Goal: Register for event/course

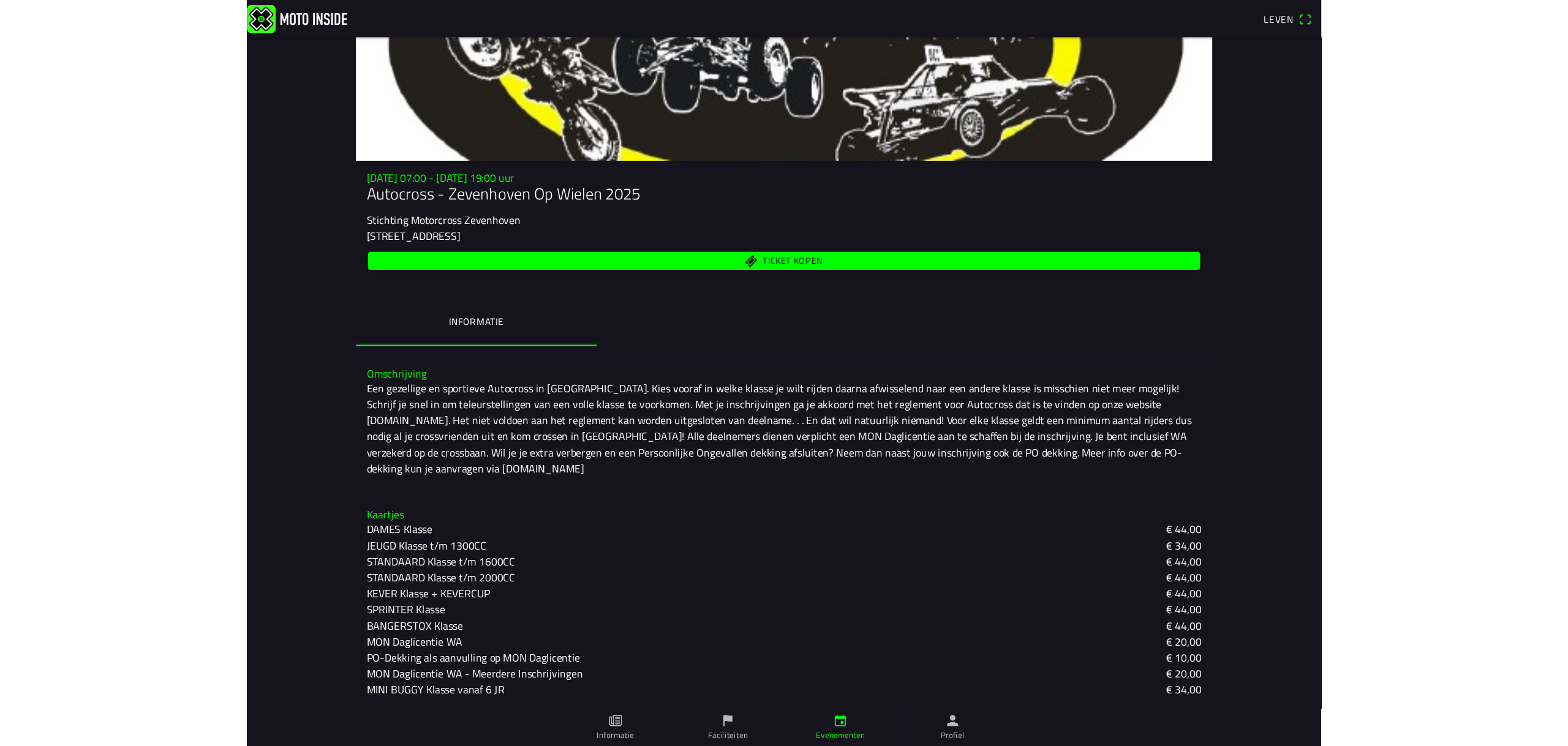
scroll to position [92, 0]
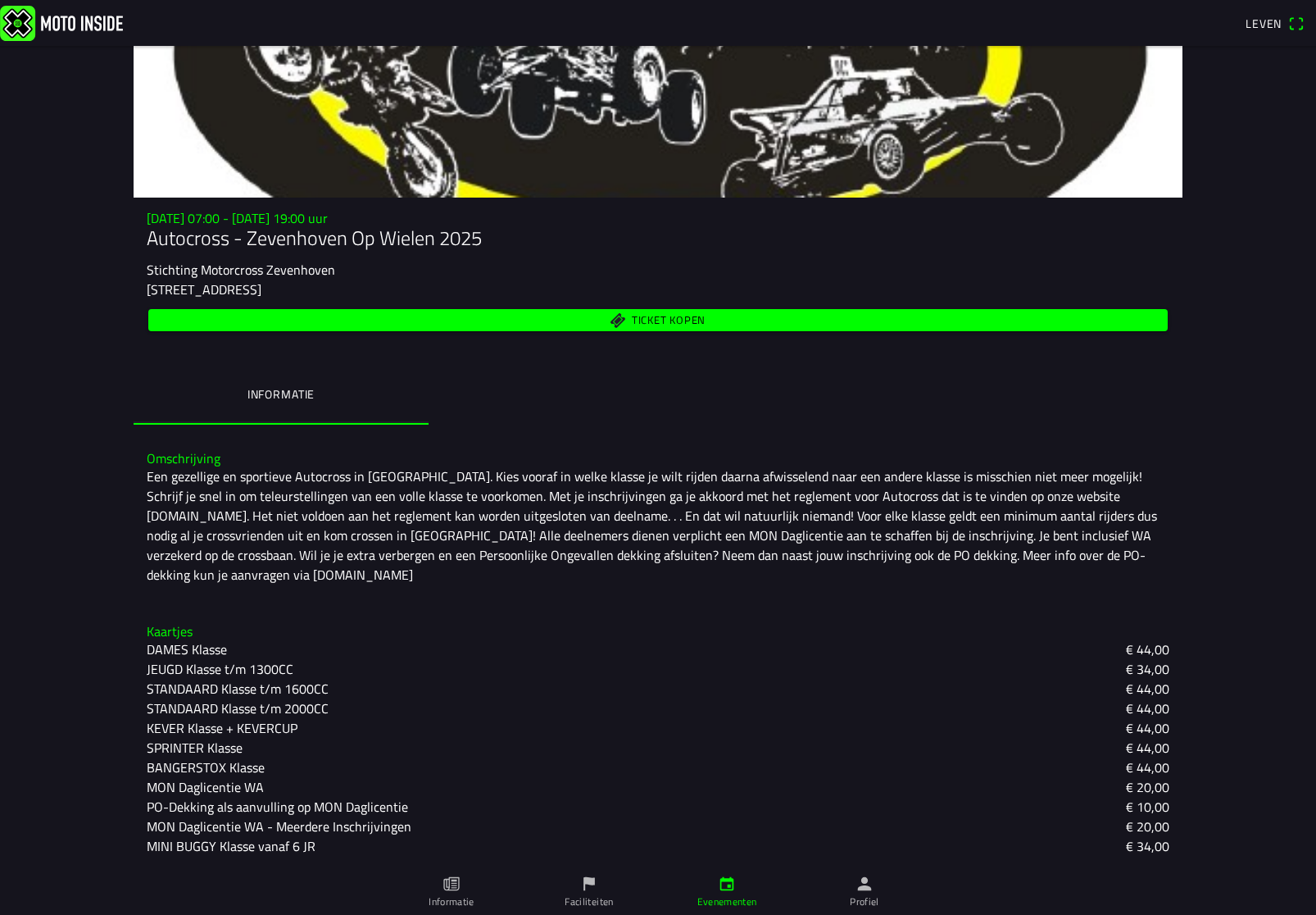
click at [240, 849] on font "MINI BUGGY Klasse vanaf 6 JR" at bounding box center [231, 846] width 169 height 20
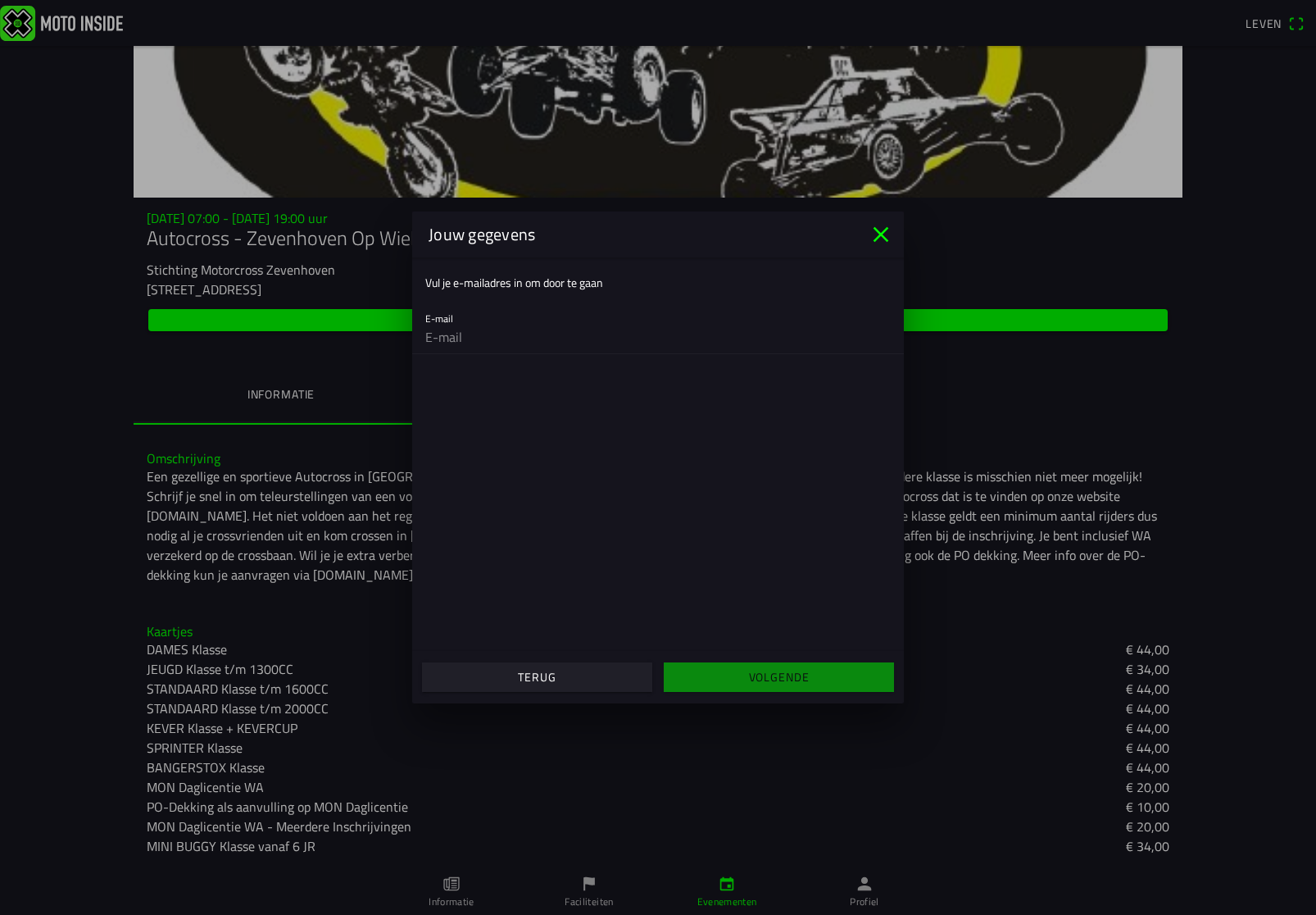
click at [787, 681] on ion-col "Volgende" at bounding box center [779, 678] width 241 height 45
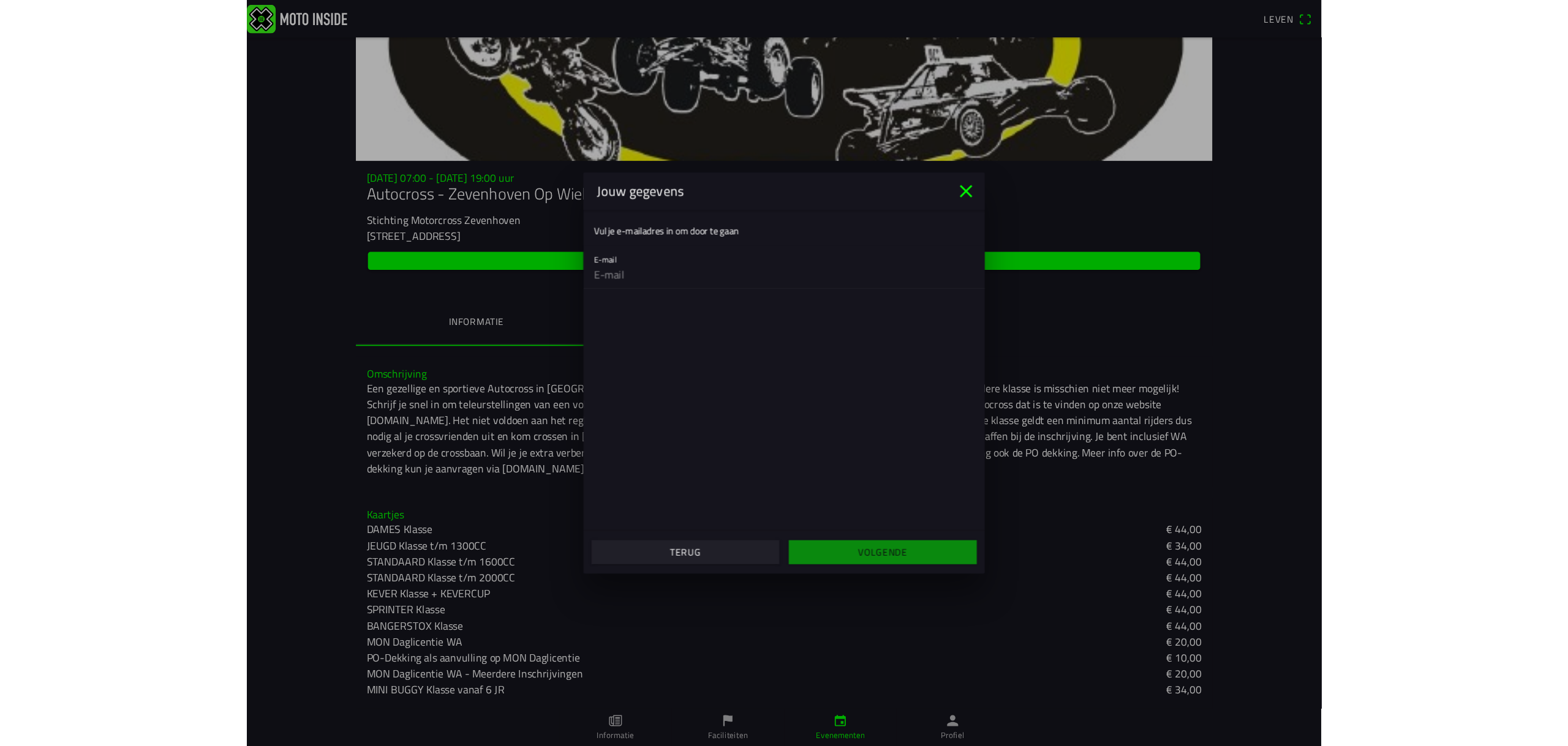
scroll to position [48, 0]
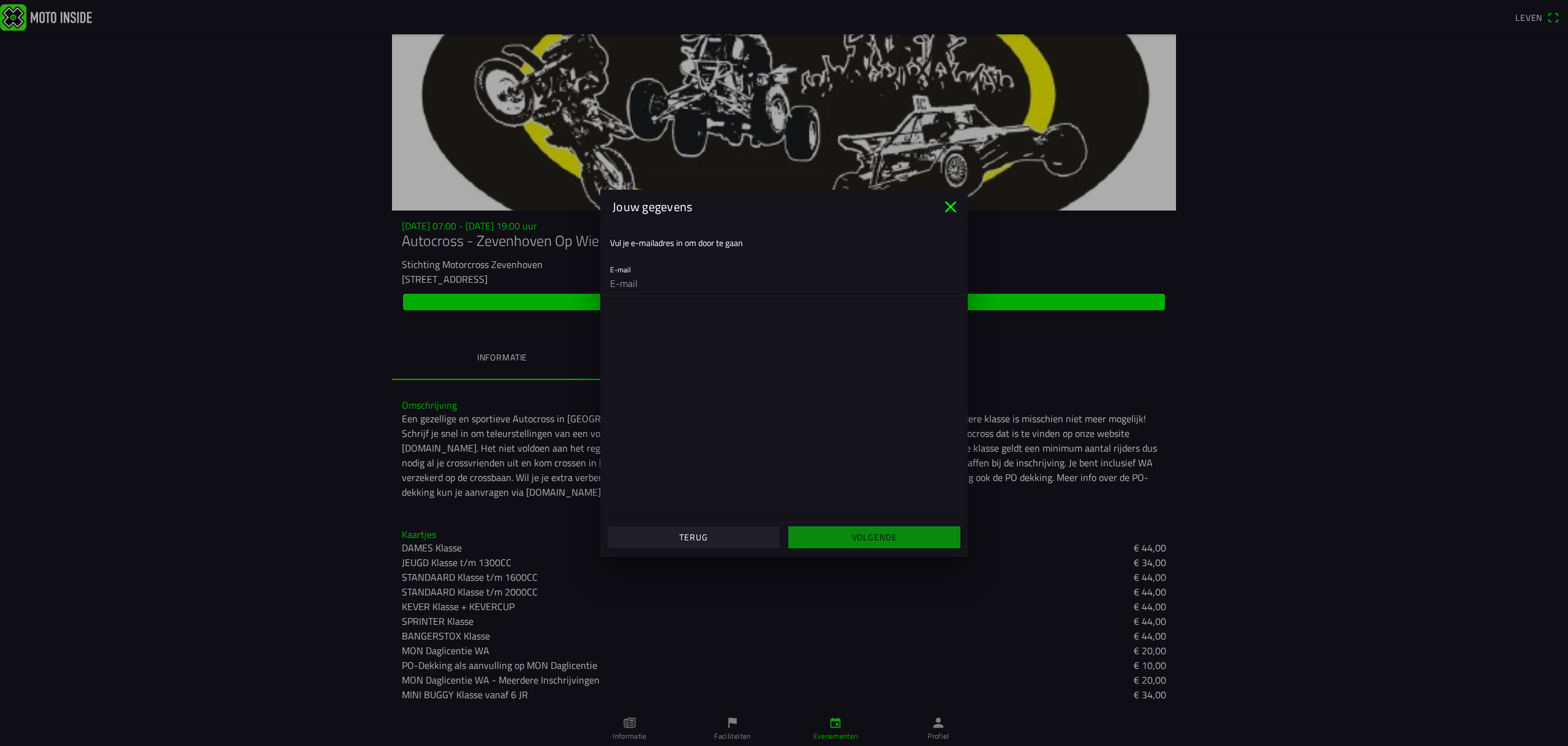
click at [849, 537] on ion-col "Volgende" at bounding box center [874, 537] width 180 height 33
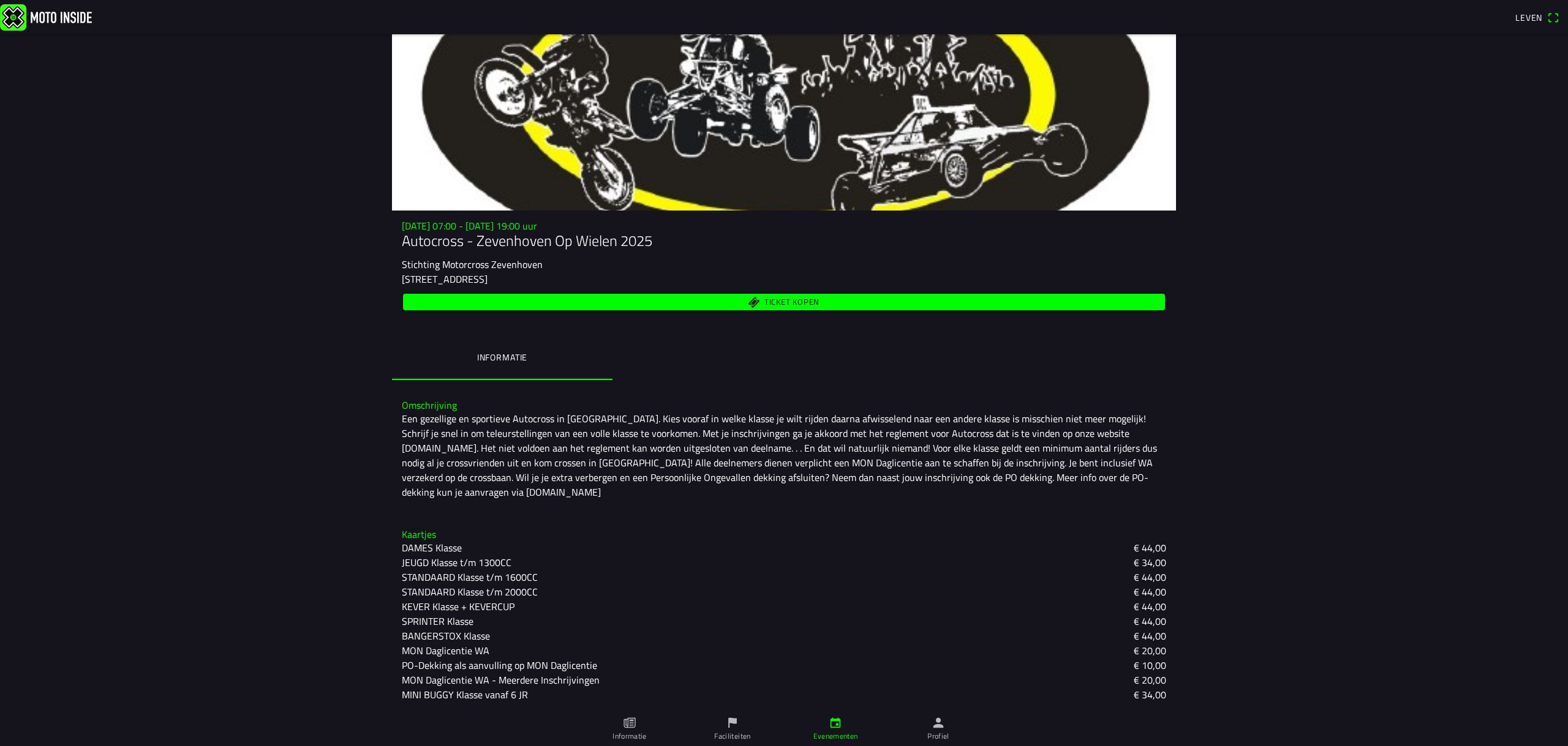
click at [492, 698] on ion-backdrop at bounding box center [784, 373] width 1568 height 746
click at [493, 698] on font "MINI BUGGY Klasse vanaf 6 JR" at bounding box center [464, 695] width 126 height 15
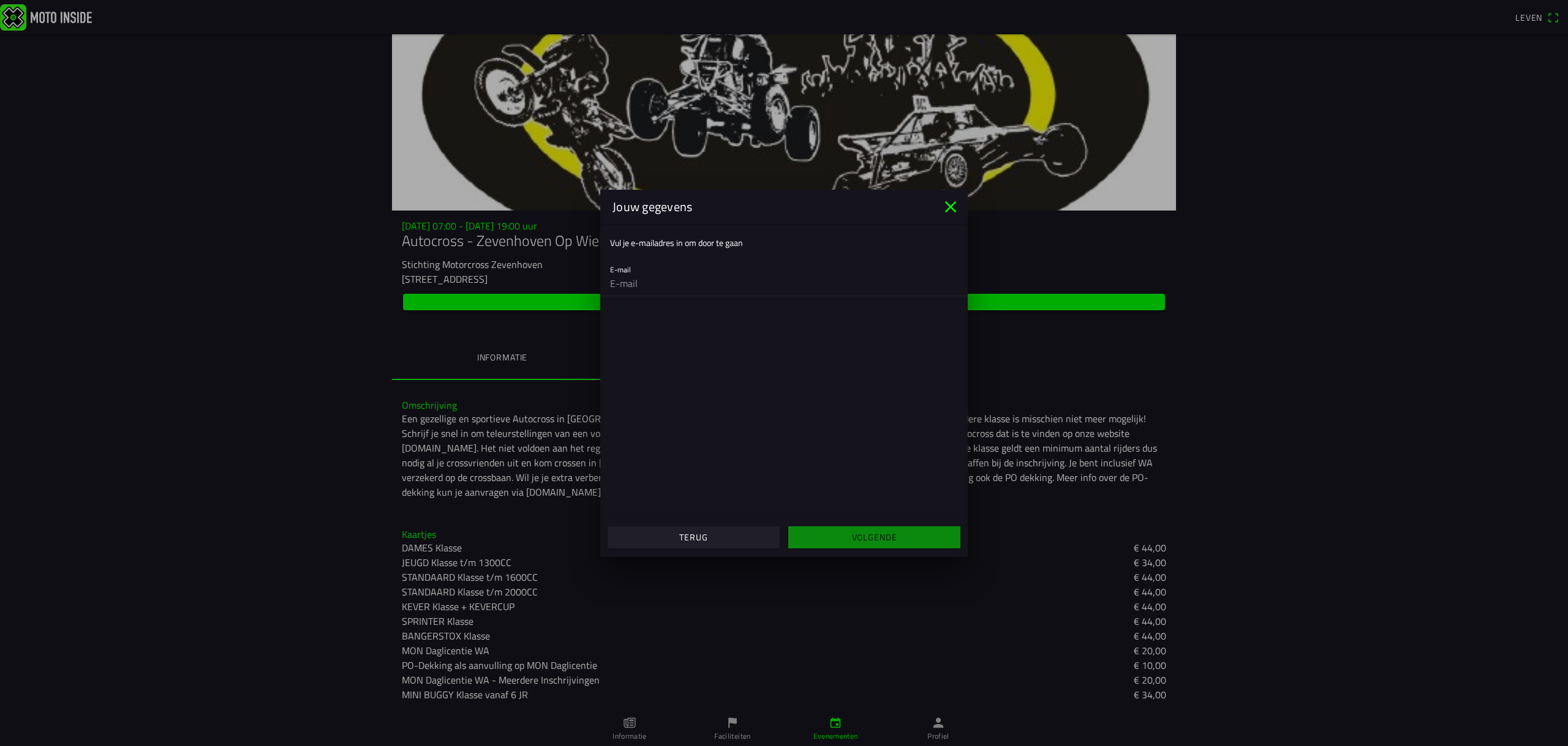
click at [636, 271] on div "E-mail" at bounding box center [783, 276] width 348 height 39
click at [626, 274] on input "email" at bounding box center [783, 284] width 348 height 25
type input "[EMAIL_ADDRESS][DOMAIN_NAME]"
click at [842, 535] on span "Volgende" at bounding box center [874, 537] width 153 height 22
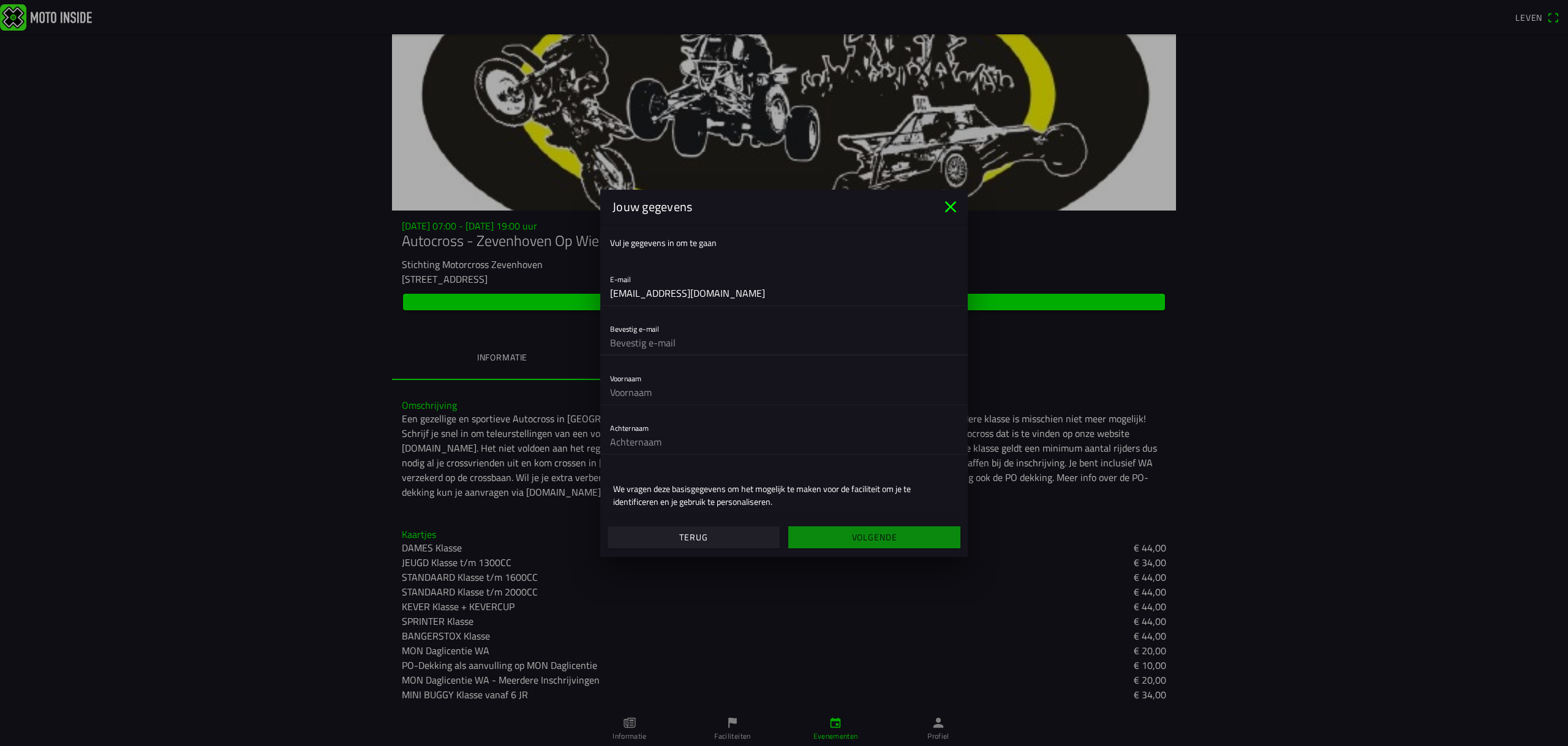
click at [659, 348] on input "text" at bounding box center [783, 343] width 348 height 25
type input "[EMAIL_ADDRESS][DOMAIN_NAME]"
type input "willem"
type input "lam"
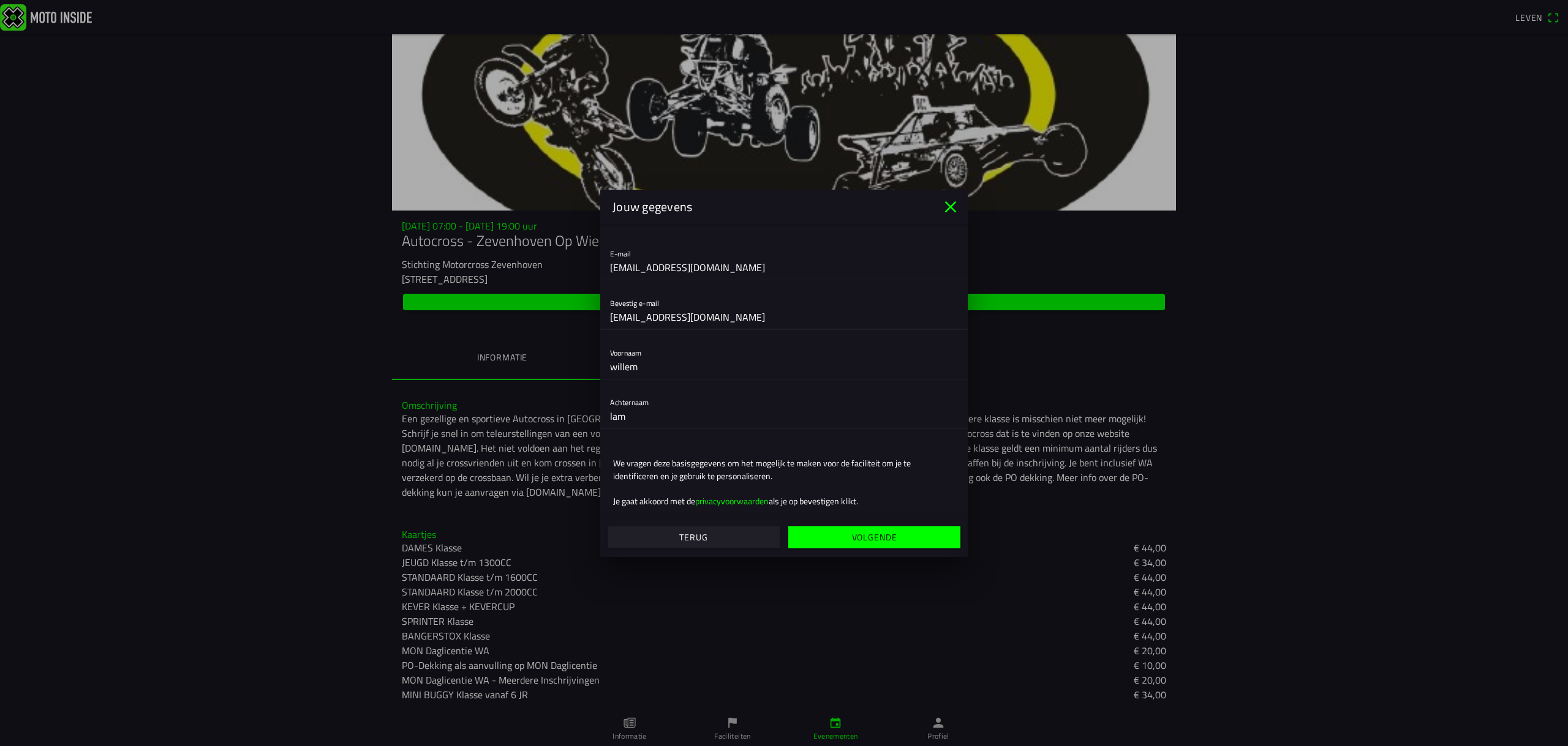
scroll to position [38, 0]
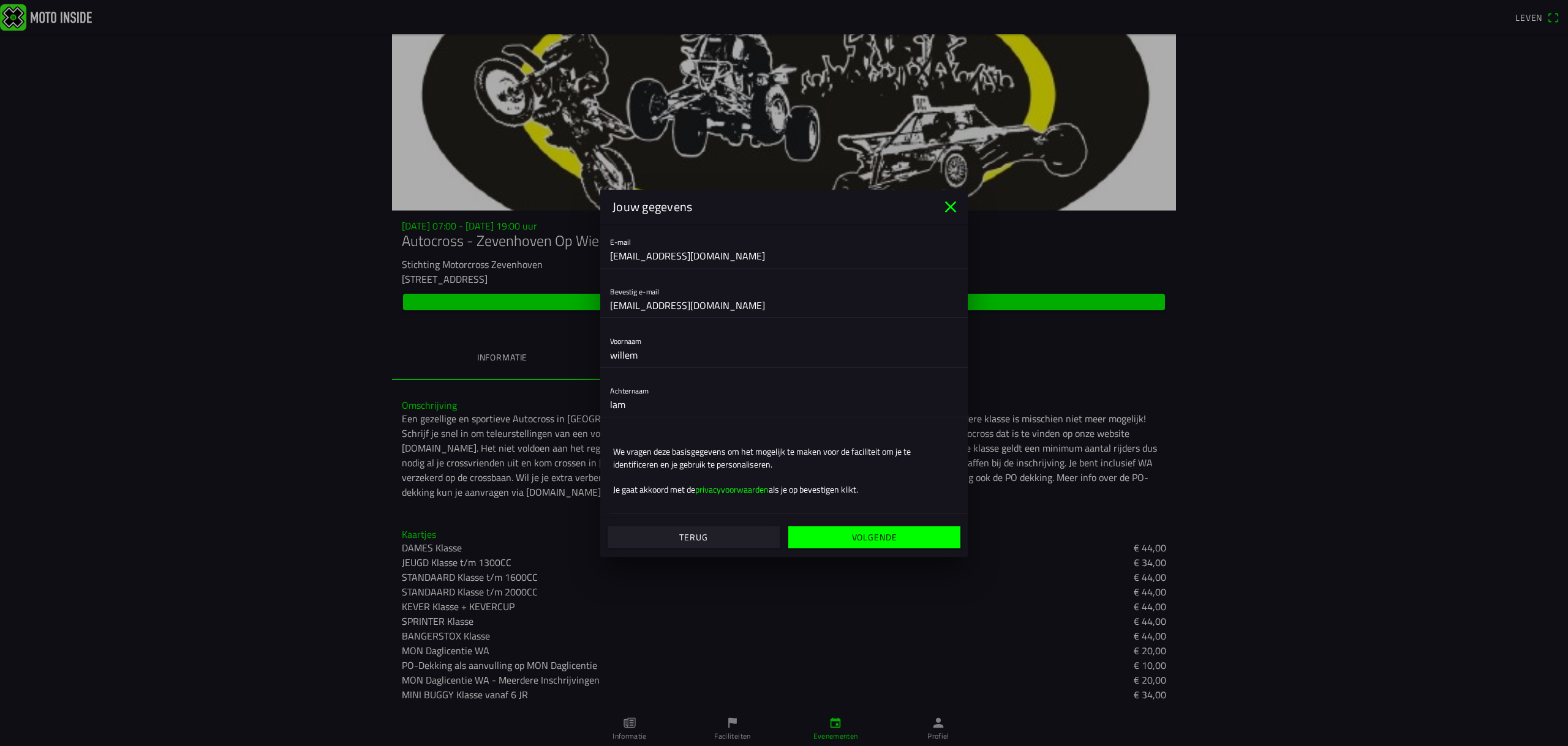
click at [644, 358] on input "willem" at bounding box center [783, 355] width 348 height 25
type input "w"
type input "[PERSON_NAME]"
click at [642, 398] on input "lam" at bounding box center [783, 404] width 348 height 25
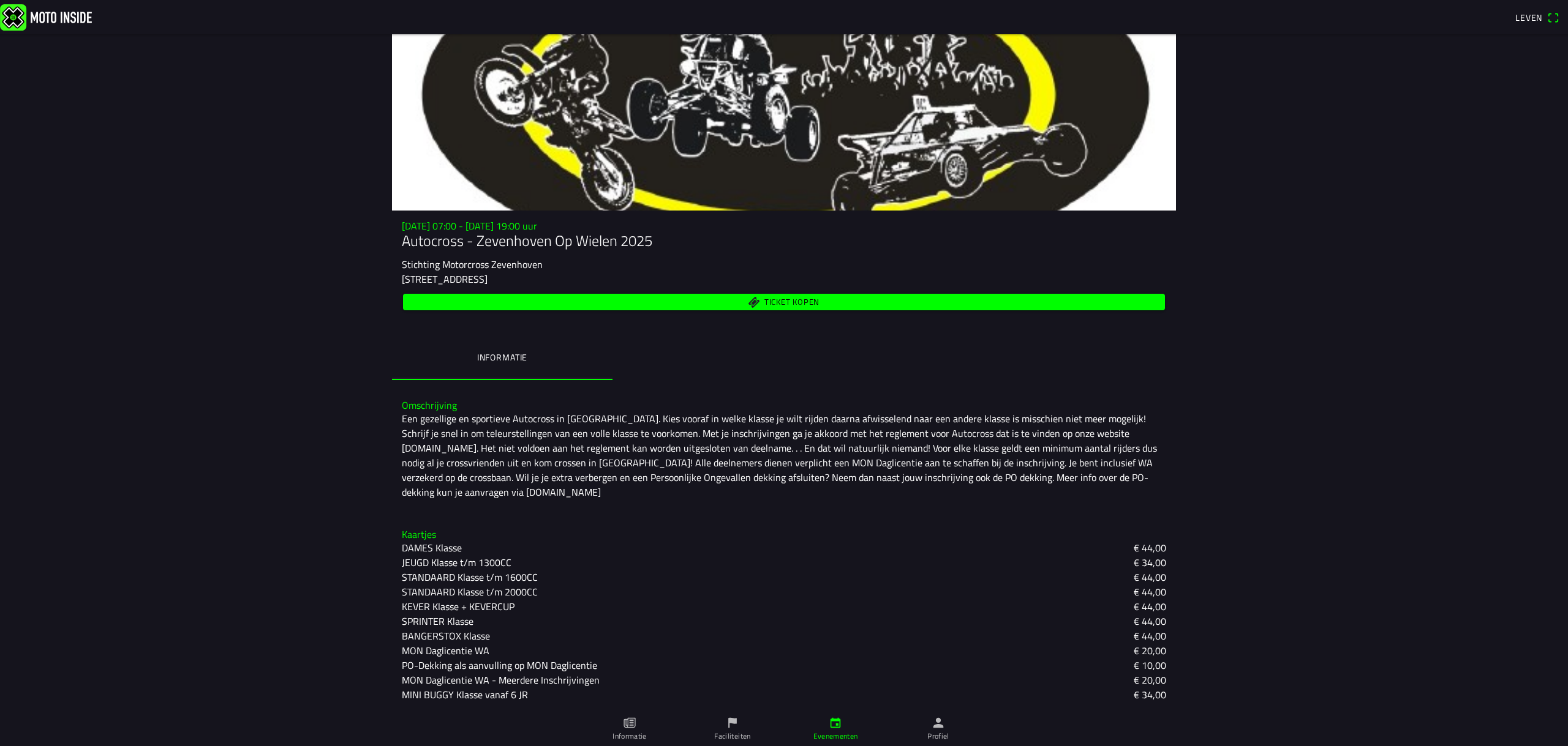
click at [859, 598] on ion-backdrop at bounding box center [784, 373] width 1568 height 746
click at [467, 696] on font "MINI BUGGY Klasse vanaf 6 JR" at bounding box center [464, 695] width 126 height 15
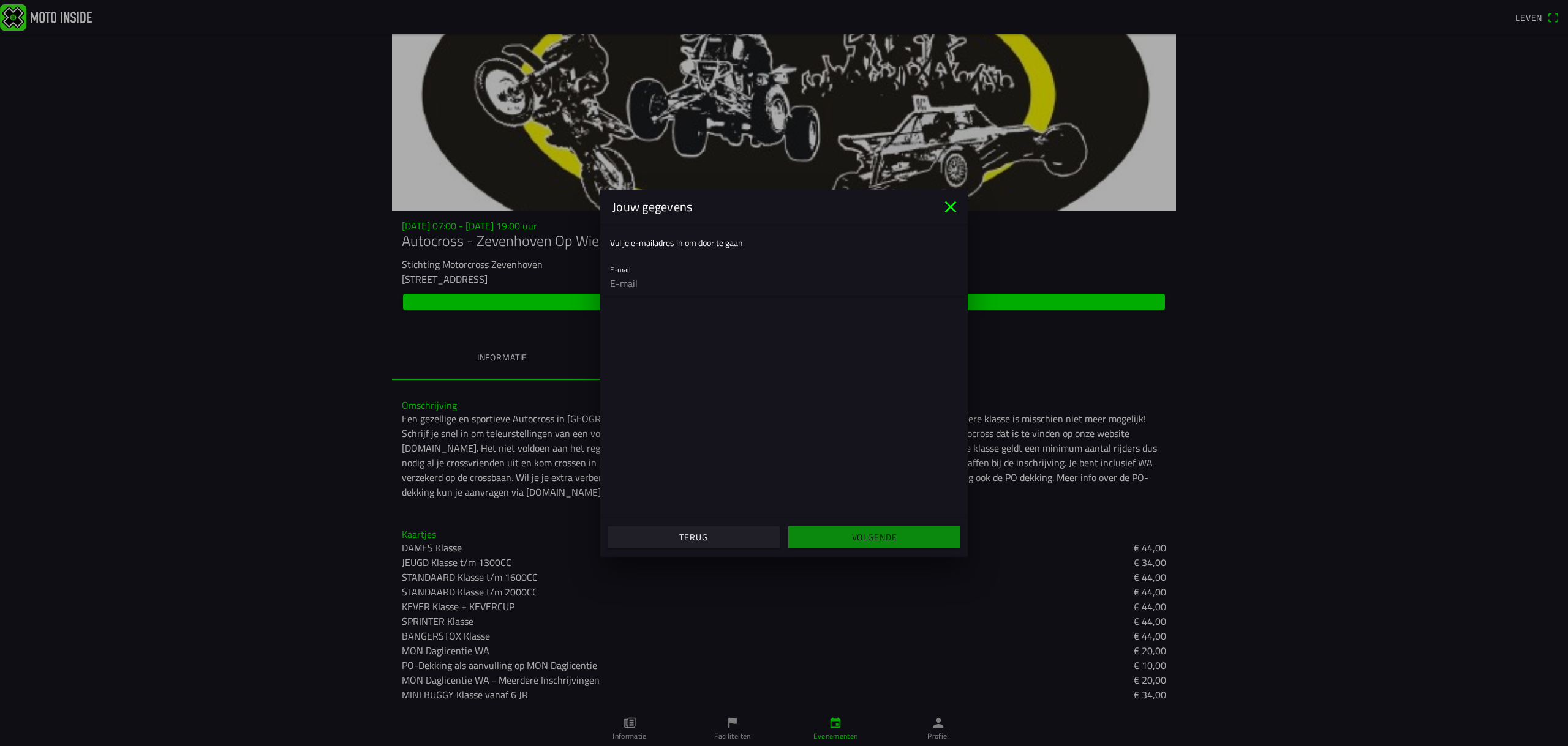
click at [627, 266] on div "E-mail" at bounding box center [783, 276] width 348 height 39
click at [624, 274] on input "email" at bounding box center [783, 284] width 348 height 25
type input "[EMAIL_ADDRESS][DOMAIN_NAME]"
click at [870, 538] on font "Volgende" at bounding box center [875, 537] width 46 height 13
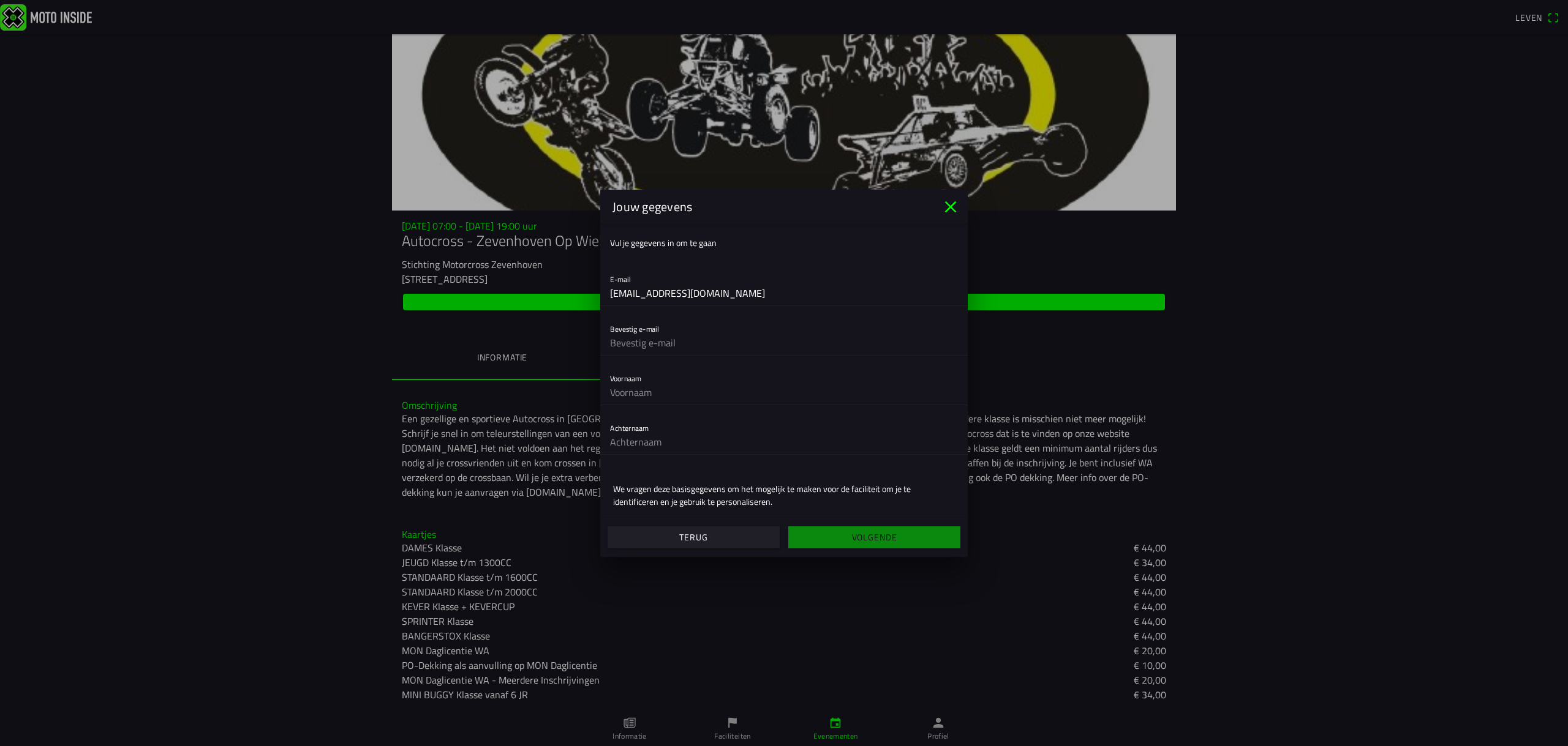
click at [634, 335] on input "text" at bounding box center [783, 343] width 348 height 25
type input "[EMAIL_ADDRESS][DOMAIN_NAME]"
type input "willem"
type input "lam"
click at [643, 391] on input "willem" at bounding box center [783, 393] width 348 height 25
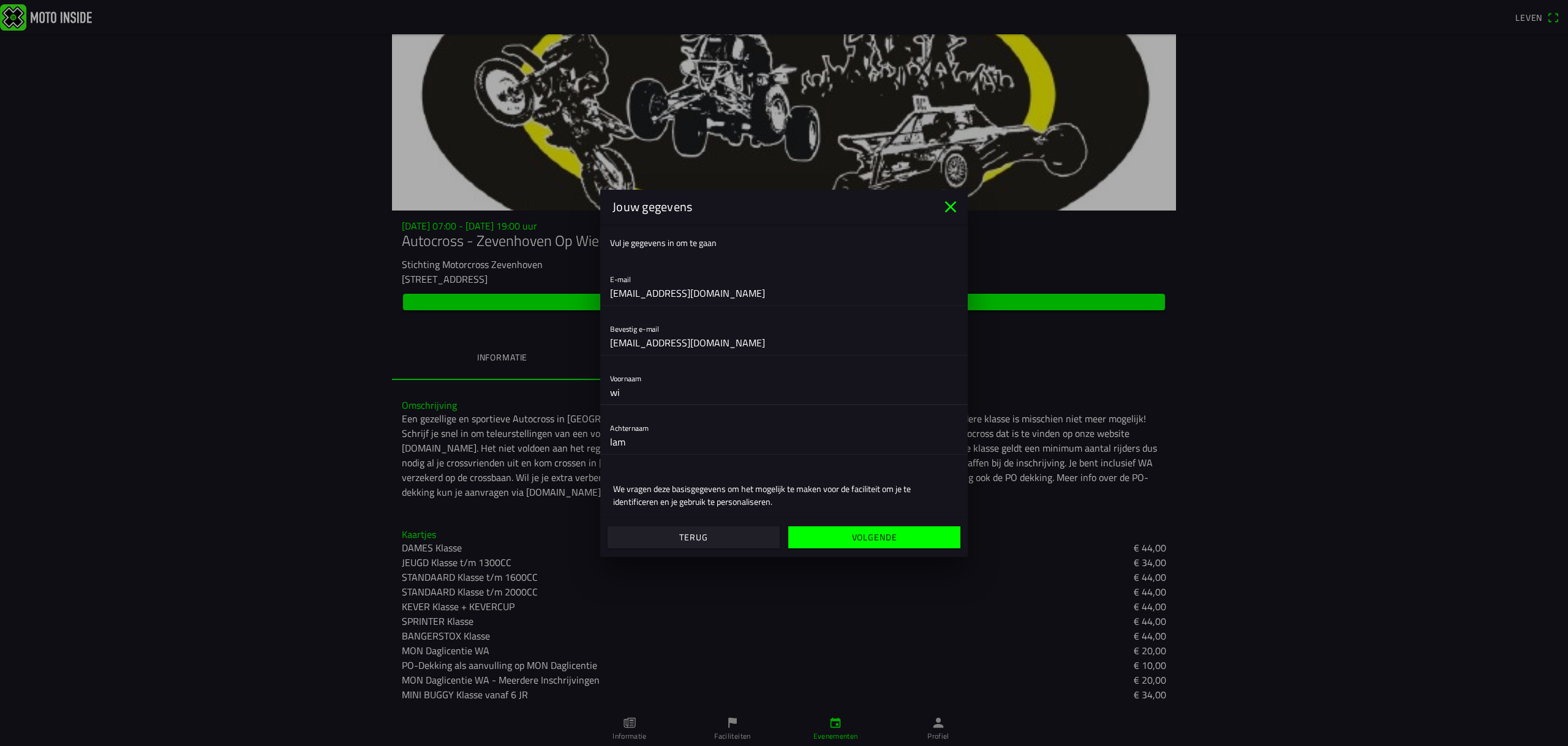
type input "w"
type input "[PERSON_NAME]"
click at [855, 539] on font "Volgende" at bounding box center [875, 537] width 46 height 13
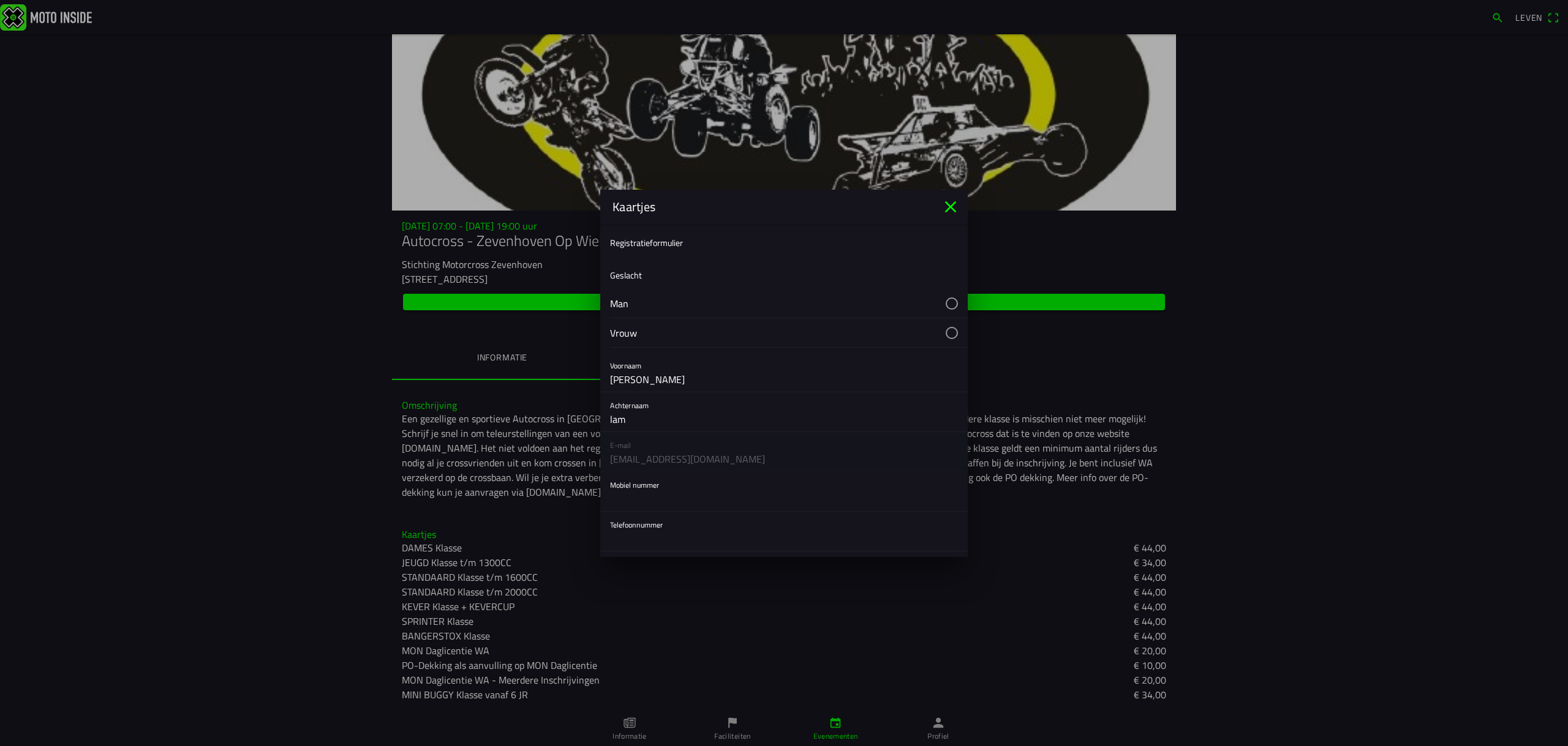
click at [636, 275] on font "Geslacht" at bounding box center [626, 275] width 32 height 13
click at [616, 307] on button "button" at bounding box center [788, 303] width 358 height 29
click at [655, 363] on div "Mobiel nummer" at bounding box center [783, 369] width 348 height 39
click at [647, 365] on input "text" at bounding box center [783, 377] width 348 height 25
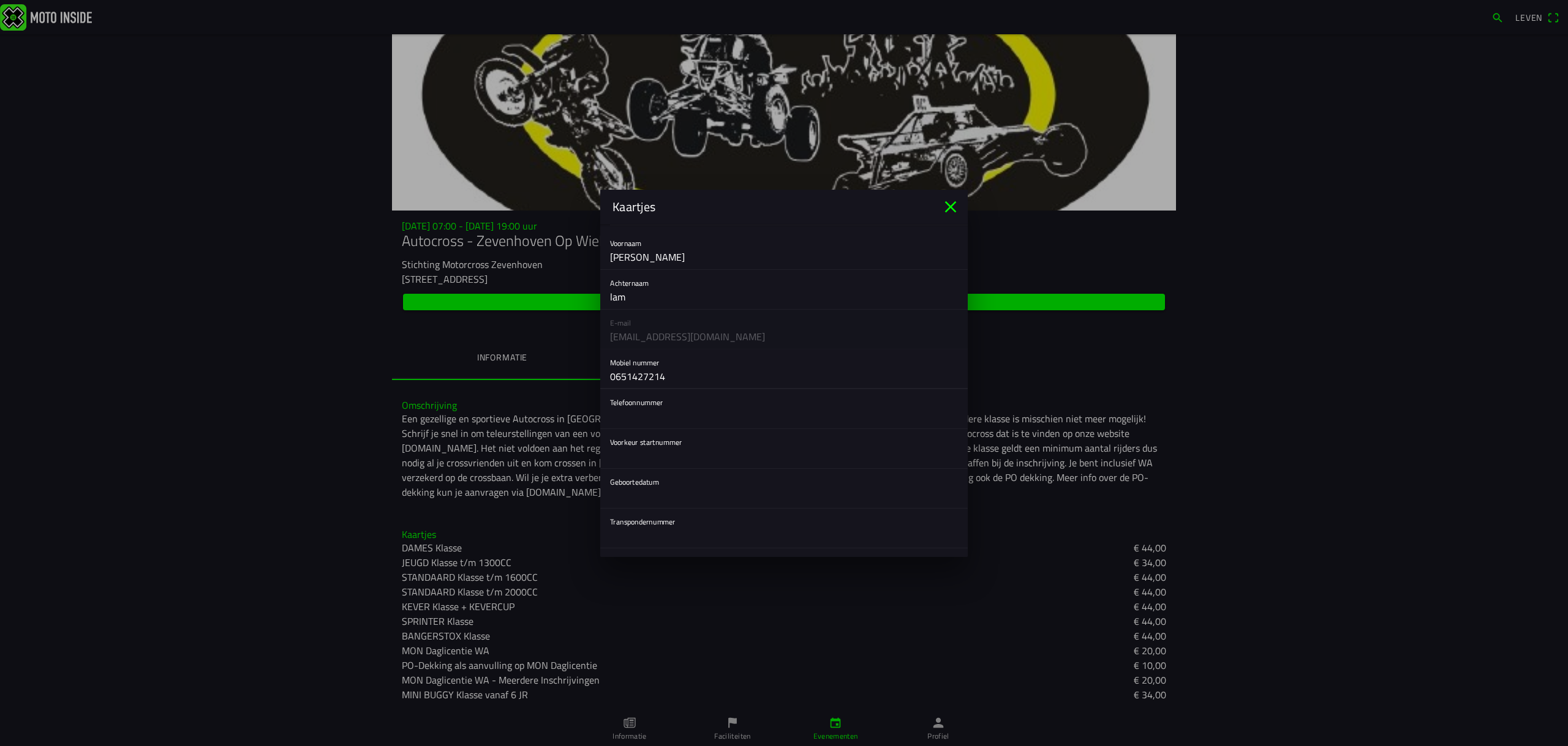
type input "0651427214"
click at [631, 463] on input "text" at bounding box center [783, 456] width 348 height 25
type input "75"
click at [632, 492] on button "button" at bounding box center [788, 489] width 358 height 39
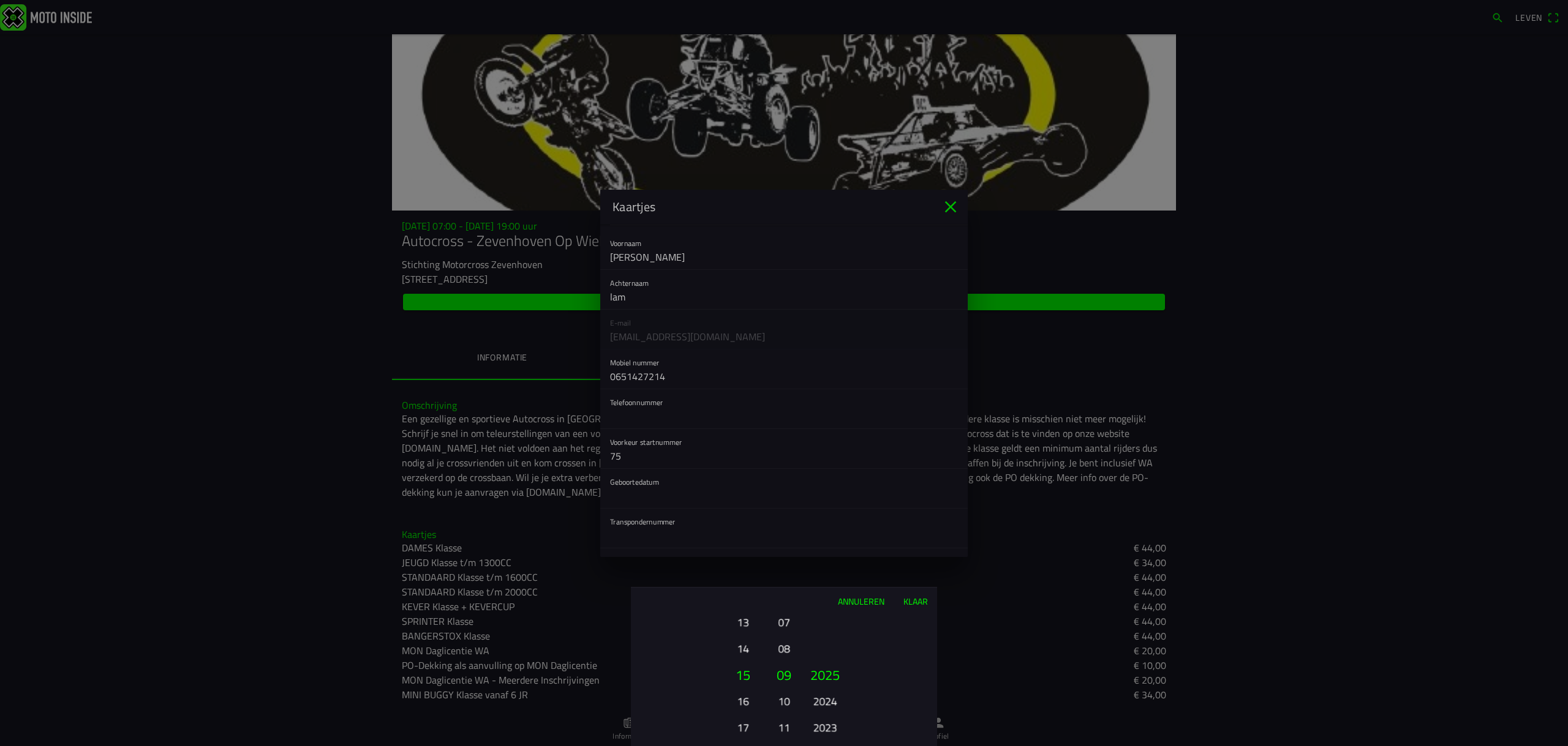
click at [741, 682] on font "15" at bounding box center [743, 675] width 15 height 21
drag, startPoint x: 740, startPoint y: 675, endPoint x: 752, endPoint y: 601, distance: 75.0
click at [752, 592] on div "Annuleren Klaar 01 02 03 04 05 06 07 08 09 10 11 12 13 14 15 16 17 18 19 20 21 …" at bounding box center [783, 667] width 306 height 159
drag, startPoint x: 746, startPoint y: 715, endPoint x: 759, endPoint y: 591, distance: 124.7
click at [759, 591] on div "Annuleren Klaar 01 02 03 04 05 06 07 08 09 10 11 12 13 14 15 16 17 18 19 20 21 …" at bounding box center [783, 667] width 306 height 159
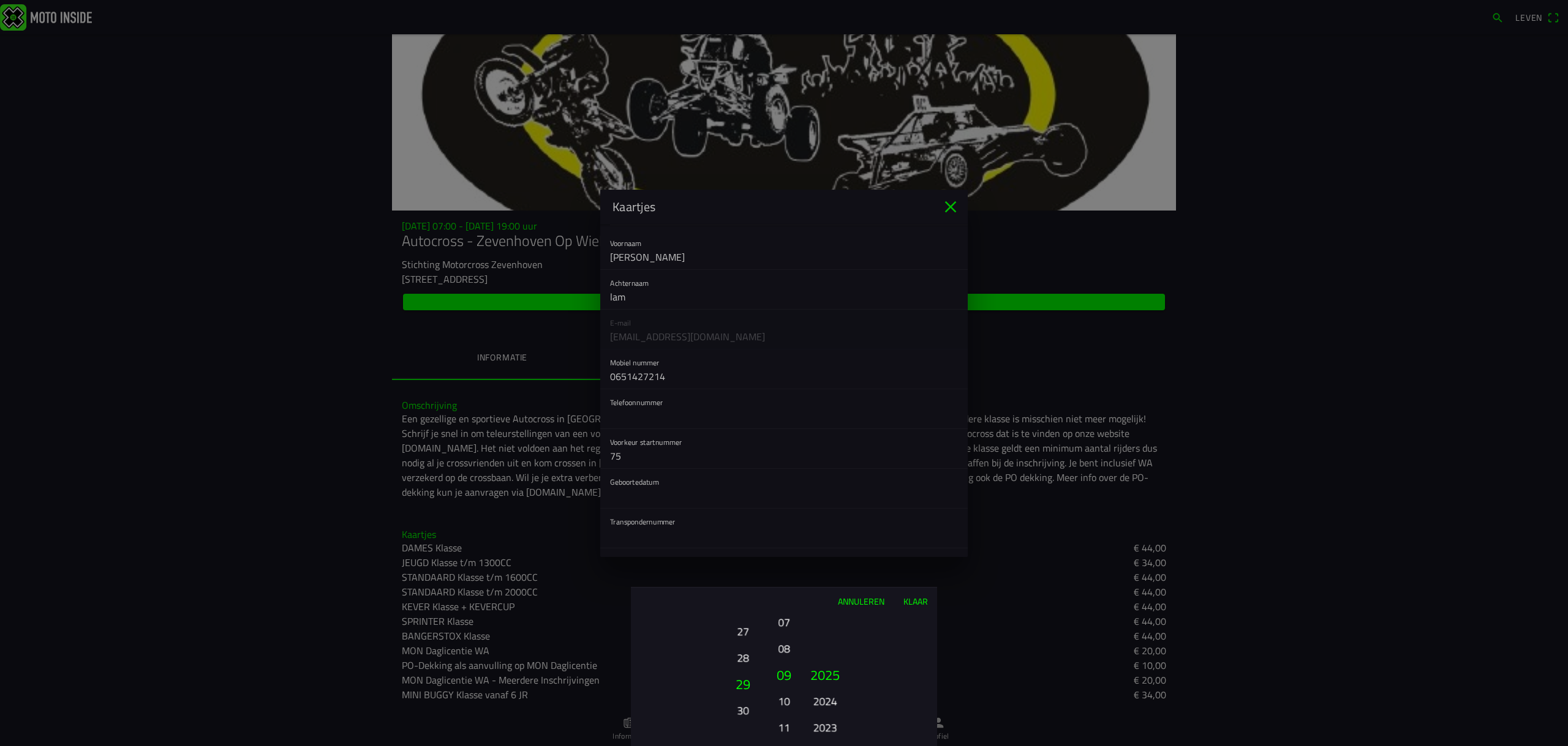
drag, startPoint x: 745, startPoint y: 720, endPoint x: 746, endPoint y: 624, distance: 96.0
click at [746, 624] on font "27" at bounding box center [742, 632] width 12 height 17
drag, startPoint x: 783, startPoint y: 656, endPoint x: 785, endPoint y: 747, distance: 91.0
click at [785, 698] on html "Leven [DATE] 07:00 - [DATE] 19:00 uur Autocross - Zevenhoven Op Wielen 2025 Sti…" at bounding box center [784, 373] width 1568 height 746
drag, startPoint x: 823, startPoint y: 697, endPoint x: 825, endPoint y: 630, distance: 67.0
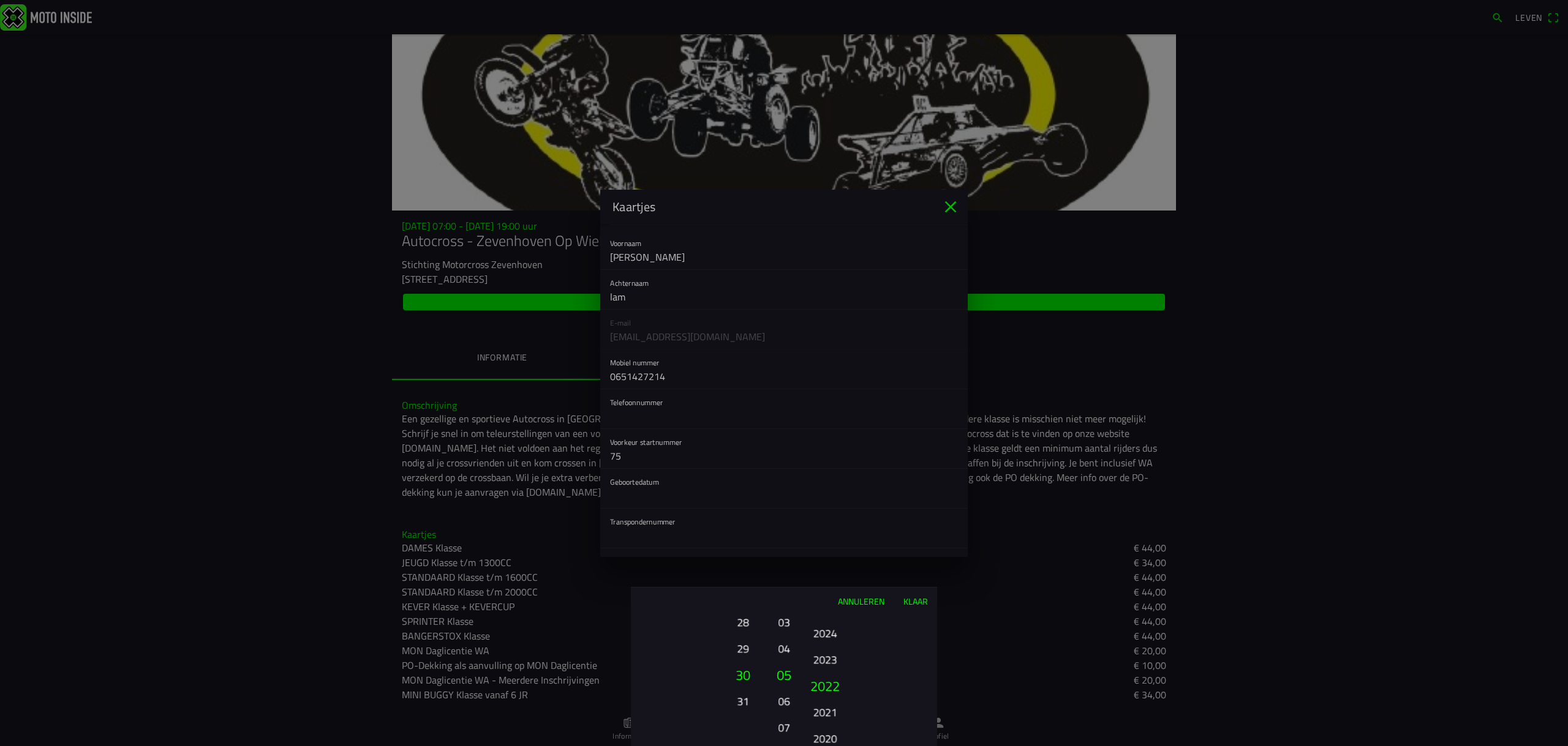
click at [825, 630] on font "2024" at bounding box center [825, 633] width 24 height 17
drag, startPoint x: 833, startPoint y: 714, endPoint x: 844, endPoint y: 625, distance: 89.7
click at [844, 625] on ion-picker-column "2025 2024 2023 2022 2021 2020 2019 2018 2017 2016 2015 2014 2013 2012 2011 2010…" at bounding box center [868, 680] width 138 height 132
drag, startPoint x: 831, startPoint y: 720, endPoint x: 836, endPoint y: 620, distance: 100.1
click at [836, 620] on font "2016" at bounding box center [825, 628] width 24 height 17
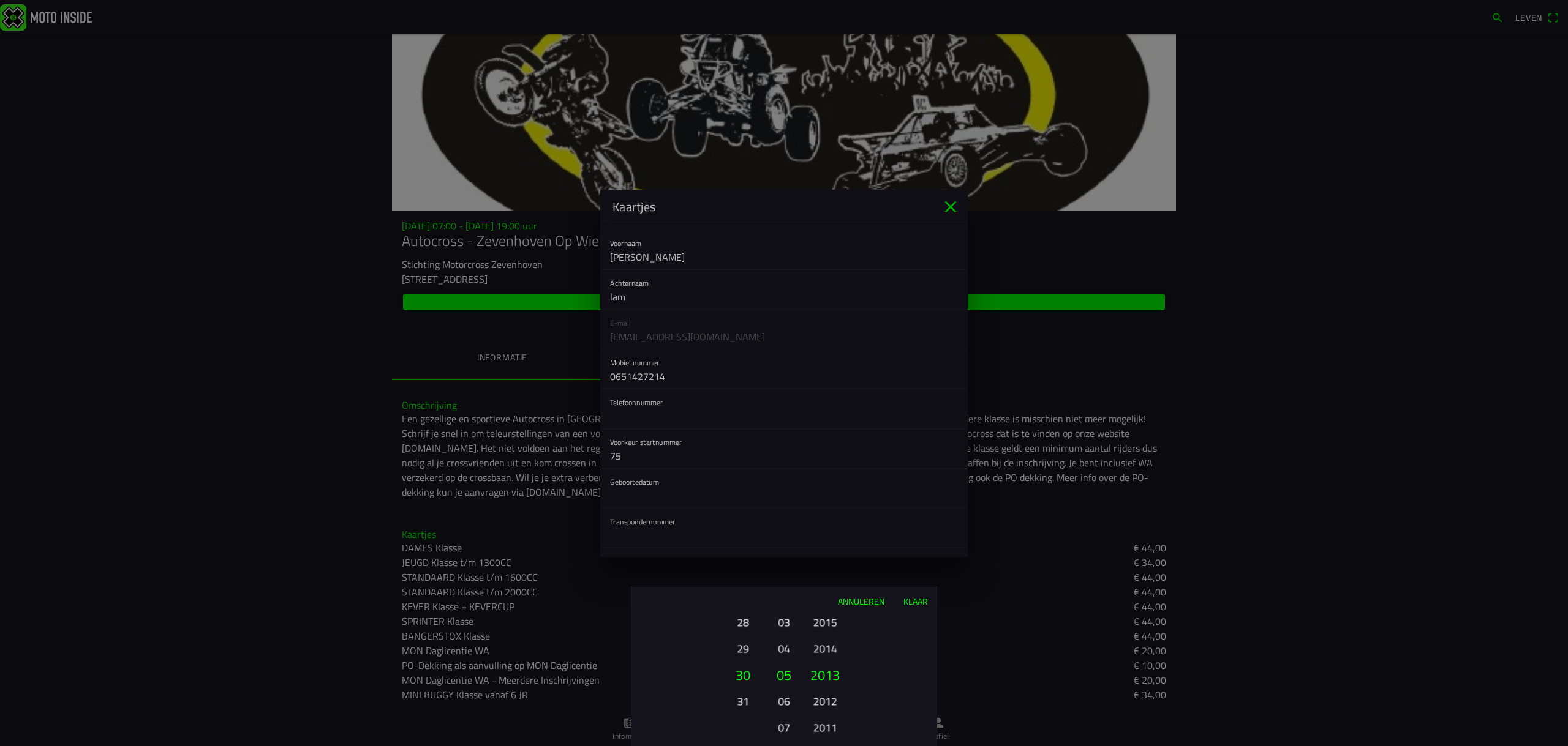
click at [822, 647] on font "2014" at bounding box center [825, 649] width 24 height 17
click at [918, 602] on font "Klaar" at bounding box center [916, 601] width 25 height 13
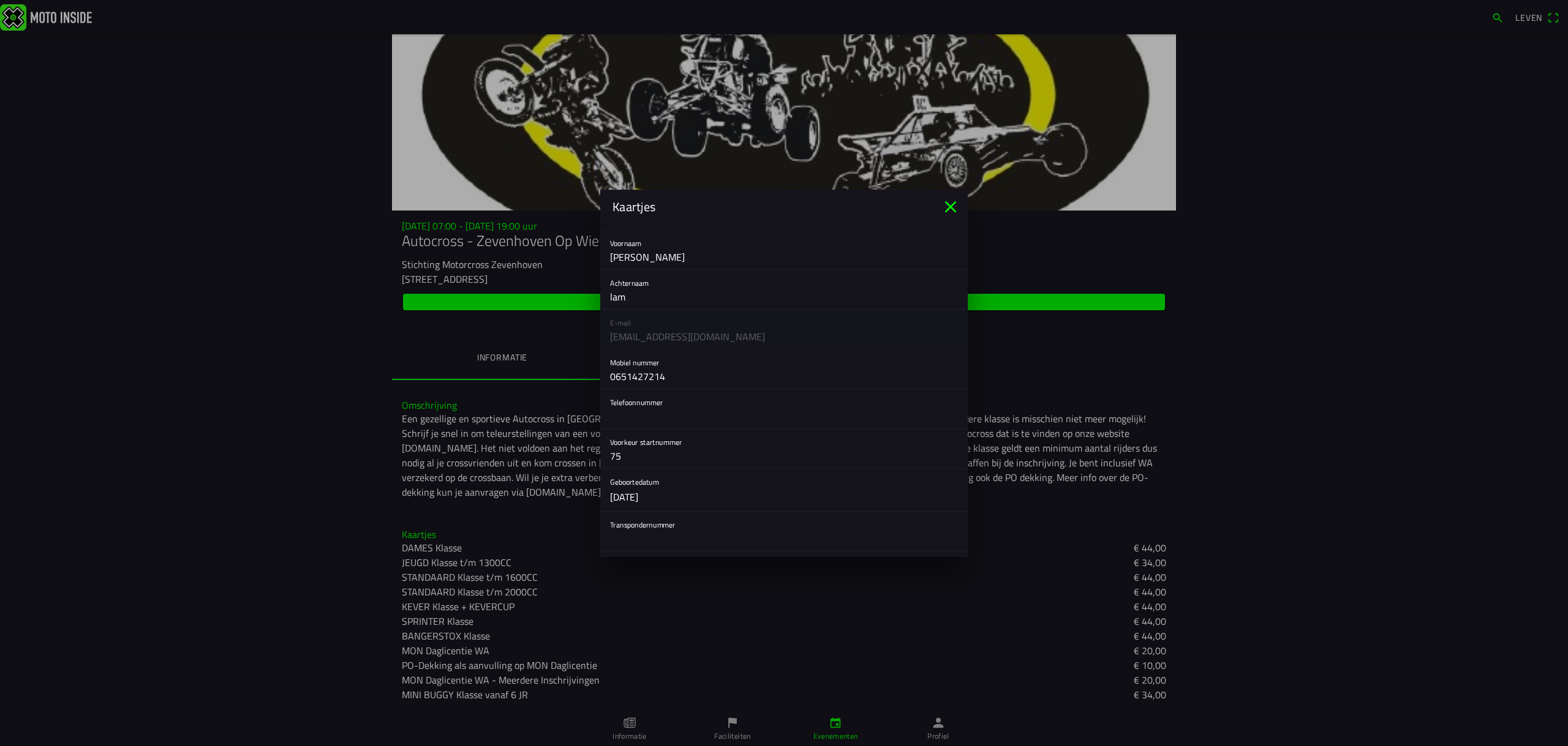
click at [642, 526] on input "text" at bounding box center [783, 539] width 348 height 25
type input "3819901"
click at [636, 384] on input "text" at bounding box center [783, 380] width 348 height 25
type input "spies"
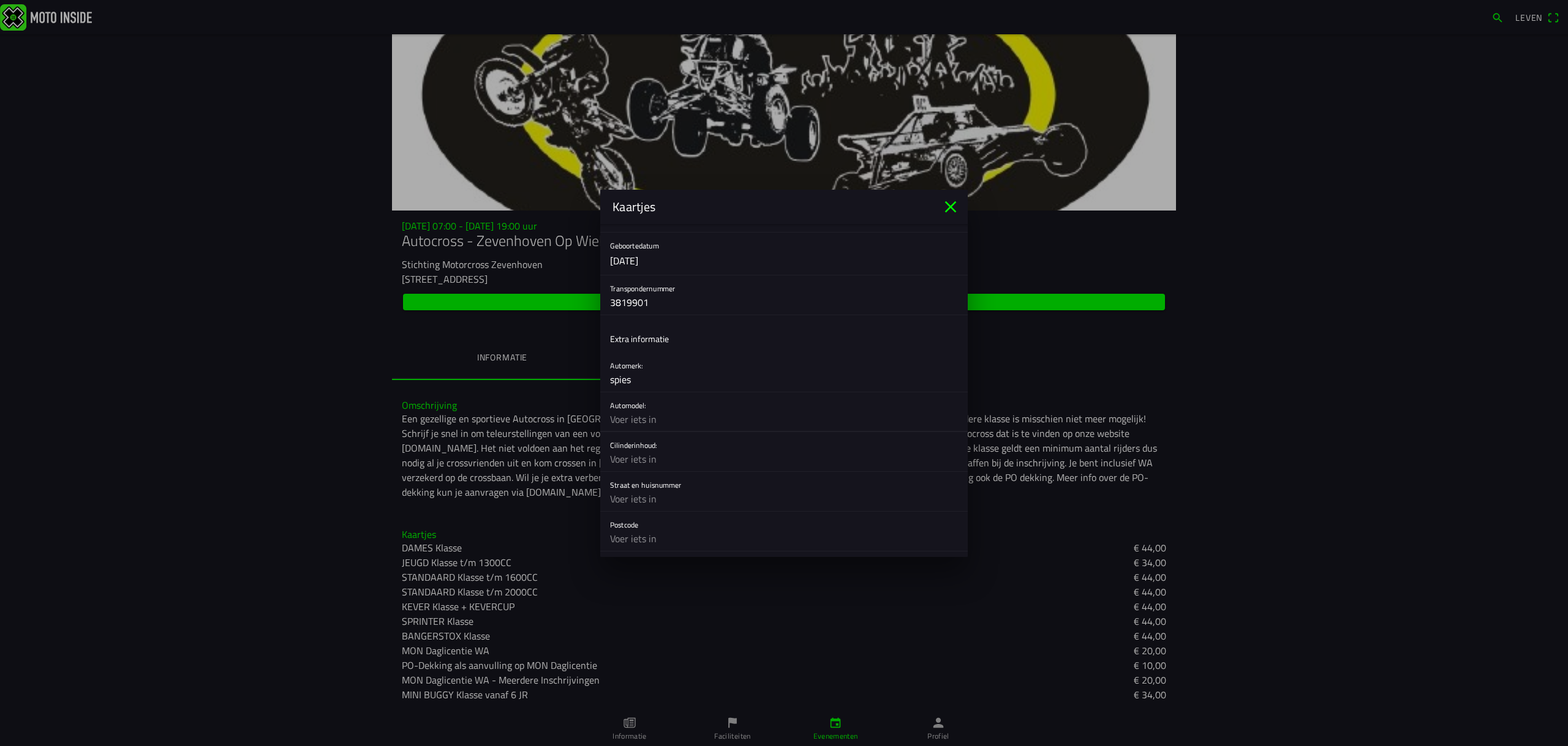
click at [629, 425] on input "text" at bounding box center [783, 419] width 348 height 25
type input "buggy"
click at [634, 457] on input "text" at bounding box center [783, 459] width 348 height 25
type input "200cc"
click at [641, 495] on input "text" at bounding box center [783, 499] width 348 height 25
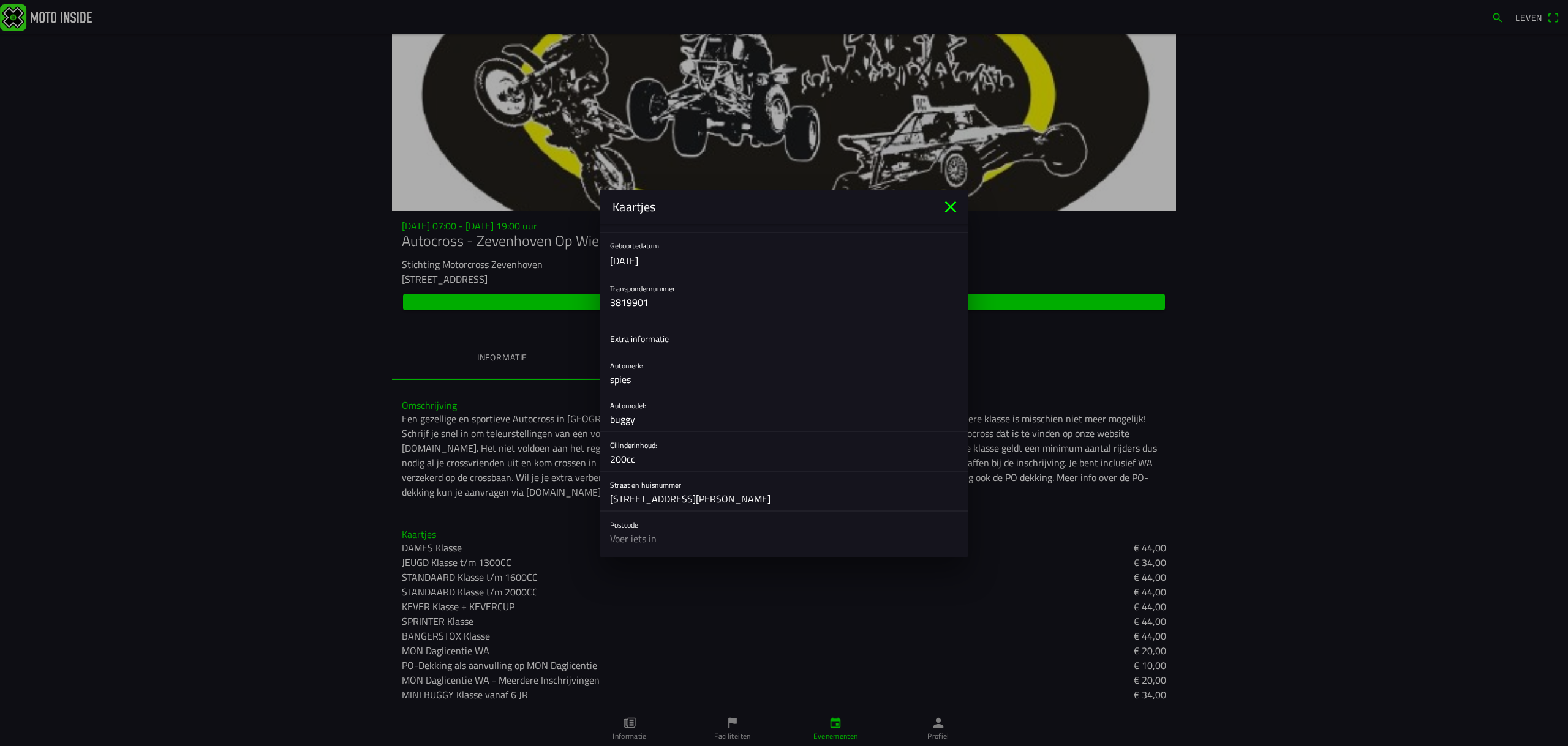
type input "[STREET_ADDRESS][PERSON_NAME]"
click at [633, 533] on input "text" at bounding box center [783, 539] width 348 height 25
type input "3"
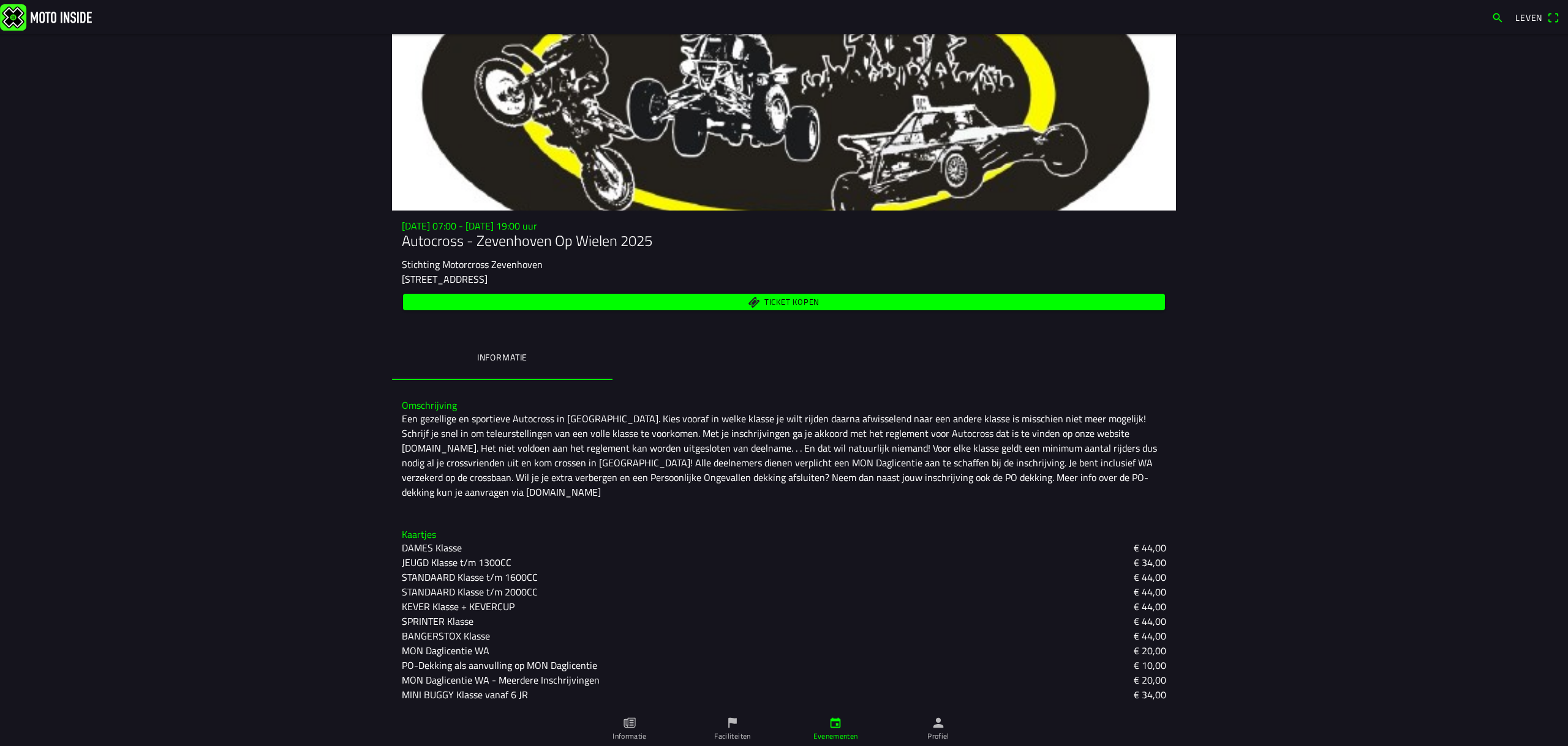
click at [983, 371] on ion-backdrop at bounding box center [784, 373] width 1568 height 746
click at [441, 694] on font "MINI BUGGY Klasse vanaf 6 JR" at bounding box center [464, 695] width 126 height 15
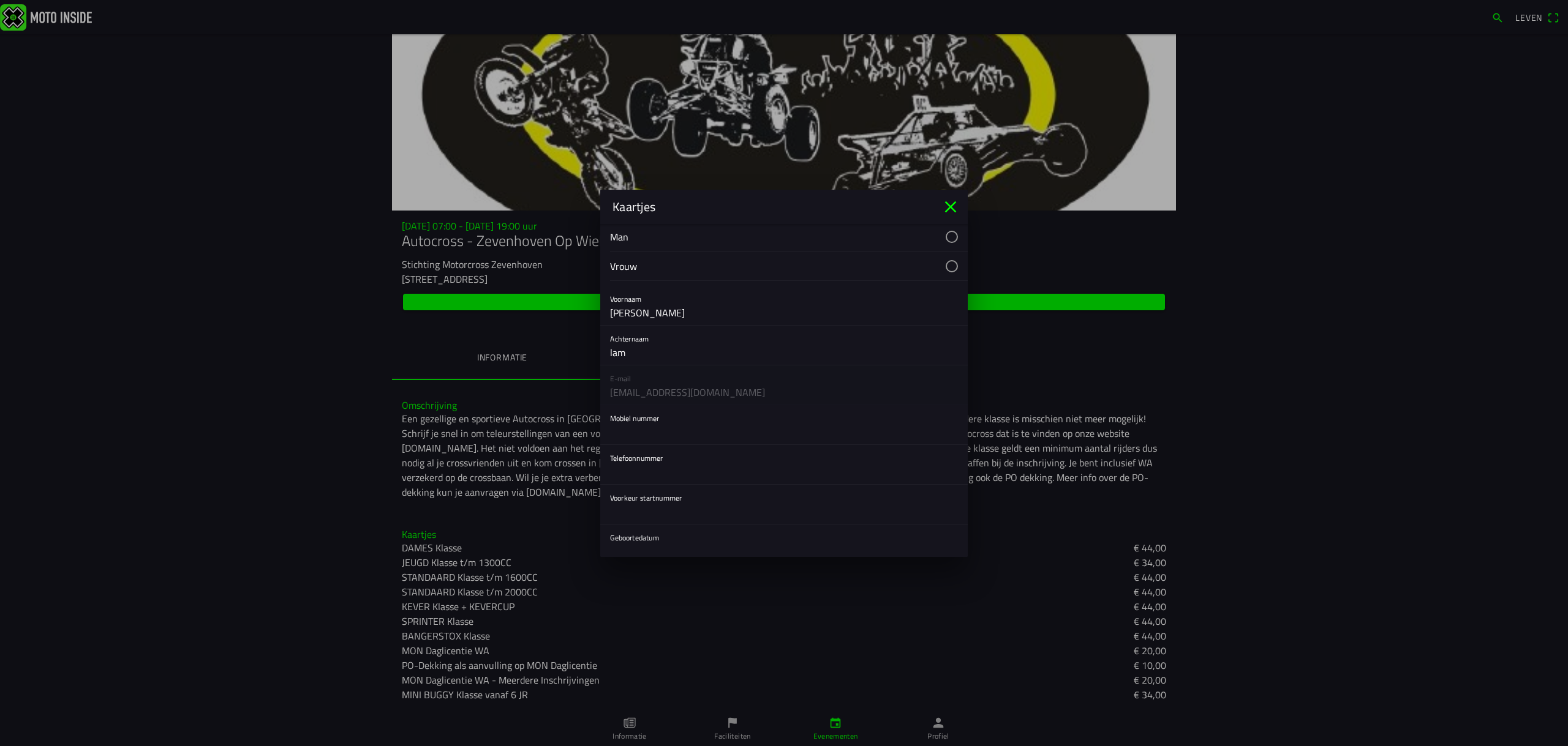
scroll to position [0, 0]
click at [636, 302] on button "button" at bounding box center [788, 303] width 358 height 29
click at [639, 370] on input "text" at bounding box center [783, 377] width 348 height 25
type input "0651427214"
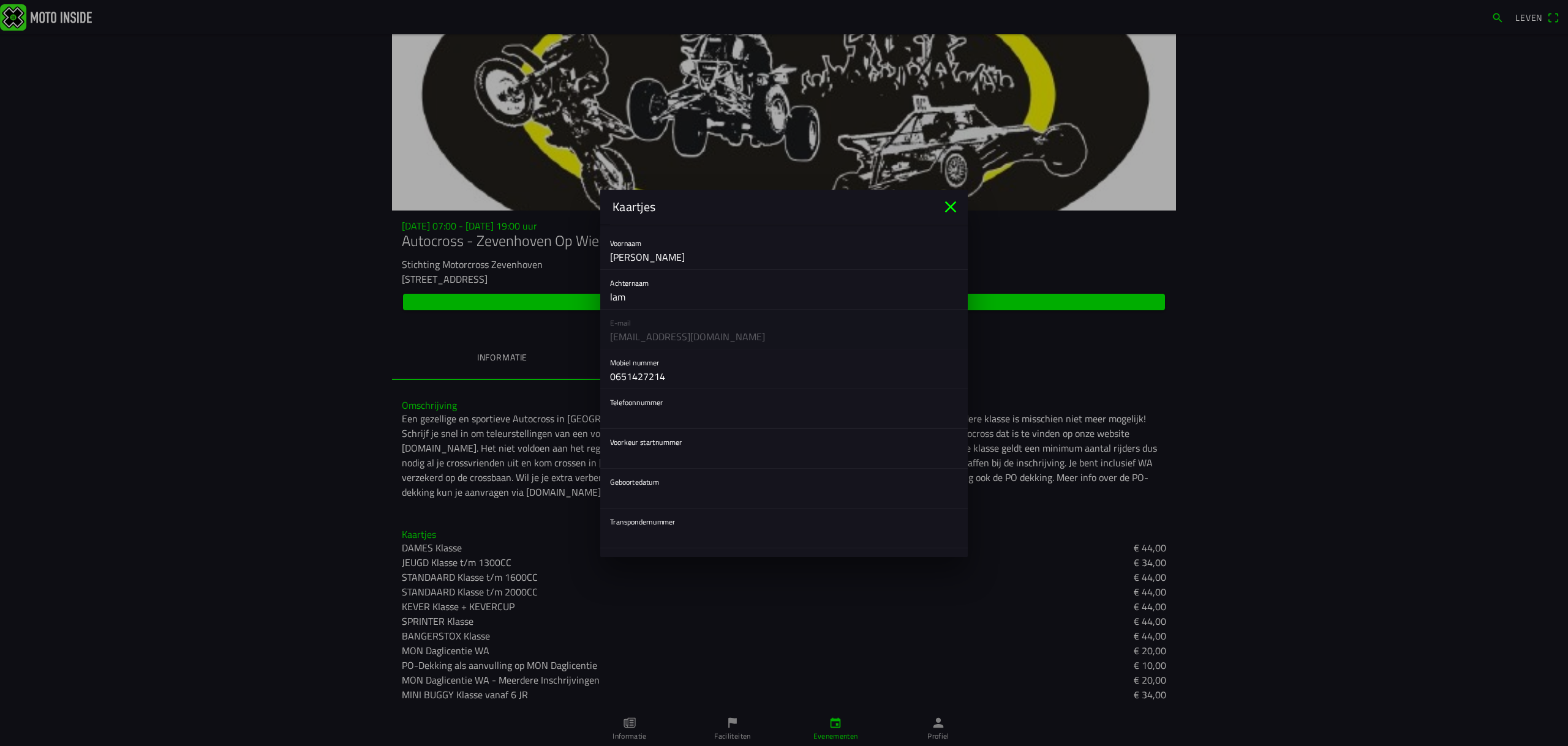
click at [639, 423] on input "text" at bounding box center [783, 416] width 348 height 25
click at [637, 449] on input "text" at bounding box center [783, 456] width 348 height 25
type input "75"
click at [628, 490] on button "button" at bounding box center [788, 489] width 358 height 39
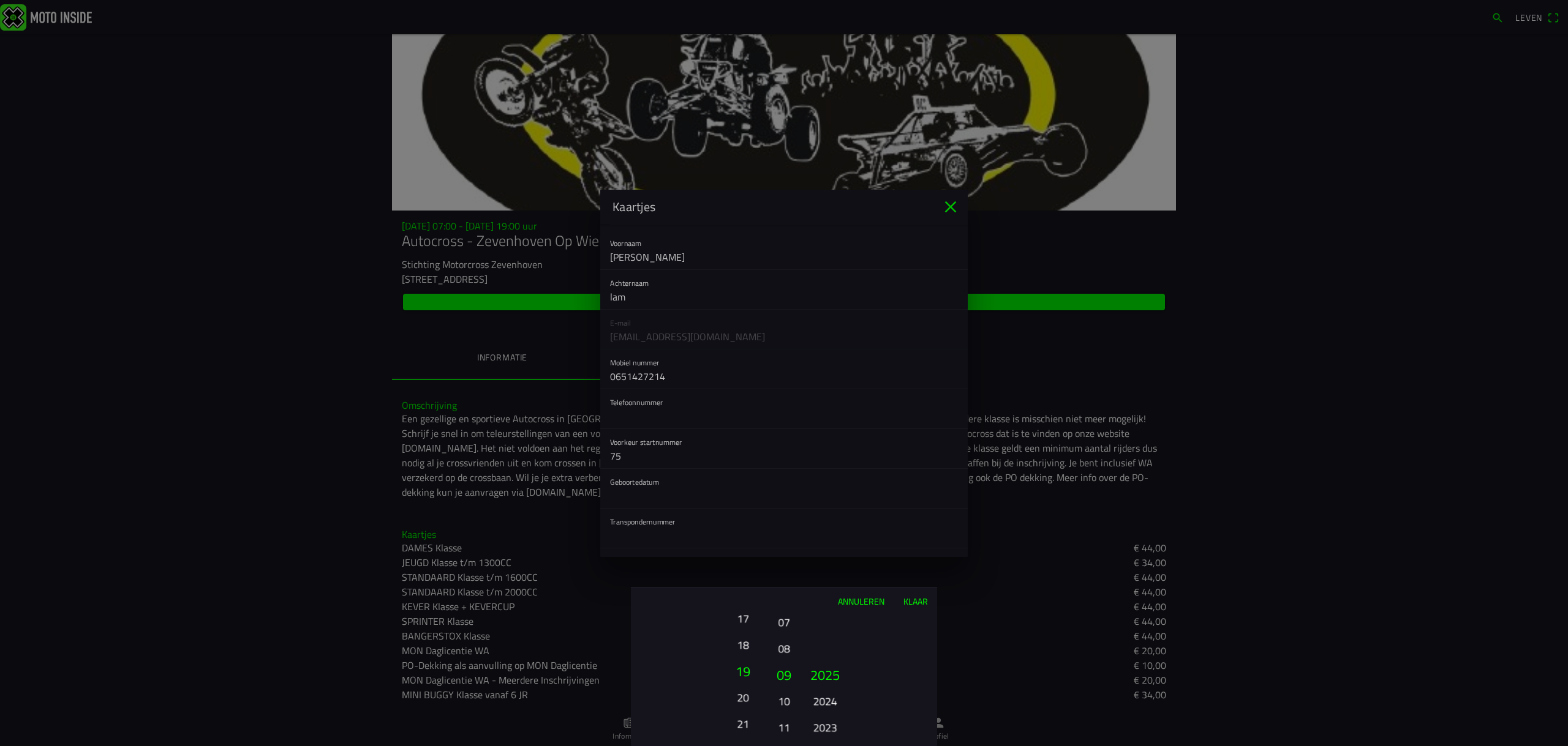
drag, startPoint x: 742, startPoint y: 708, endPoint x: 740, endPoint y: 577, distance: 131.0
click at [741, 577] on ion-picker "Annuleren Klaar 01 02 03 04 05 06 07 08 09 10 11 12 13 14 15 16 17 18 19 20 21 …" at bounding box center [784, 373] width 1568 height 746
drag, startPoint x: 740, startPoint y: 707, endPoint x: 745, endPoint y: 596, distance: 111.1
click at [745, 596] on div "Annuleren Klaar 01 02 03 04 05 06 07 08 09 10 11 12 13 14 15 16 17 18 19 20 21 …" at bounding box center [783, 667] width 306 height 159
drag, startPoint x: 740, startPoint y: 726, endPoint x: 746, endPoint y: 604, distance: 122.1
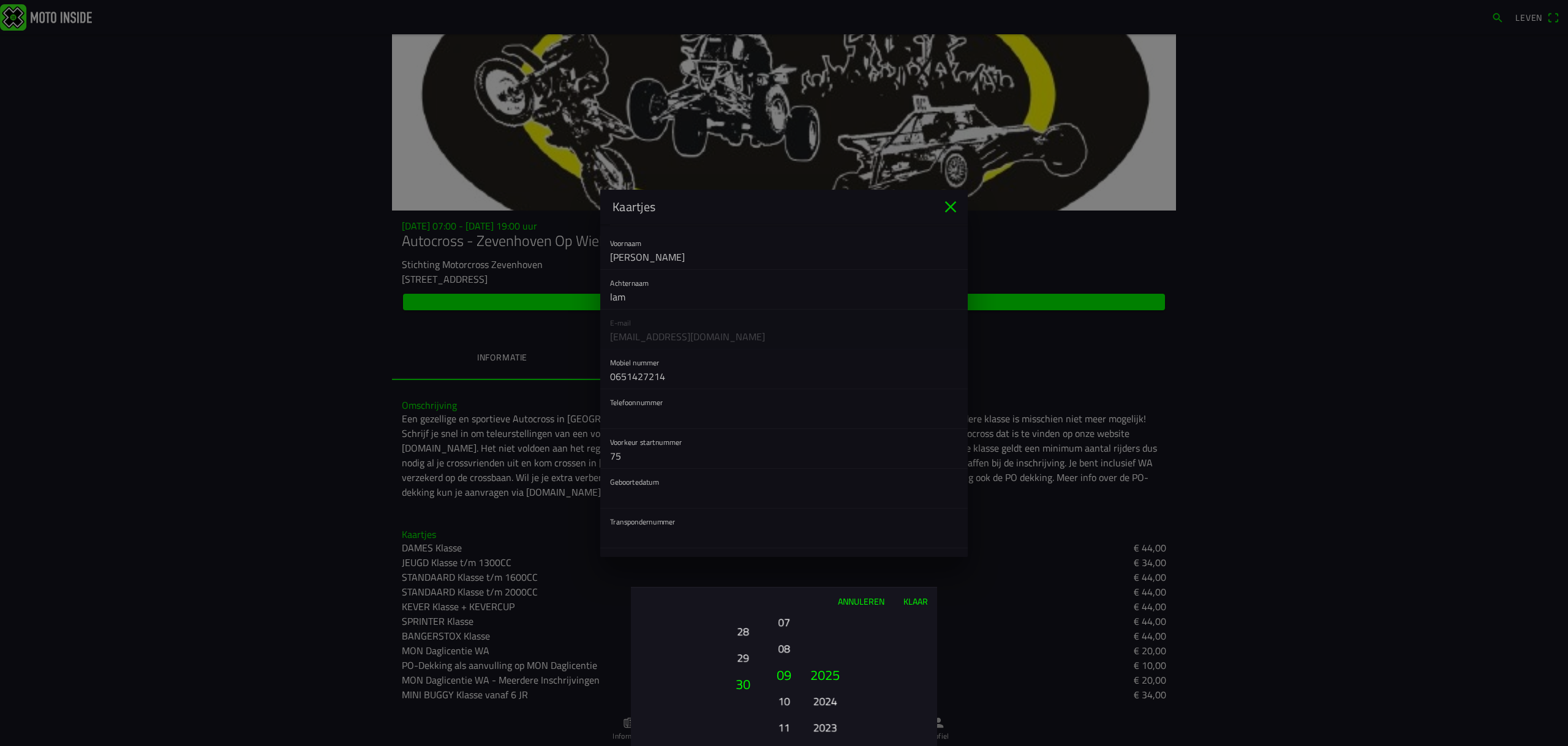
click at [746, 604] on div "Annuleren Klaar 01 02 03 04 05 06 07 08 09 10 11 12 13 14 15 16 17 18 19 20 21 …" at bounding box center [783, 667] width 306 height 159
drag, startPoint x: 785, startPoint y: 619, endPoint x: 787, endPoint y: 723, distance: 104.0
click at [787, 698] on font "07" at bounding box center [783, 726] width 12 height 17
drag, startPoint x: 779, startPoint y: 675, endPoint x: 778, endPoint y: 699, distance: 24.0
click at [778, 698] on font "06" at bounding box center [783, 699] width 12 height 17
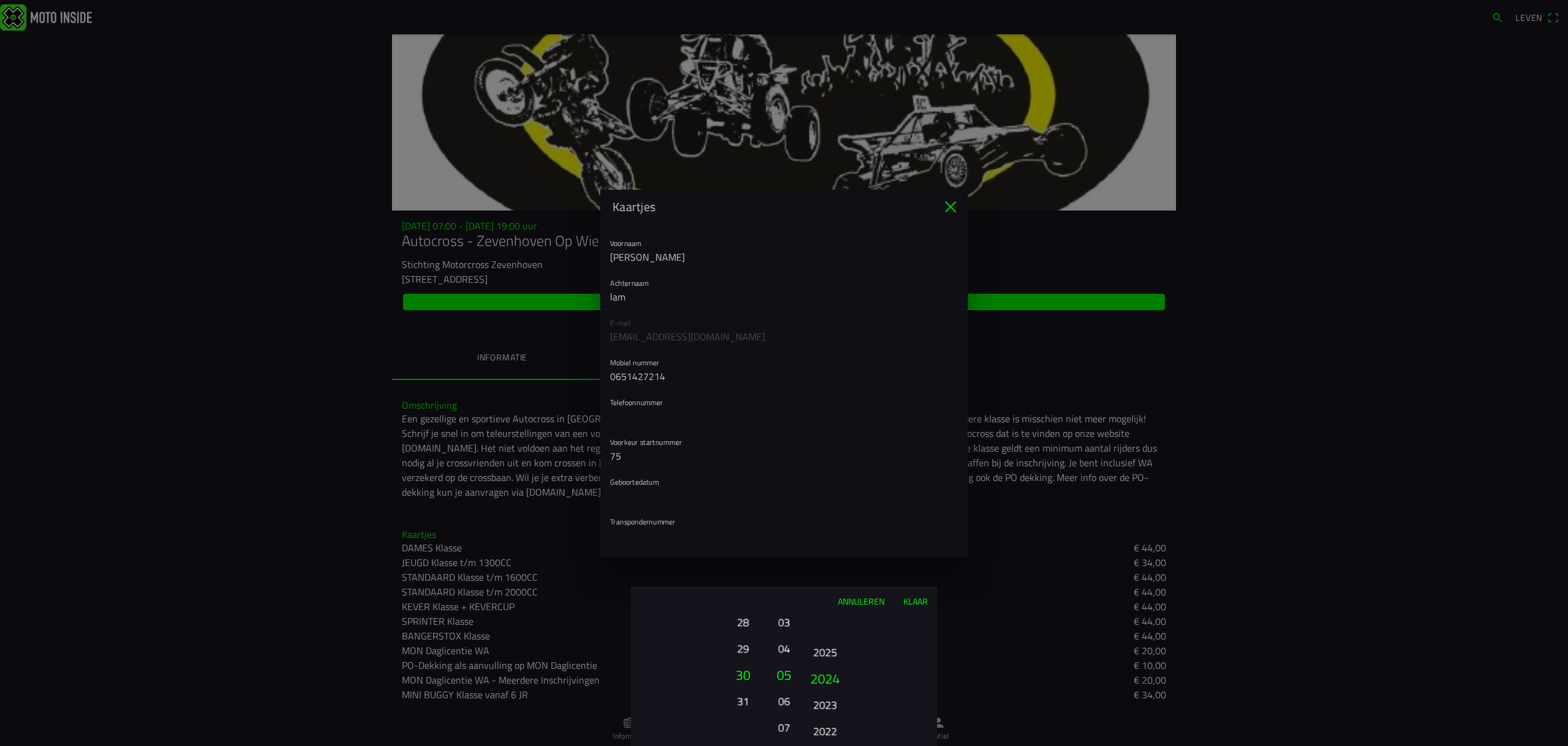
drag, startPoint x: 823, startPoint y: 696, endPoint x: 821, endPoint y: 622, distance: 74.0
click at [821, 623] on ion-picker-column "2025 2024 2023 2022 2021 2020 2019 2018 2017 2016 2015 2014 2013 2012 2011 2010…" at bounding box center [868, 680] width 138 height 132
drag, startPoint x: 826, startPoint y: 699, endPoint x: 833, endPoint y: 633, distance: 66.4
click at [832, 663] on font "2018" at bounding box center [825, 673] width 30 height 21
drag, startPoint x: 828, startPoint y: 719, endPoint x: 826, endPoint y: 668, distance: 51.0
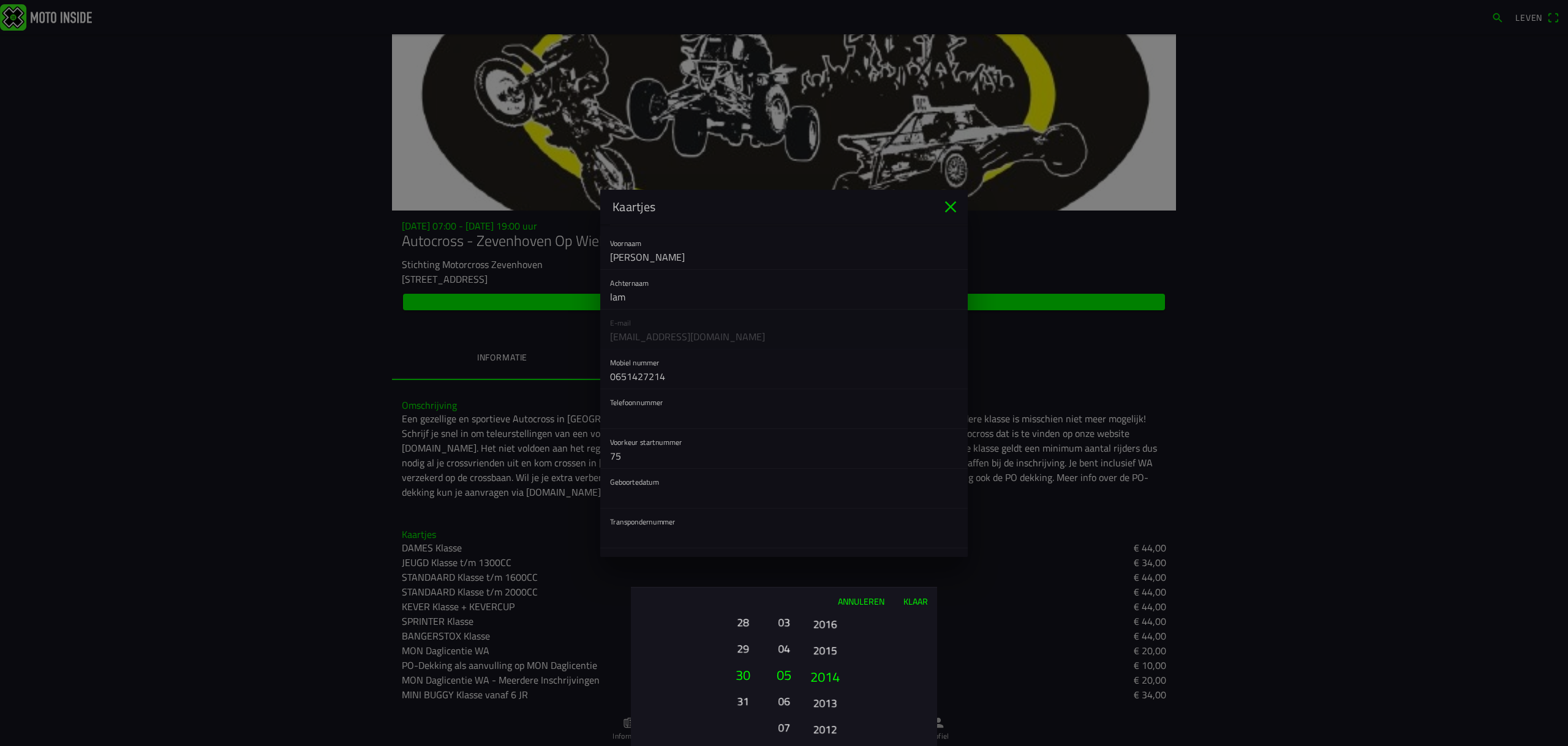
click at [826, 668] on font "2014" at bounding box center [825, 676] width 30 height 21
drag, startPoint x: 832, startPoint y: 700, endPoint x: 823, endPoint y: 635, distance: 65.6
click at [823, 635] on font "2015" at bounding box center [825, 639] width 24 height 17
drag, startPoint x: 823, startPoint y: 649, endPoint x: 821, endPoint y: 676, distance: 27.1
click at [822, 674] on font "2014" at bounding box center [825, 673] width 30 height 21
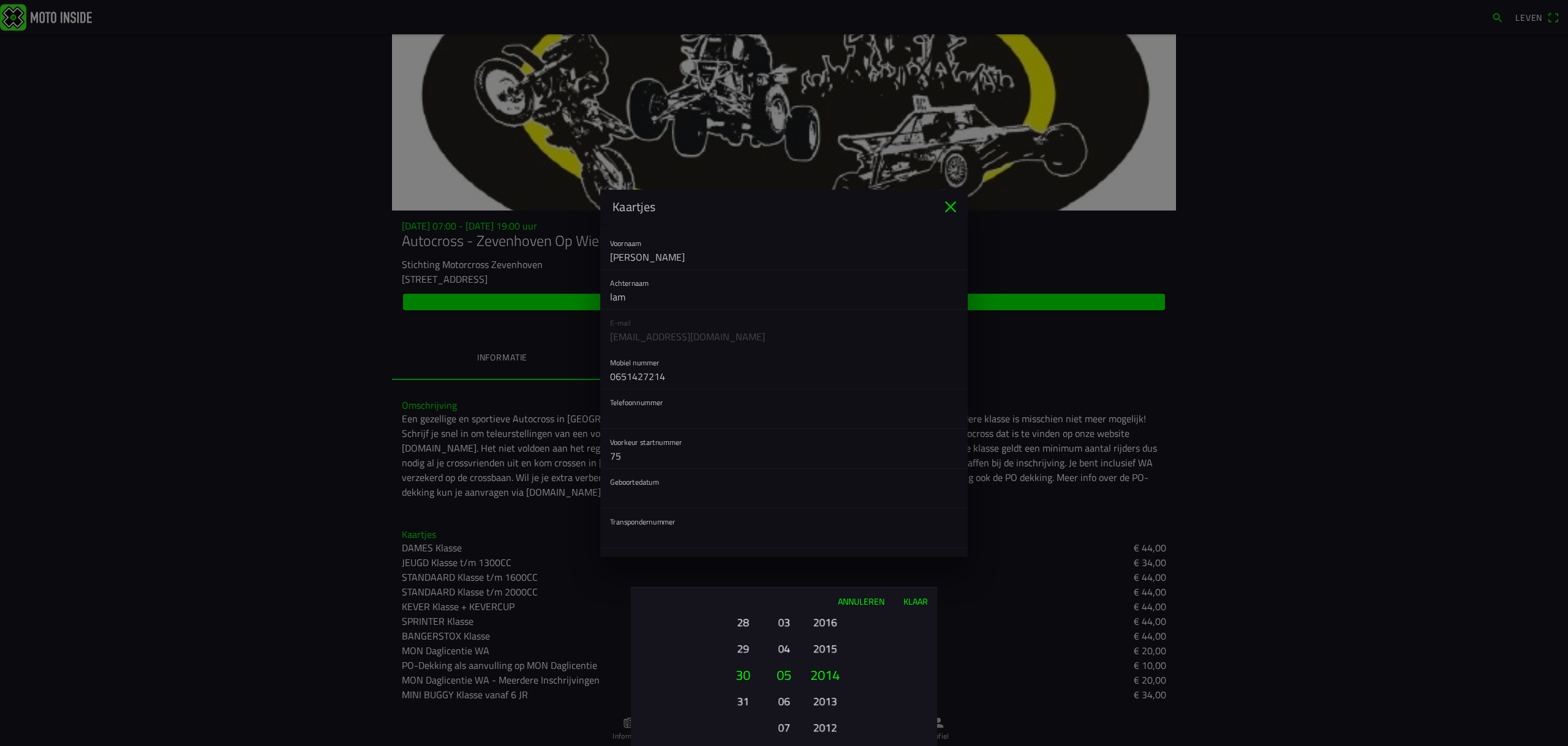
click at [911, 598] on font "Klaar" at bounding box center [916, 601] width 25 height 13
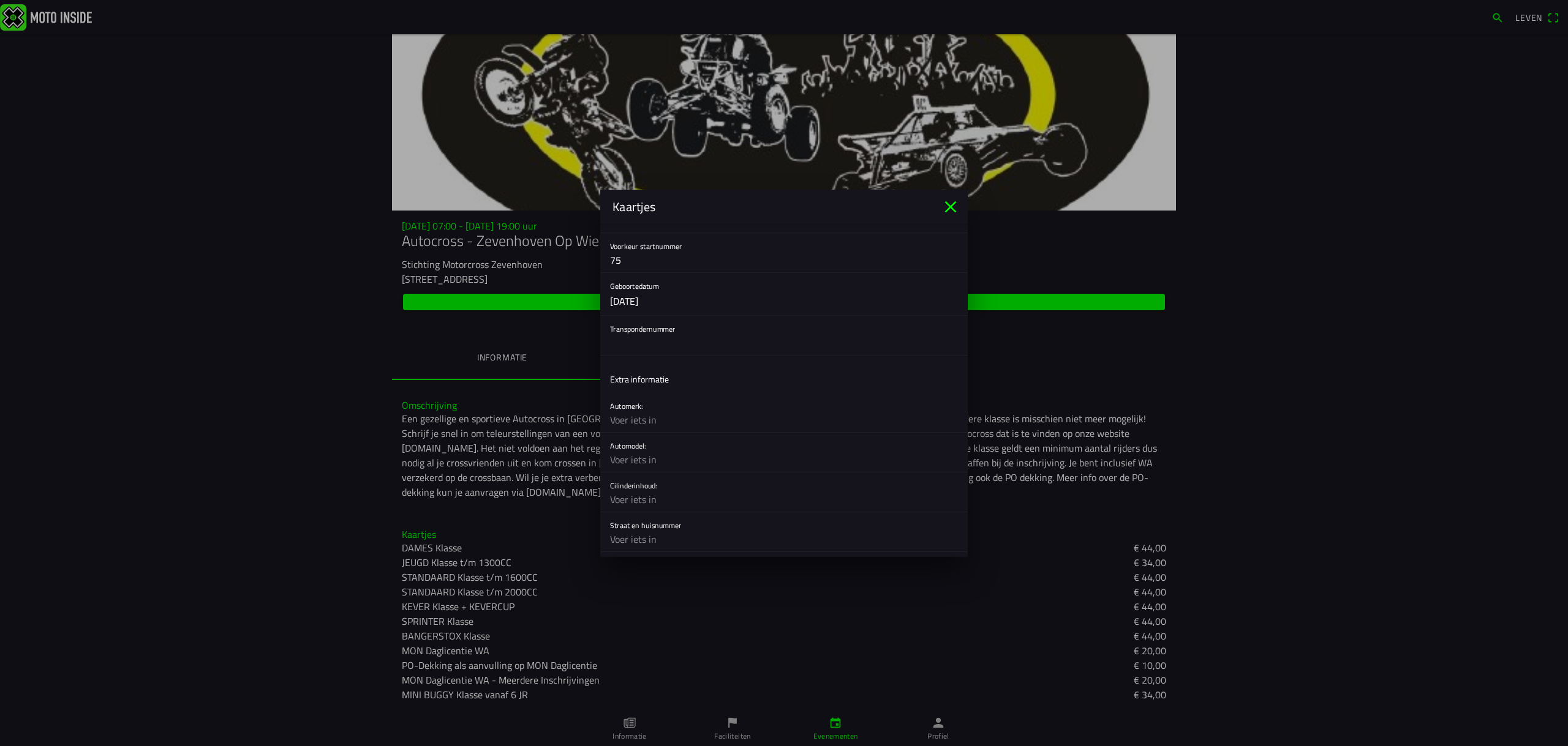
scroll to position [337, 0]
click at [629, 327] on input "text" at bounding box center [783, 324] width 348 height 25
type input "3819901"
click at [633, 404] on input "text" at bounding box center [783, 401] width 348 height 25
type input "spies"
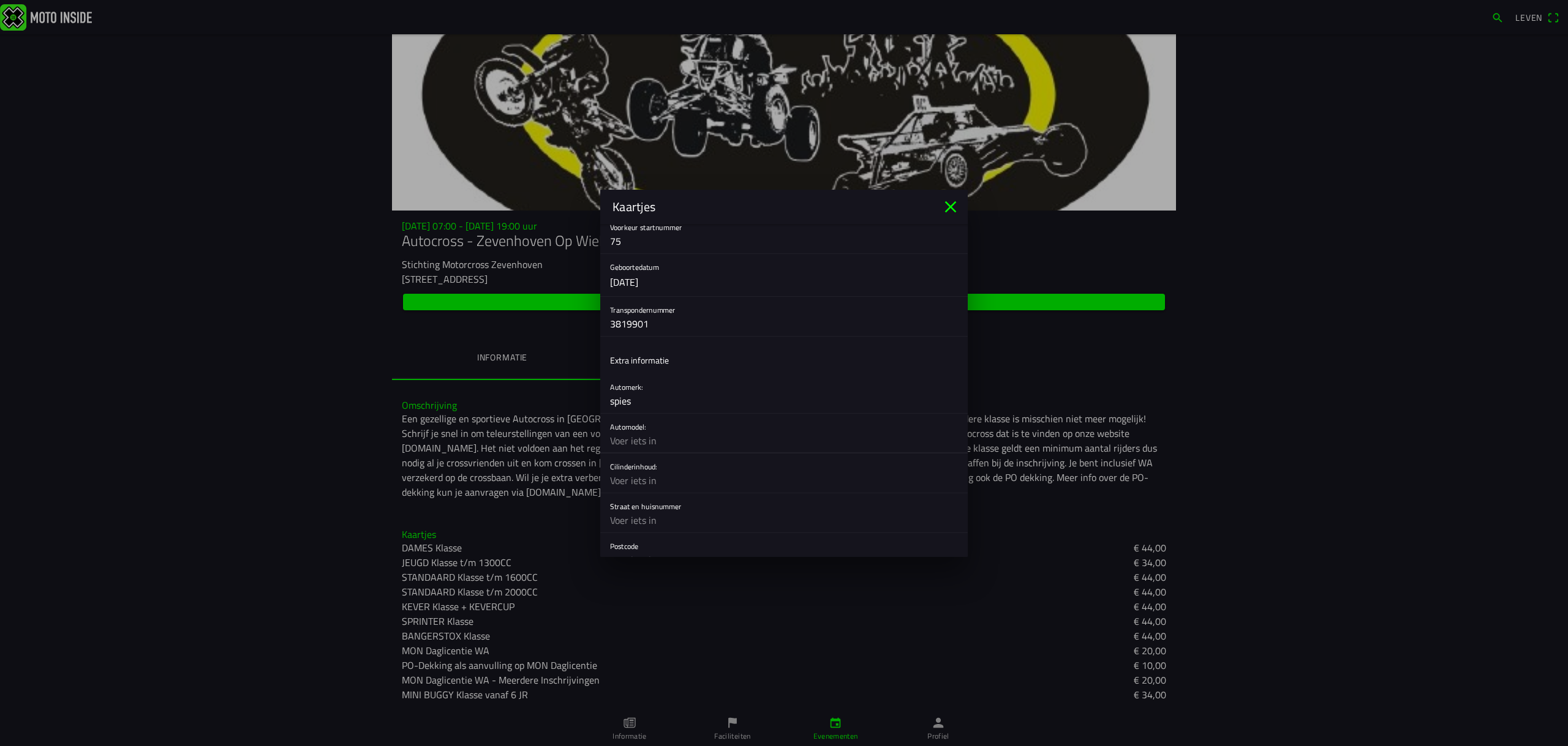
click at [639, 440] on input "text" at bounding box center [783, 441] width 348 height 25
type input "buggy"
click at [623, 478] on input "text" at bounding box center [783, 481] width 348 height 25
type input "200cc"
click at [630, 516] on input "text" at bounding box center [783, 520] width 348 height 25
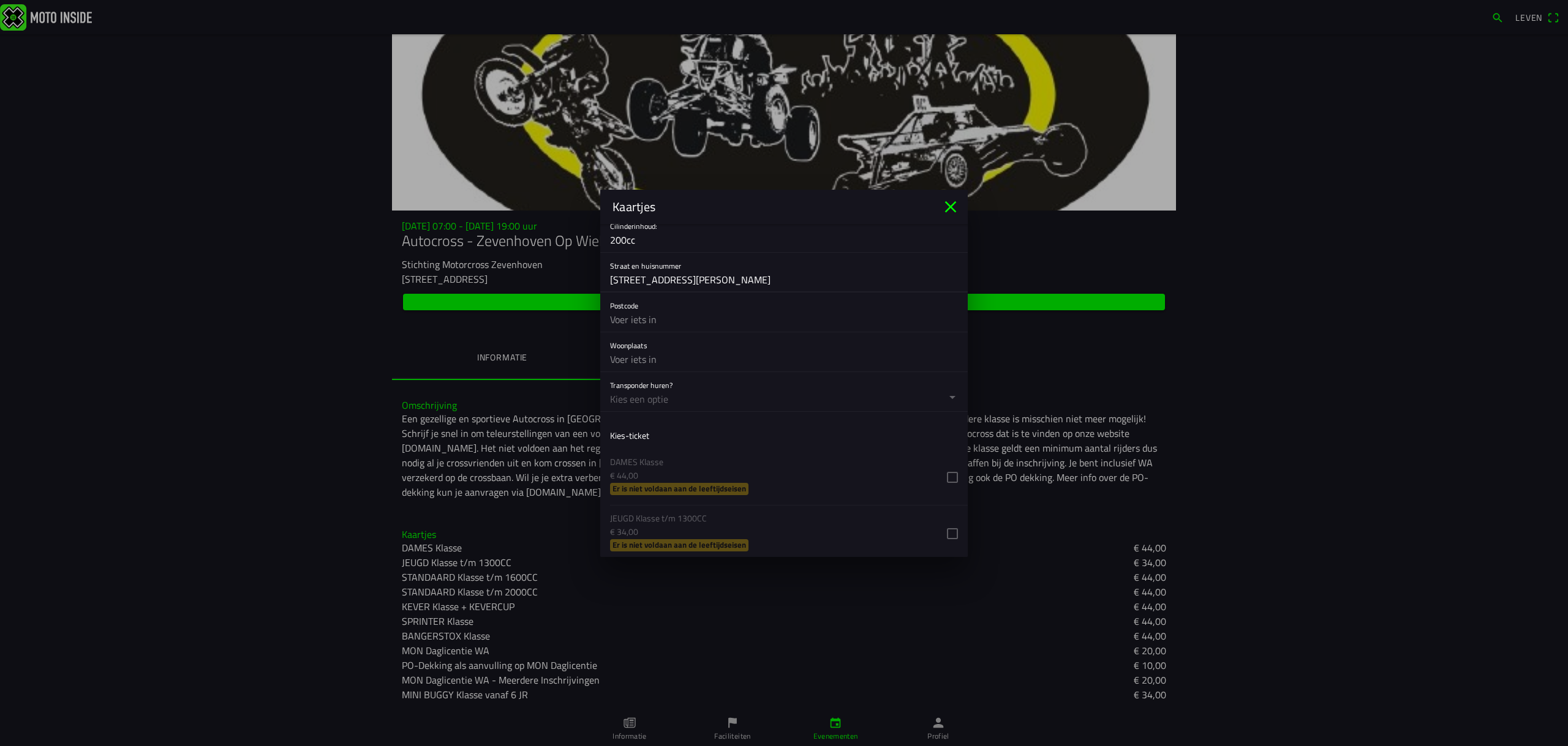
scroll to position [595, 0]
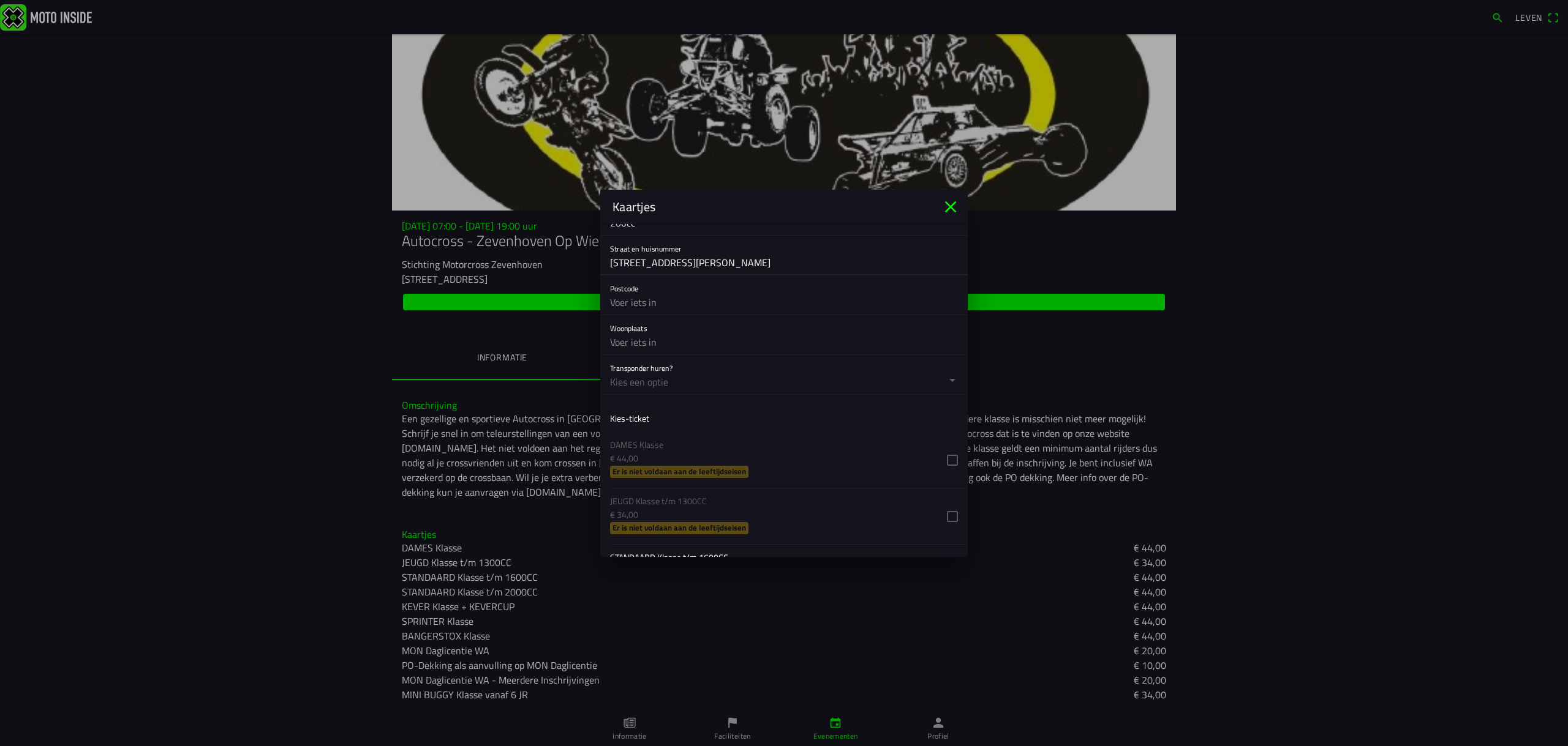
type input "[STREET_ADDRESS][PERSON_NAME]"
click at [653, 302] on input "text" at bounding box center [783, 302] width 348 height 25
type input "3615ak"
click at [631, 336] on input "text" at bounding box center [783, 342] width 348 height 25
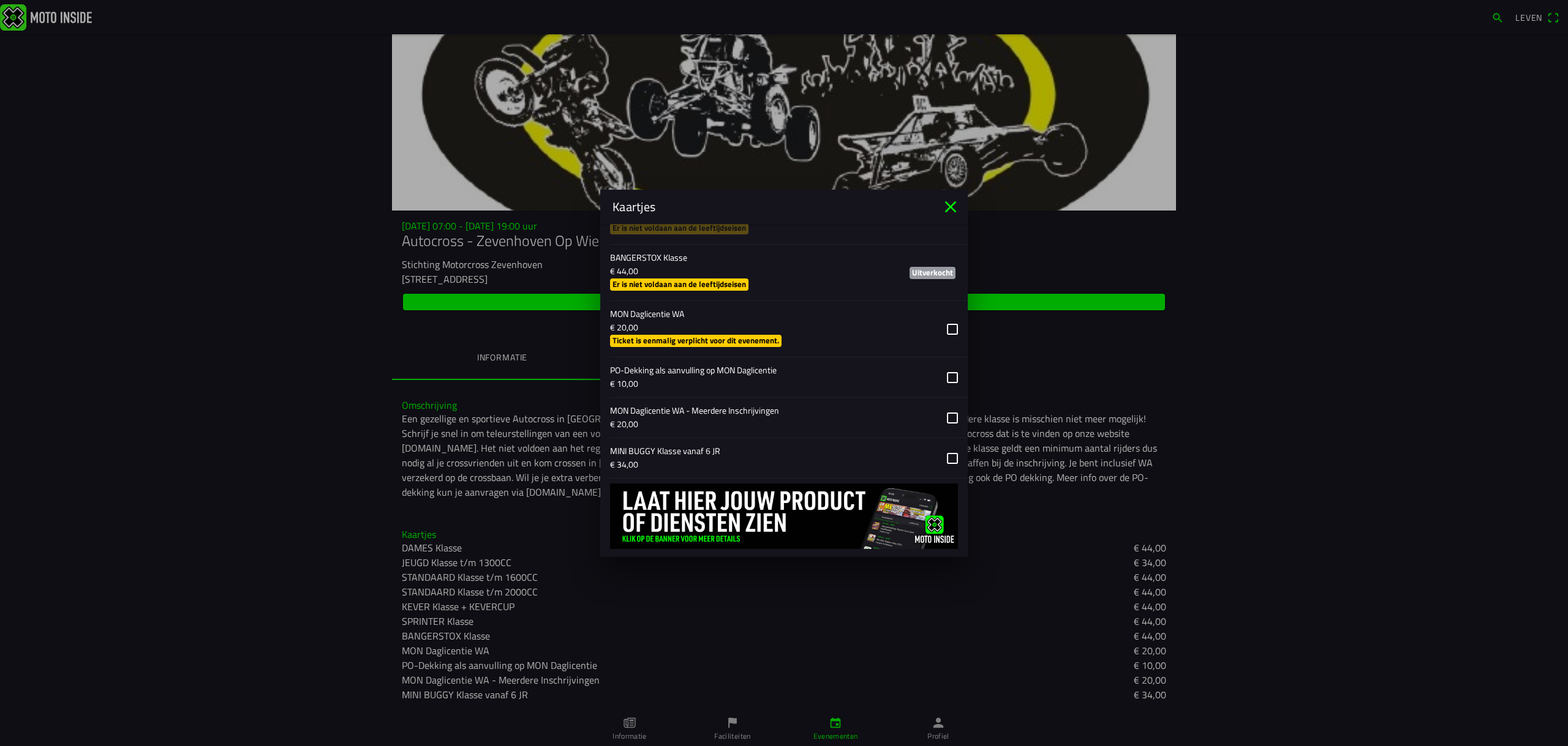
scroll to position [1139, 0]
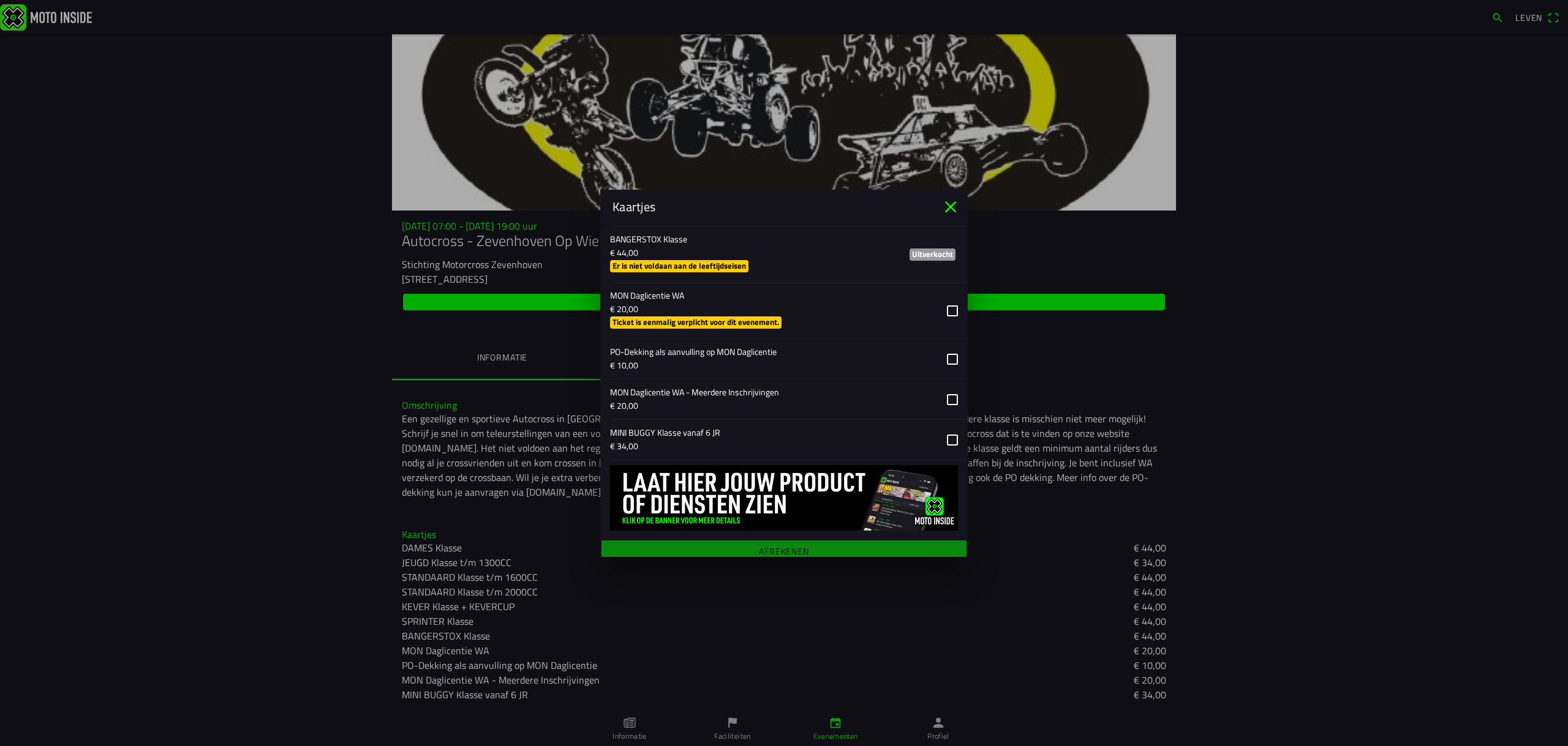
type input "westbroek"
click at [939, 434] on button "button" at bounding box center [788, 439] width 358 height 40
click at [792, 545] on main "Registratieformulier Geslacht Man Vrouw Voornaam [PERSON_NAME] lam E-mail [EMAI…" at bounding box center [784, 390] width 368 height 333
click at [766, 544] on main "Registratieformulier Geslacht Man Vrouw Voornaam [PERSON_NAME] lam E-mail [EMAI…" at bounding box center [784, 390] width 368 height 333
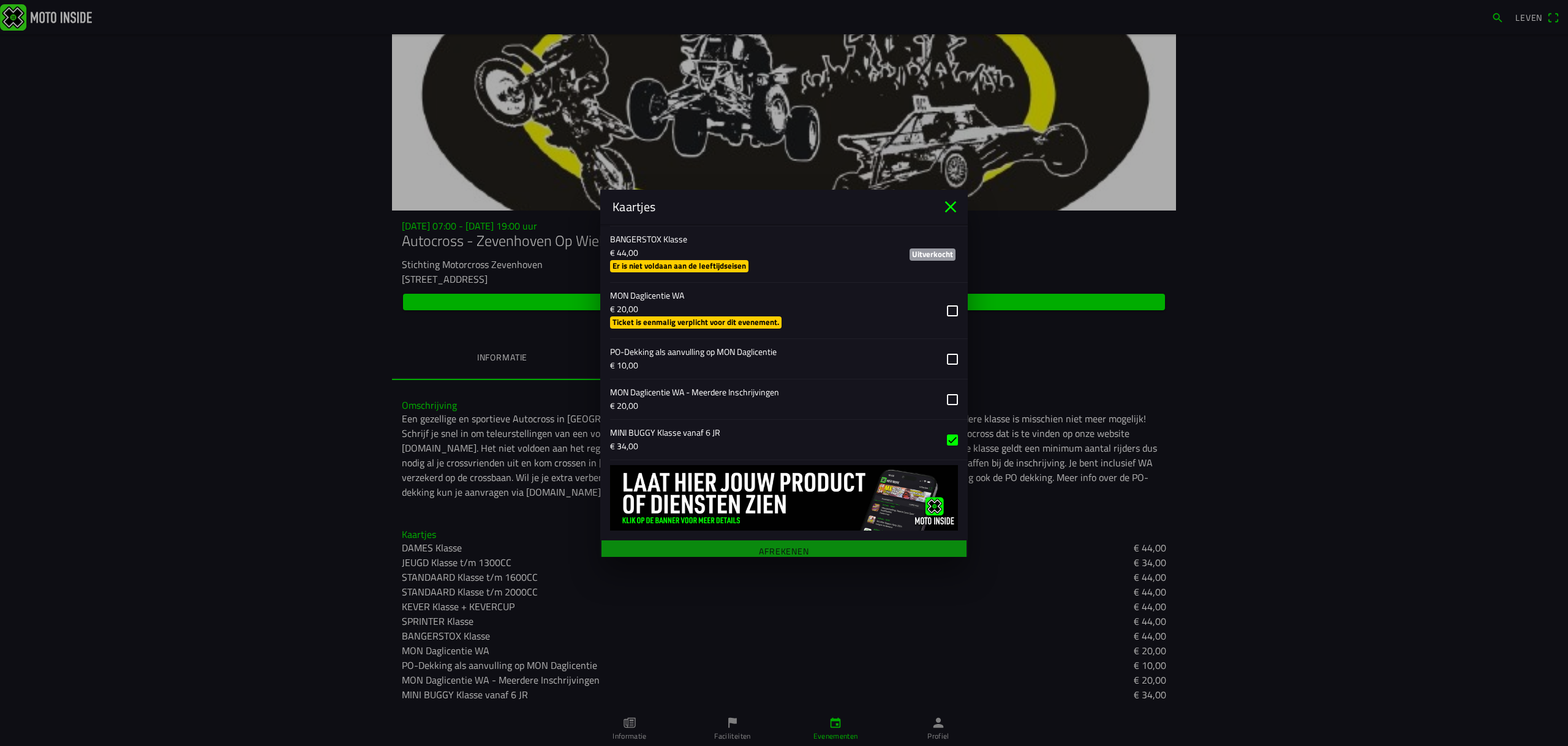
click at [766, 544] on main "Registratieformulier Geslacht Man Vrouw Voornaam [PERSON_NAME] lam E-mail [EMAI…" at bounding box center [784, 390] width 368 height 333
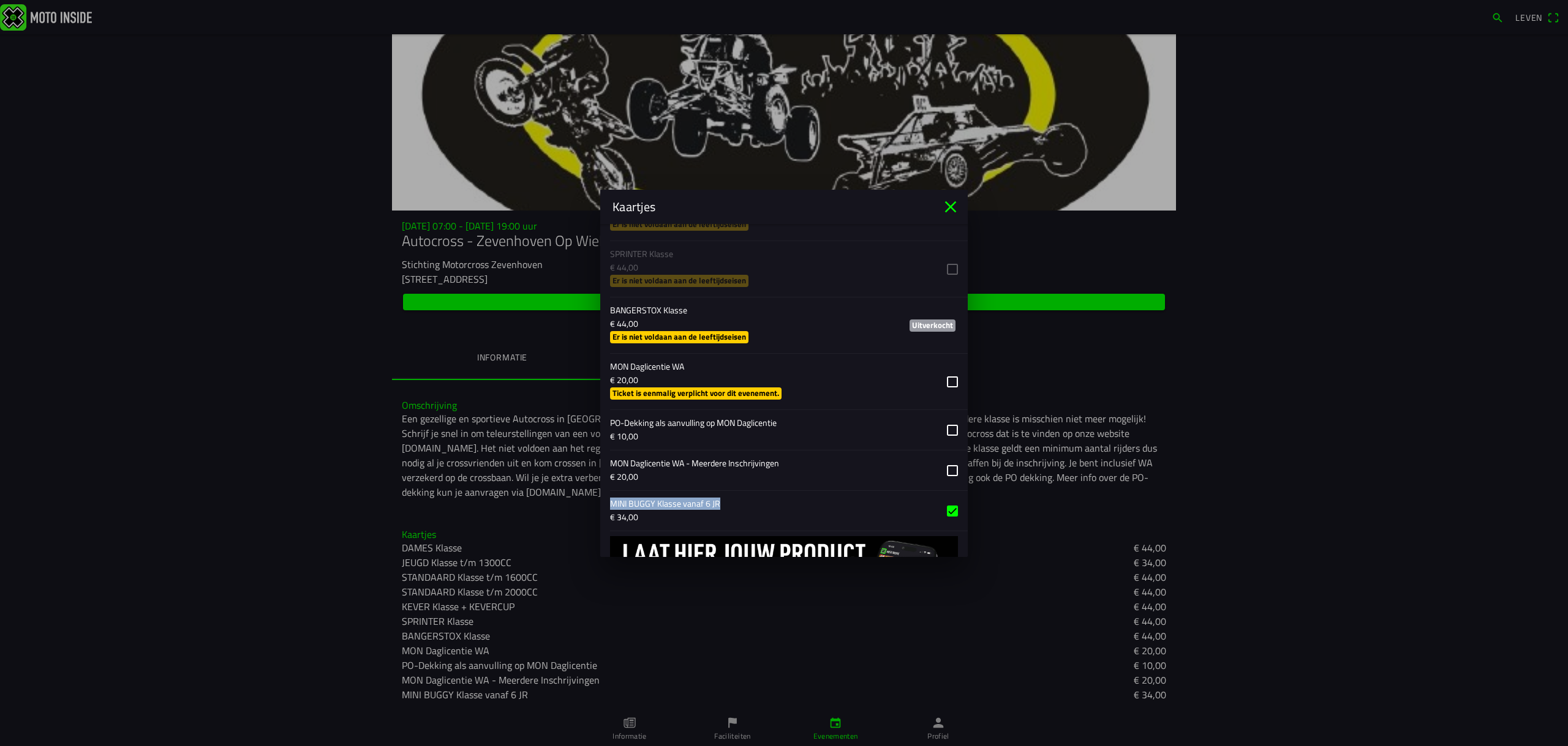
scroll to position [1102, 0]
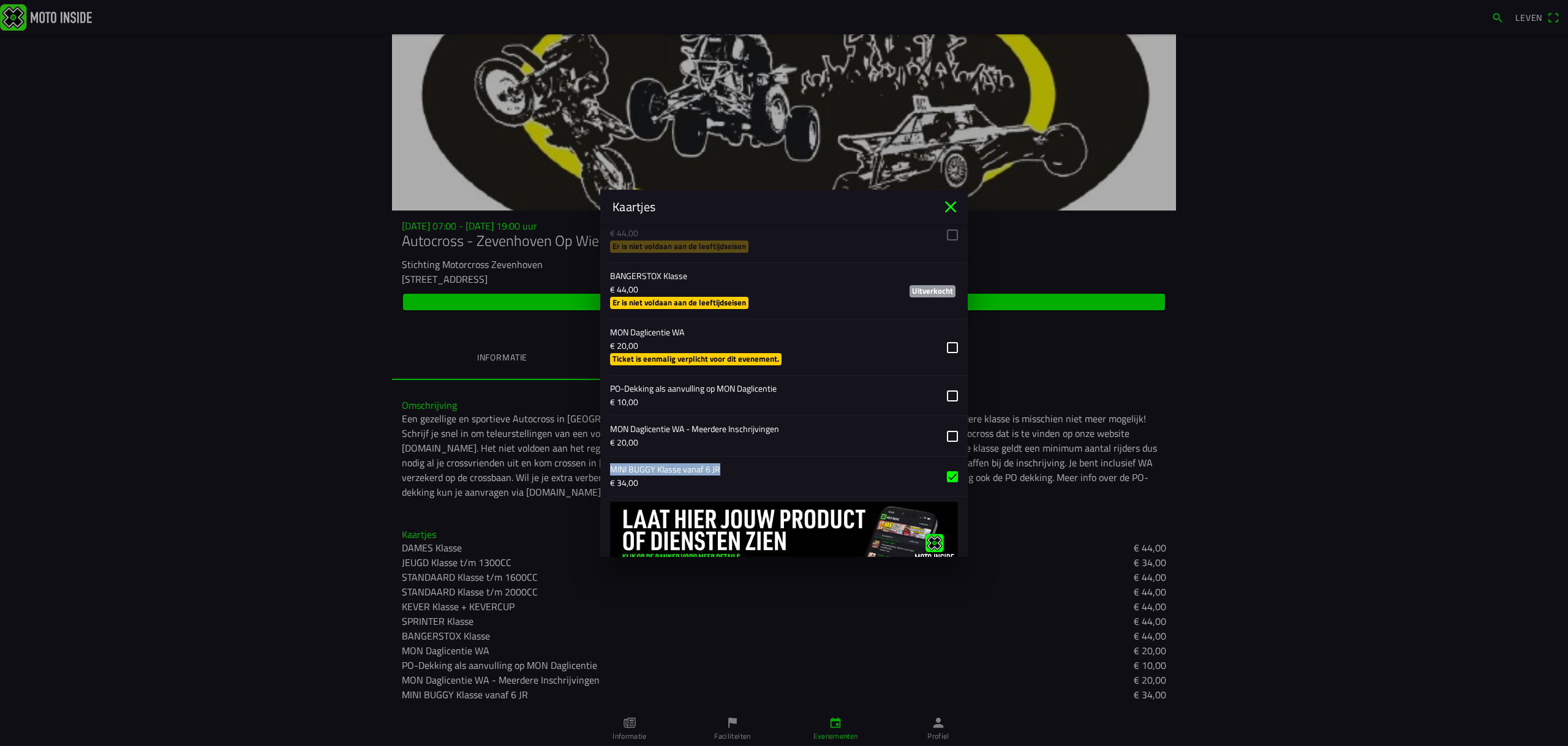
click at [625, 477] on button "button" at bounding box center [788, 476] width 358 height 40
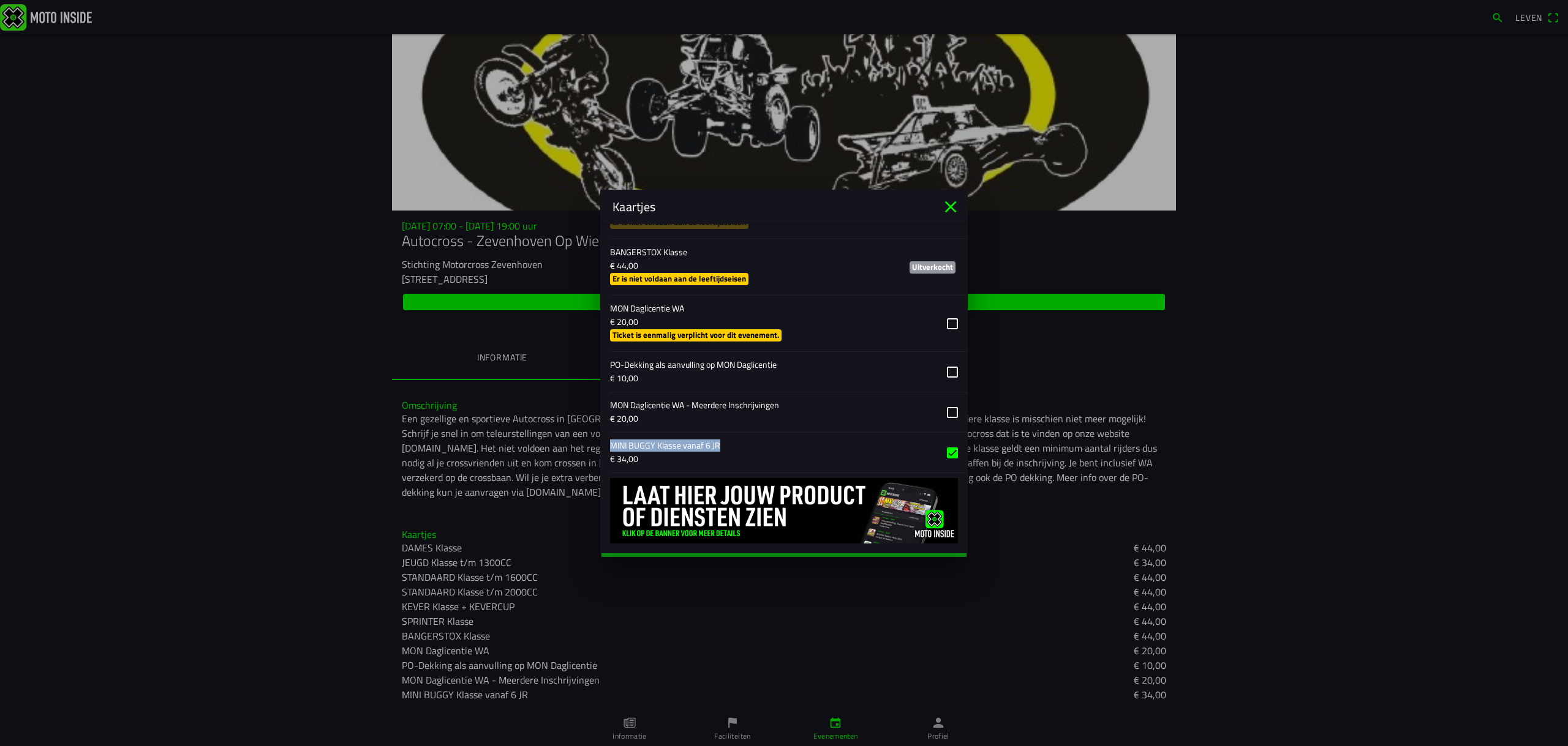
scroll to position [1139, 0]
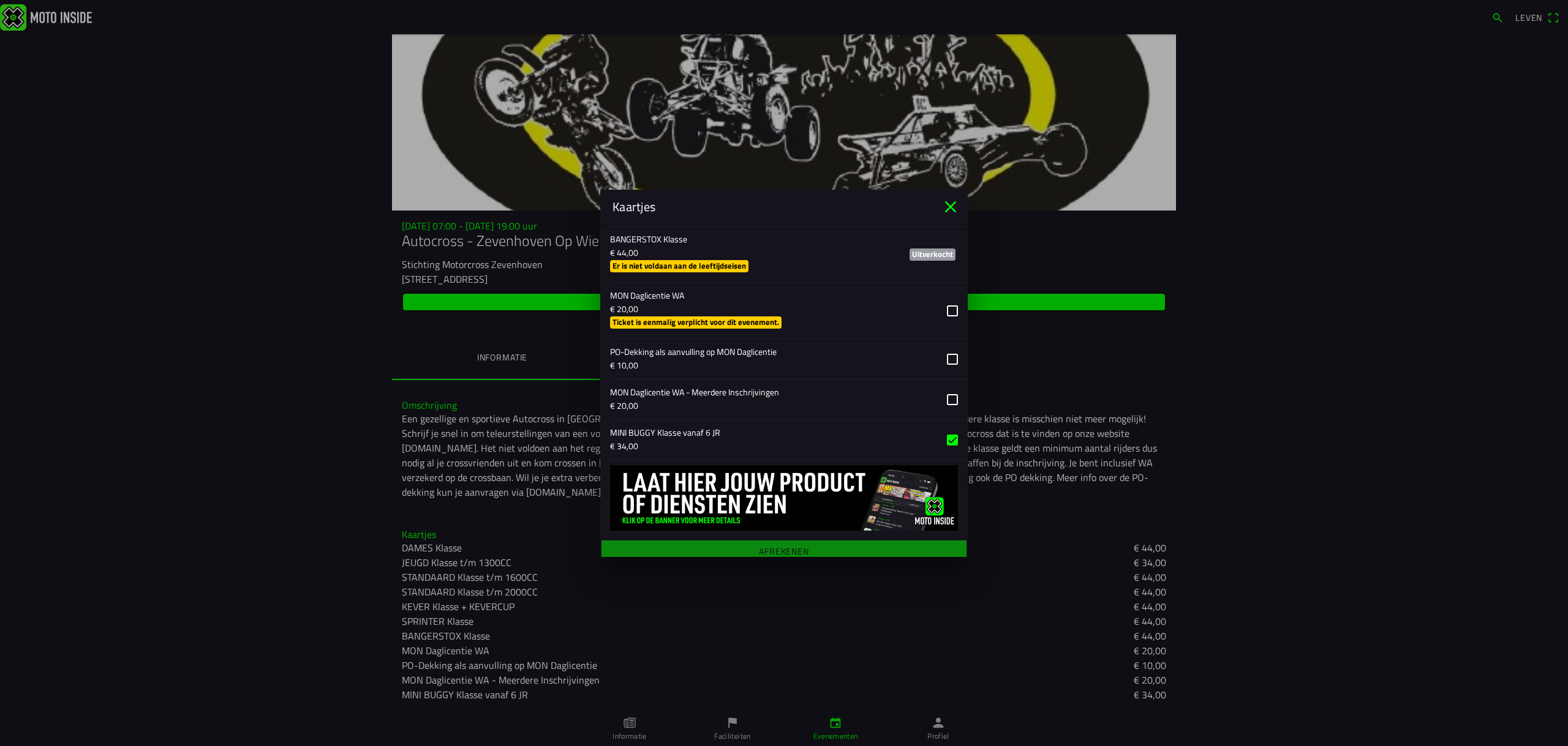
click at [764, 543] on main "Registratieformulier Geslacht Man Vrouw Voornaam [PERSON_NAME] lam E-mail [EMAI…" at bounding box center [784, 390] width 368 height 333
click at [762, 542] on main "Registratieformulier Geslacht Man Vrouw Voornaam [PERSON_NAME] lam E-mail [EMAI…" at bounding box center [784, 390] width 368 height 333
click at [711, 499] on img at bounding box center [783, 498] width 348 height 65
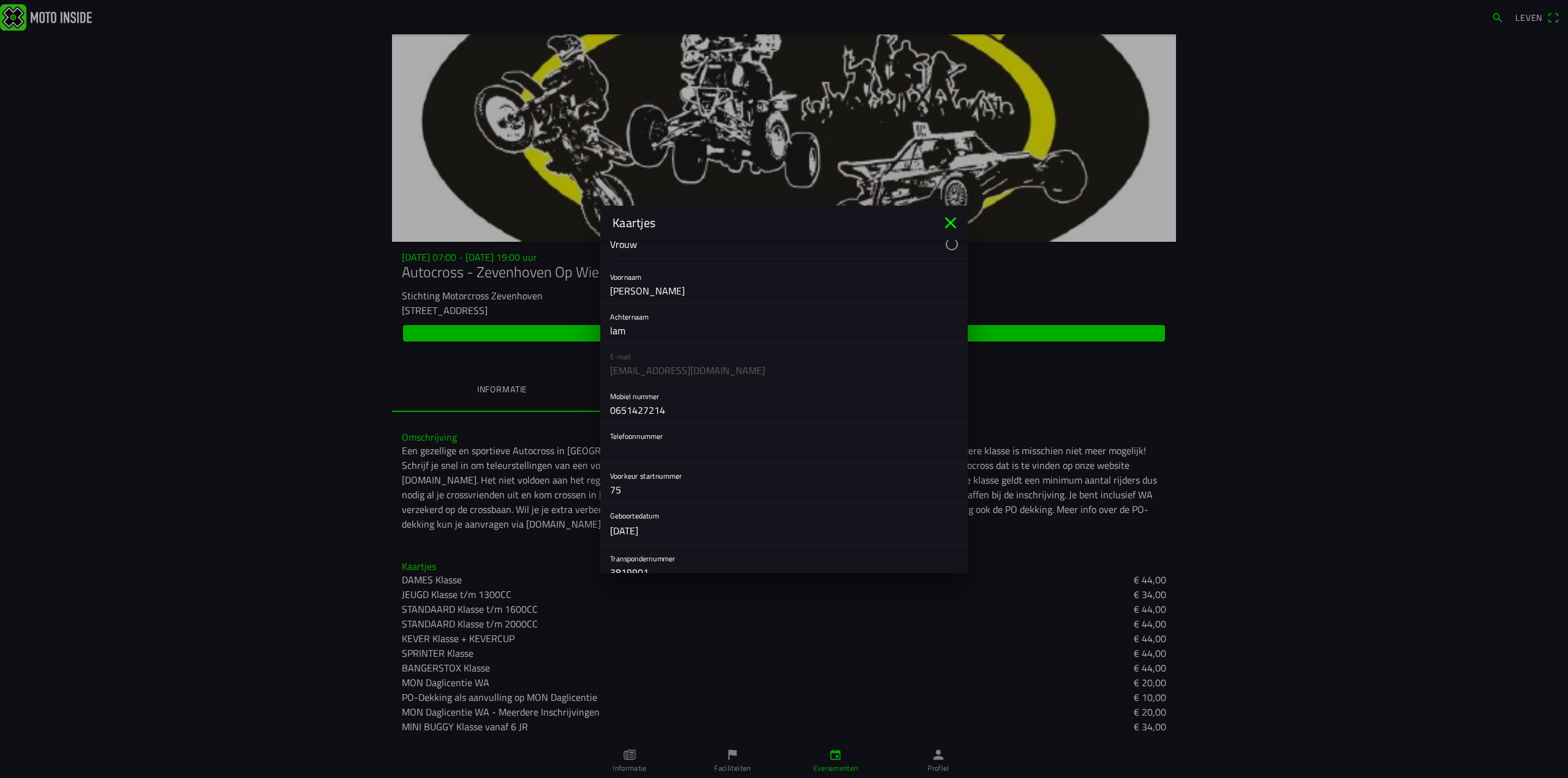
scroll to position [122, 0]
click at [630, 348] on div "E-mail [EMAIL_ADDRESS][DOMAIN_NAME]" at bounding box center [784, 345] width 368 height 40
click at [631, 353] on div "E-mail [EMAIL_ADDRESS][DOMAIN_NAME]" at bounding box center [784, 345] width 368 height 40
click at [613, 339] on div "E-mail [EMAIL_ADDRESS][DOMAIN_NAME]" at bounding box center [784, 345] width 368 height 40
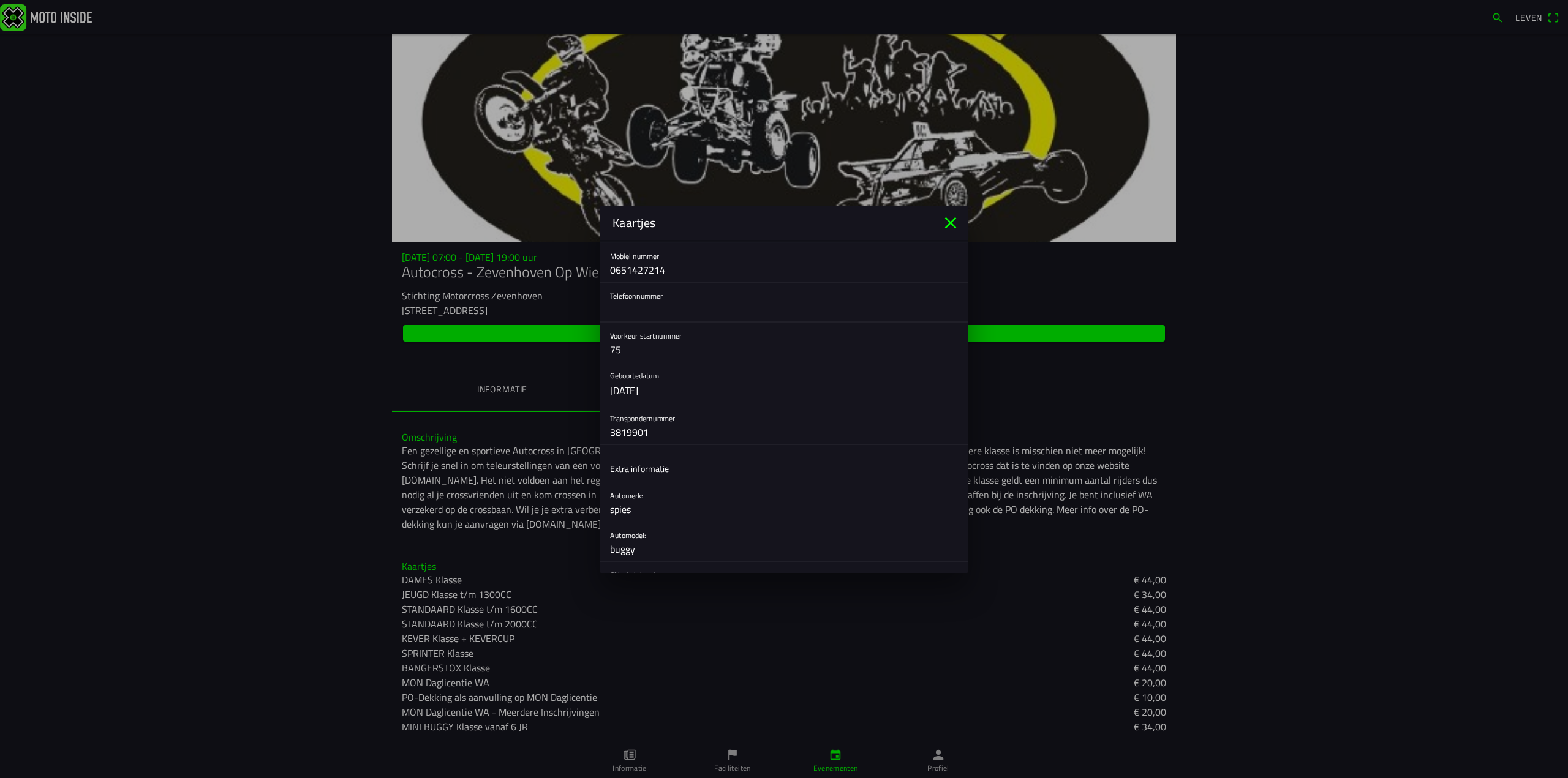
click at [632, 318] on input "text" at bounding box center [783, 310] width 348 height 25
type input "0346280665"
click at [851, 465] on ion-list-header "Extra informatie" at bounding box center [784, 468] width 368 height 28
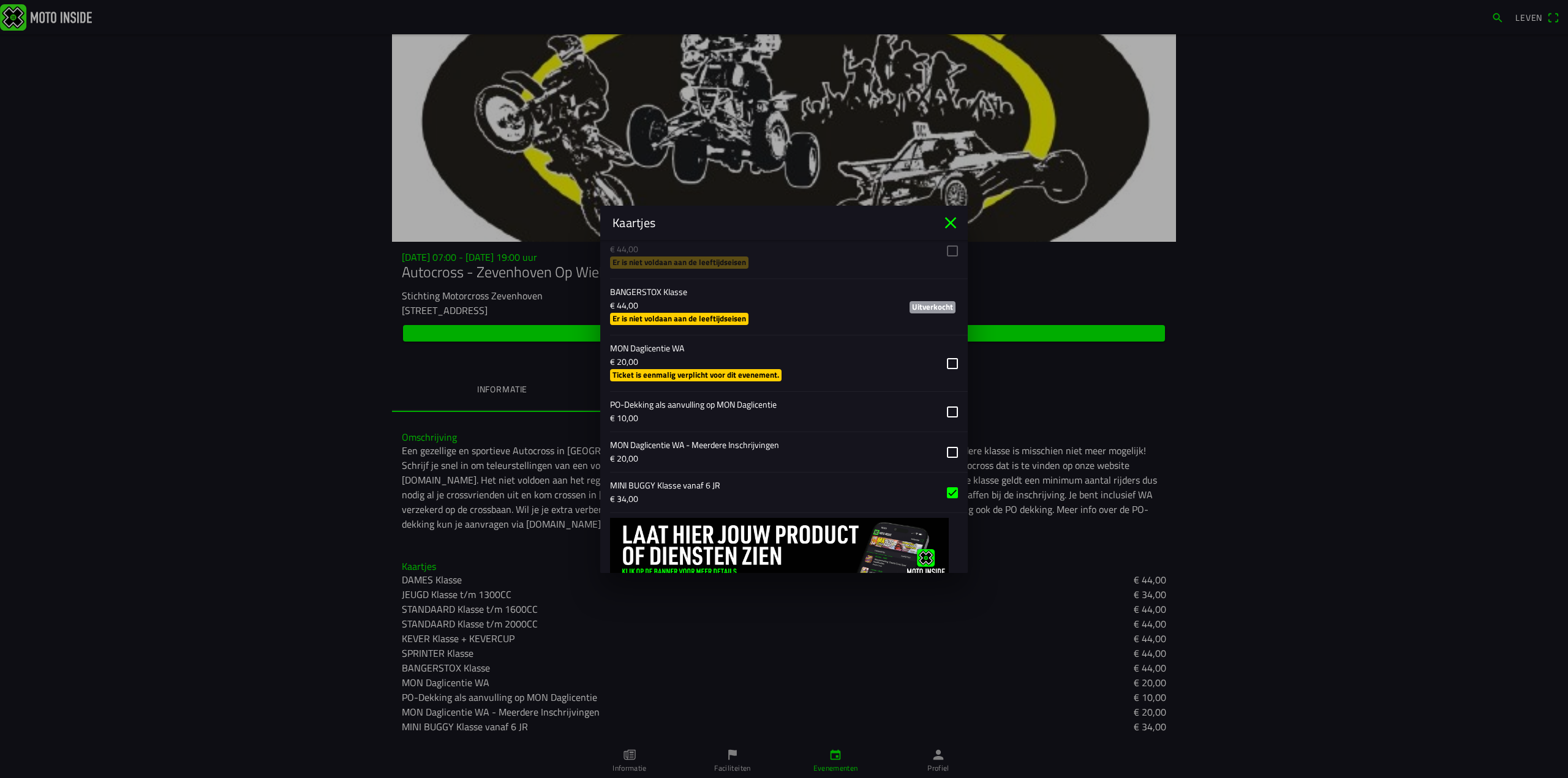
scroll to position [1139, 0]
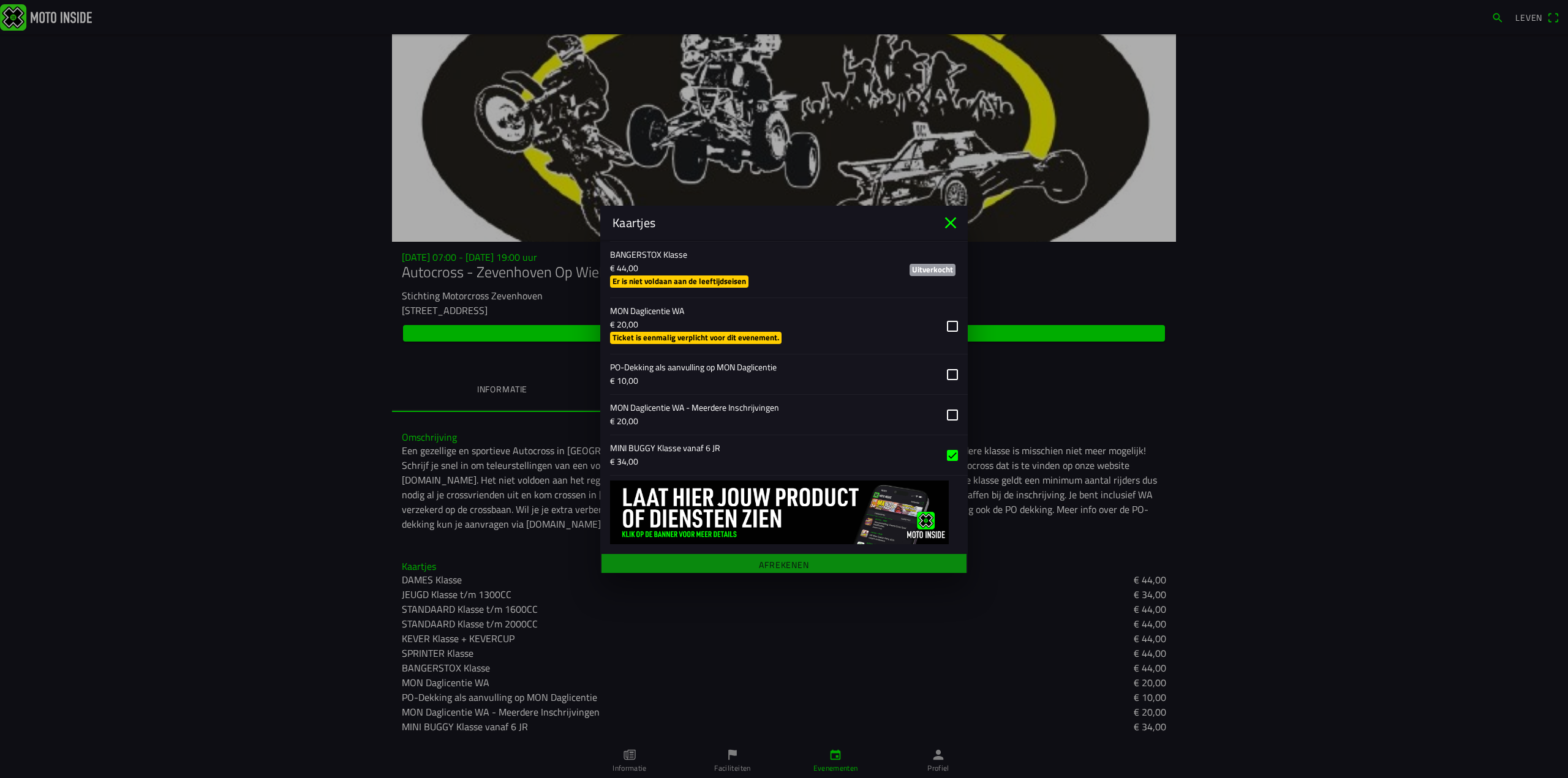
click at [764, 558] on main "Registratieformulier Geslacht Man Vrouw Voornaam [PERSON_NAME] lam E-mail [EMAI…" at bounding box center [784, 406] width 368 height 333
click at [769, 558] on main "Registratieformulier Geslacht Man Vrouw Voornaam [PERSON_NAME] lam E-mail [EMAI…" at bounding box center [784, 406] width 368 height 333
click at [772, 558] on main "Registratieformulier Geslacht Man Vrouw Voornaam [PERSON_NAME] lam E-mail [EMAI…" at bounding box center [784, 406] width 368 height 333
click at [680, 450] on button "button" at bounding box center [788, 455] width 358 height 40
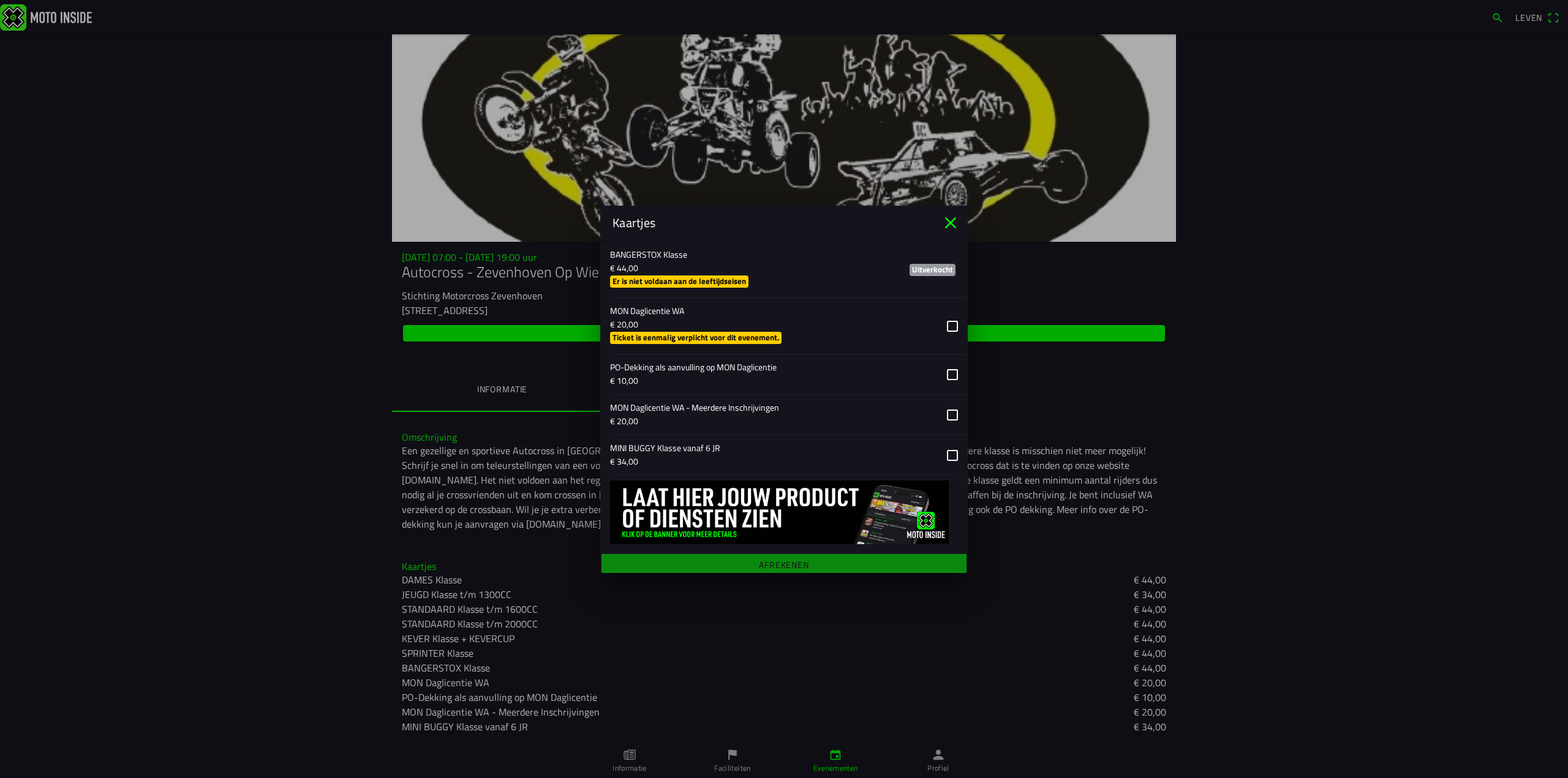
click at [680, 450] on button "button" at bounding box center [788, 455] width 358 height 40
click at [779, 560] on main "Registratieformulier Geslacht Man Vrouw Voornaam [PERSON_NAME] lam E-mail [EMAI…" at bounding box center [784, 406] width 368 height 333
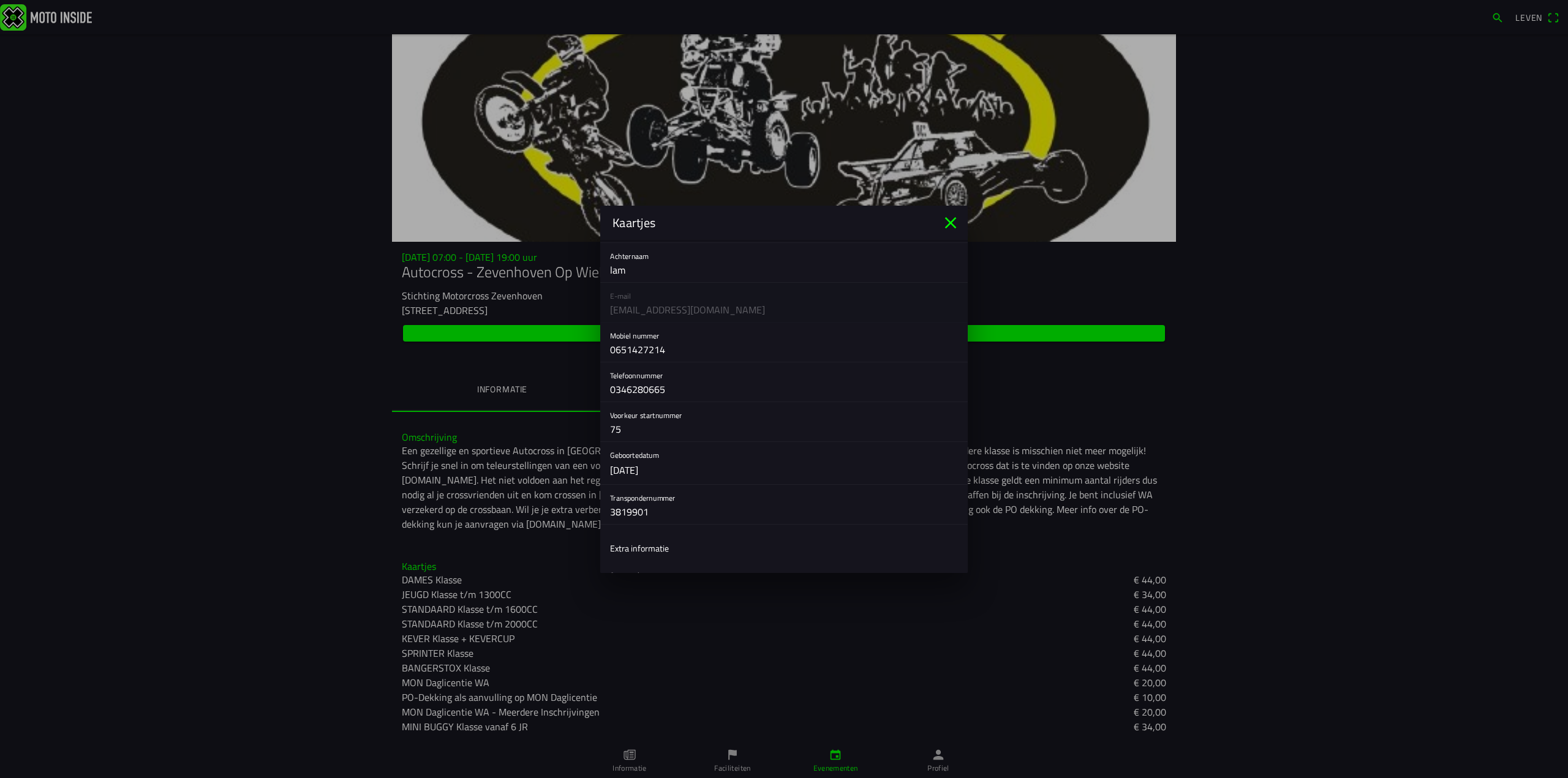
scroll to position [0, 0]
click at [646, 259] on font "Registratieformulier" at bounding box center [646, 259] width 73 height 13
click at [627, 406] on div "E-mail [EMAIL_ADDRESS][DOMAIN_NAME]" at bounding box center [784, 406] width 368 height 40
click at [628, 411] on div "E-mail [EMAIL_ADDRESS][DOMAIN_NAME]" at bounding box center [784, 406] width 368 height 40
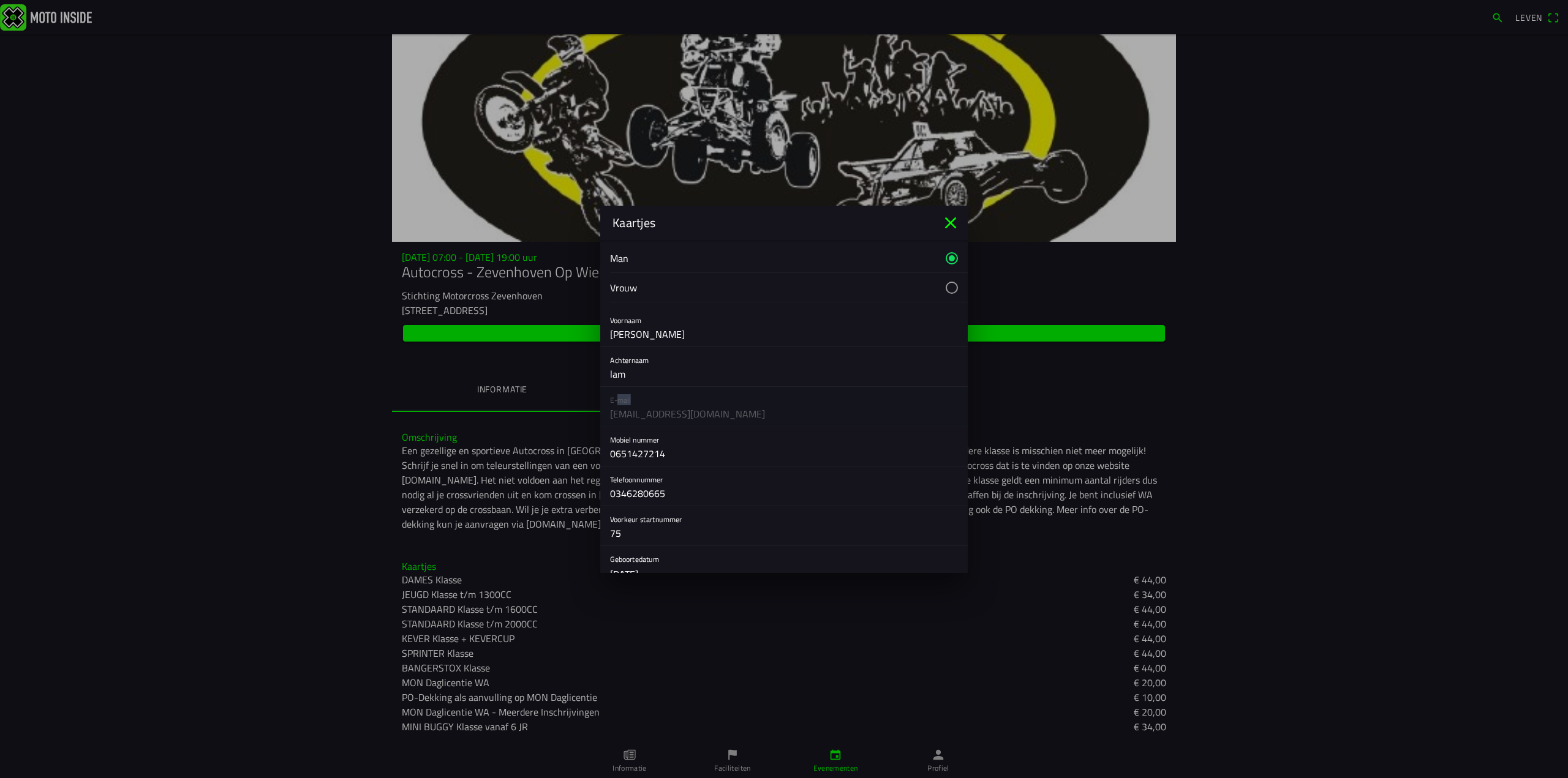
click at [628, 411] on div "E-mail [EMAIL_ADDRESS][DOMAIN_NAME]" at bounding box center [784, 406] width 368 height 40
click at [631, 415] on div "E-mail [EMAIL_ADDRESS][DOMAIN_NAME]" at bounding box center [784, 406] width 368 height 40
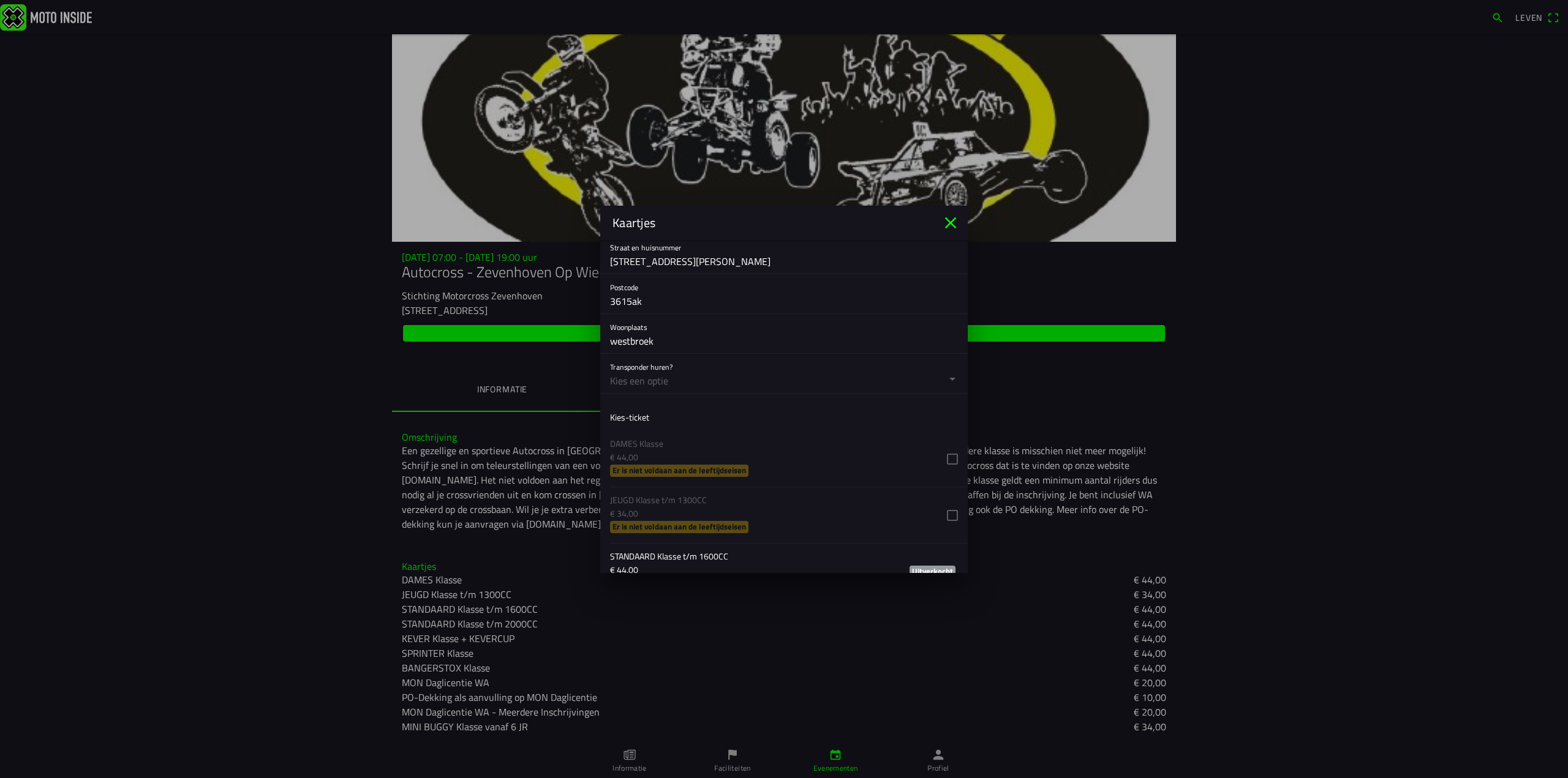
scroll to position [673, 0]
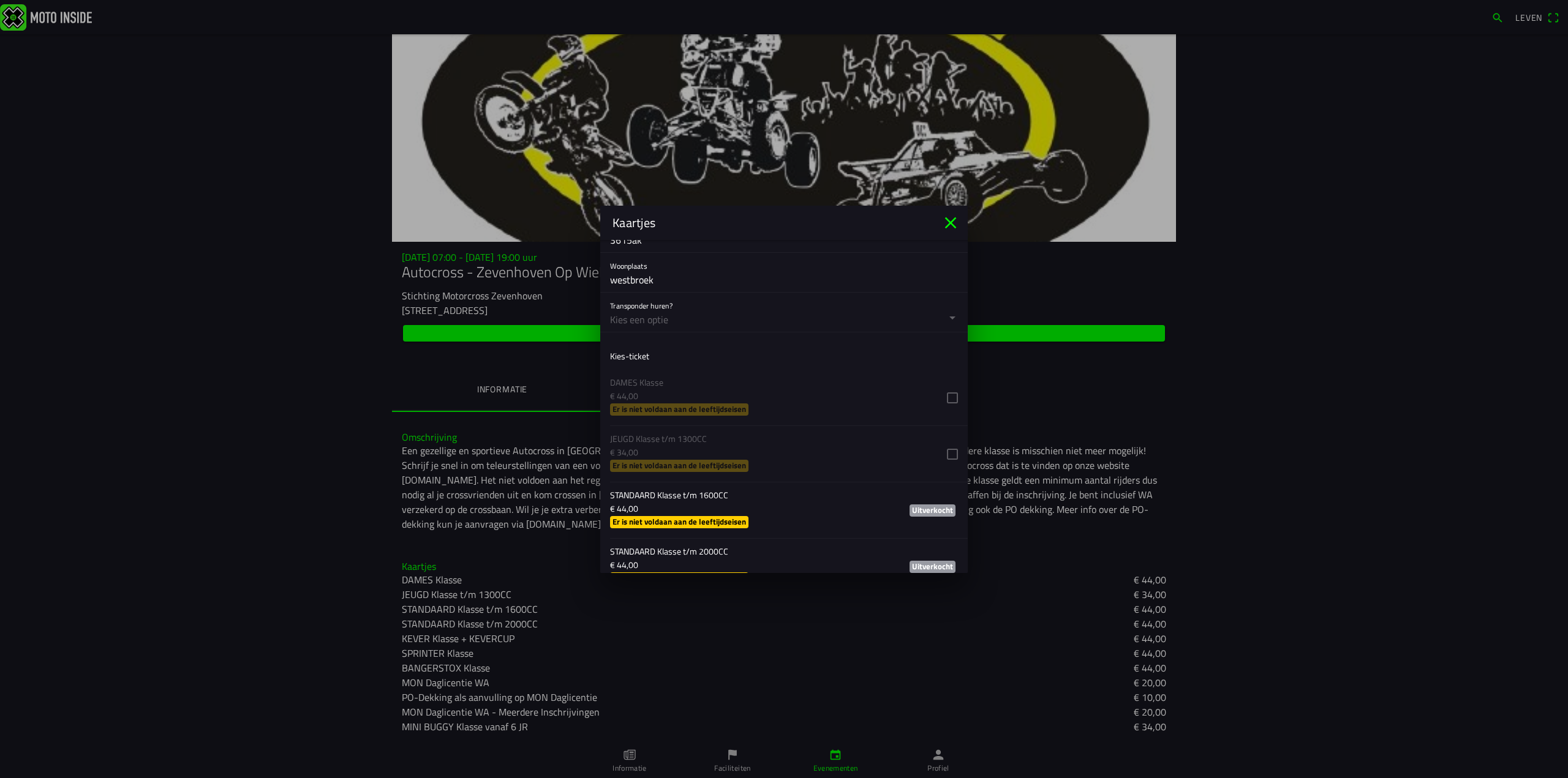
click at [648, 318] on button "button" at bounding box center [788, 312] width 358 height 39
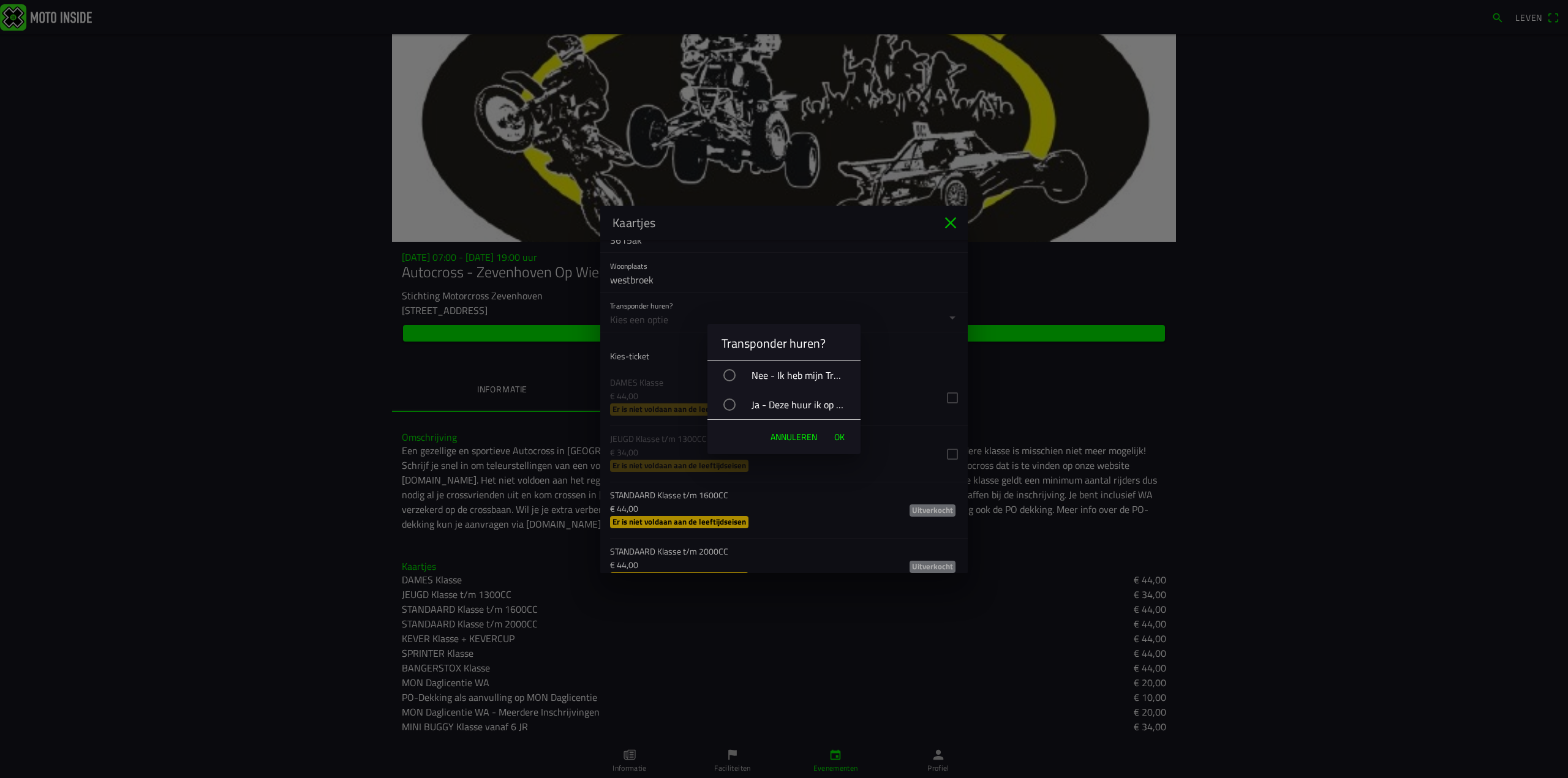
click at [729, 374] on div "button" at bounding box center [729, 375] width 12 height 12
click at [837, 436] on font "OK" at bounding box center [839, 436] width 10 height 13
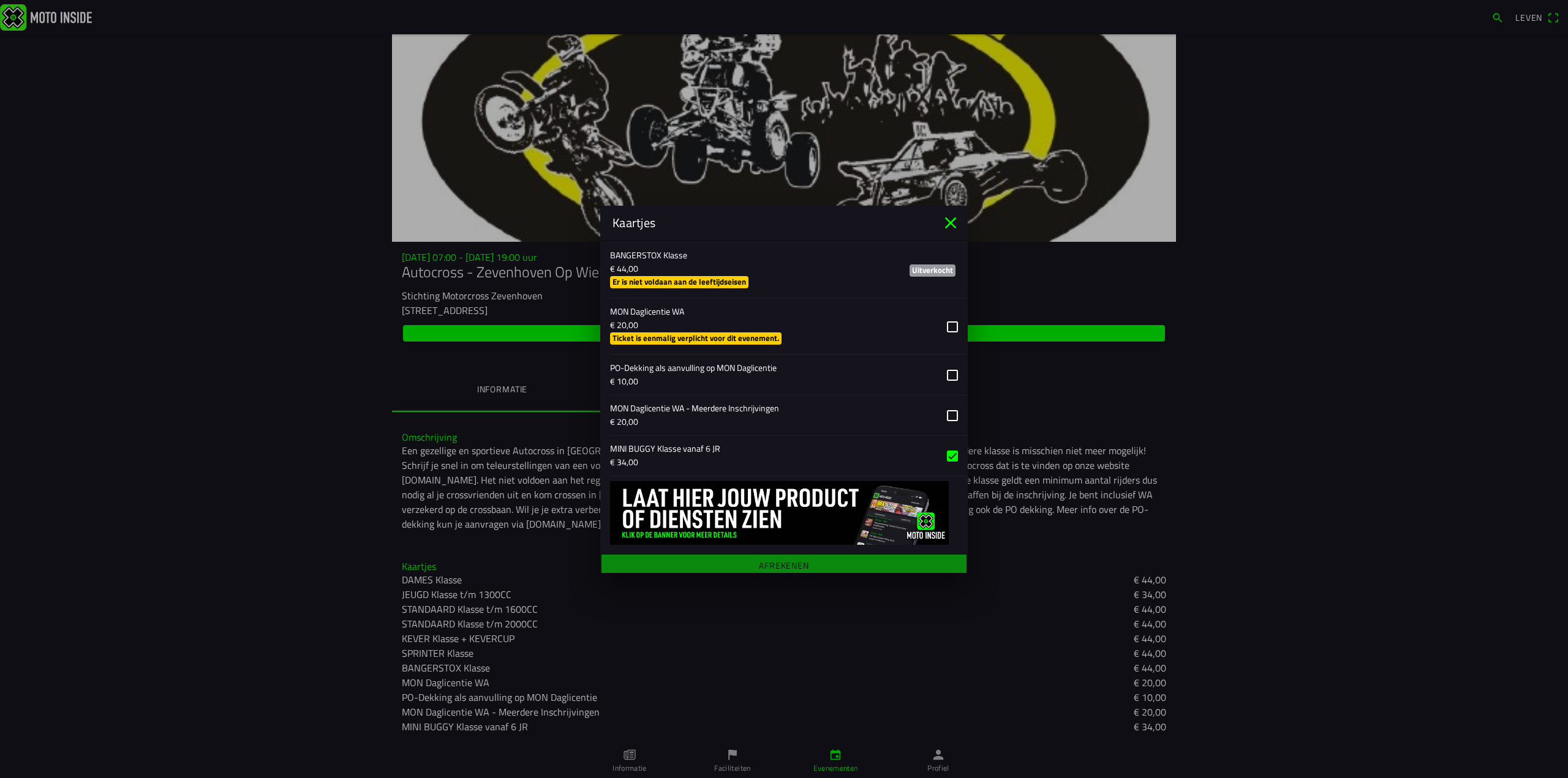
scroll to position [1139, 0]
click at [780, 562] on main "Registratieformulier Geslacht Man Vrouw Voornaam [PERSON_NAME] lam E-mail [EMAI…" at bounding box center [784, 406] width 368 height 333
click at [778, 561] on main "Registratieformulier Geslacht Man Vrouw Voornaam [PERSON_NAME] lam E-mail [EMAI…" at bounding box center [784, 406] width 368 height 333
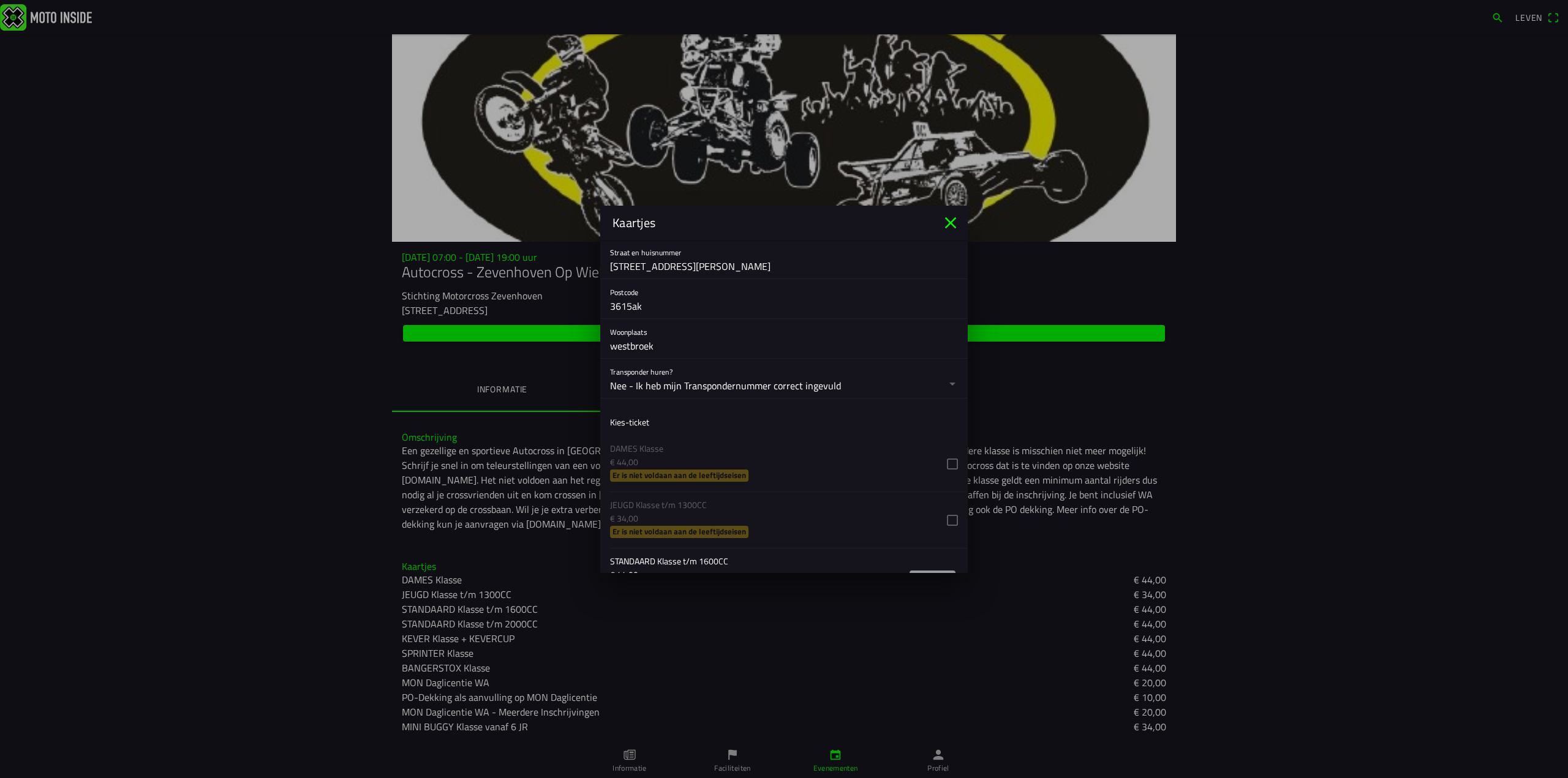
scroll to position [588, 0]
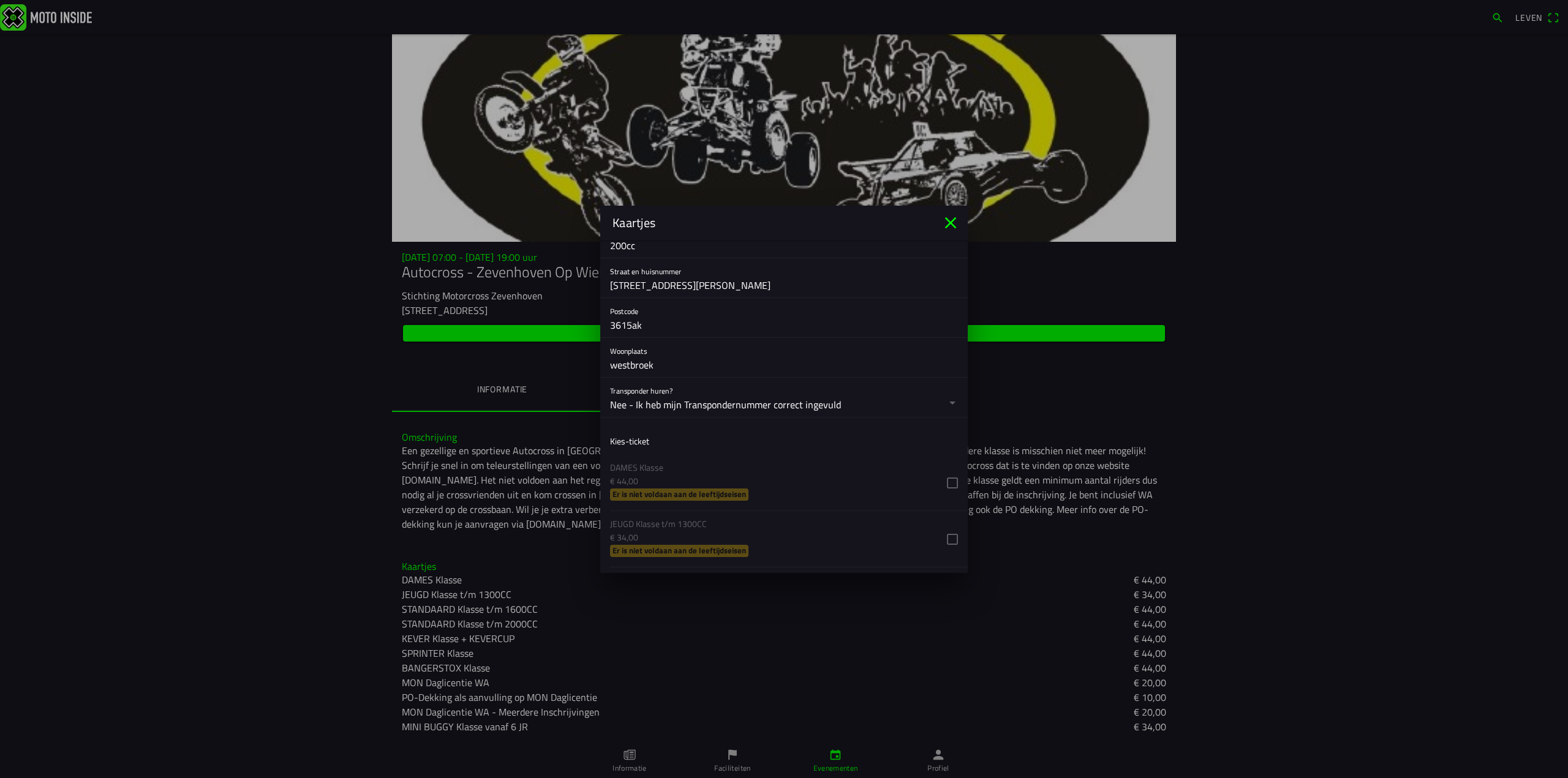
click at [629, 439] on font "Kies-ticket" at bounding box center [629, 441] width 39 height 13
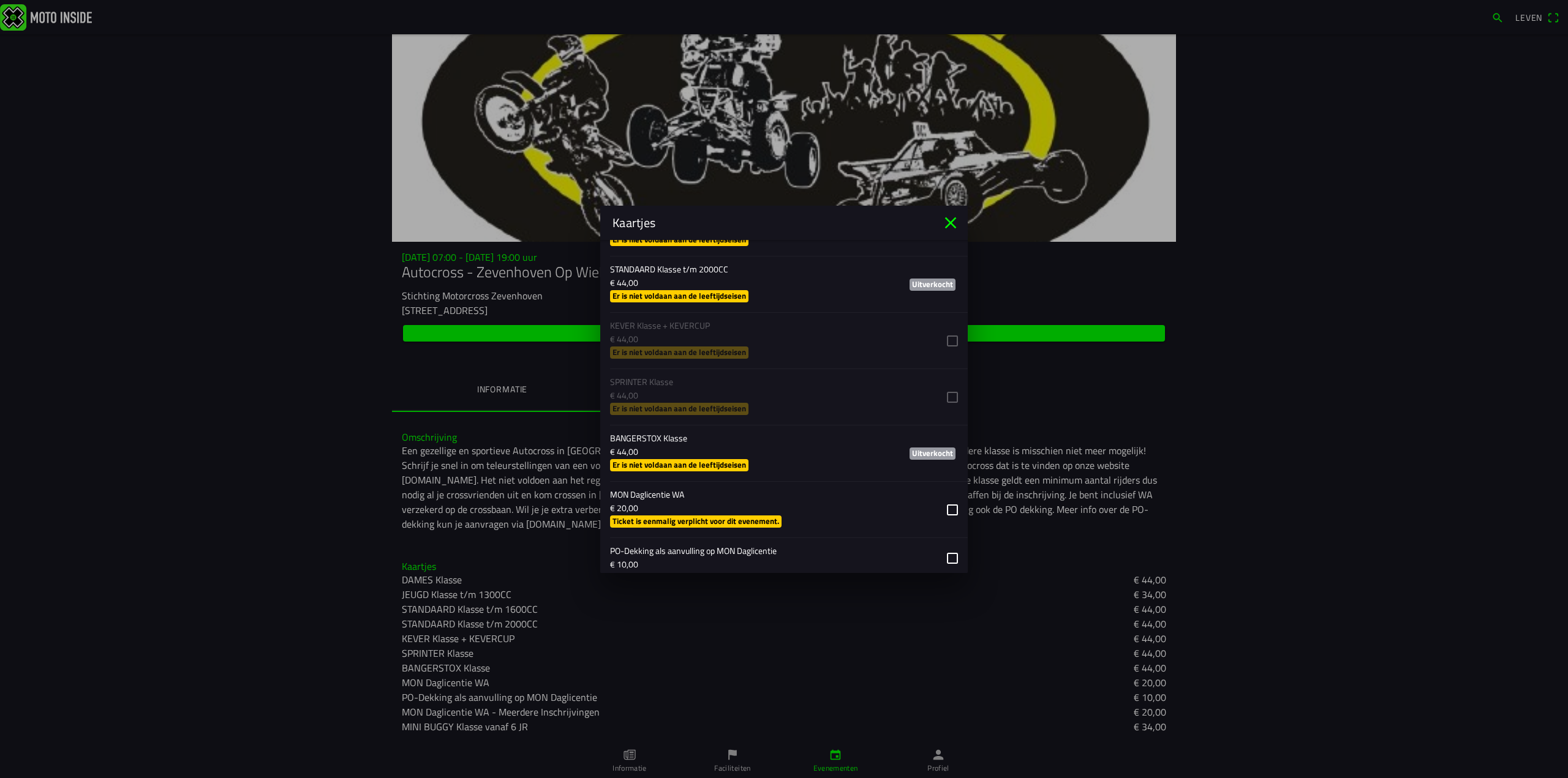
scroll to position [1139, 0]
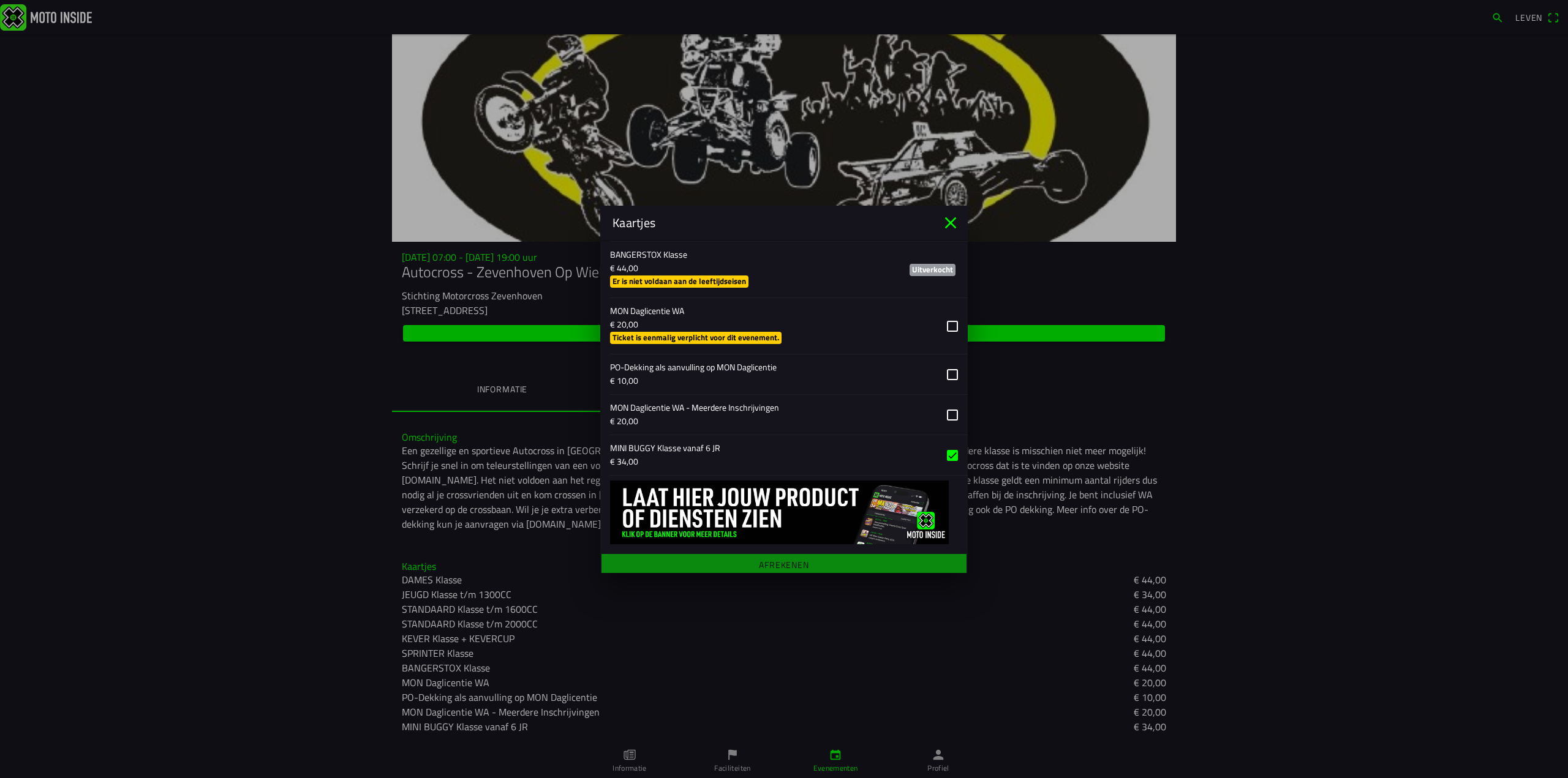
click at [773, 564] on main "Registratieformulier Geslacht Man Vrouw Voornaam [PERSON_NAME] lam E-mail [EMAI…" at bounding box center [784, 406] width 368 height 333
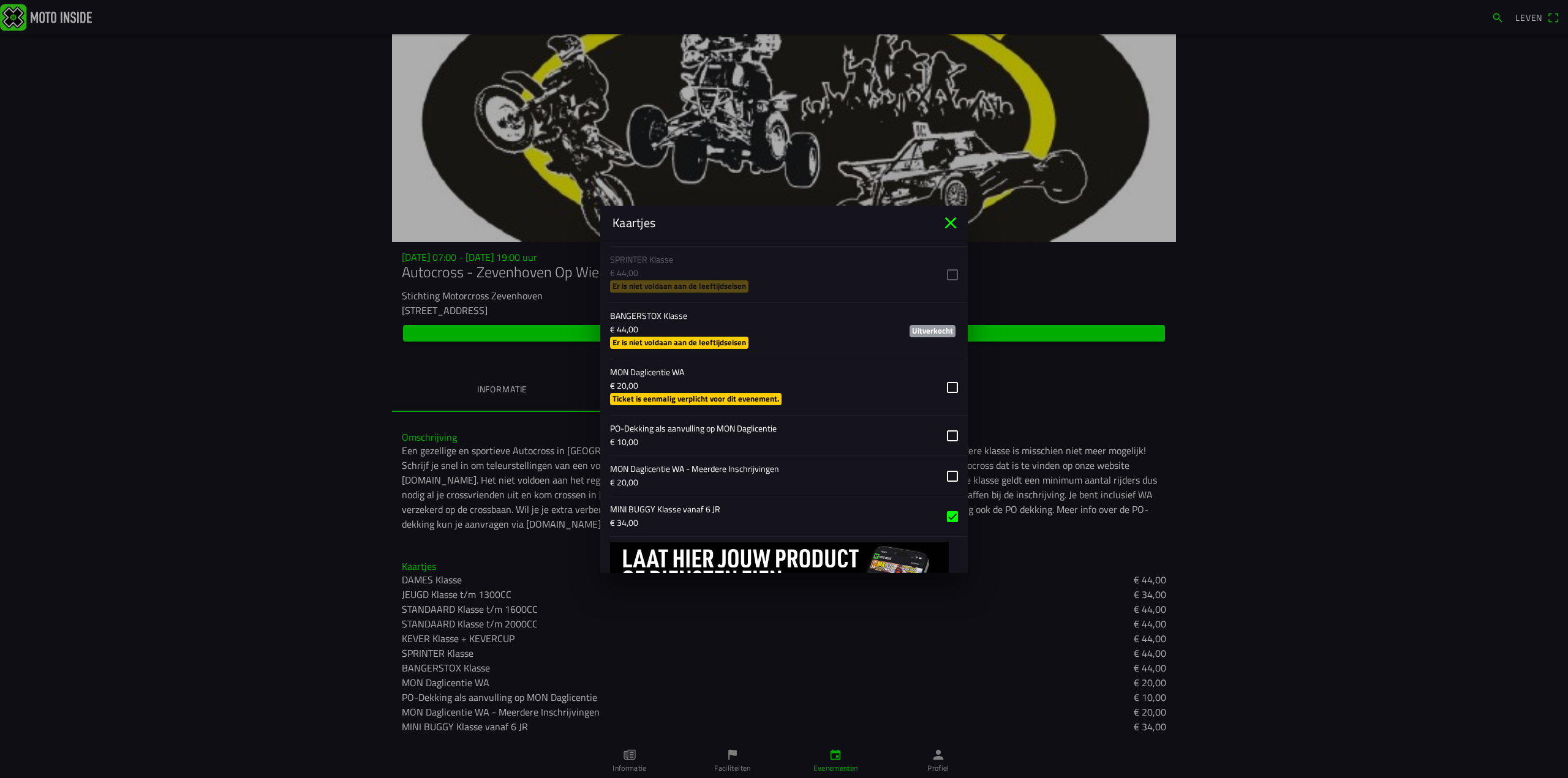
scroll to position [1017, 0]
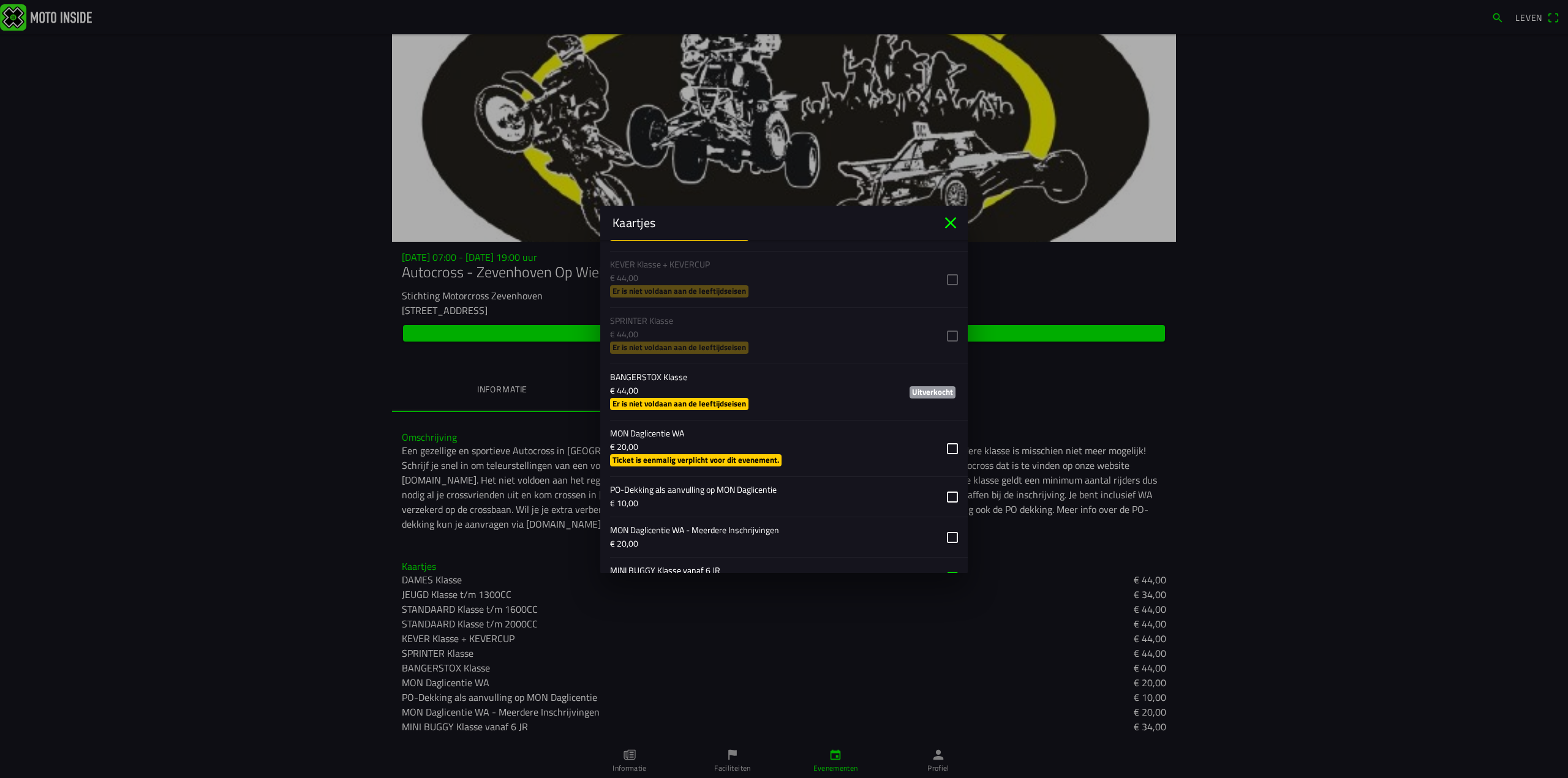
click at [743, 457] on button "button" at bounding box center [788, 448] width 358 height 55
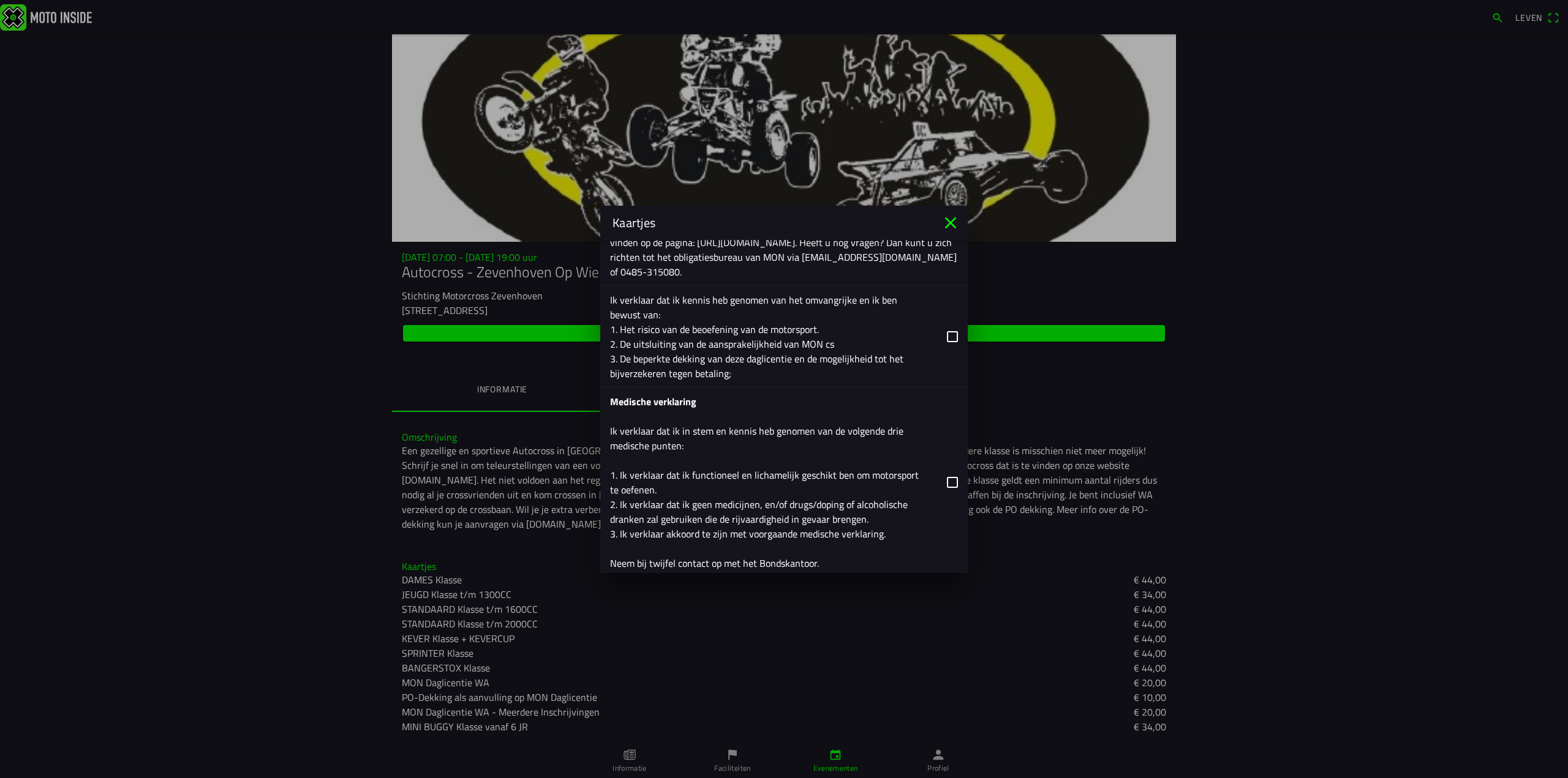
scroll to position [1935, 0]
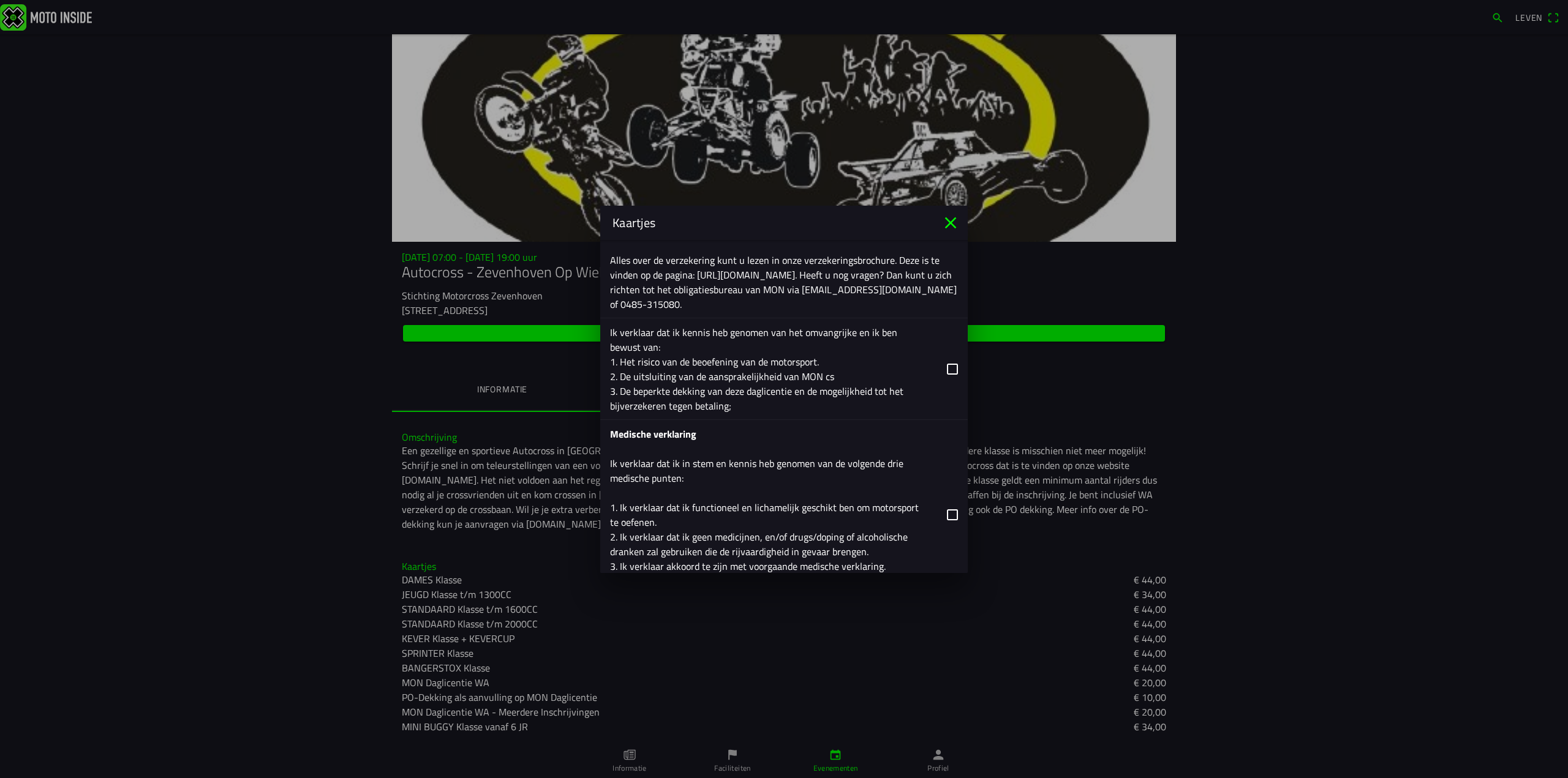
click at [940, 366] on button "button" at bounding box center [788, 369] width 358 height 101
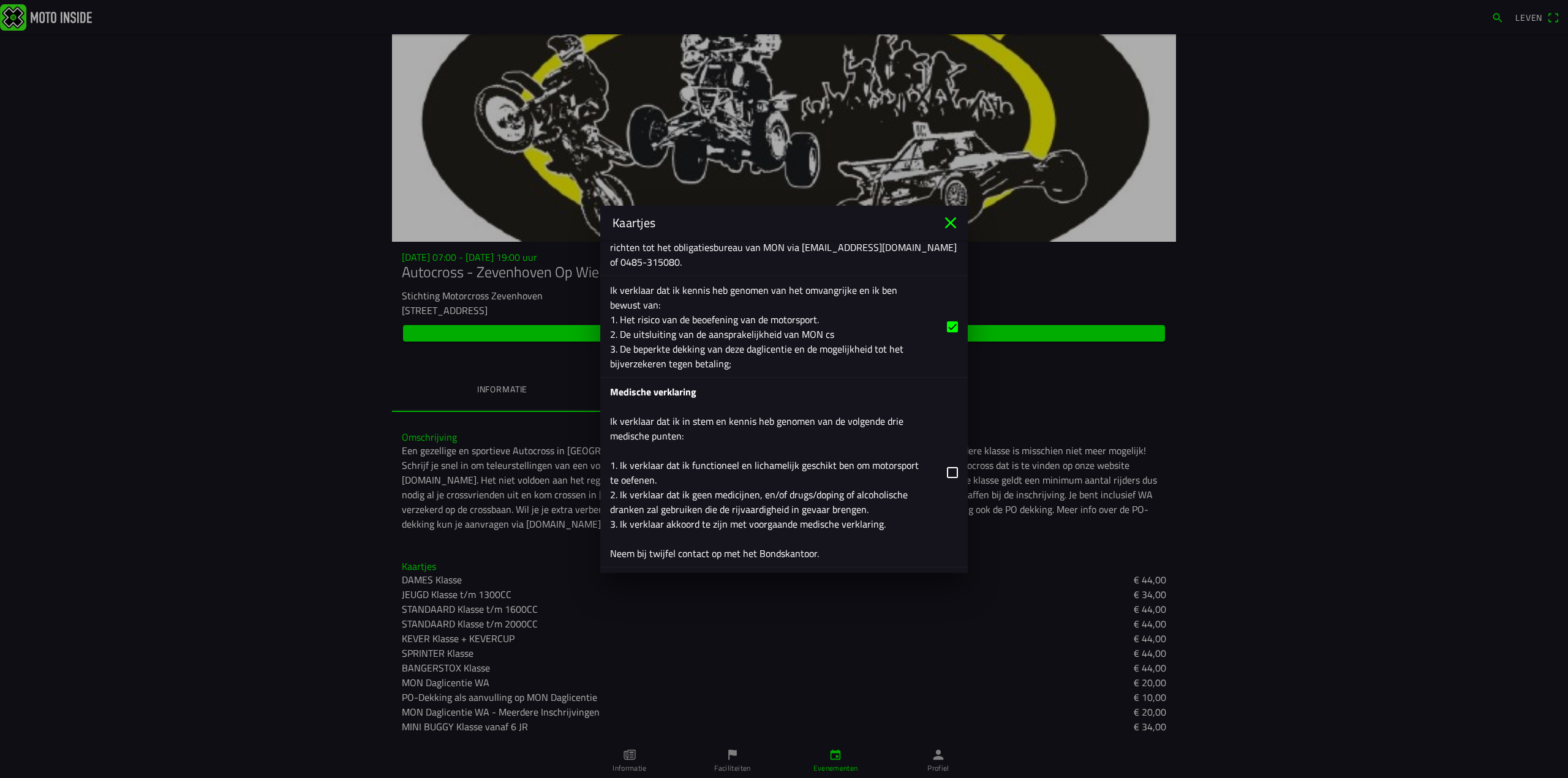
scroll to position [2057, 0]
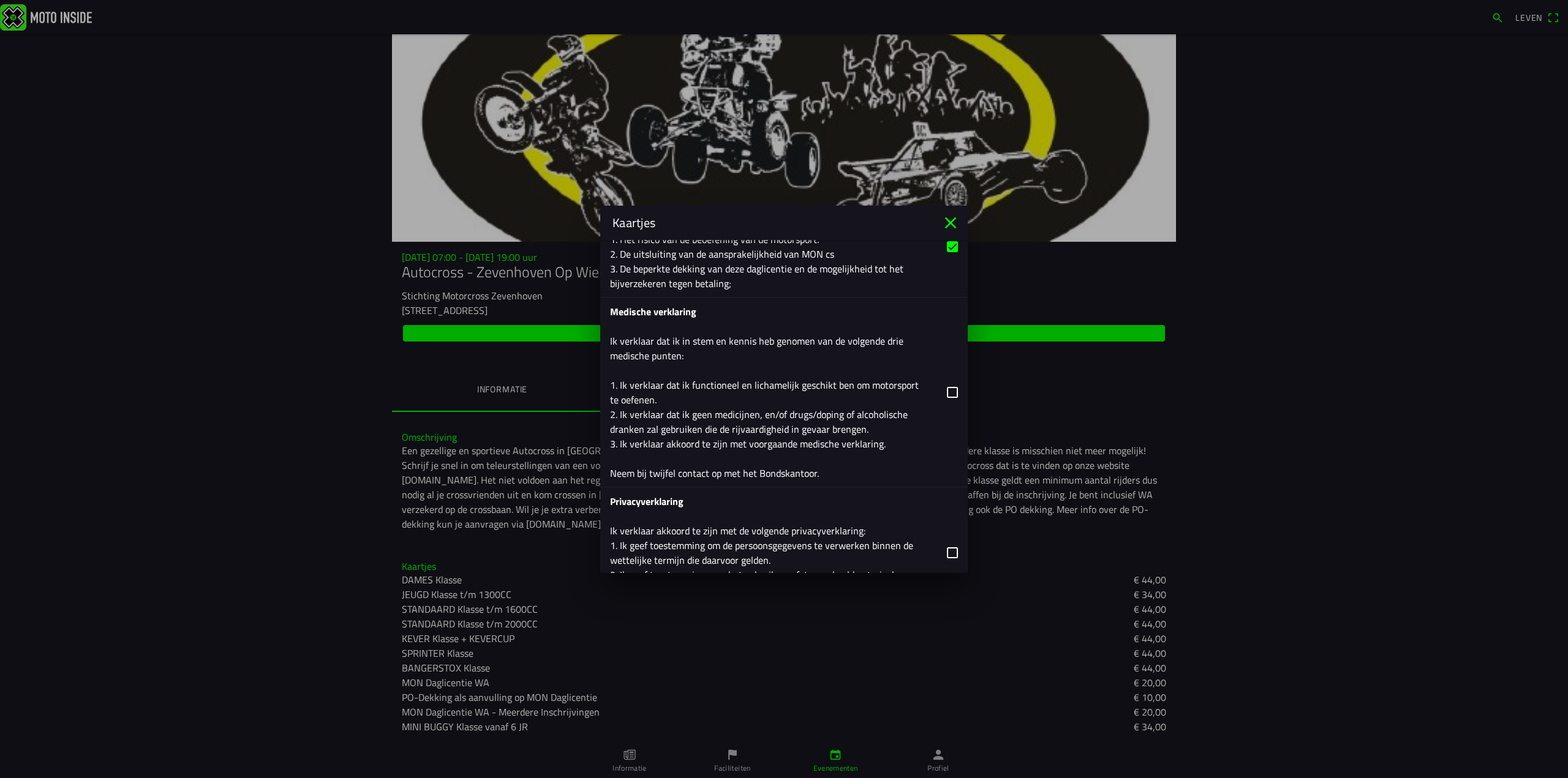
click at [942, 386] on button "button" at bounding box center [788, 391] width 358 height 189
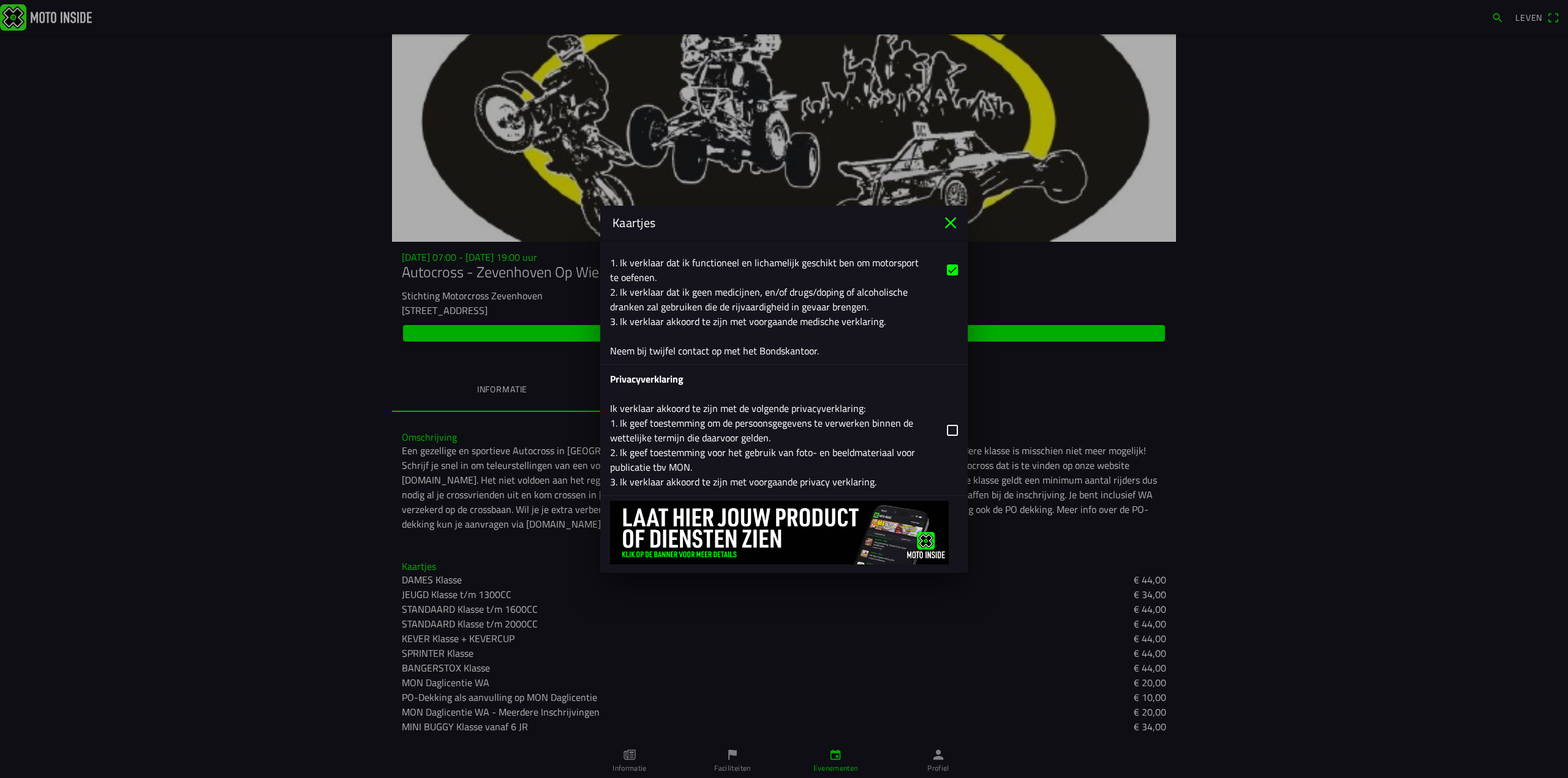
scroll to position [2199, 0]
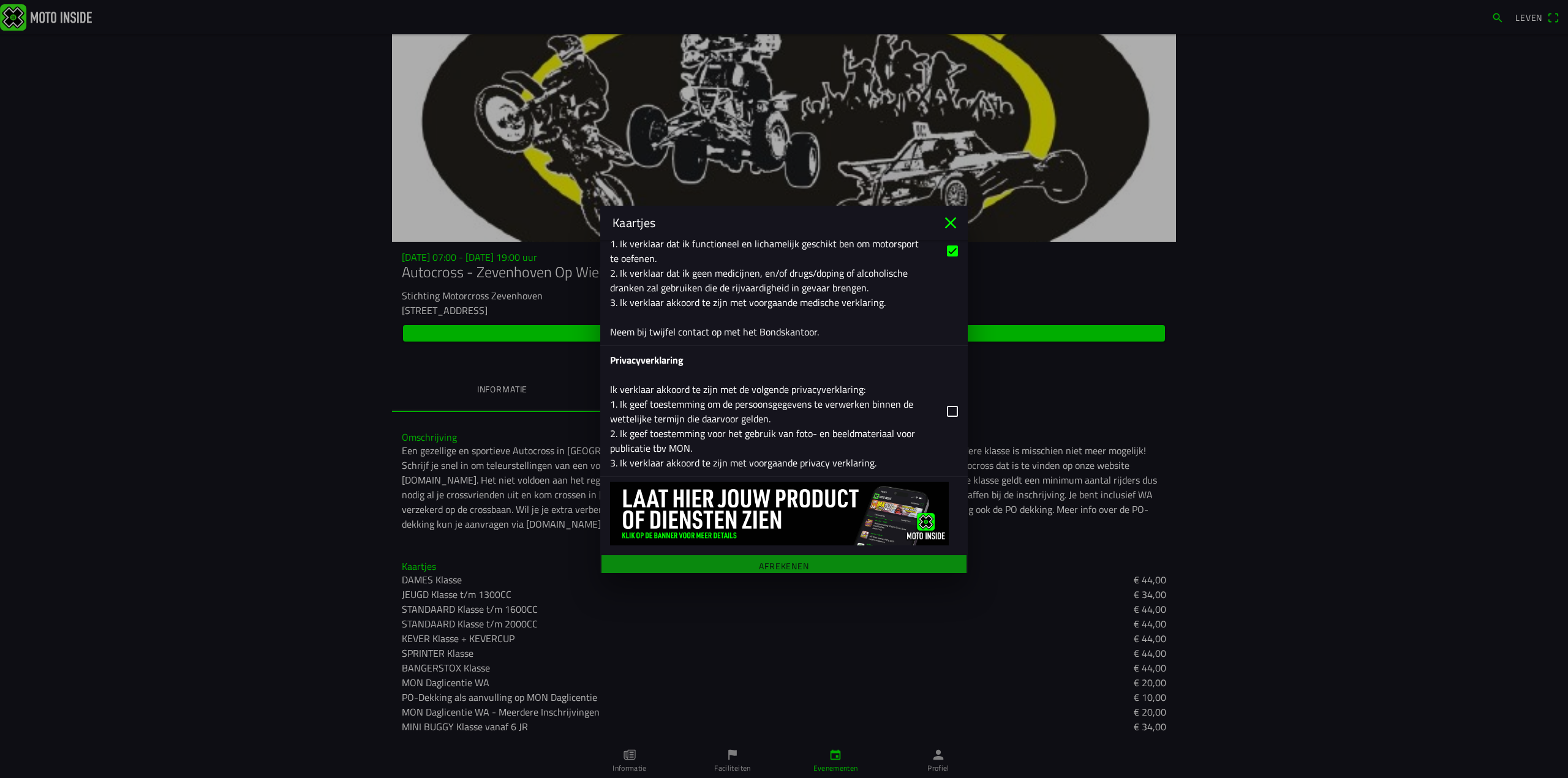
click at [943, 404] on button "button" at bounding box center [788, 411] width 358 height 130
click at [809, 561] on span "Afrekenen" at bounding box center [783, 566] width 346 height 22
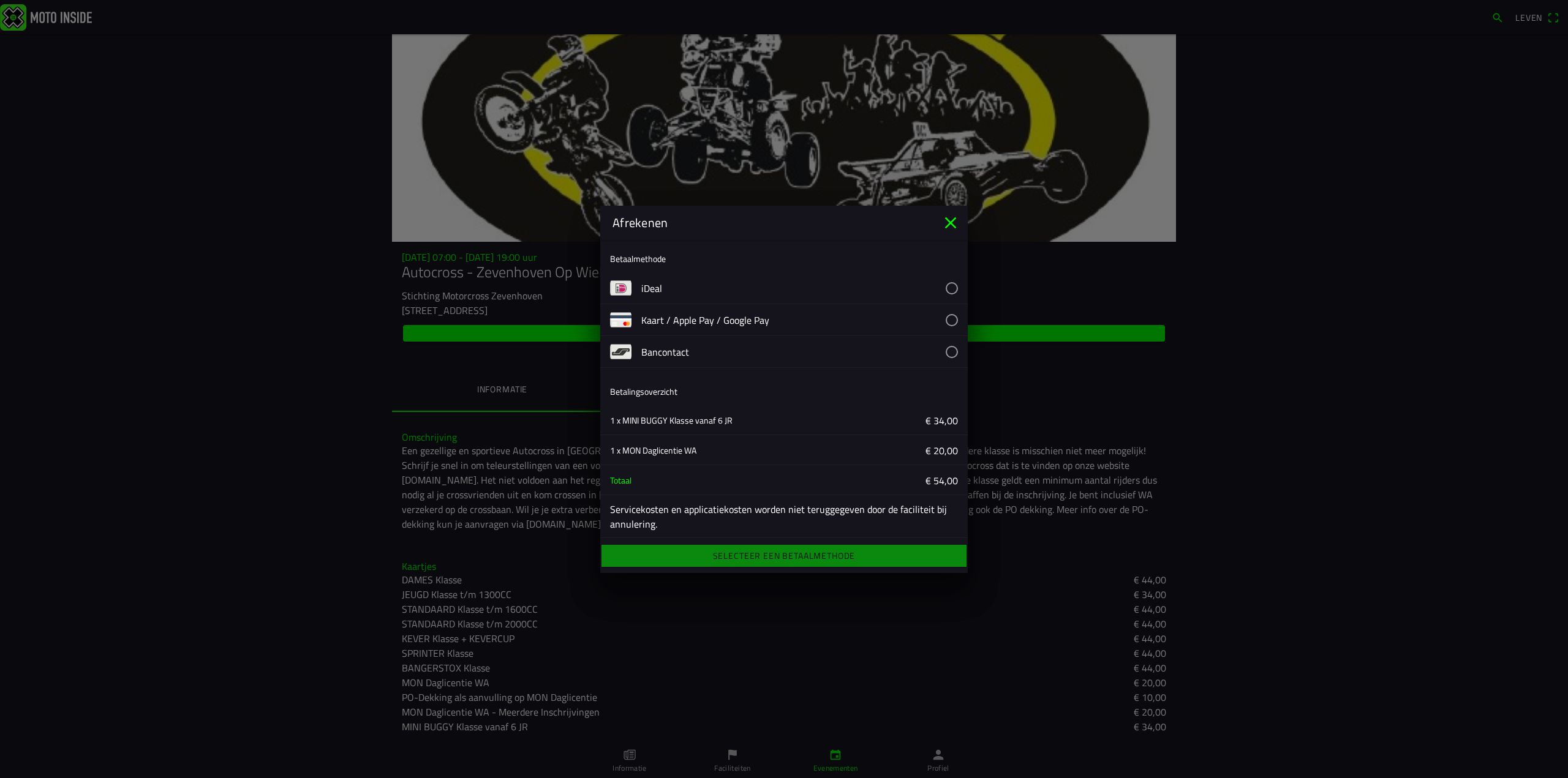
click at [940, 289] on button "button" at bounding box center [804, 288] width 326 height 31
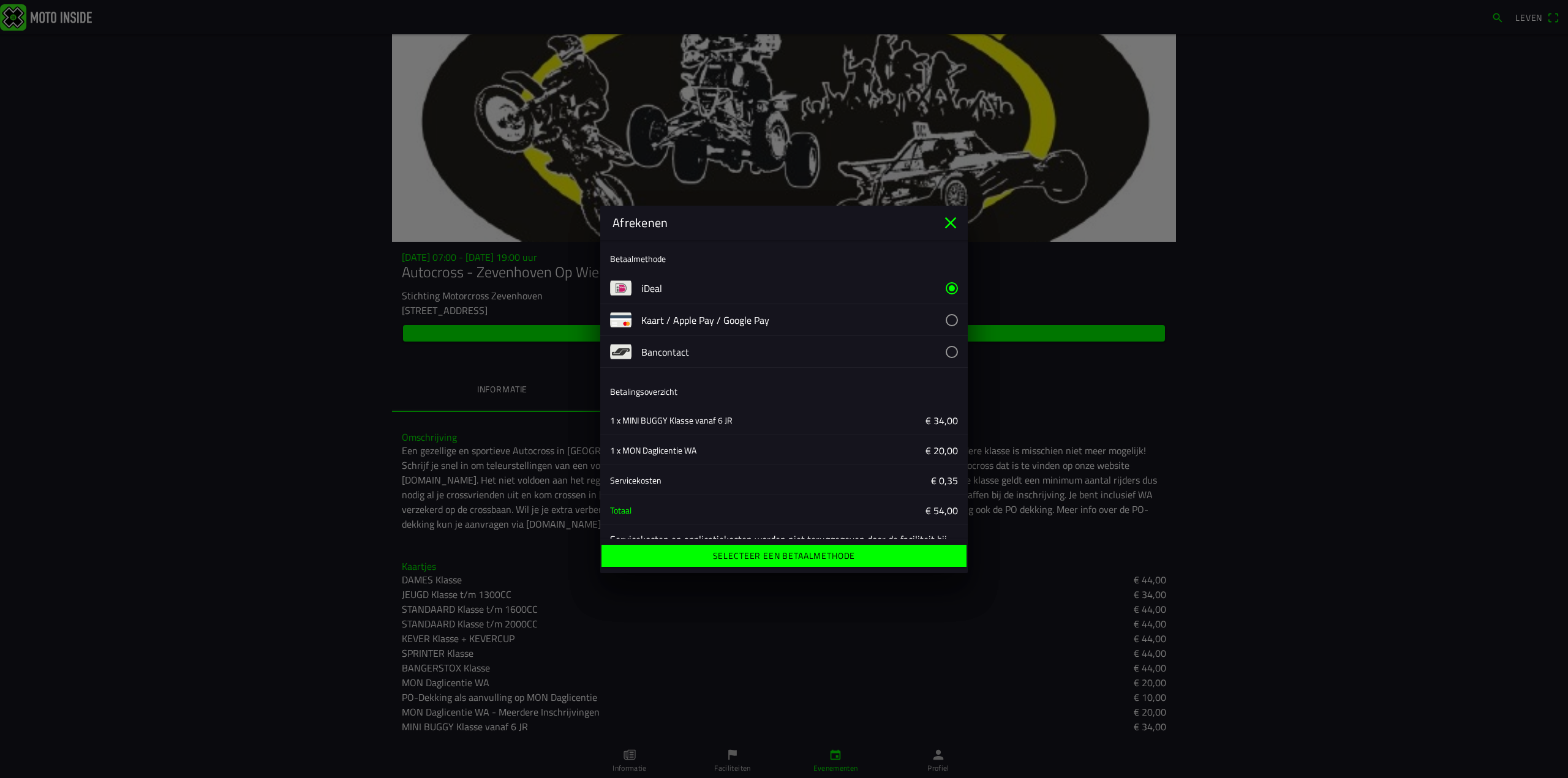
click at [786, 555] on font "Selecteer een betaalmethode" at bounding box center [785, 555] width 143 height 13
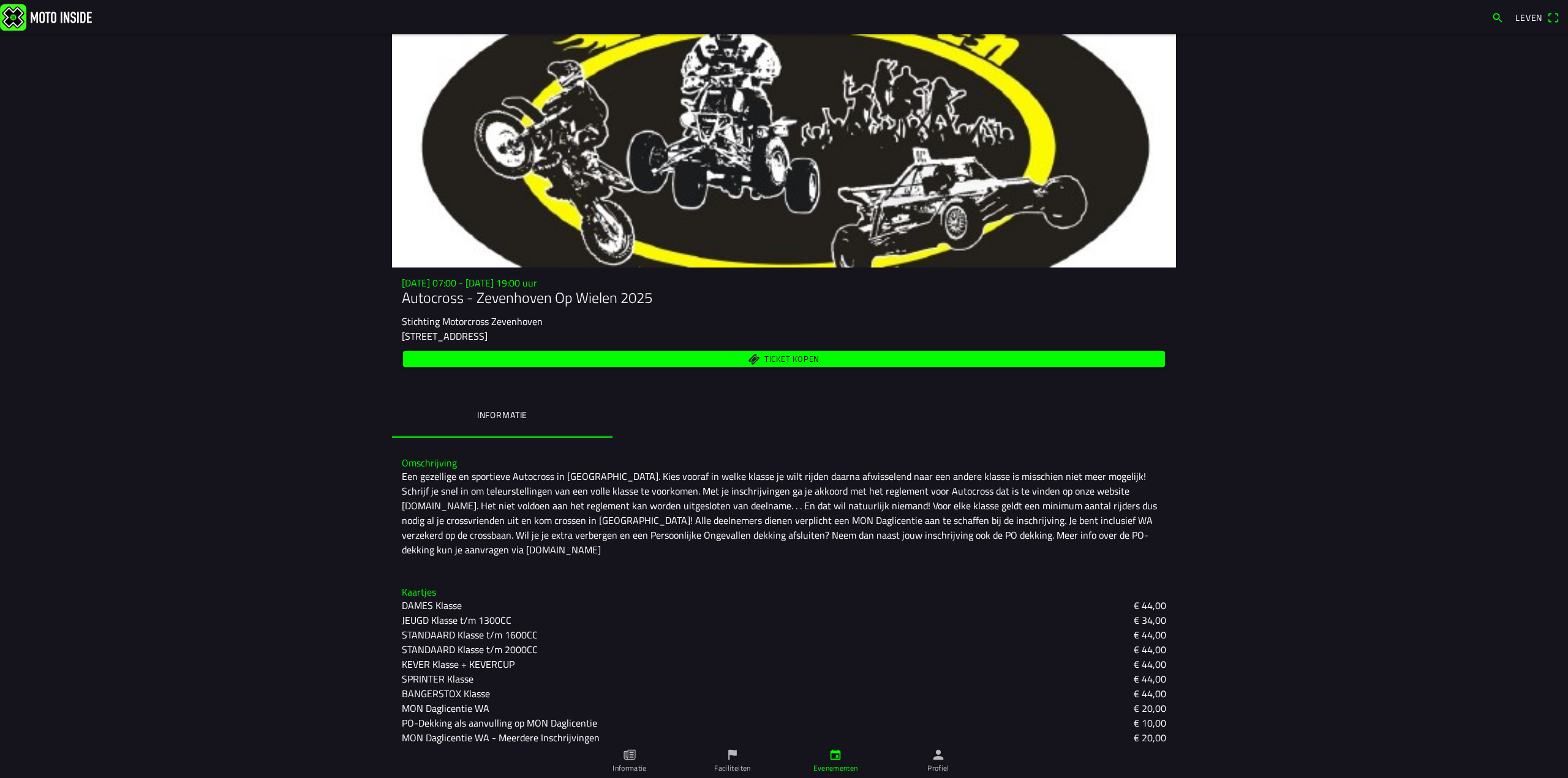
scroll to position [26, 0]
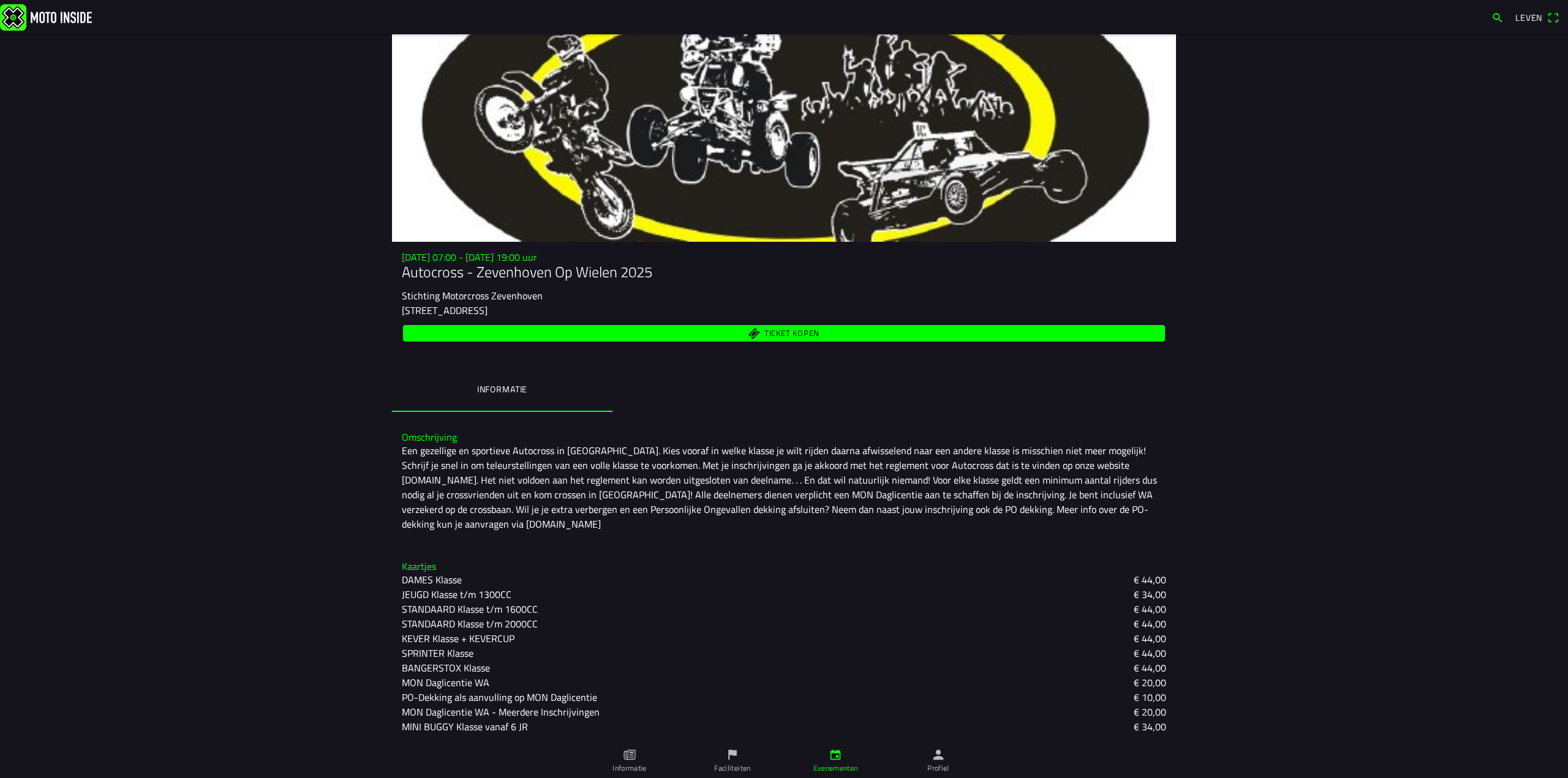
click at [437, 729] on font "MINI BUGGY Klasse vanaf 6 JR" at bounding box center [464, 726] width 126 height 15
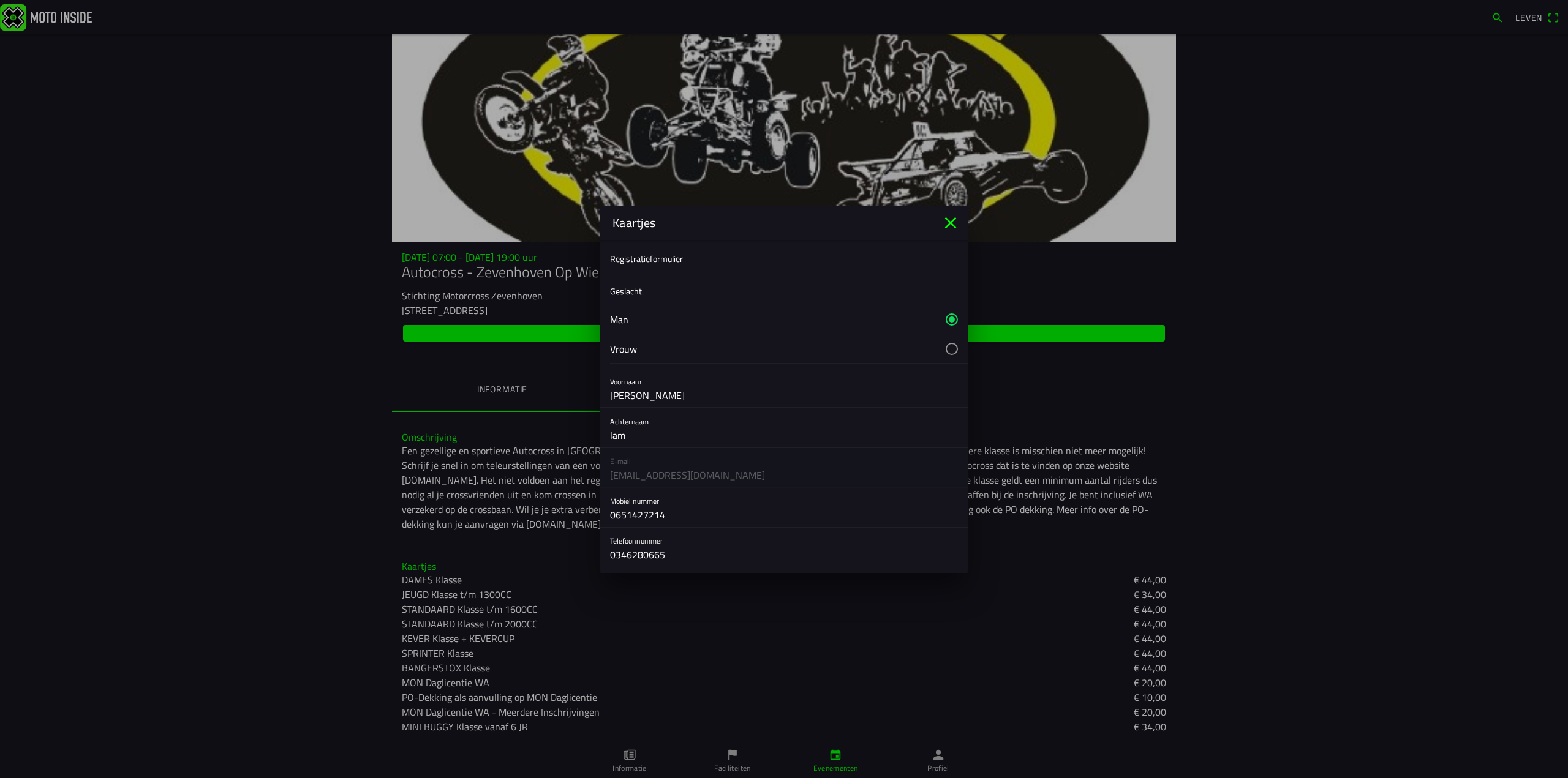
click at [635, 397] on input "[PERSON_NAME]" at bounding box center [783, 396] width 348 height 25
type input "G"
type input "Bram"
click at [629, 468] on input "75" at bounding box center [783, 472] width 348 height 25
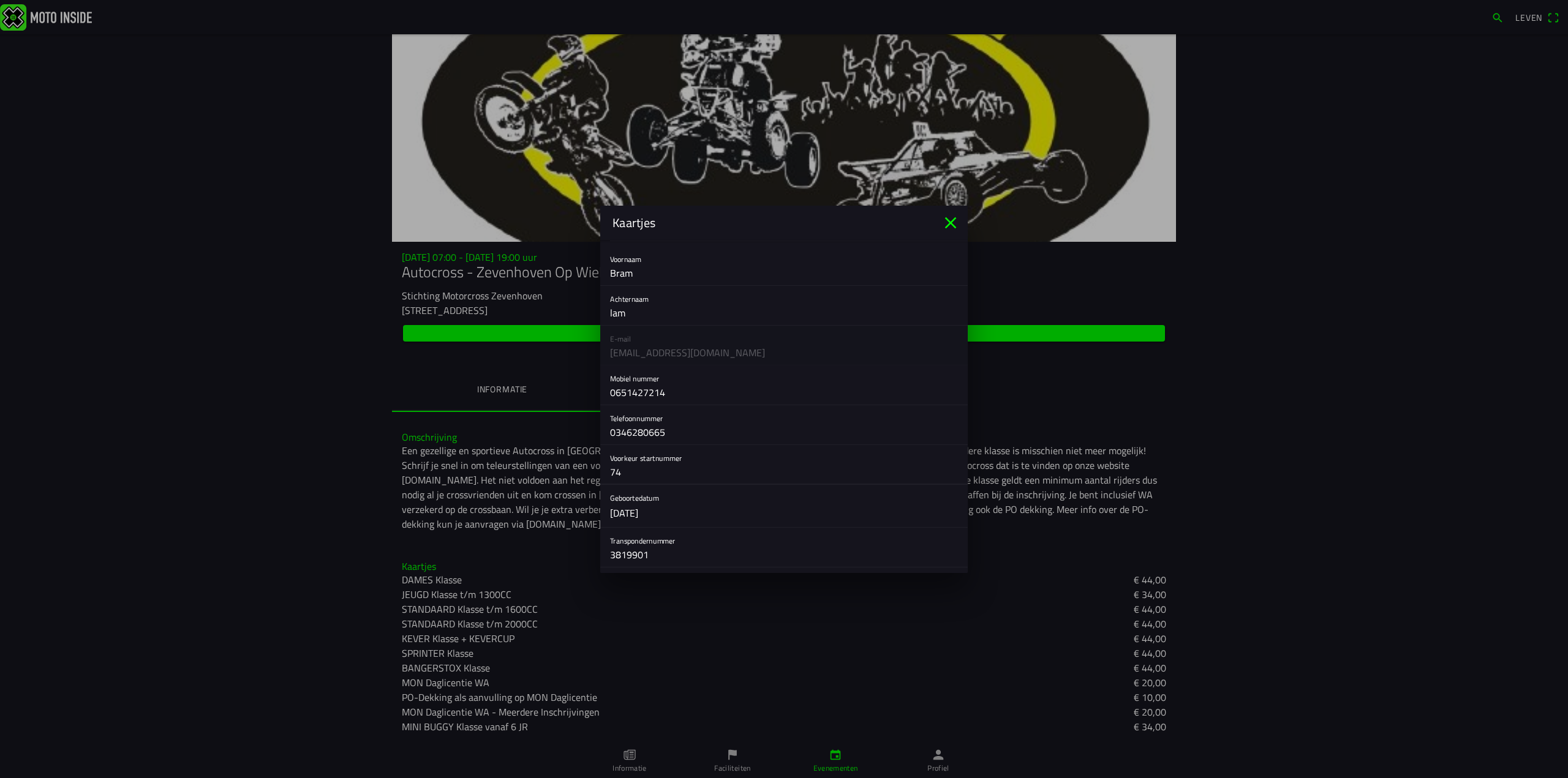
type input "74"
click at [668, 510] on button "button" at bounding box center [788, 506] width 358 height 42
click at [668, 510] on ion-backdrop at bounding box center [784, 389] width 1568 height 778
click at [667, 510] on button "button" at bounding box center [788, 506] width 358 height 42
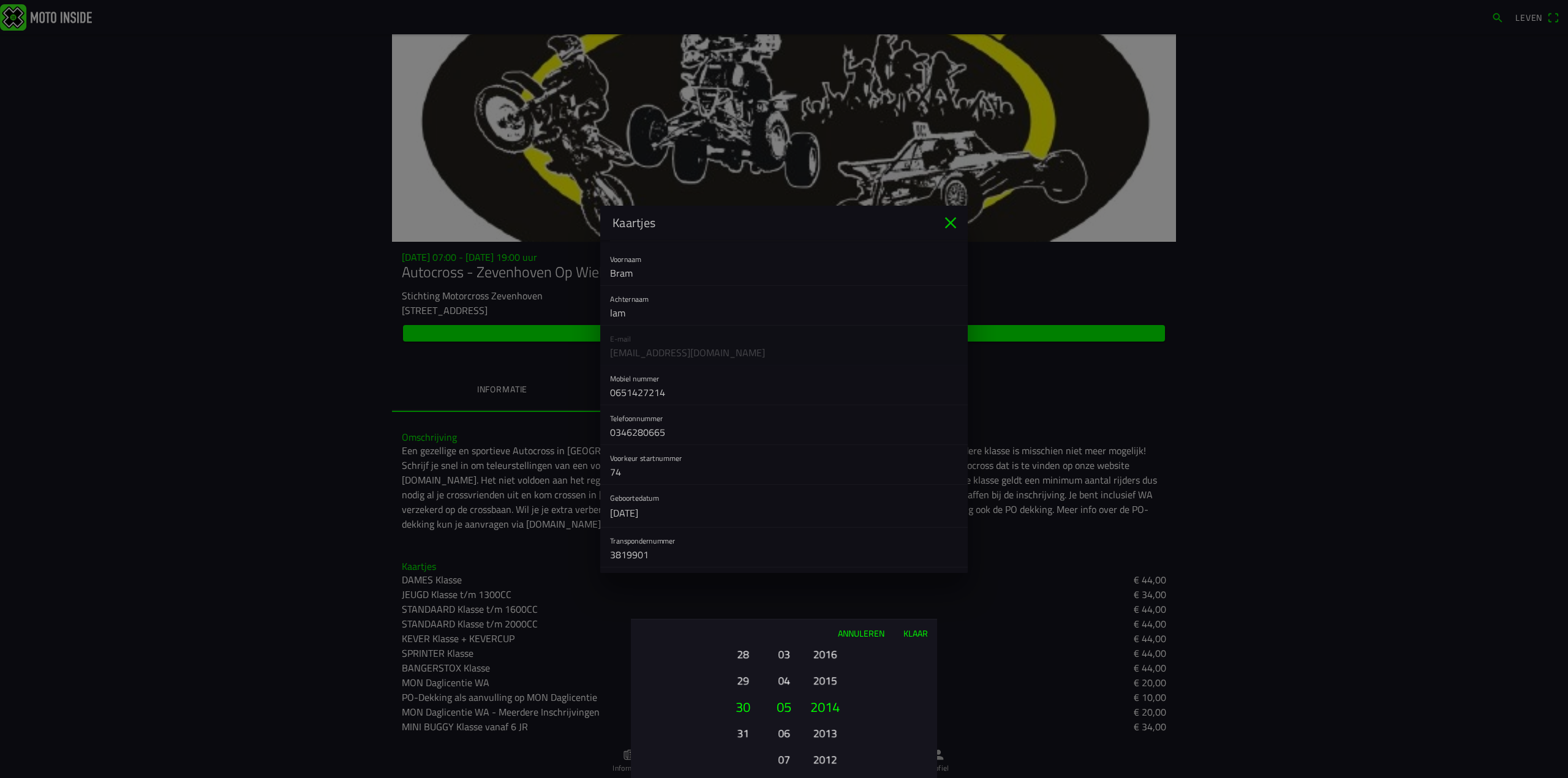
click at [822, 655] on font "2016" at bounding box center [825, 654] width 24 height 17
click at [753, 710] on button "30" at bounding box center [743, 707] width 42 height 26
drag, startPoint x: 740, startPoint y: 683, endPoint x: 734, endPoint y: 631, distance: 52.3
click at [738, 632] on div "Annuleren Klaar 01 02 03 04 05 06 07 08 09 10 11 12 13 14 15 16 17 18 19 20 21 …" at bounding box center [783, 698] width 306 height 159
drag, startPoint x: 737, startPoint y: 664, endPoint x: 735, endPoint y: 724, distance: 60.0
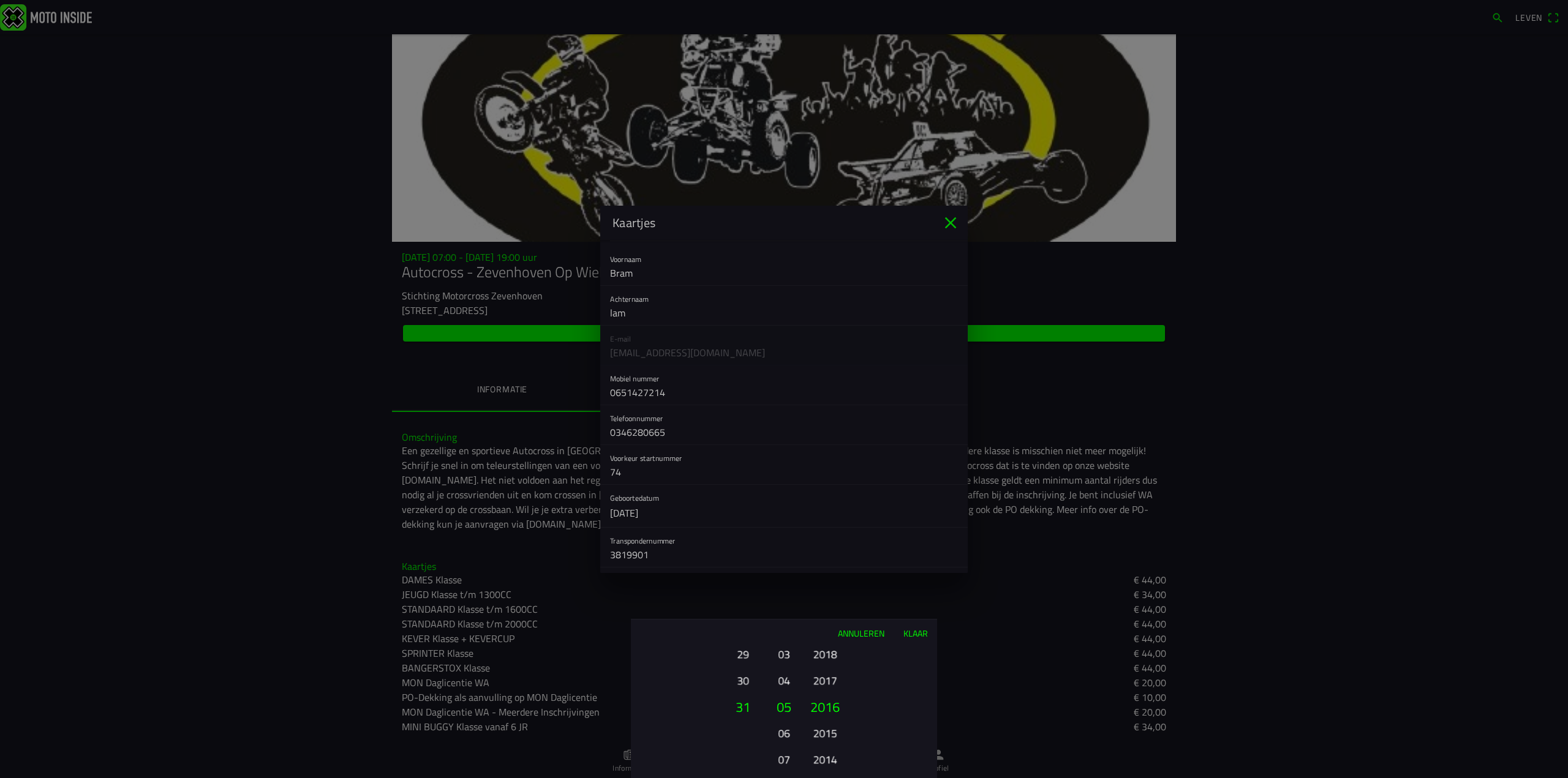
click at [735, 724] on div "Annuleren Klaar 01 02 03 04 05 06 07 08 09 10 11 12 13 14 15 16 17 18 19 20 21 …" at bounding box center [783, 698] width 306 height 159
drag, startPoint x: 743, startPoint y: 668, endPoint x: 724, endPoint y: 801, distance: 134.4
click at [724, 777] on html "Leven za 20 sep. - 07:00 - za 20 sep. - 19:00 uur Autocross - Zevenhoven Op Wie…" at bounding box center [784, 389] width 1568 height 778
drag, startPoint x: 743, startPoint y: 656, endPoint x: 742, endPoint y: 729, distance: 73.0
click at [742, 660] on font "21" at bounding box center [742, 651] width 12 height 17
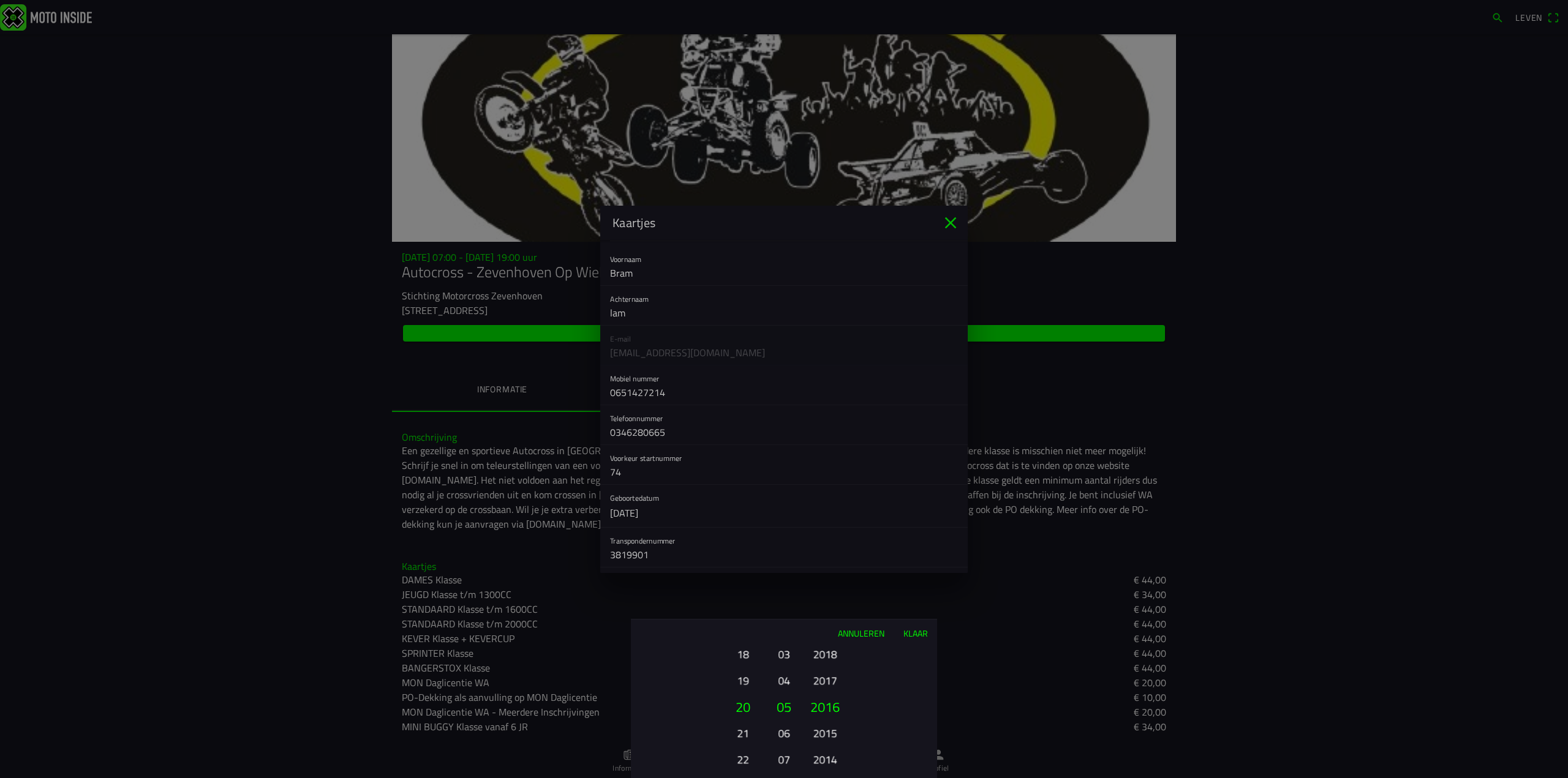
drag, startPoint x: 742, startPoint y: 659, endPoint x: 746, endPoint y: 734, distance: 75.1
click at [746, 663] on font "18" at bounding box center [742, 654] width 12 height 17
drag, startPoint x: 742, startPoint y: 667, endPoint x: 738, endPoint y: 771, distance: 104.1
click at [743, 758] on ion-picker-column "01 02 03 04 05 06 07 08 09 10 11 12 13 14 15 16 17 18 19 20 21 22 23 24 25 26 2…" at bounding box center [700, 712] width 138 height 132
drag, startPoint x: 736, startPoint y: 736, endPoint x: 738, endPoint y: 711, distance: 25.1
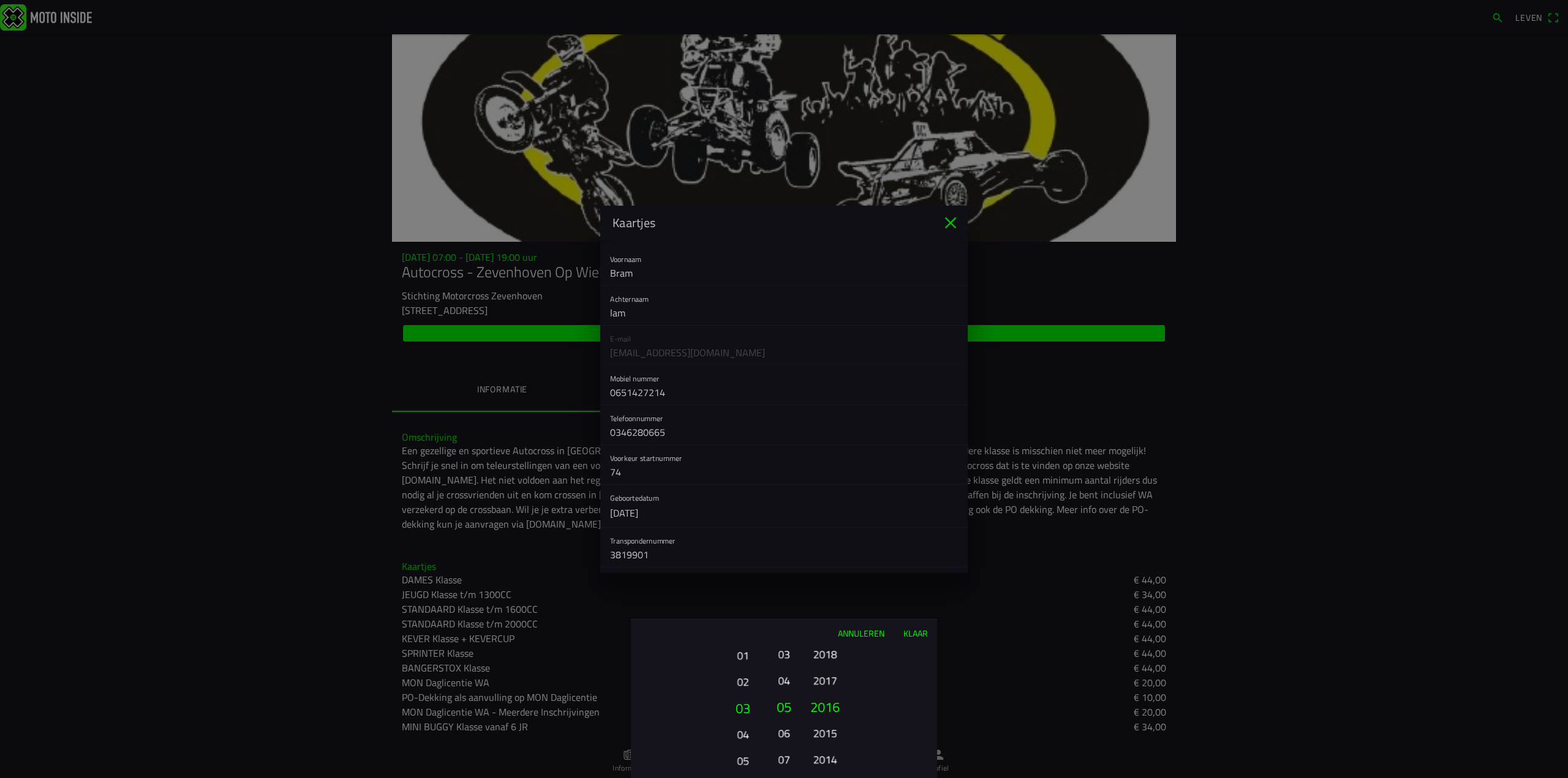
click at [738, 711] on button "03" at bounding box center [743, 708] width 42 height 26
drag, startPoint x: 736, startPoint y: 676, endPoint x: 740, endPoint y: 702, distance: 26.3
click at [740, 702] on button "03" at bounding box center [743, 706] width 42 height 26
drag, startPoint x: 740, startPoint y: 702, endPoint x: 743, endPoint y: 716, distance: 14.3
click at [743, 716] on font "04" at bounding box center [742, 720] width 12 height 17
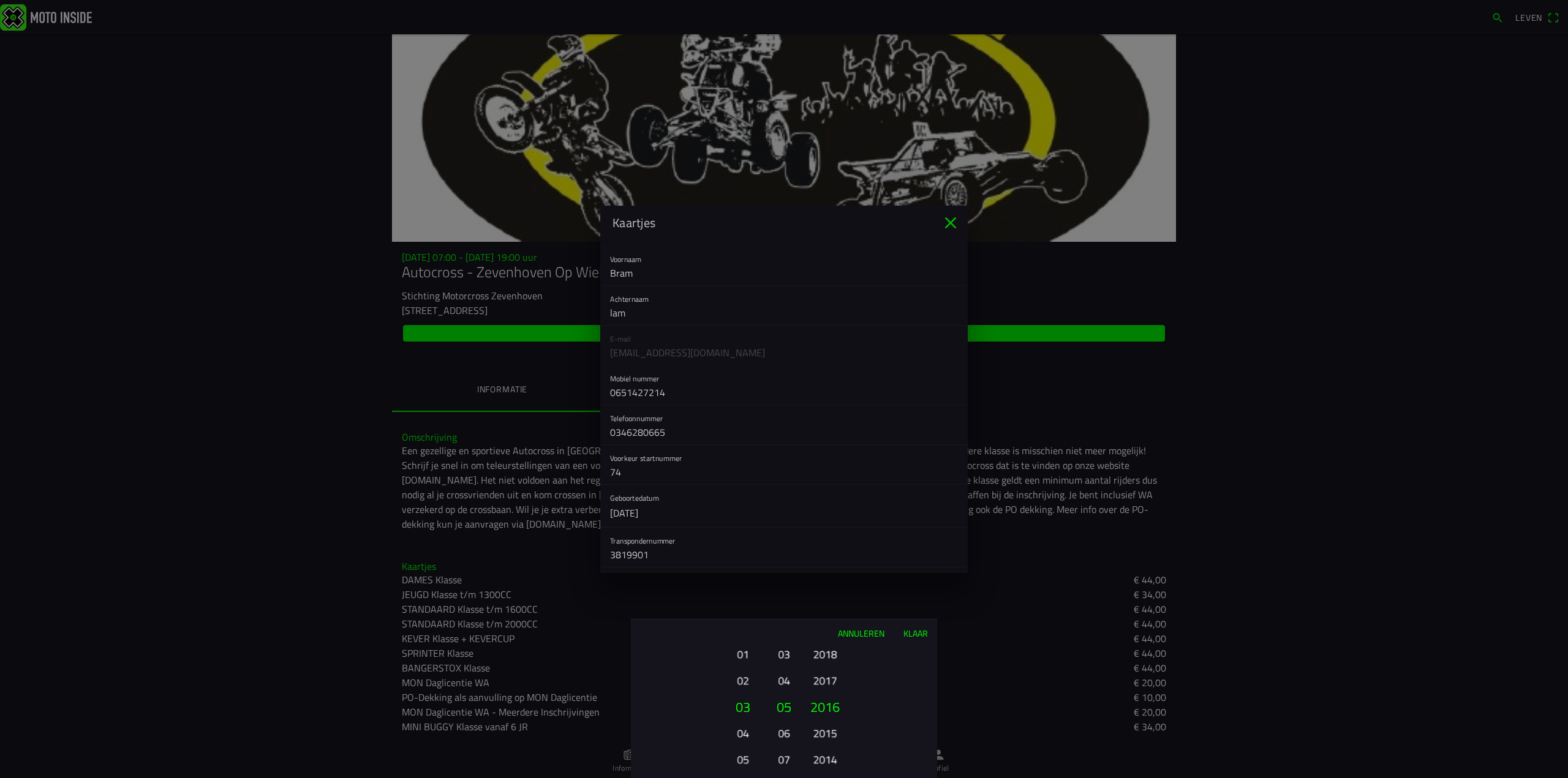
click at [910, 632] on font "Klaar" at bounding box center [916, 633] width 25 height 13
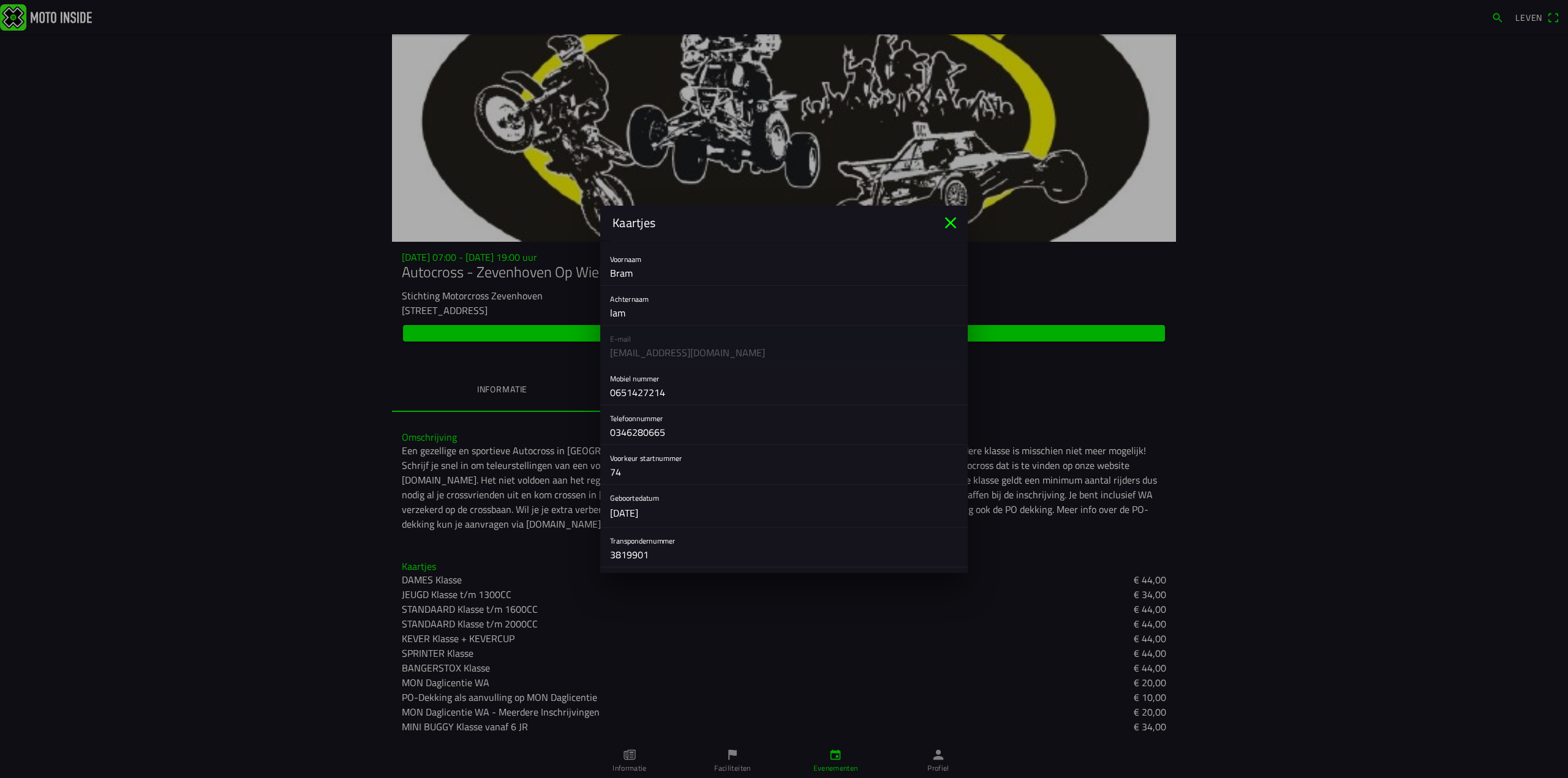
click at [649, 515] on button "button" at bounding box center [788, 506] width 358 height 42
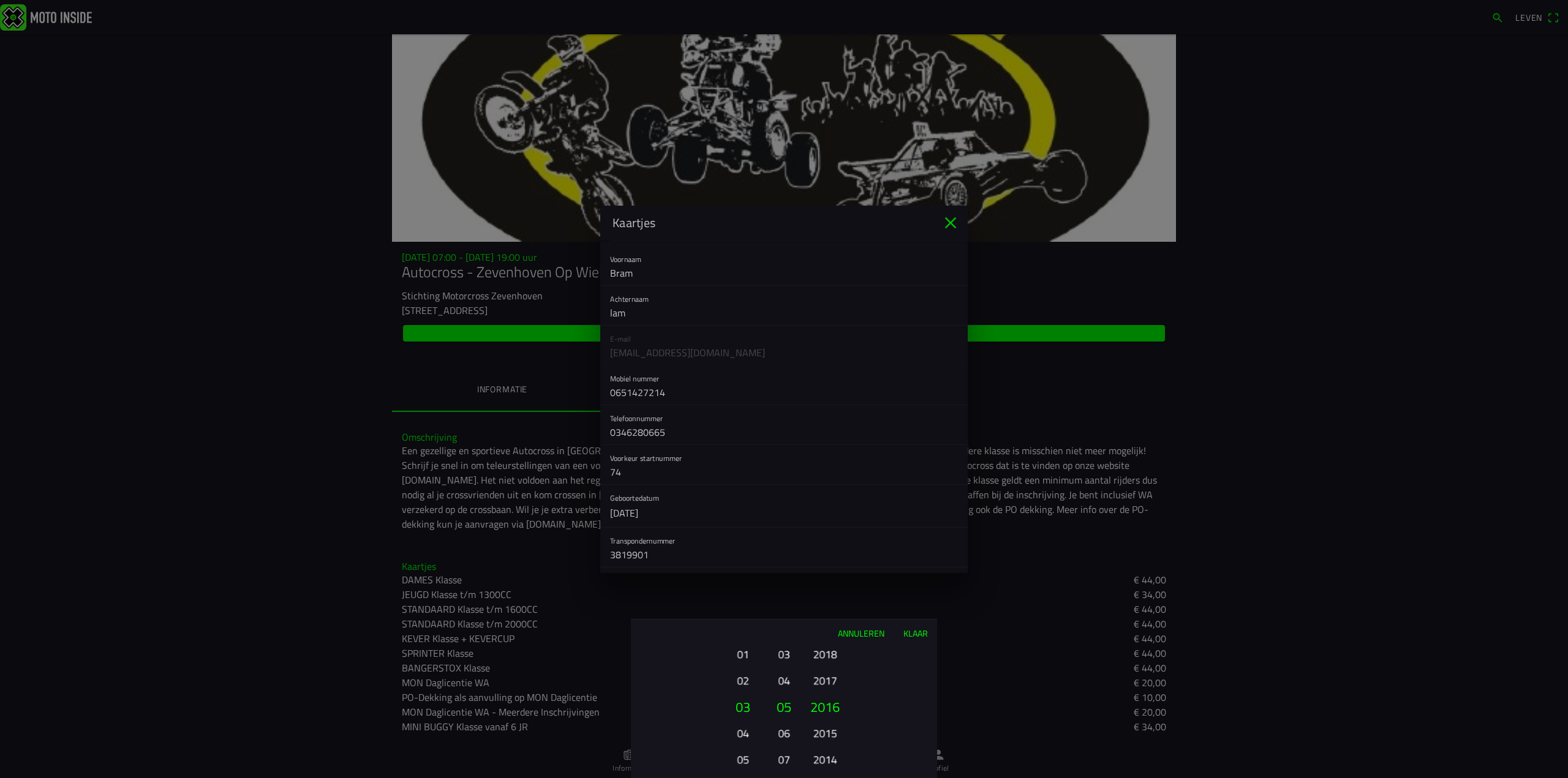
click at [912, 632] on font "Klaar" at bounding box center [916, 633] width 25 height 13
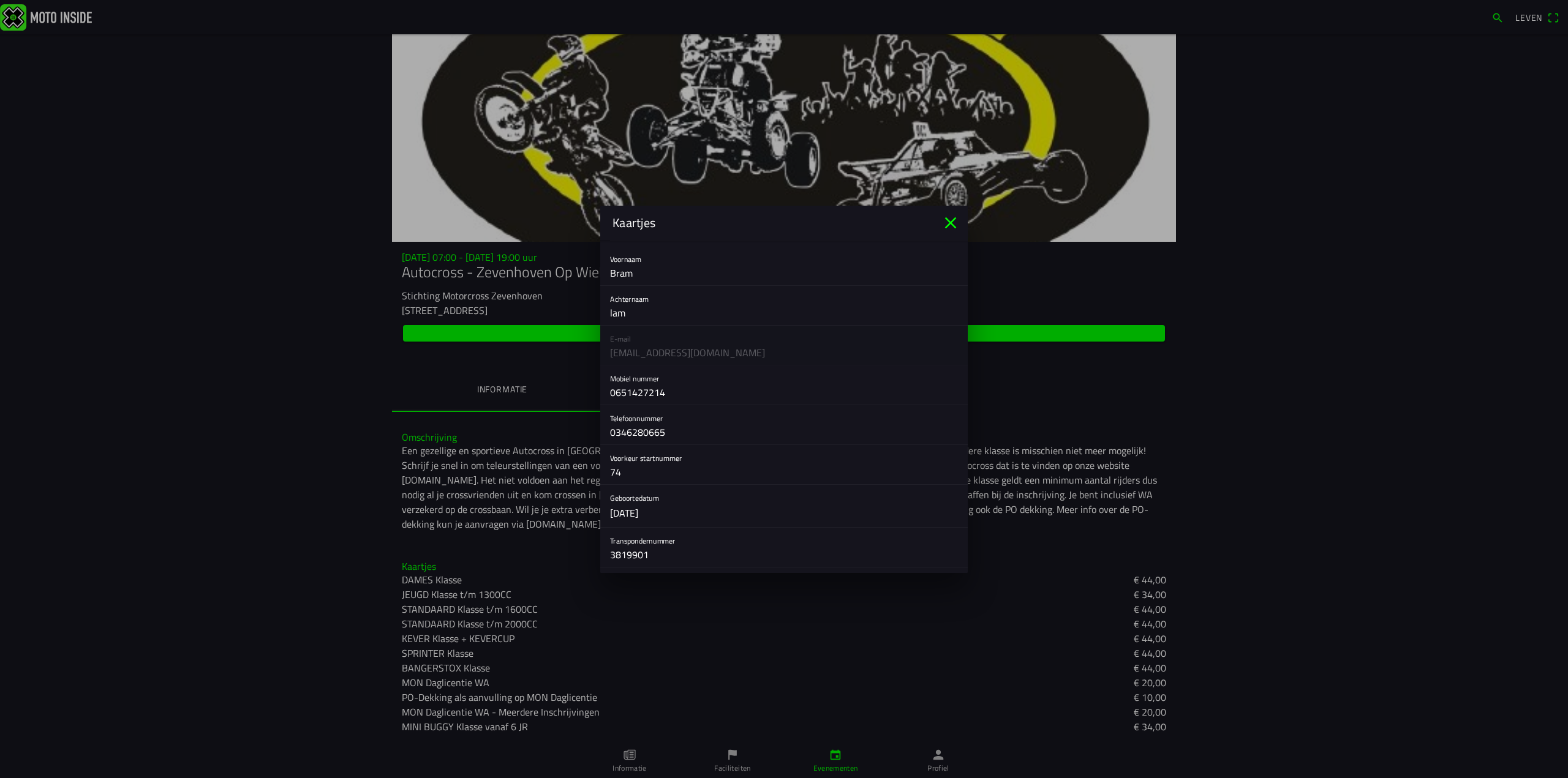
click at [668, 516] on button "button" at bounding box center [788, 506] width 358 height 42
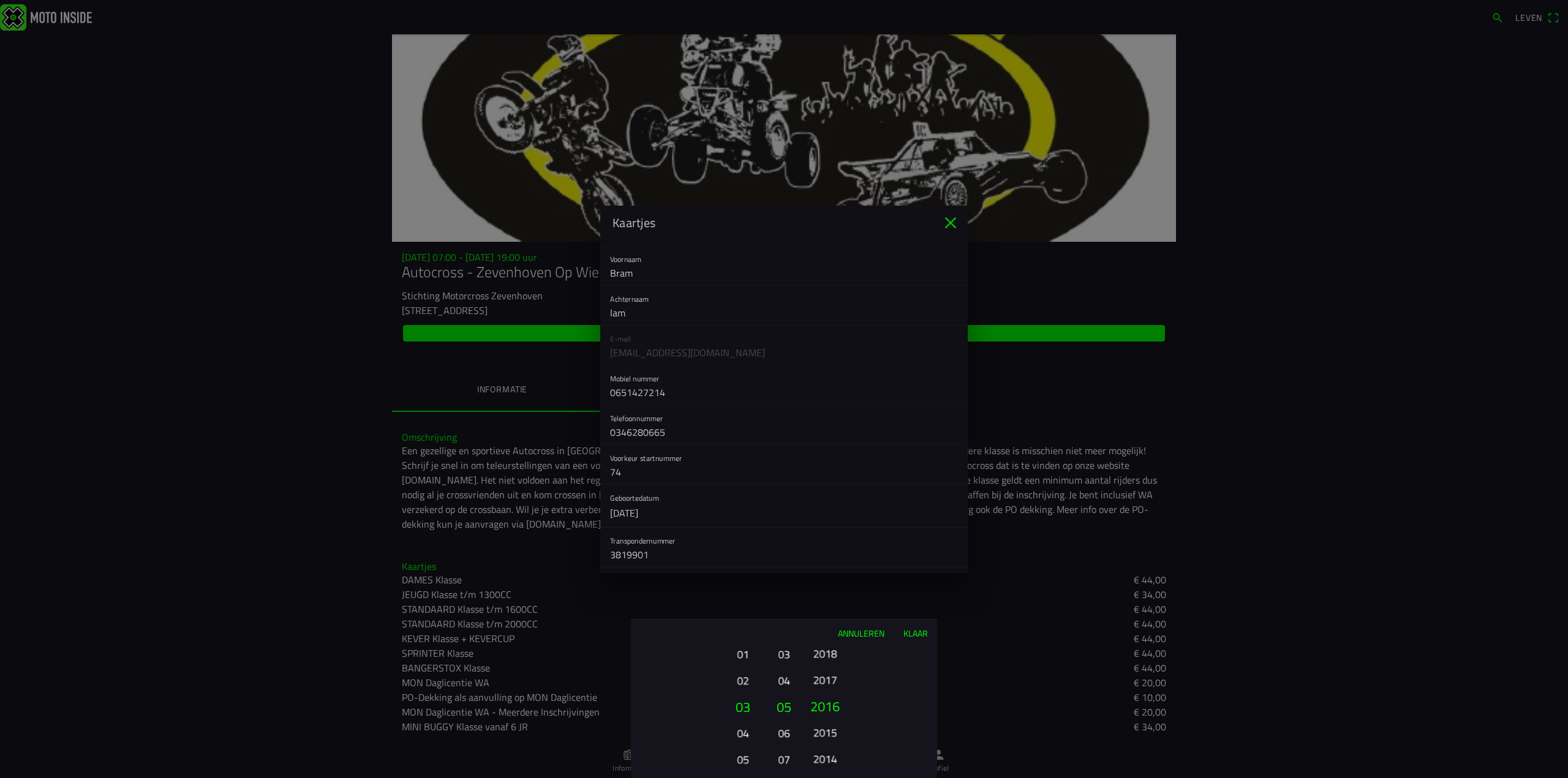
click at [821, 727] on font "2015" at bounding box center [825, 732] width 24 height 17
click at [908, 635] on font "Klaar" at bounding box center [916, 633] width 25 height 13
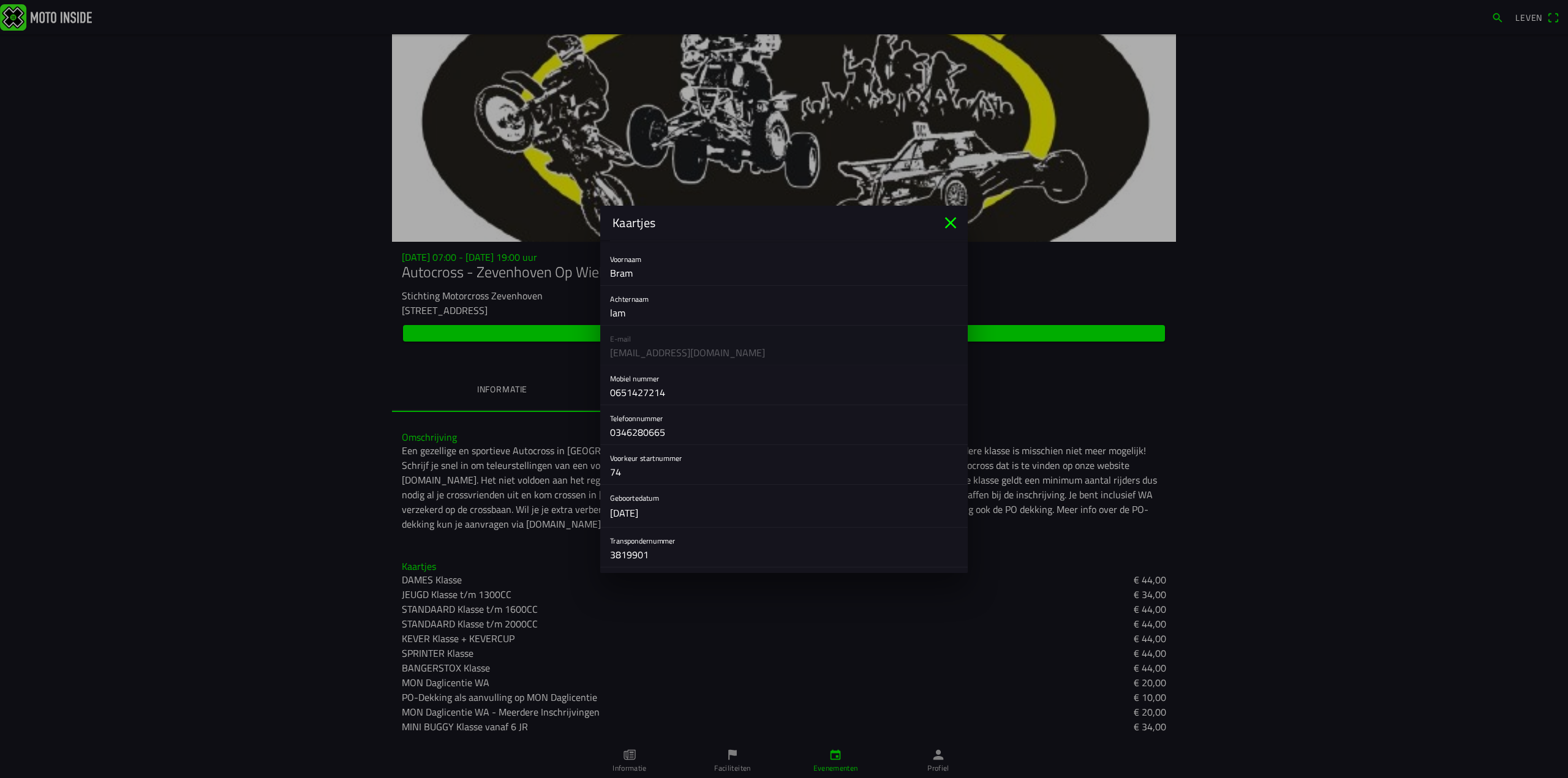
click at [644, 511] on button "button" at bounding box center [788, 506] width 358 height 42
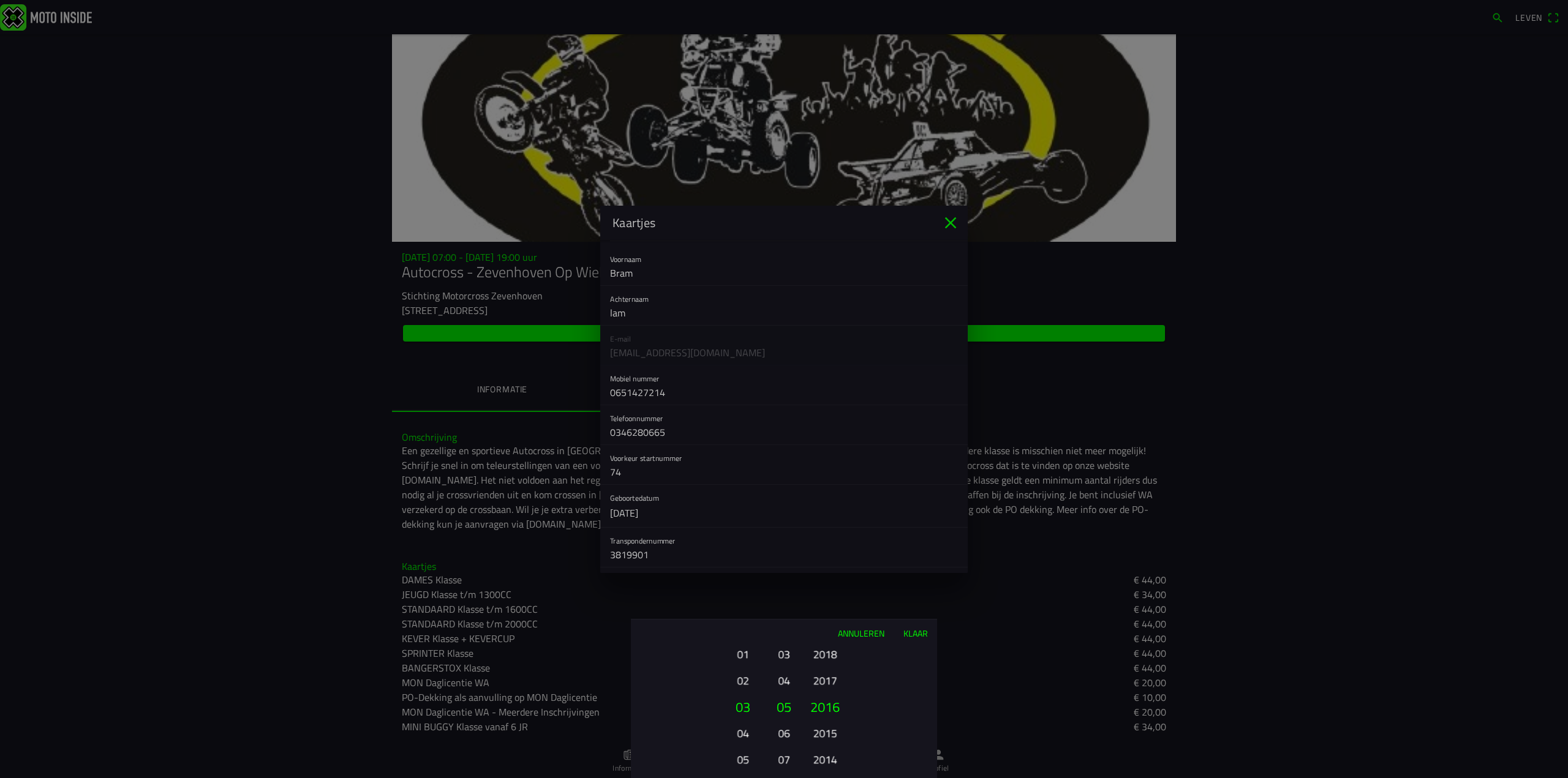
click at [915, 635] on font "Klaar" at bounding box center [916, 633] width 25 height 13
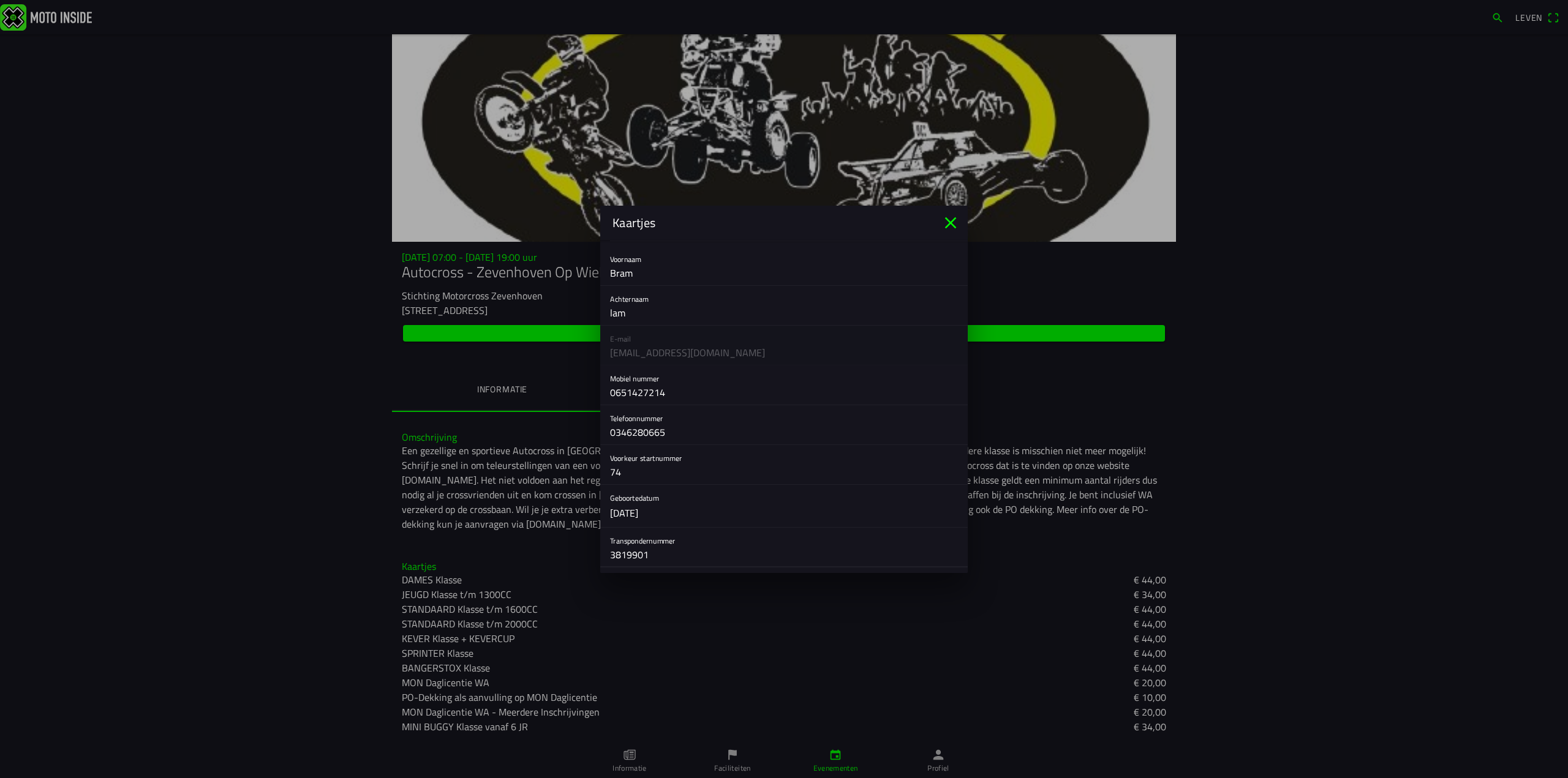
click at [659, 553] on input "3819901" at bounding box center [783, 555] width 348 height 25
type input "3"
type input "4001536"
click at [649, 390] on button "button" at bounding box center [788, 383] width 358 height 42
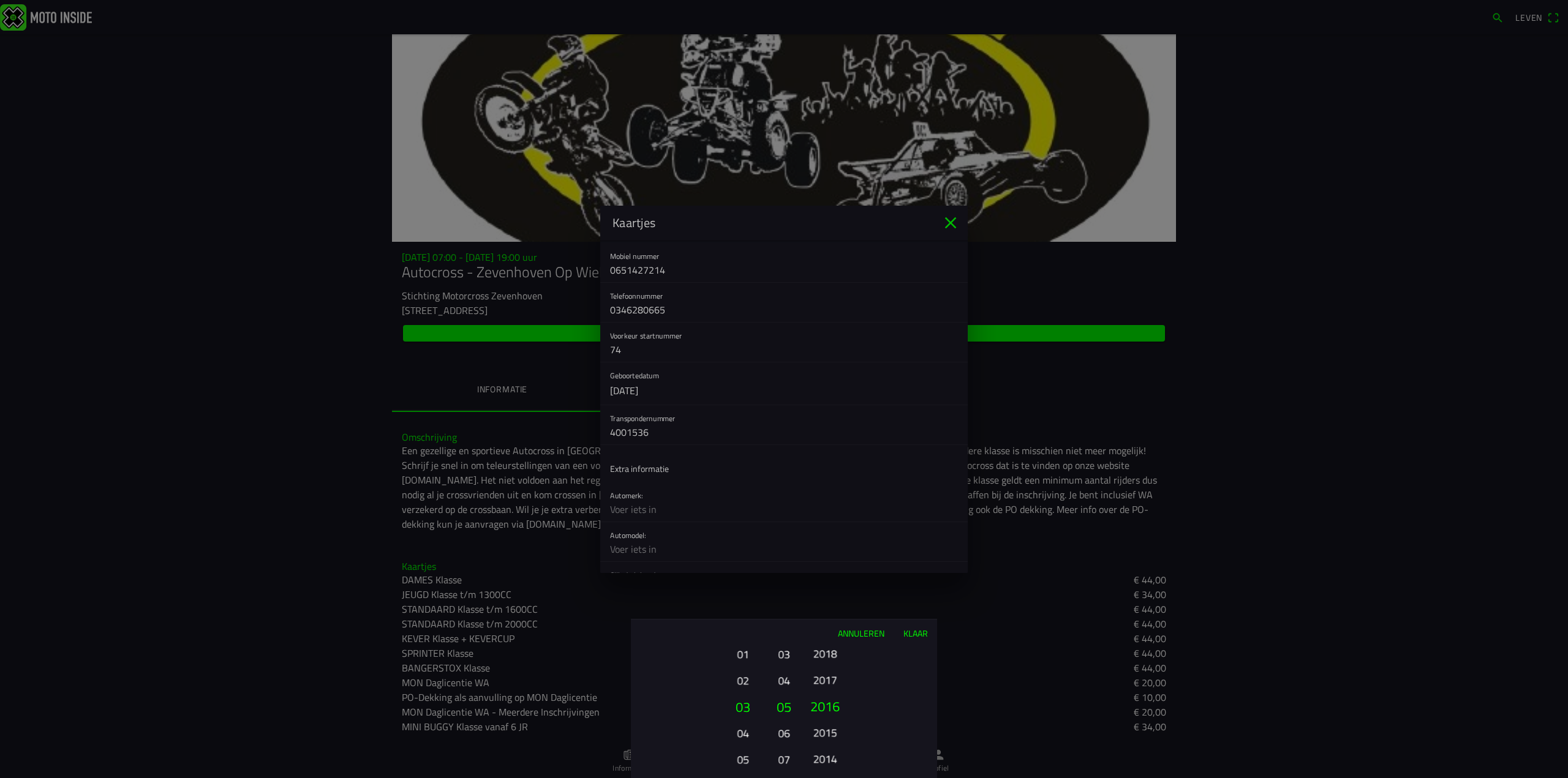
drag, startPoint x: 898, startPoint y: 723, endPoint x: 891, endPoint y: 722, distance: 7.1
click at [891, 722] on ion-picker-column "2025 2024 2023 2022 2021 2020 2019 2018 2017 2016 2015 2014 2013 2012 2011 2010…" at bounding box center [868, 712] width 138 height 132
drag, startPoint x: 847, startPoint y: 712, endPoint x: 839, endPoint y: 736, distance: 25.3
click at [839, 736] on ion-picker-column "2025 2024 2023 2022 2021 2020 2019 2018 2017 2016 2015 2014 2013 2012 2011 2010…" at bounding box center [868, 712] width 138 height 132
drag, startPoint x: 839, startPoint y: 736, endPoint x: 836, endPoint y: 713, distance: 23.2
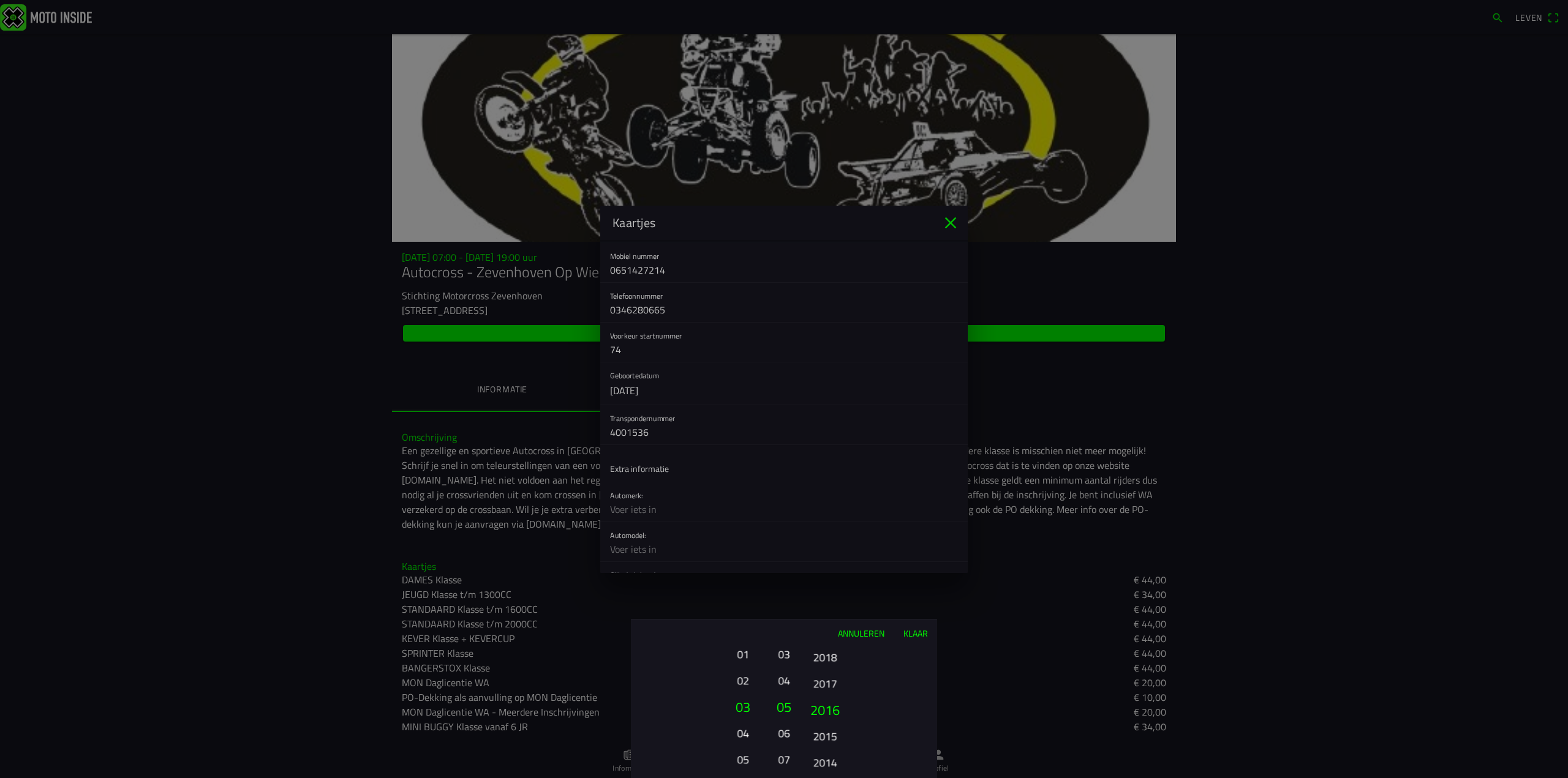
click at [836, 713] on button "2016" at bounding box center [825, 710] width 42 height 26
drag, startPoint x: 836, startPoint y: 713, endPoint x: 832, endPoint y: 722, distance: 9.8
click at [832, 722] on font "2015" at bounding box center [825, 715] width 30 height 21
click at [911, 632] on font "Klaar" at bounding box center [916, 633] width 25 height 13
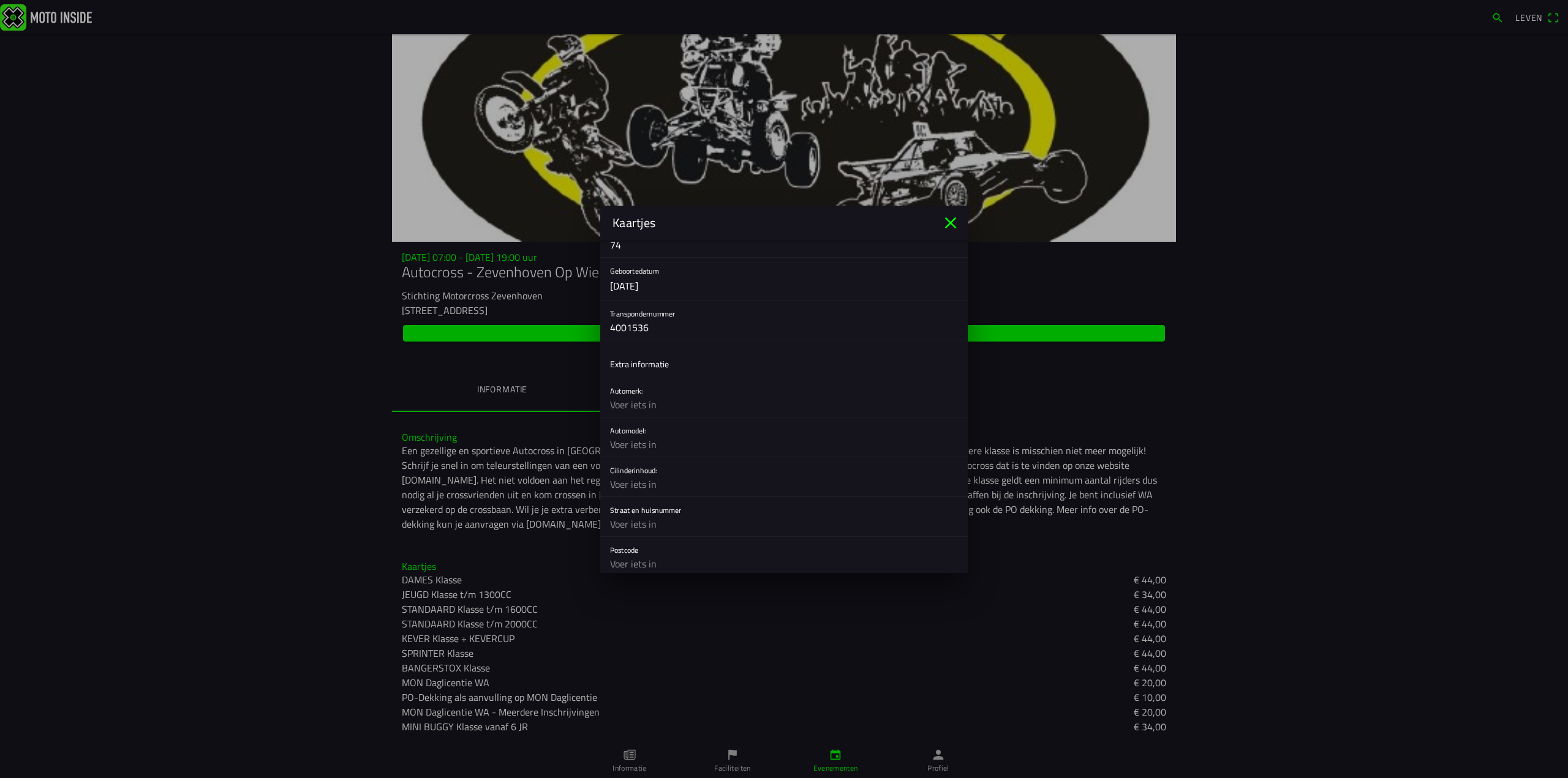
scroll to position [367, 0]
click at [643, 389] on input "text" at bounding box center [783, 387] width 348 height 25
type input "spies"
click at [626, 427] on input "text" at bounding box center [783, 427] width 348 height 25
type input "buggy"
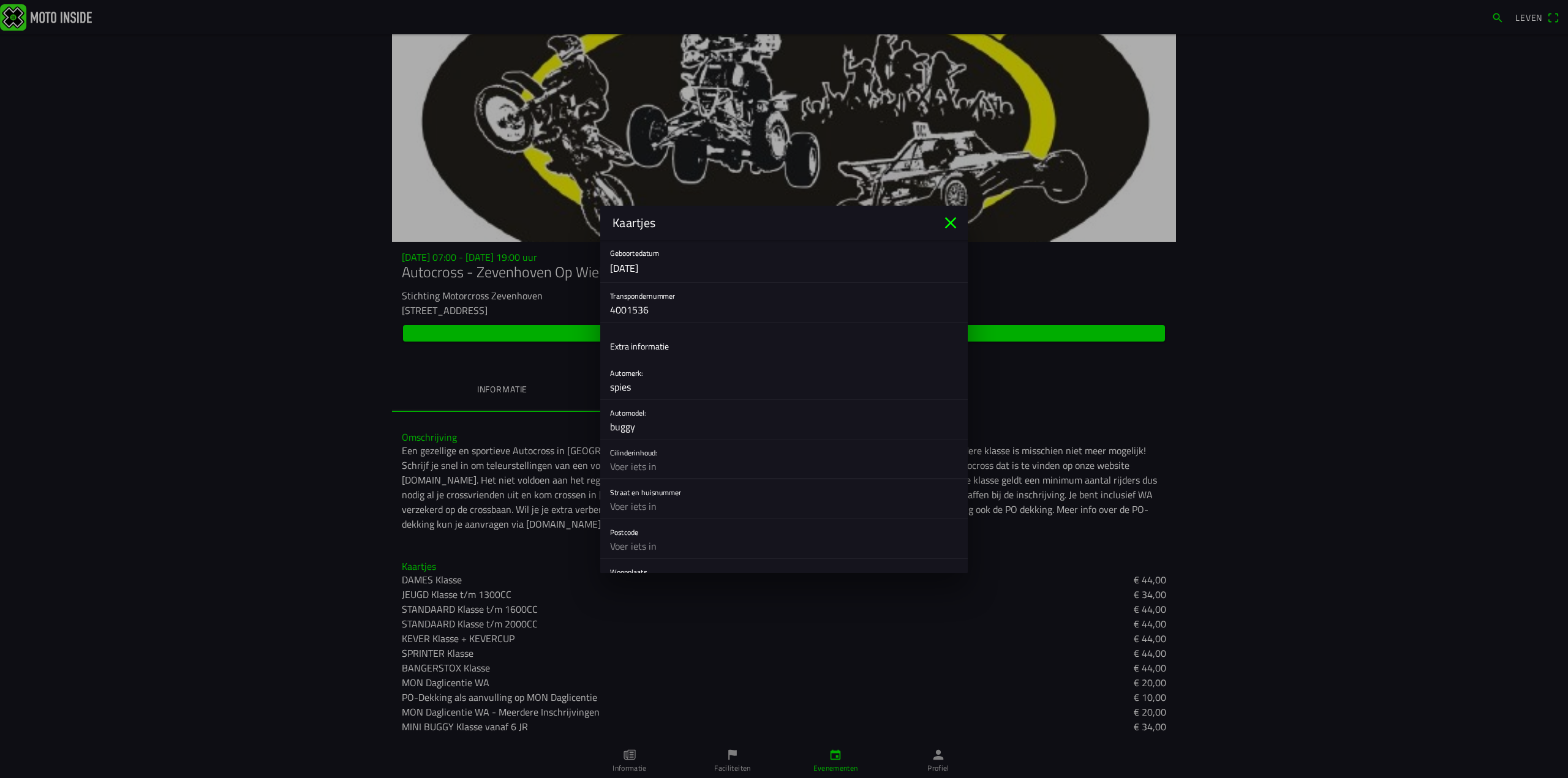
click at [634, 466] on input "text" at bounding box center [783, 467] width 348 height 25
type input "200cc"
click at [621, 504] on input "text" at bounding box center [783, 506] width 348 height 25
type input "dr welfferweg 11c"
type input "3615AK"
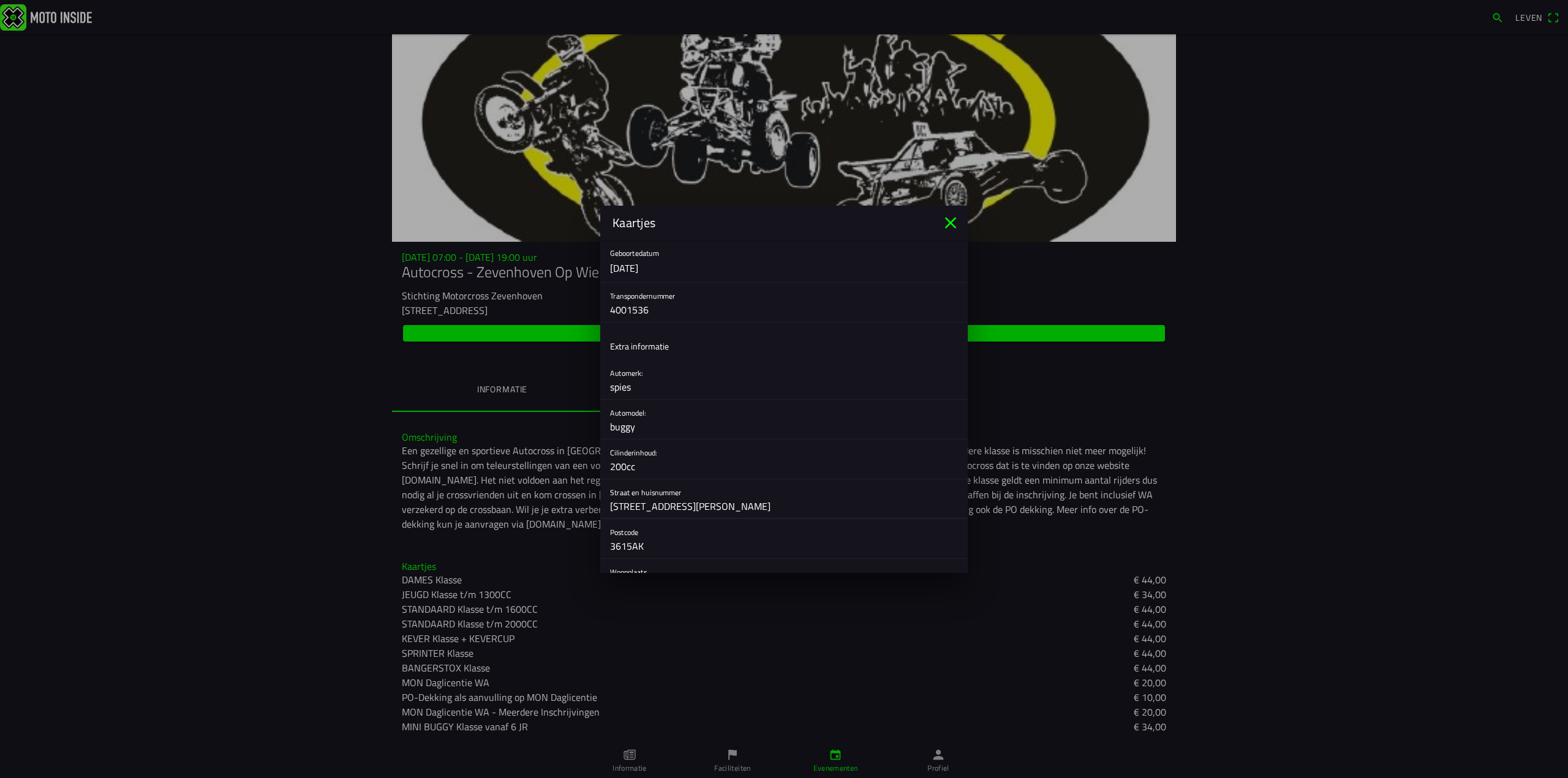
type input "Westbroek"
click at [686, 502] on input "dr welfferweg 11c" at bounding box center [783, 506] width 348 height 25
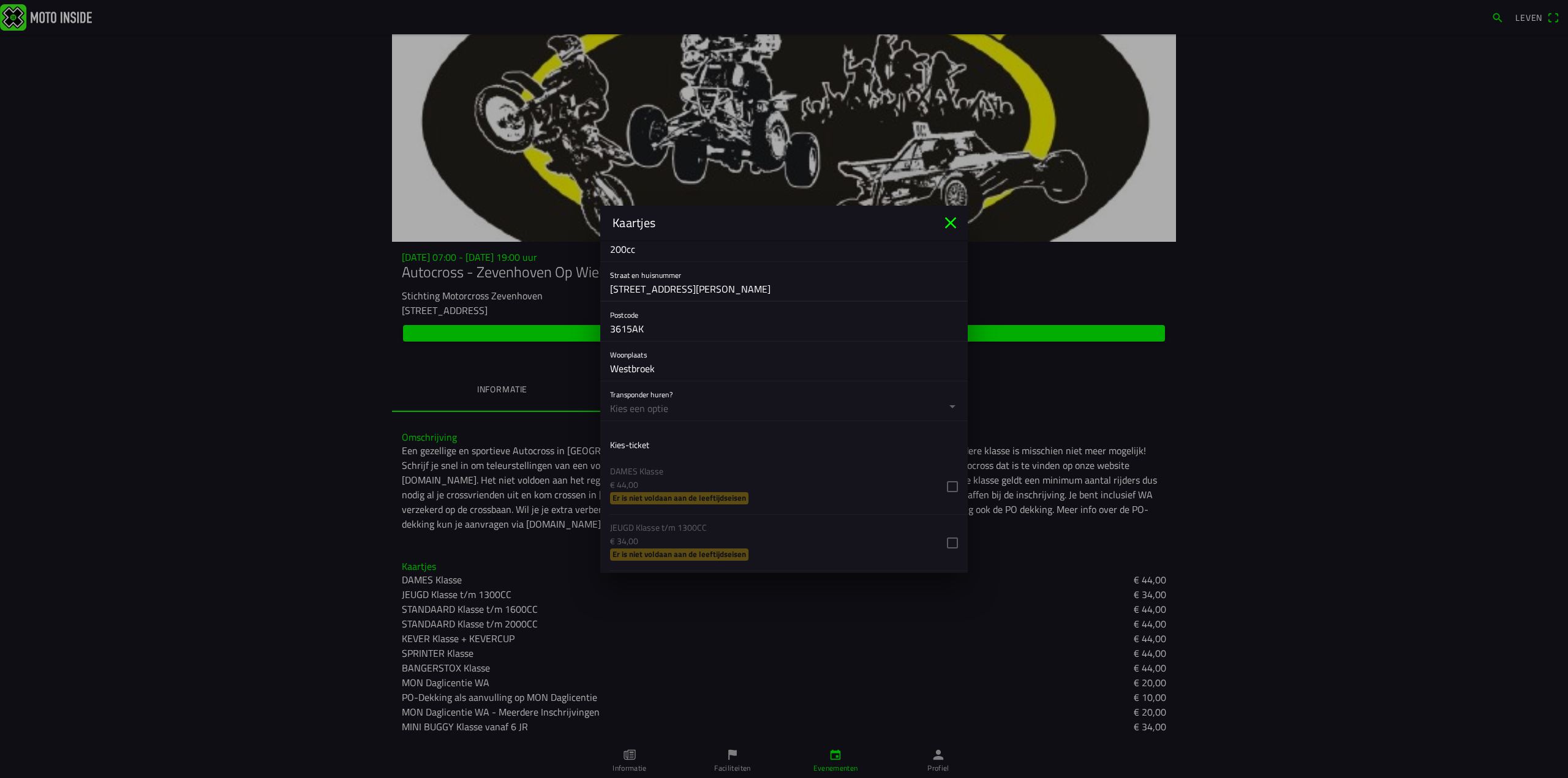
scroll to position [612, 0]
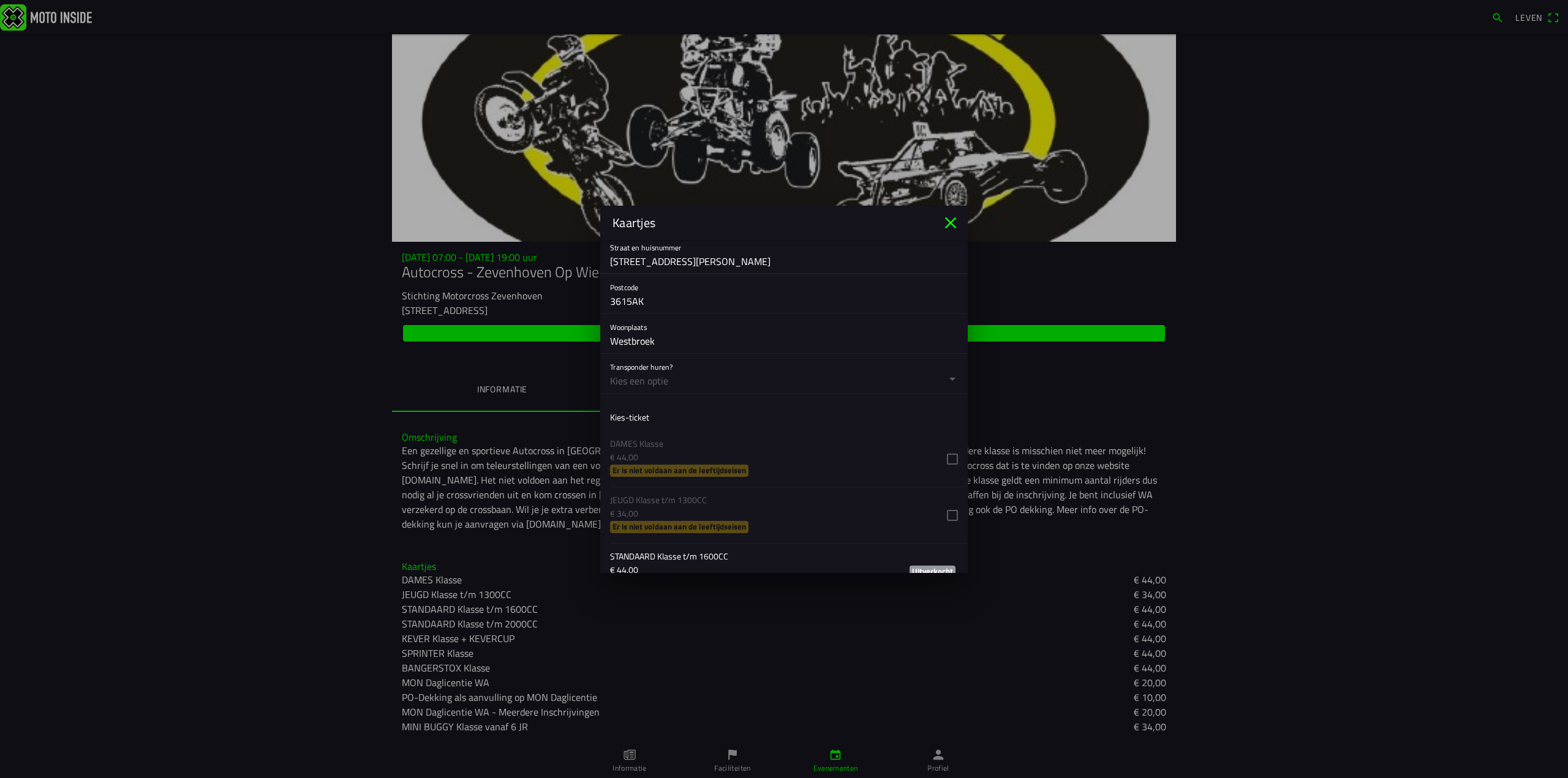
type input "[STREET_ADDRESS][PERSON_NAME]"
click at [653, 379] on button "button" at bounding box center [788, 374] width 358 height 39
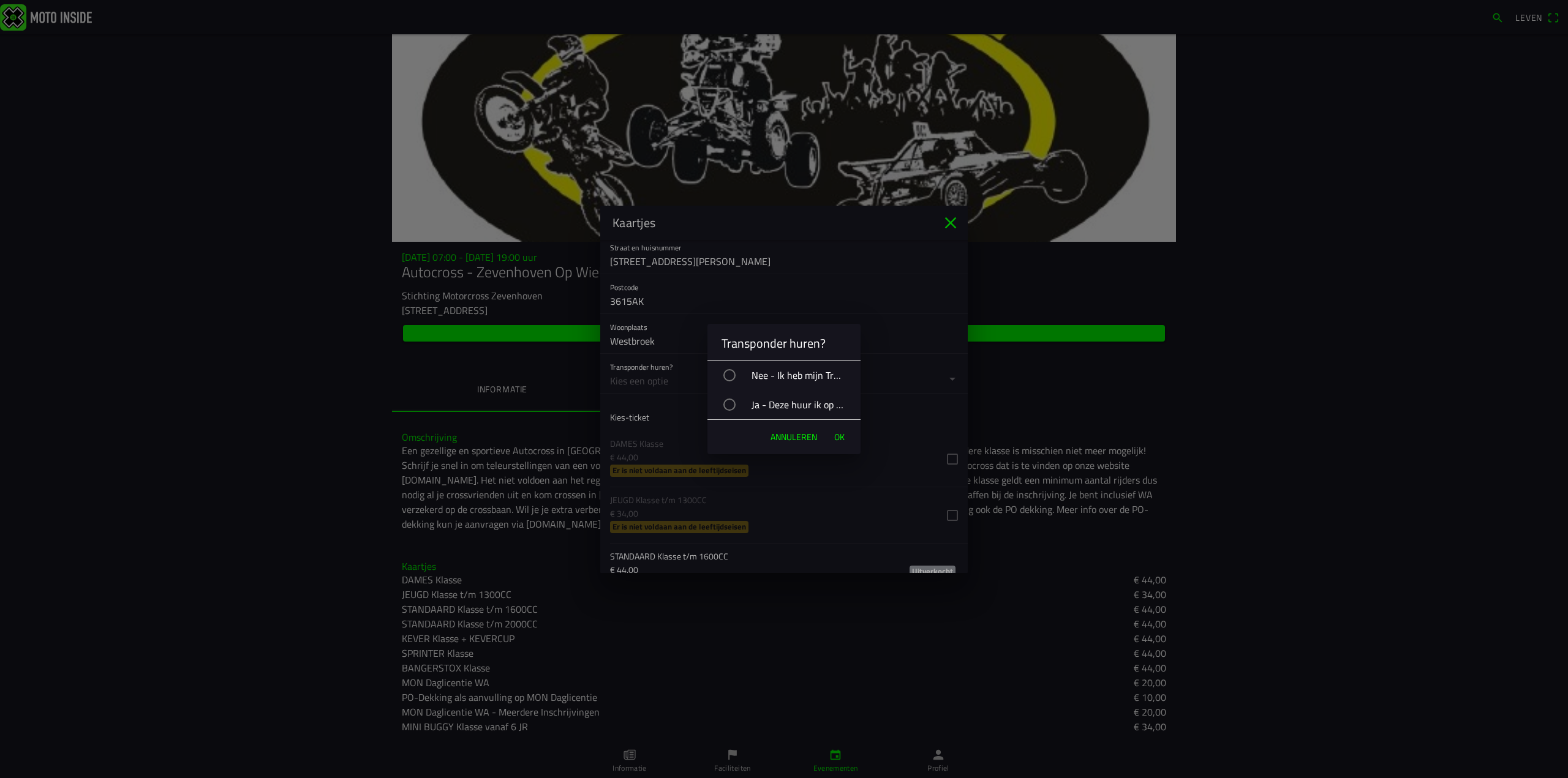
click at [730, 377] on div "button" at bounding box center [729, 375] width 12 height 12
click at [838, 438] on font "OK" at bounding box center [839, 436] width 10 height 13
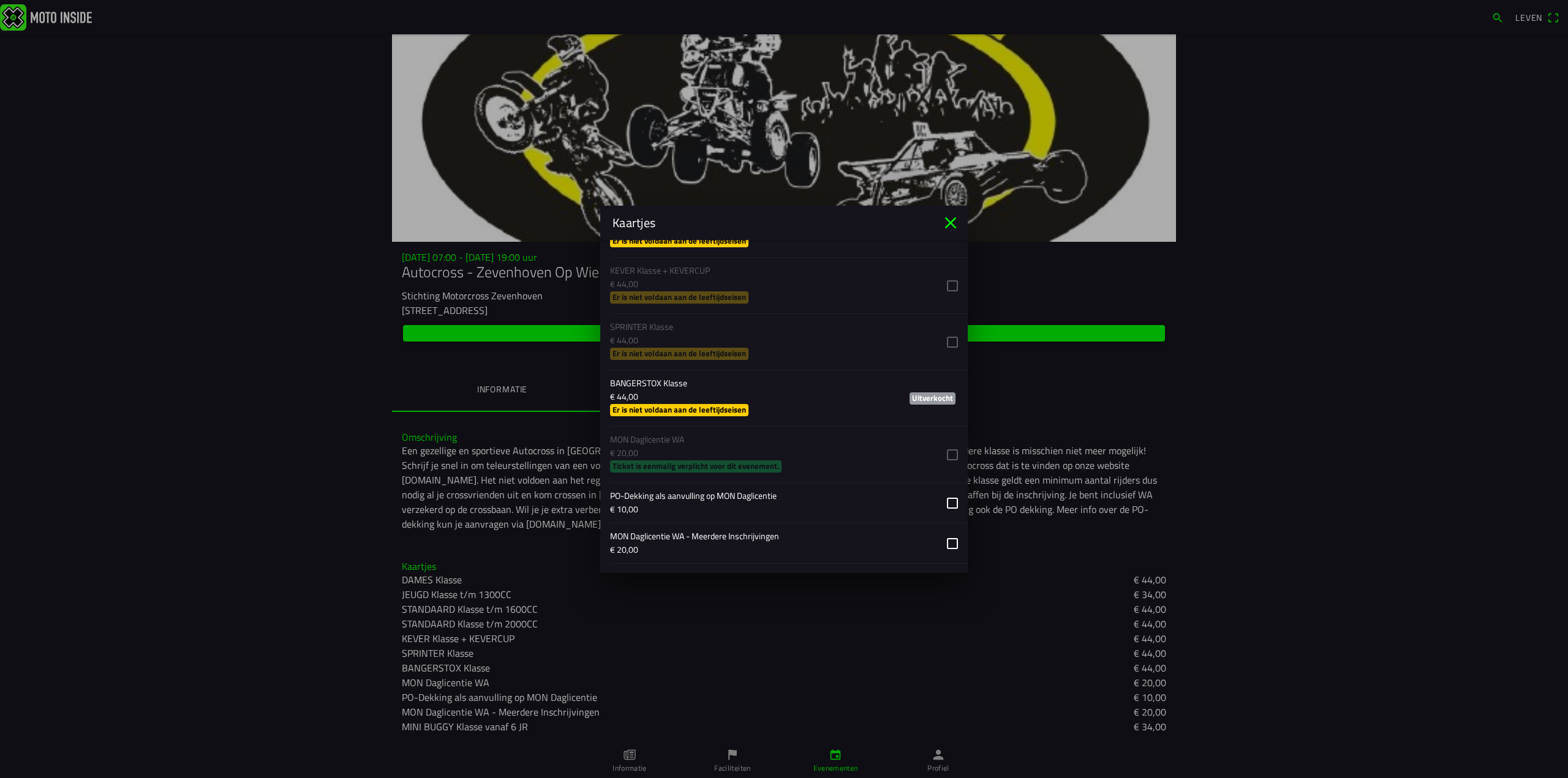
scroll to position [1041, 0]
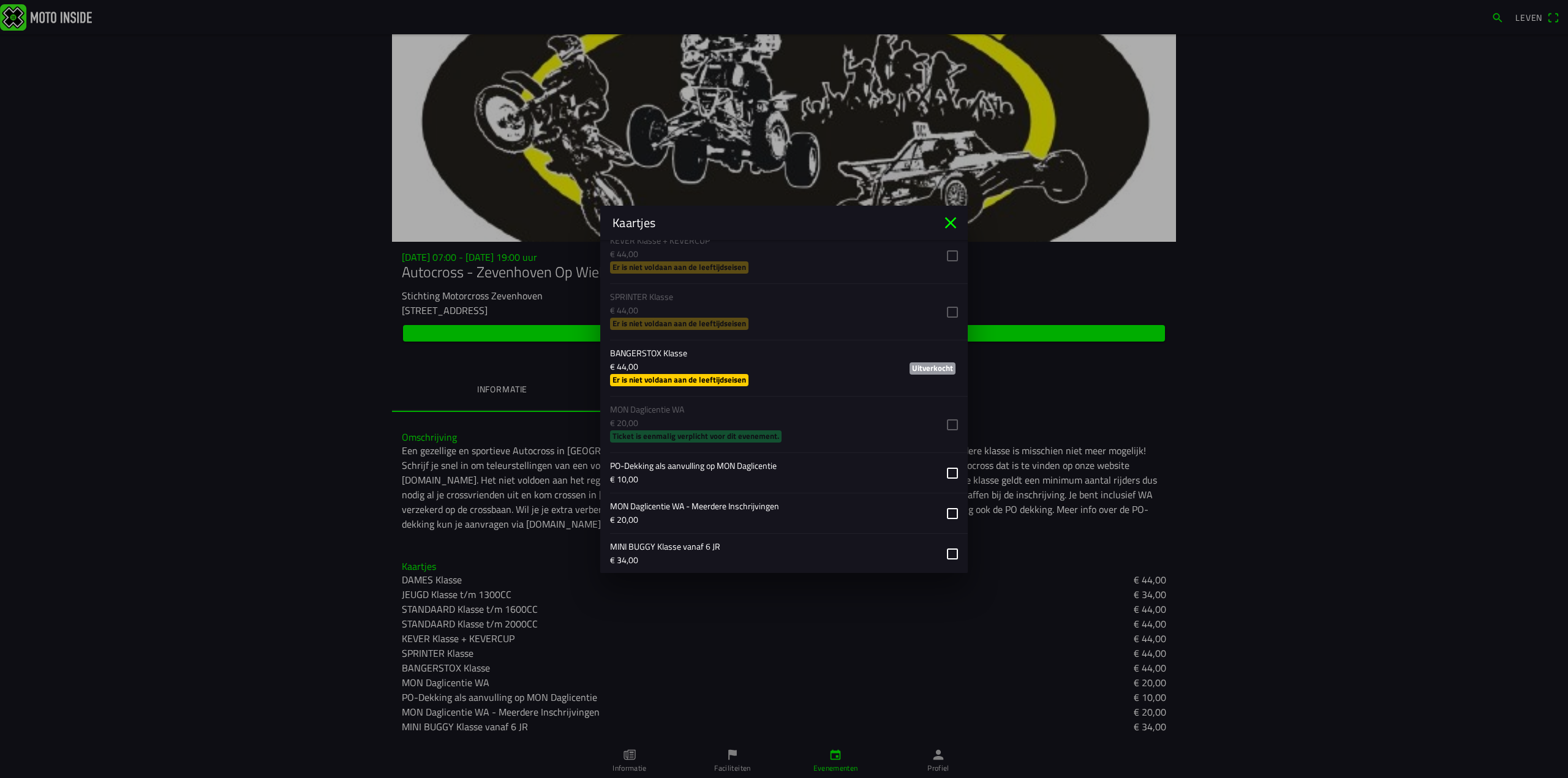
click at [938, 422] on ion-list "Kies-ticket DAMES Klasse € 44,00 Er is niet voldaan aan de leeftijdseisen JEUGD…" at bounding box center [784, 274] width 368 height 609
click at [944, 420] on ion-list "Kies-ticket DAMES Klasse € 44,00 Er is niet voldaan aan de leeftijdseisen JEUGD…" at bounding box center [784, 274] width 368 height 609
click at [939, 420] on ion-list "Kies-ticket DAMES Klasse € 44,00 Er is niet voldaan aan de leeftijdseisen JEUGD…" at bounding box center [784, 274] width 368 height 609
click at [767, 431] on ion-list "Kies-ticket DAMES Klasse € 44,00 Er is niet voldaan aan de leeftijdseisen JEUGD…" at bounding box center [784, 274] width 368 height 609
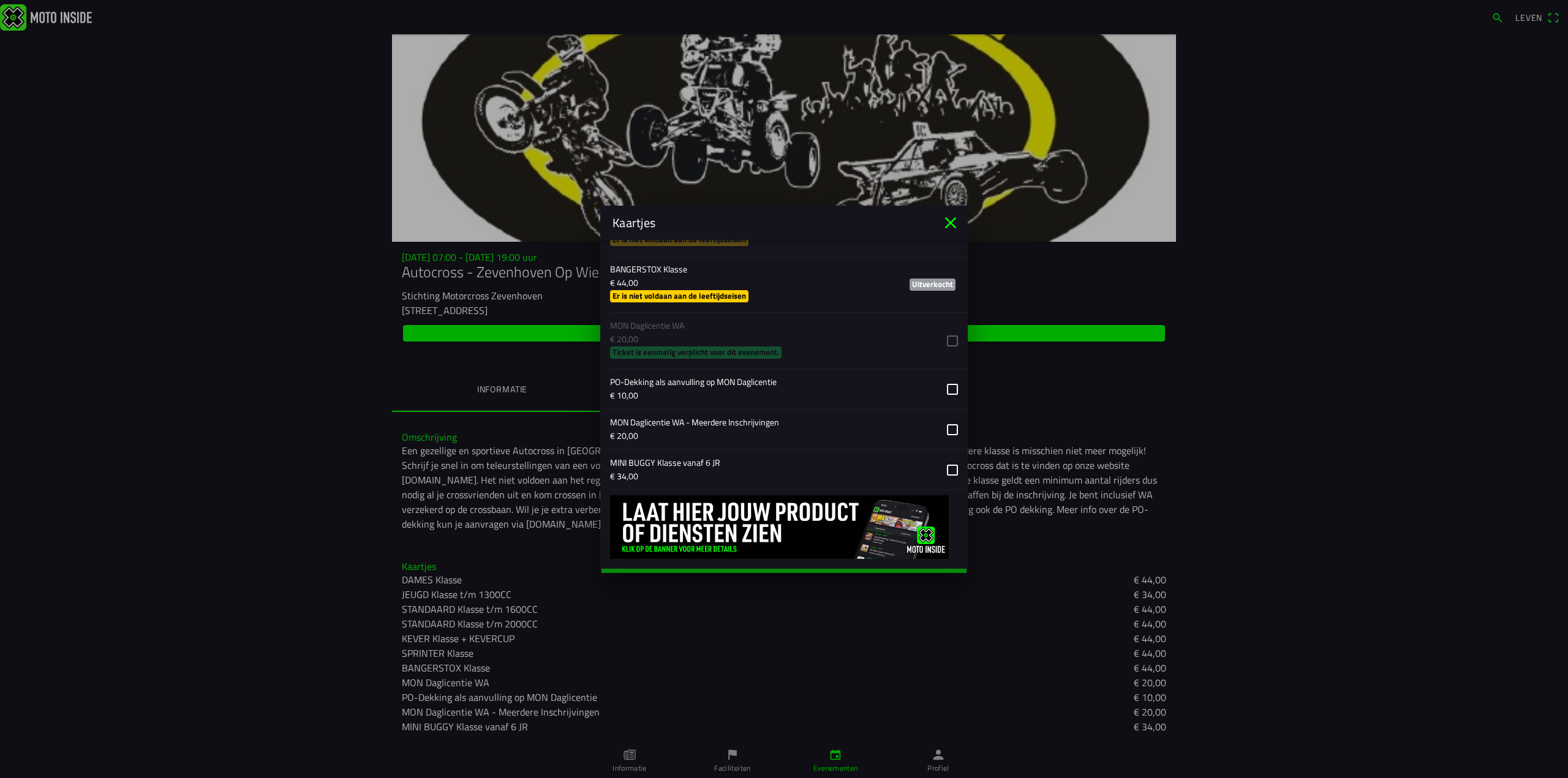
scroll to position [1139, 0]
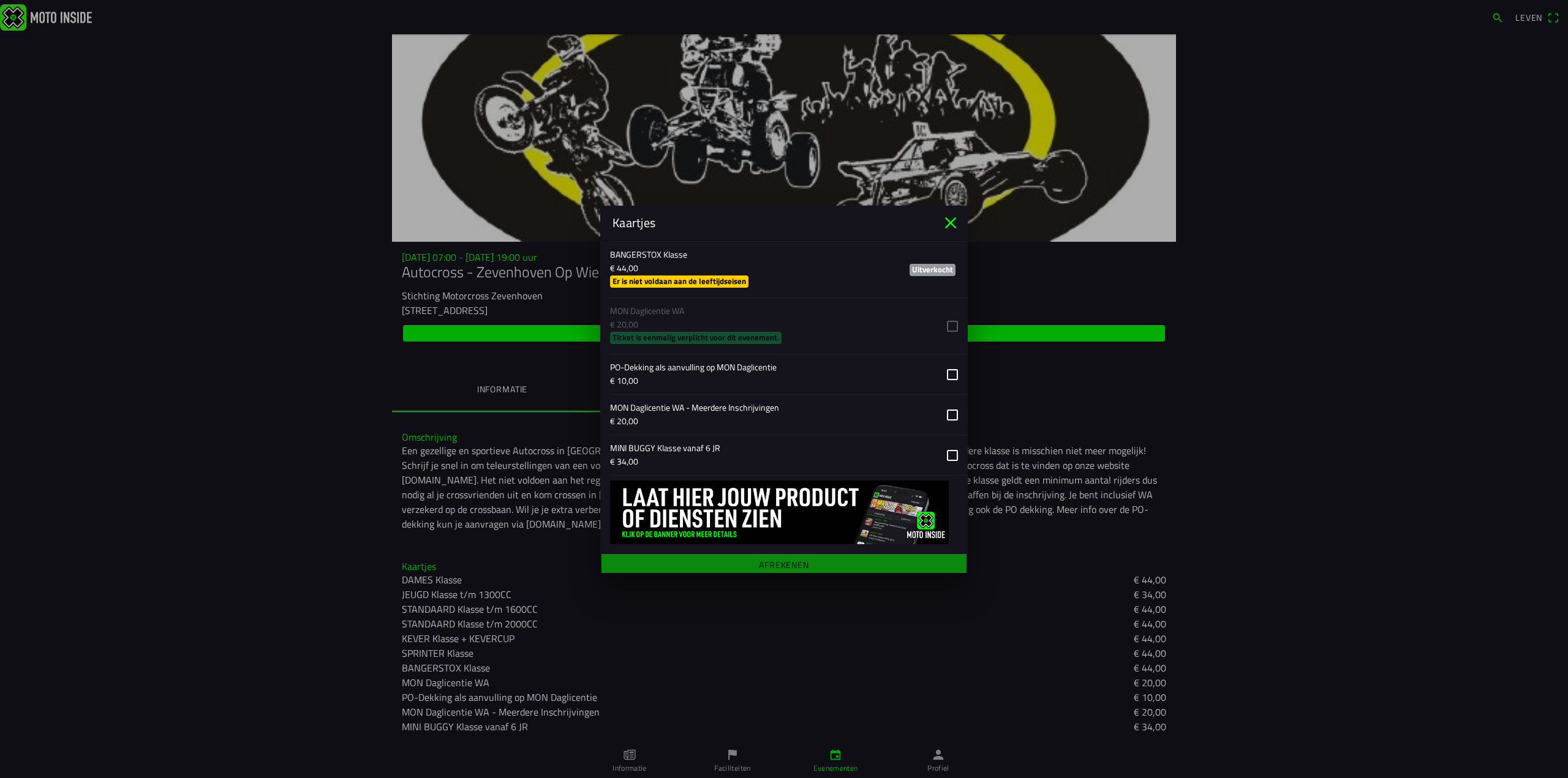
click at [681, 445] on button "button" at bounding box center [788, 455] width 358 height 40
click at [698, 330] on ion-list "Kies-ticket DAMES Klasse € 44,00 Er is niet voldaan aan de leeftijdseisen JEUGD…" at bounding box center [784, 175] width 368 height 609
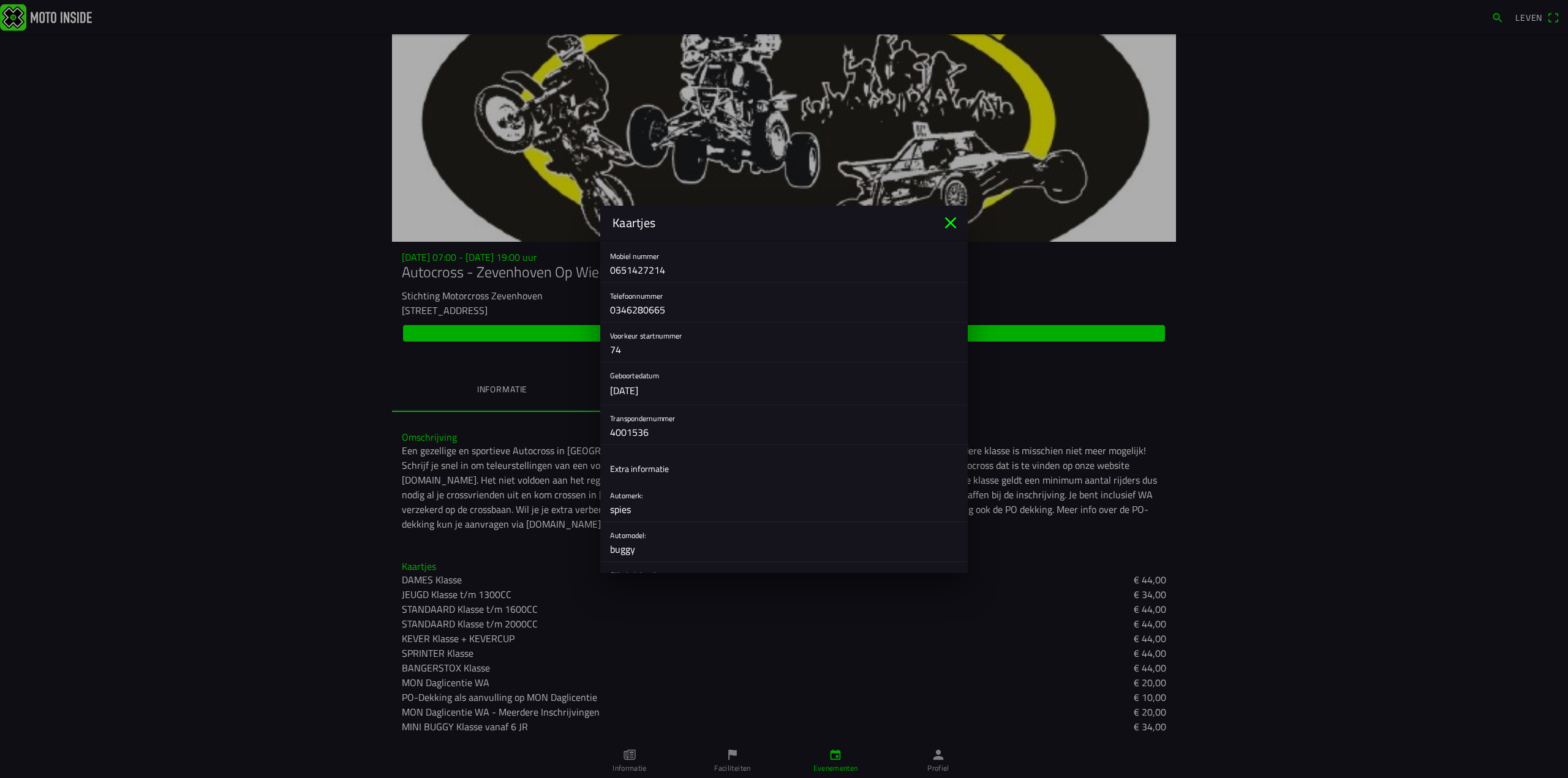
scroll to position [306, 0]
click at [639, 327] on button "button" at bounding box center [788, 322] width 358 height 42
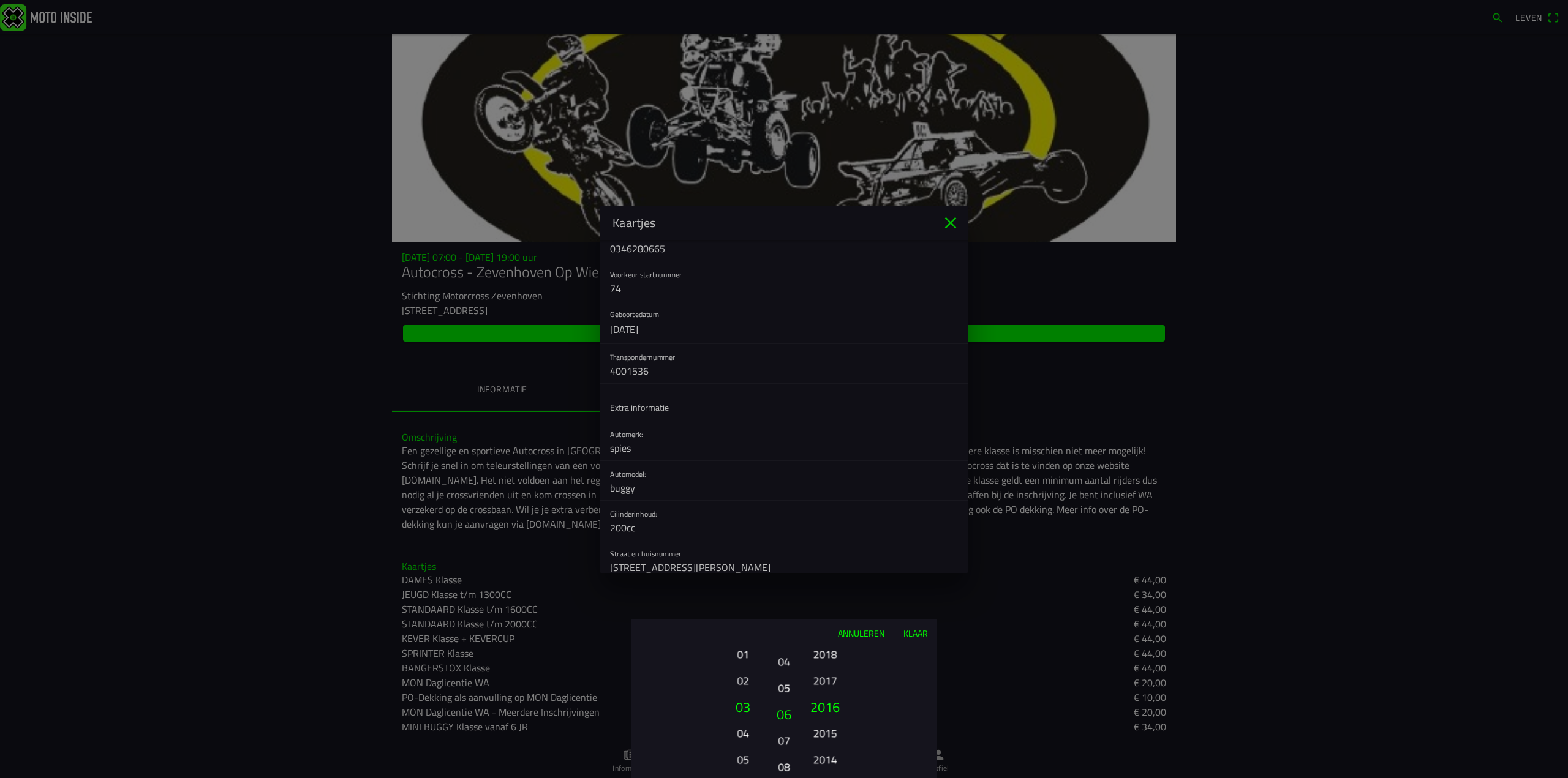
drag, startPoint x: 784, startPoint y: 728, endPoint x: 782, endPoint y: 709, distance: 19.1
click at [782, 709] on font "06" at bounding box center [784, 714] width 15 height 21
drag, startPoint x: 788, startPoint y: 715, endPoint x: 783, endPoint y: 739, distance: 24.5
click at [783, 739] on font "07" at bounding box center [783, 734] width 12 height 17
drag, startPoint x: 784, startPoint y: 736, endPoint x: 786, endPoint y: 712, distance: 24.1
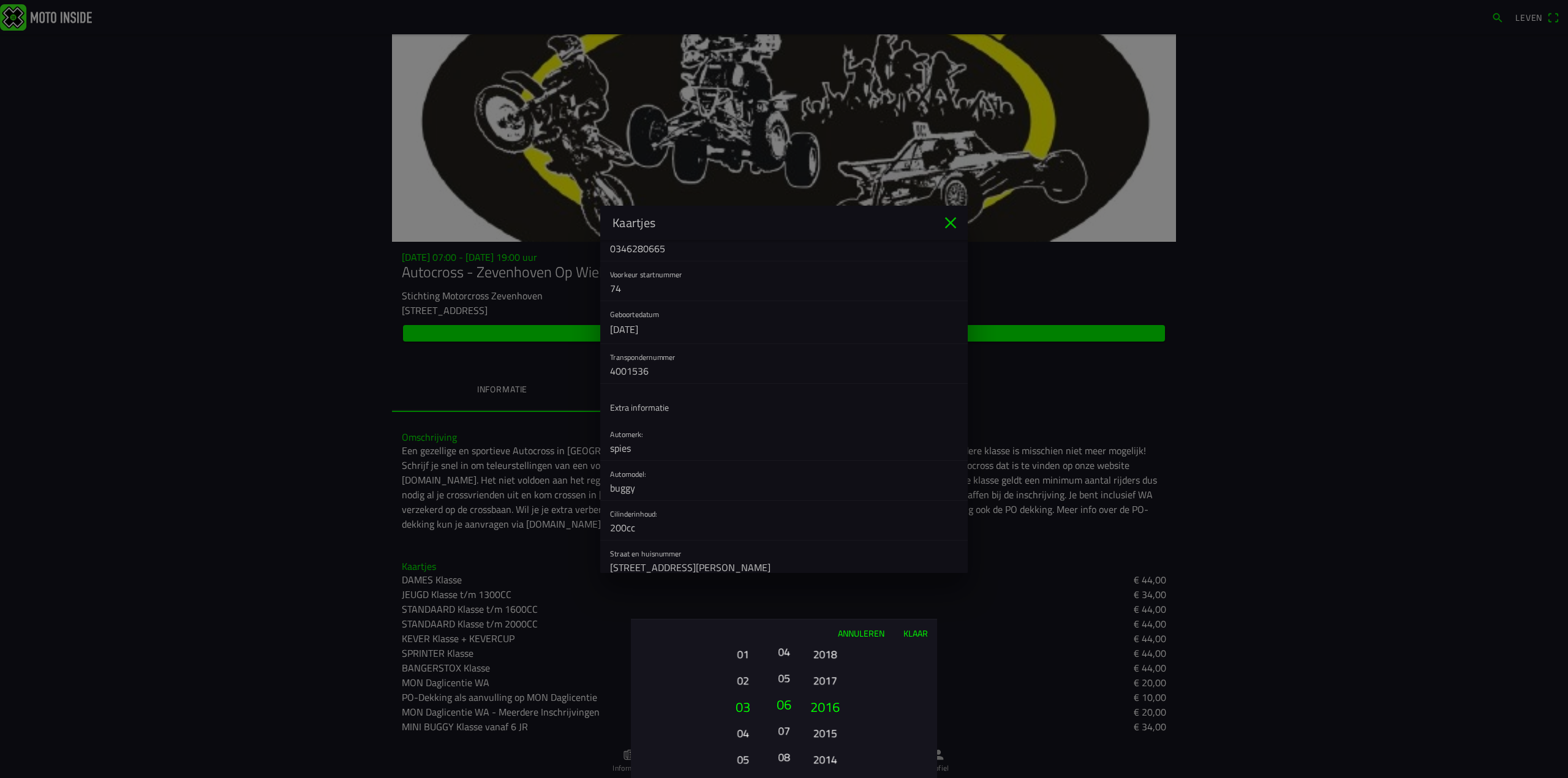
click at [786, 712] on font "06" at bounding box center [784, 704] width 15 height 21
drag, startPoint x: 786, startPoint y: 712, endPoint x: 787, endPoint y: 688, distance: 24.0
click at [787, 688] on button "05" at bounding box center [784, 678] width 17 height 22
click at [778, 705] on font "07" at bounding box center [784, 707] width 15 height 21
click at [784, 683] on font "06" at bounding box center [783, 681] width 12 height 17
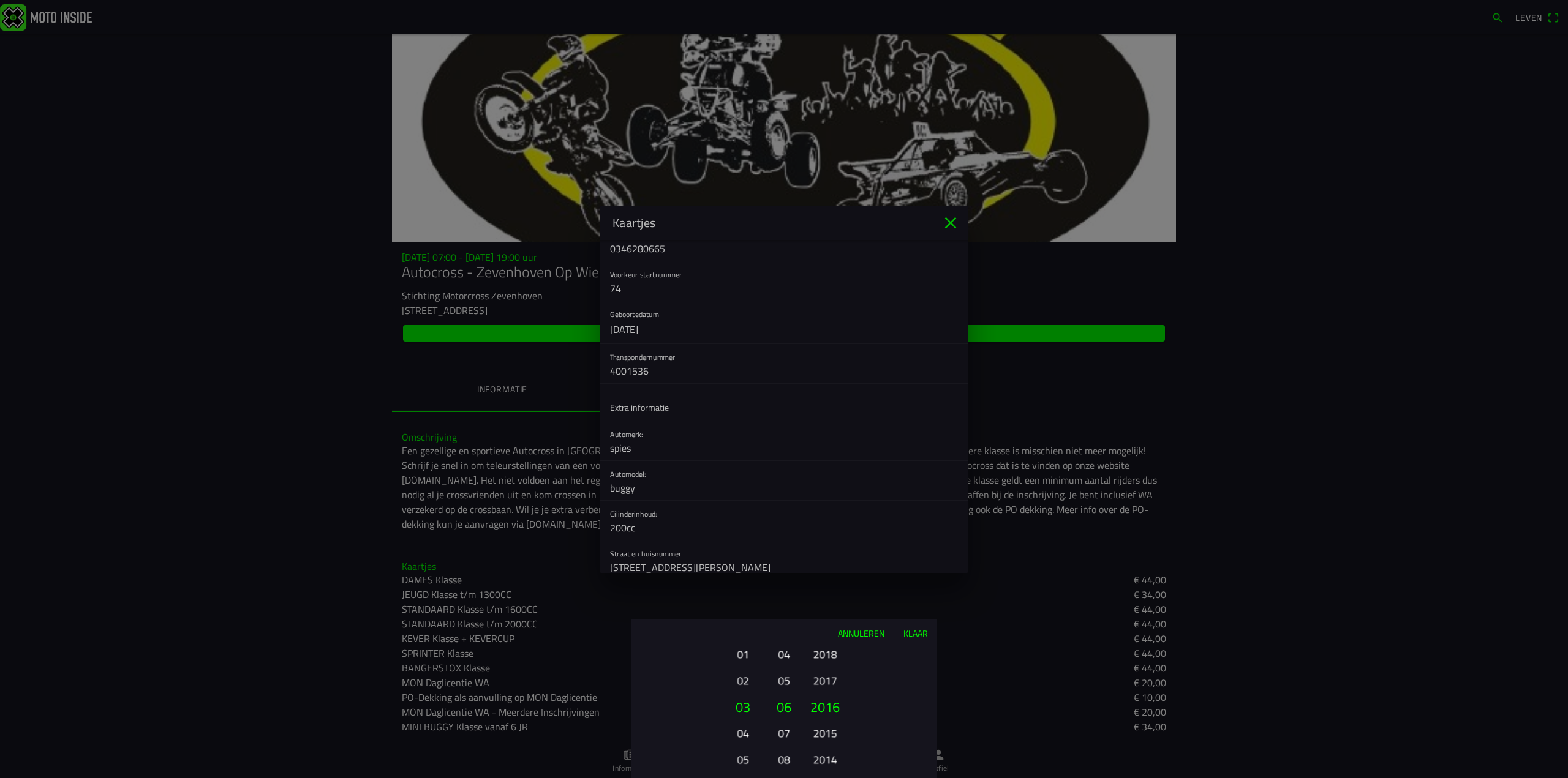
click at [913, 632] on font "Klaar" at bounding box center [916, 633] width 25 height 13
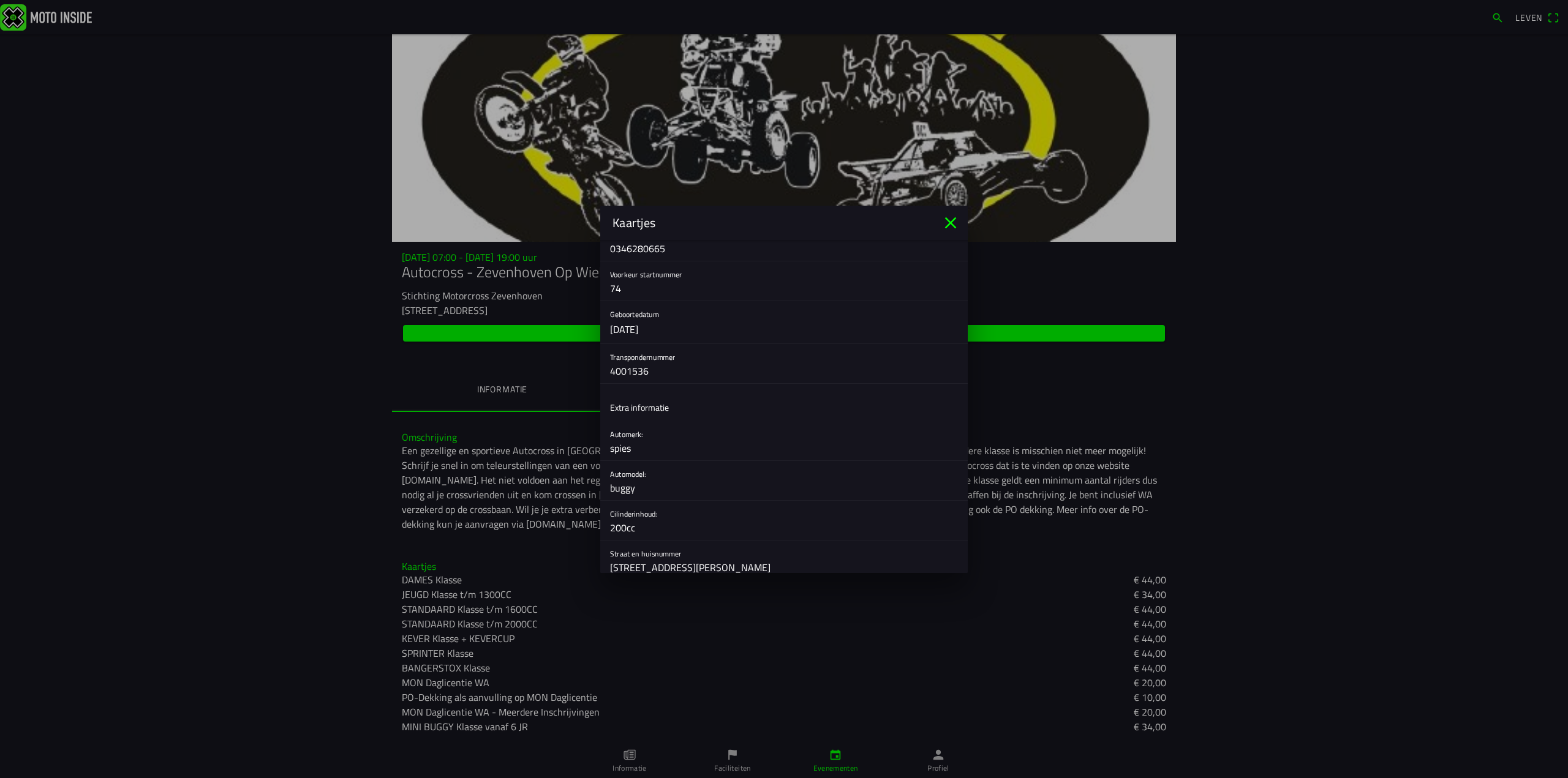
click at [657, 333] on button "button" at bounding box center [788, 322] width 358 height 42
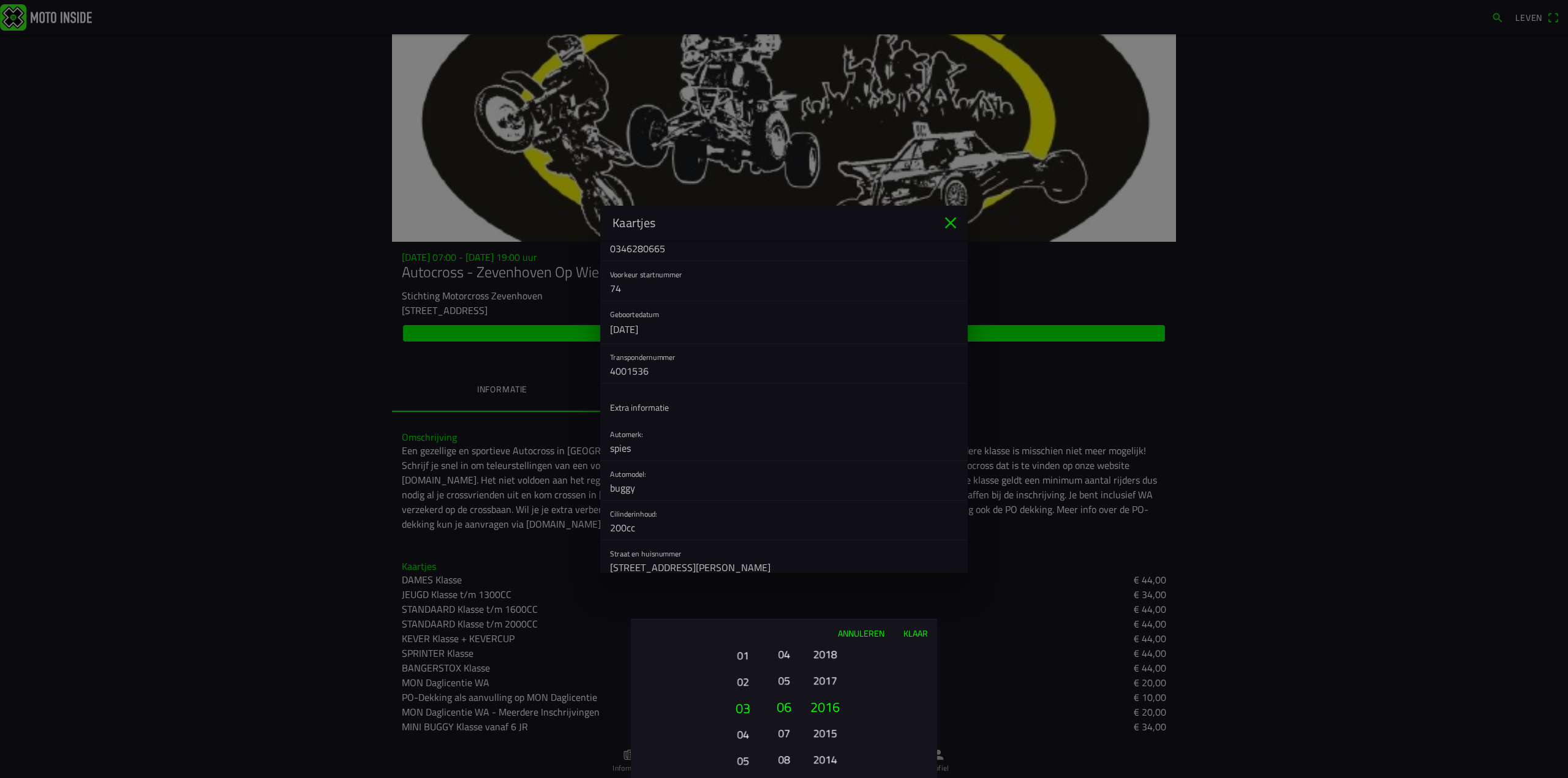
click at [693, 733] on ion-picker-column "01 02 03 04 05 06 07 08 09 10 11 12 13 14 15 16 17 18 19 20 21 22 23 24 25 26 2…" at bounding box center [700, 712] width 138 height 132
drag, startPoint x: 693, startPoint y: 733, endPoint x: 703, endPoint y: 705, distance: 29.7
click at [703, 705] on ion-picker-column "01 02 03 04 05 06 07 08 09 10 11 12 13 14 15 16 17 18 19 20 21 22 23 24 25 26 2…" at bounding box center [700, 712] width 138 height 132
click at [746, 664] on button "03" at bounding box center [742, 654] width 34 height 22
click at [862, 632] on font "Annuleren" at bounding box center [861, 633] width 47 height 13
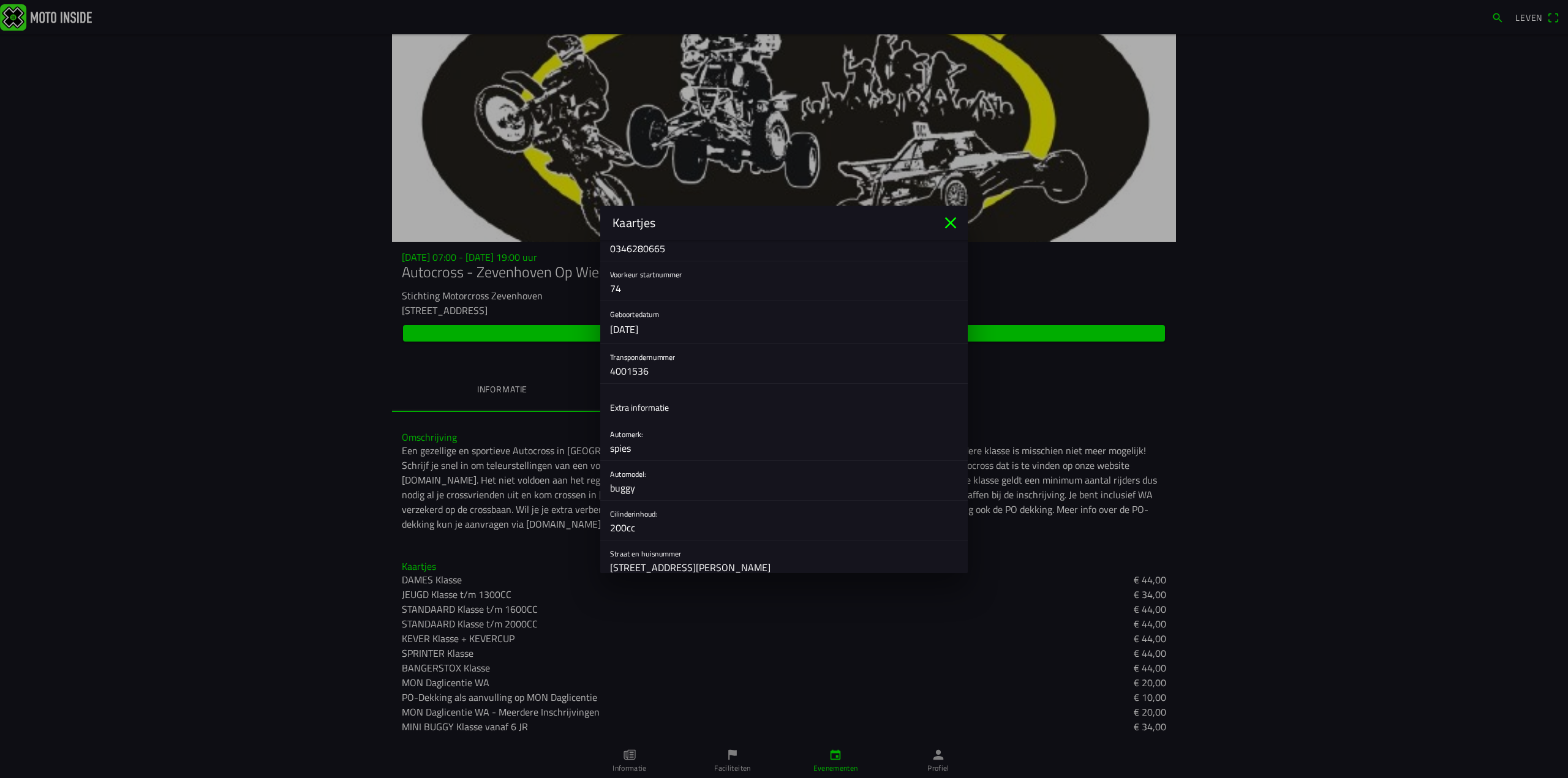
click at [639, 324] on button "button" at bounding box center [788, 322] width 358 height 42
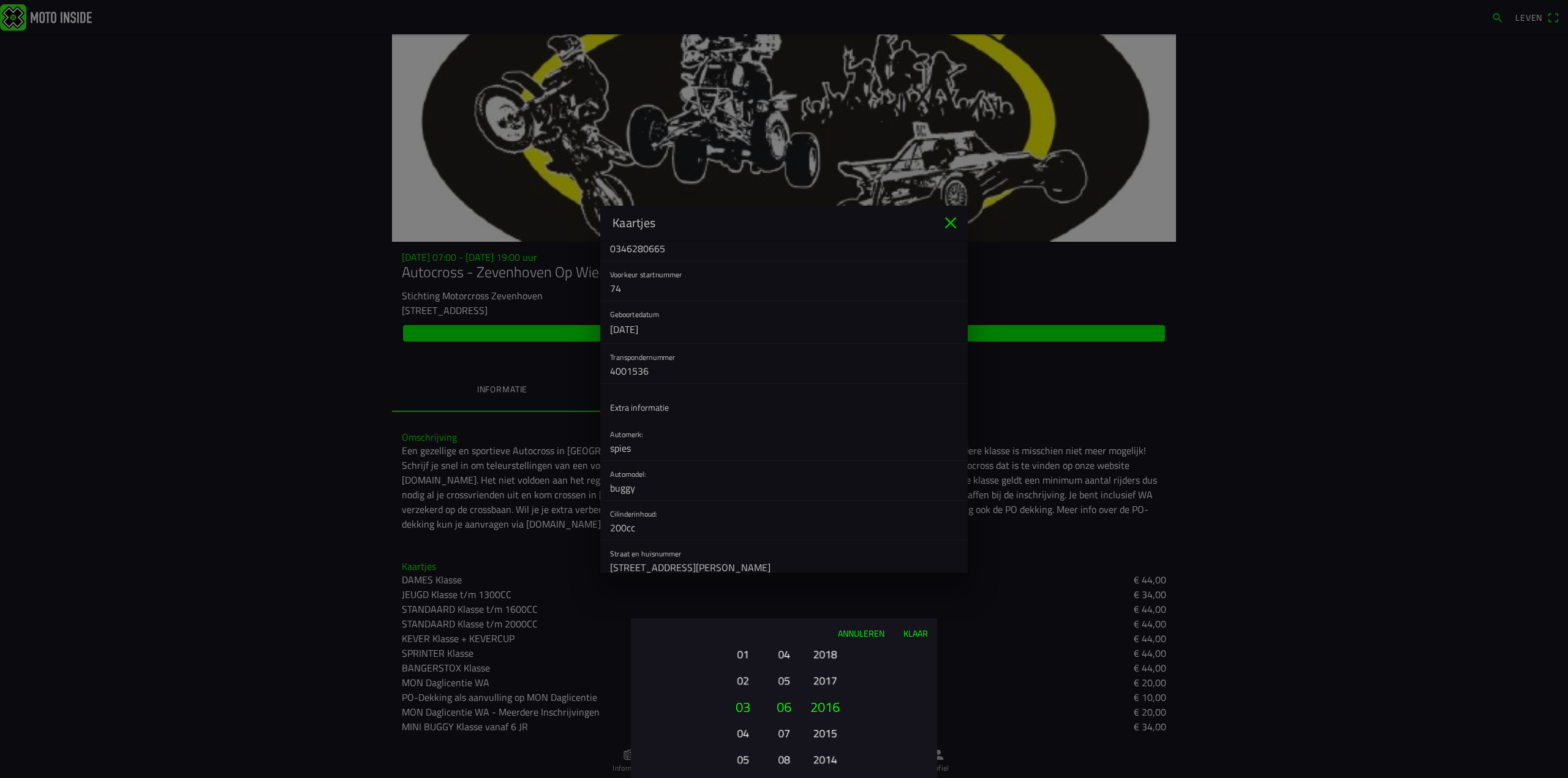
click at [916, 633] on font "Klaar" at bounding box center [916, 633] width 25 height 13
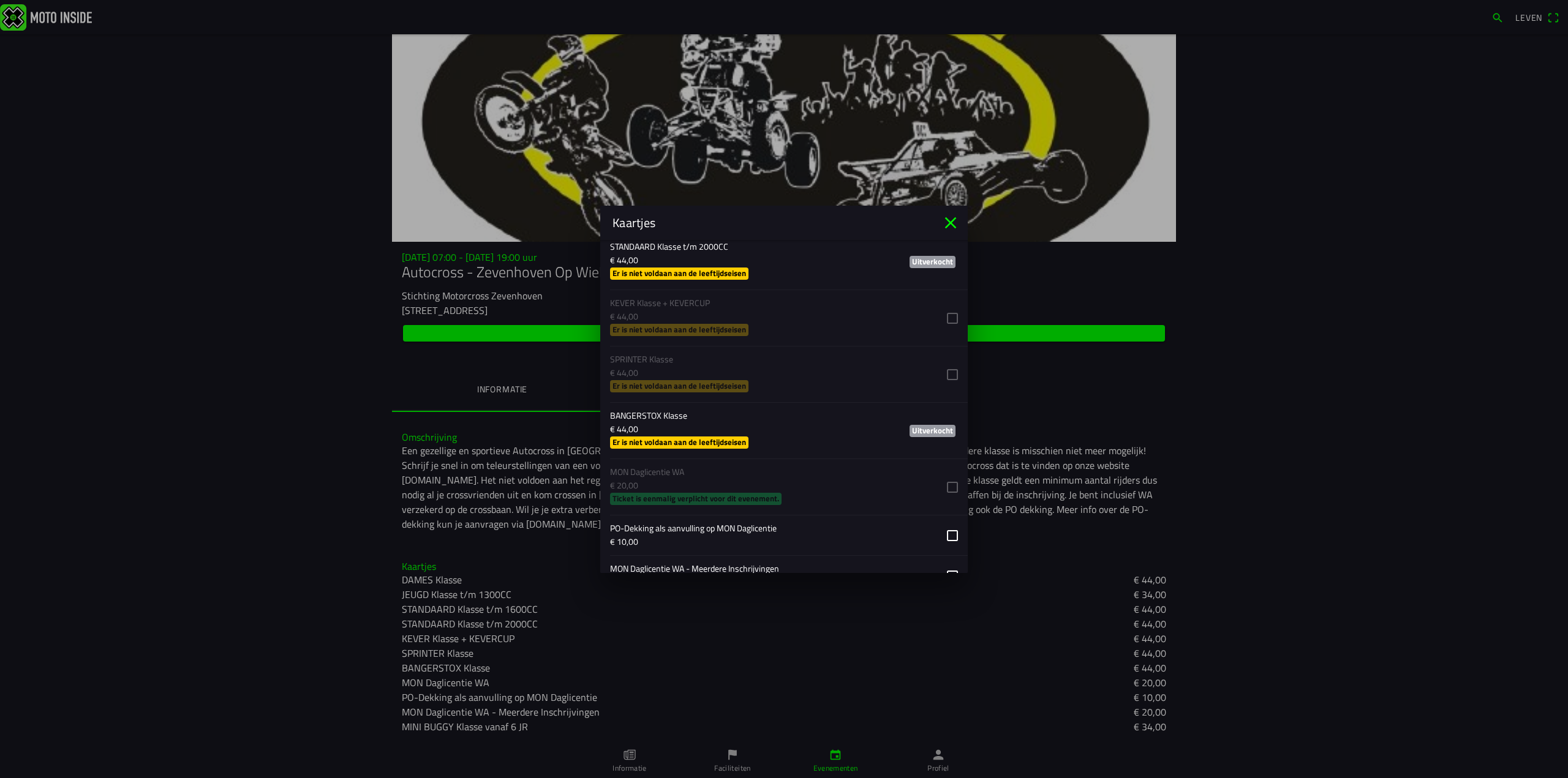
scroll to position [979, 0]
click at [939, 480] on ion-list "Kies-ticket DAMES Klasse € 44,00 Er is niet voldaan aan de leeftijdseisen JEUGD…" at bounding box center [784, 335] width 368 height 609
click at [939, 479] on ion-list "Kies-ticket DAMES Klasse € 44,00 Er is niet voldaan aan de leeftijdseisen JEUGD…" at bounding box center [784, 335] width 368 height 609
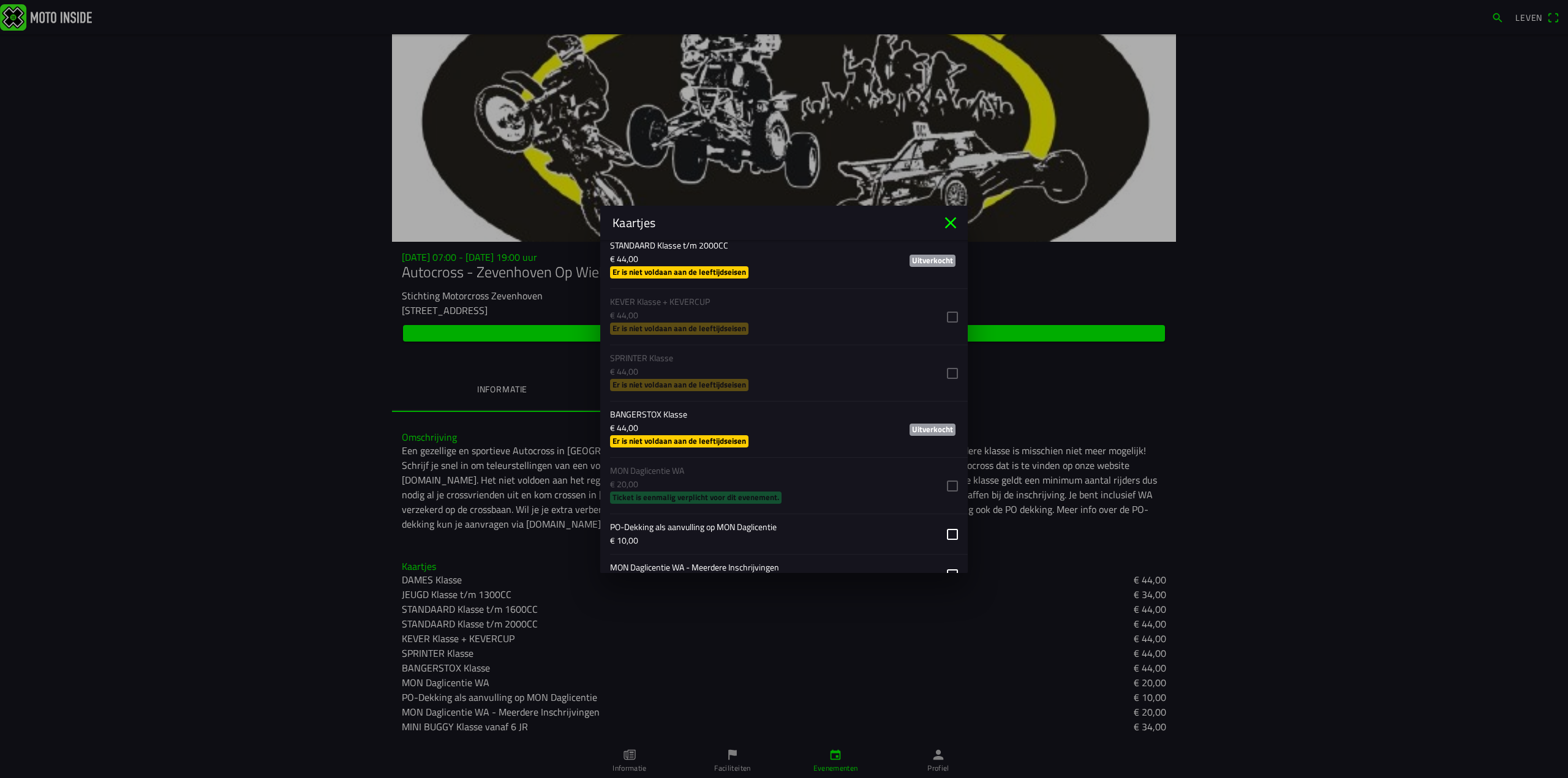
click at [753, 495] on ion-list "Kies-ticket DAMES Klasse € 44,00 Er is niet voldaan aan de leeftijdseisen JEUGD…" at bounding box center [784, 335] width 368 height 609
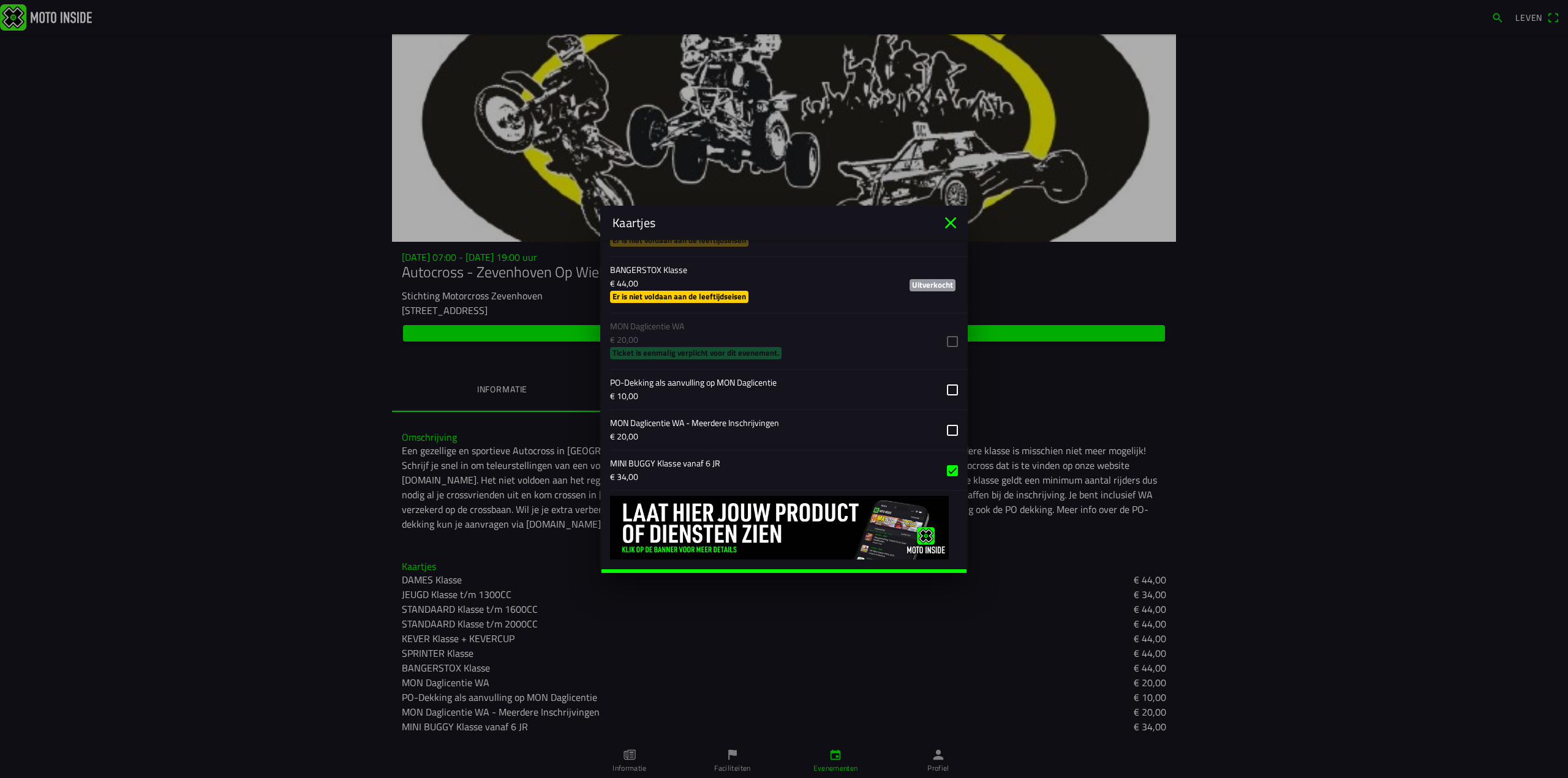
scroll to position [1139, 0]
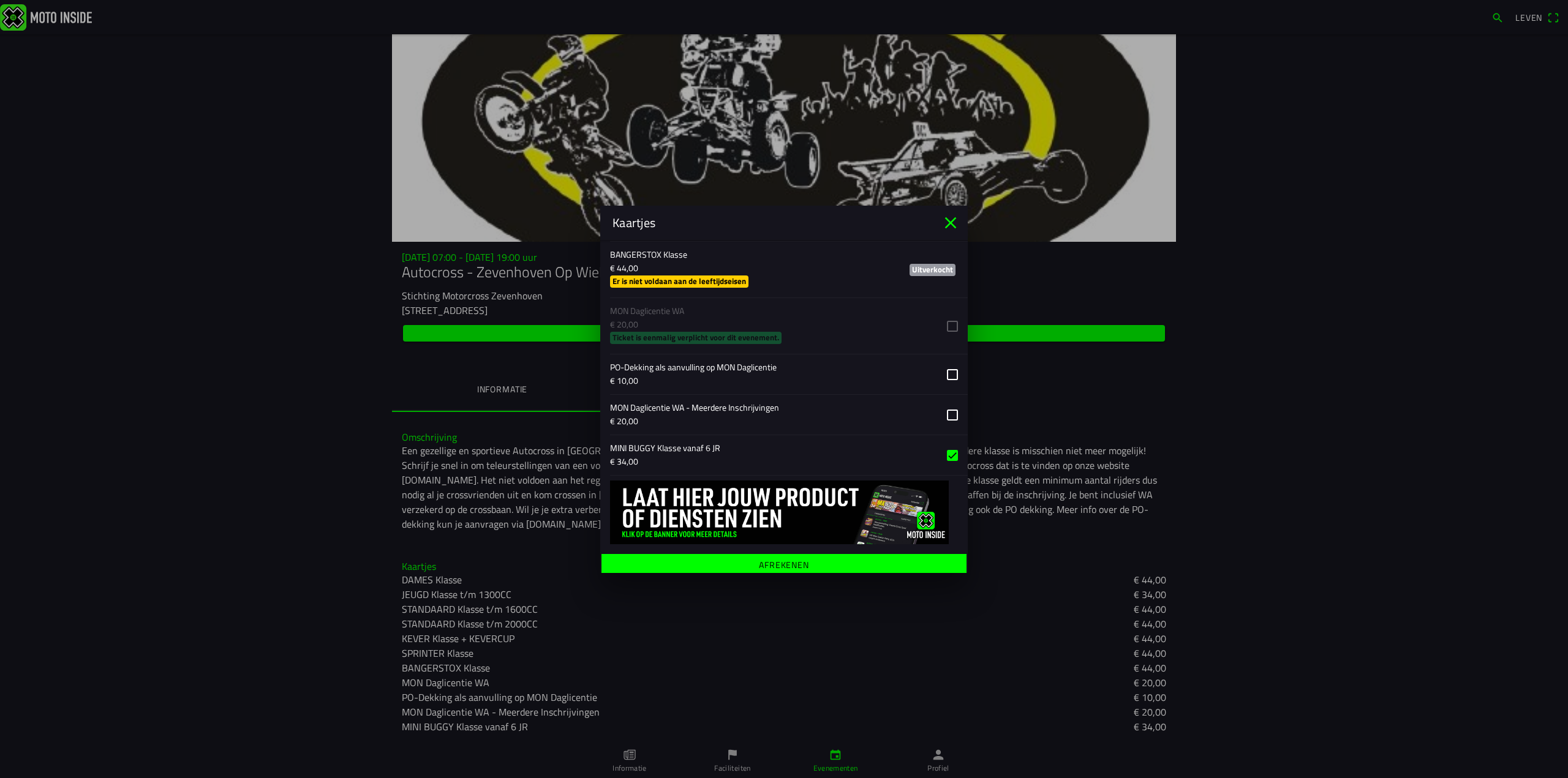
click at [774, 558] on font "Afrekenen" at bounding box center [784, 564] width 51 height 13
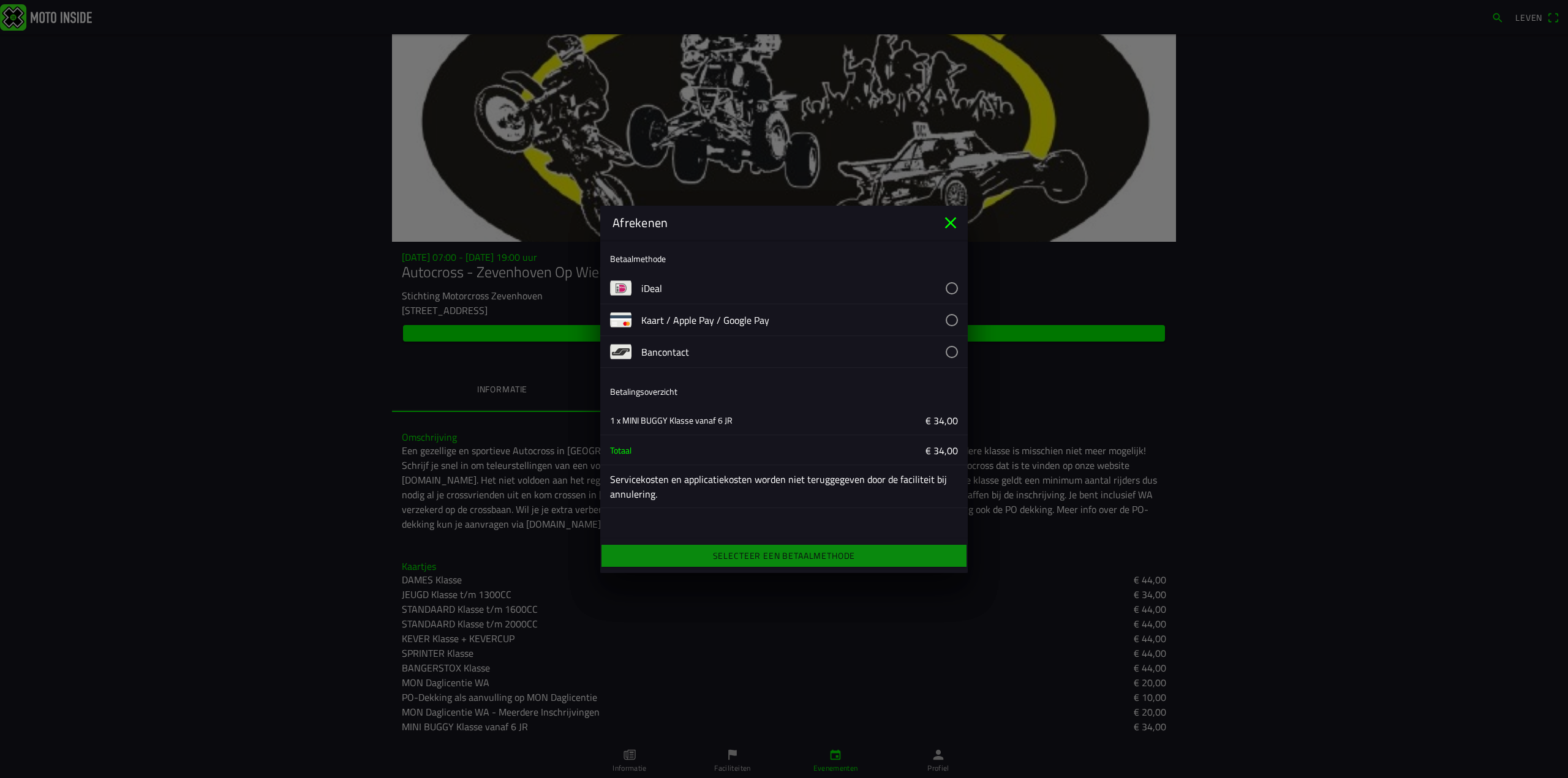
click at [653, 289] on button "button" at bounding box center [804, 288] width 326 height 31
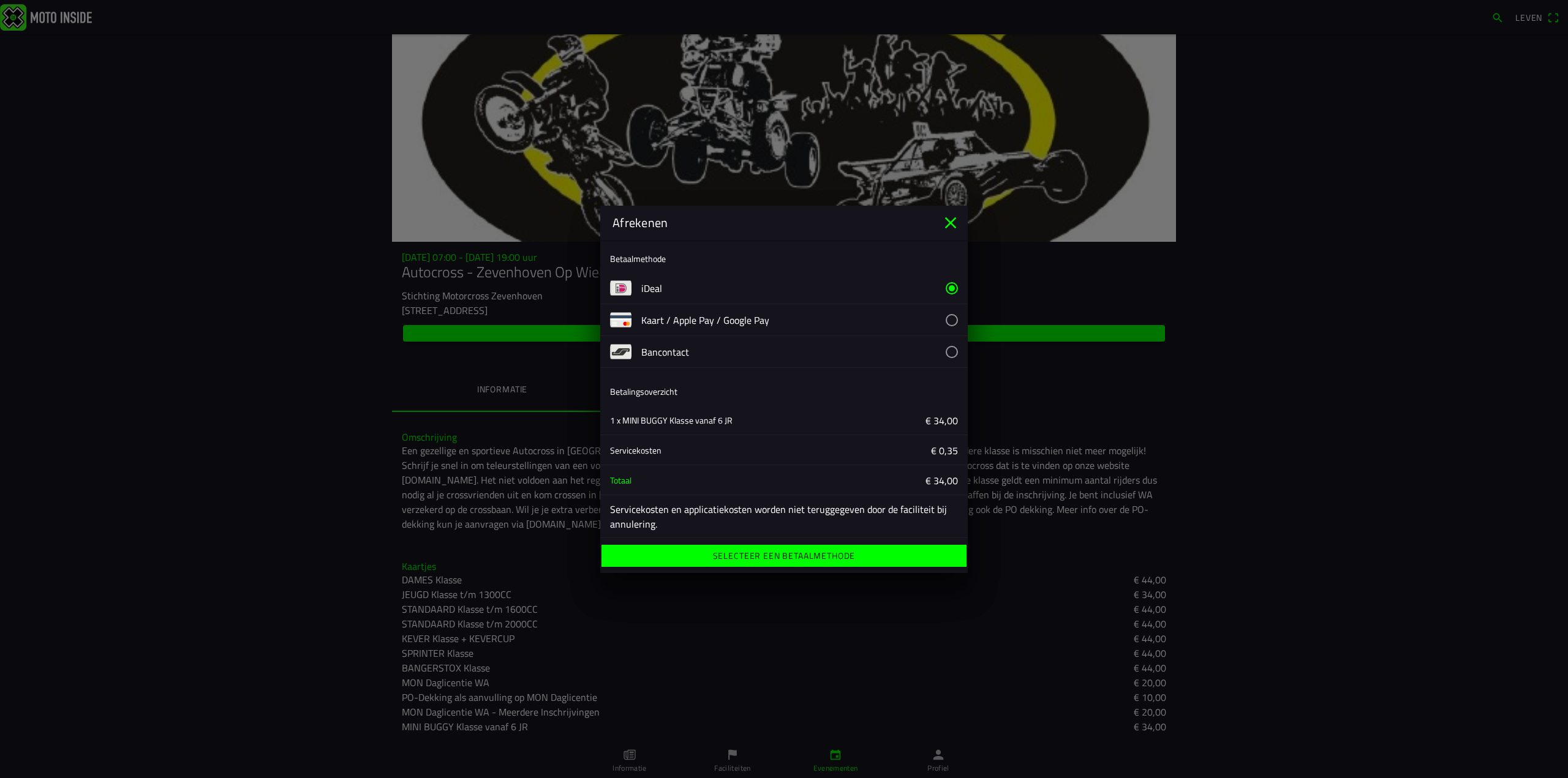
click at [779, 557] on font "Selecteer een betaalmethode" at bounding box center [785, 555] width 143 height 13
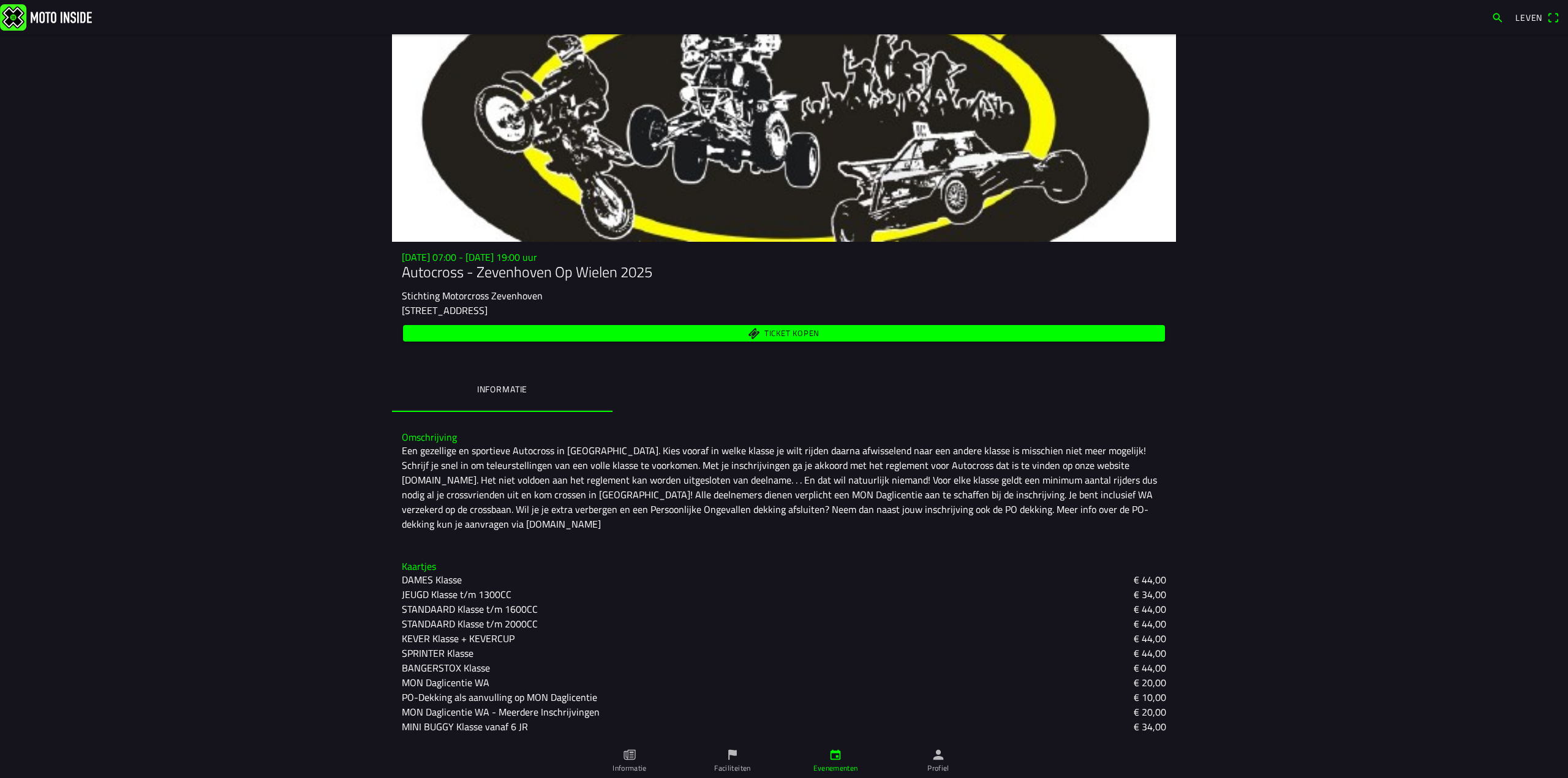
click at [1554, 15] on ion-backdrop at bounding box center [784, 389] width 1568 height 778
click at [1554, 17] on span "Leven" at bounding box center [1537, 18] width 44 height 20
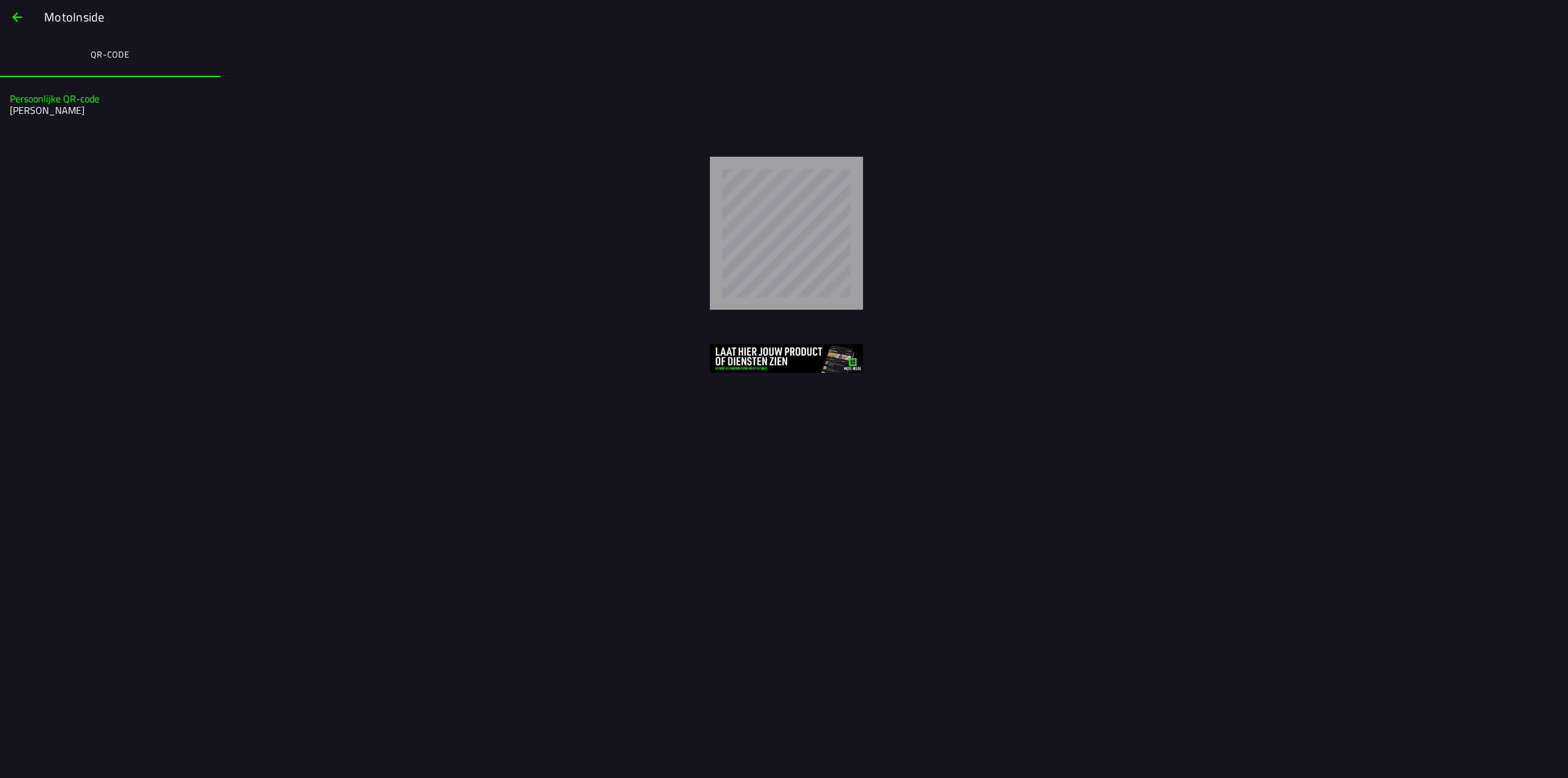
click at [18, 18] on span "button" at bounding box center [17, 17] width 15 height 30
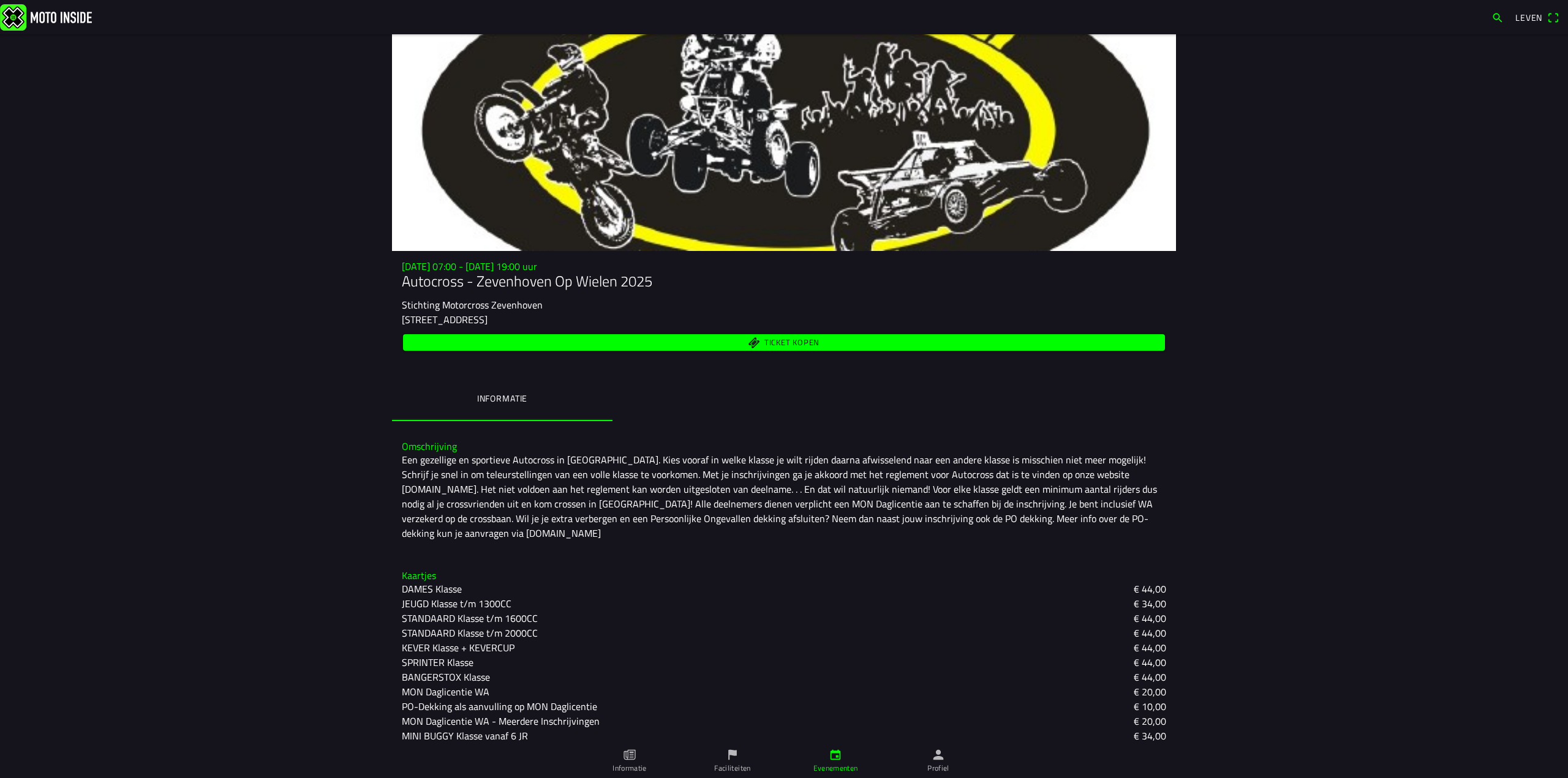
scroll to position [26, 0]
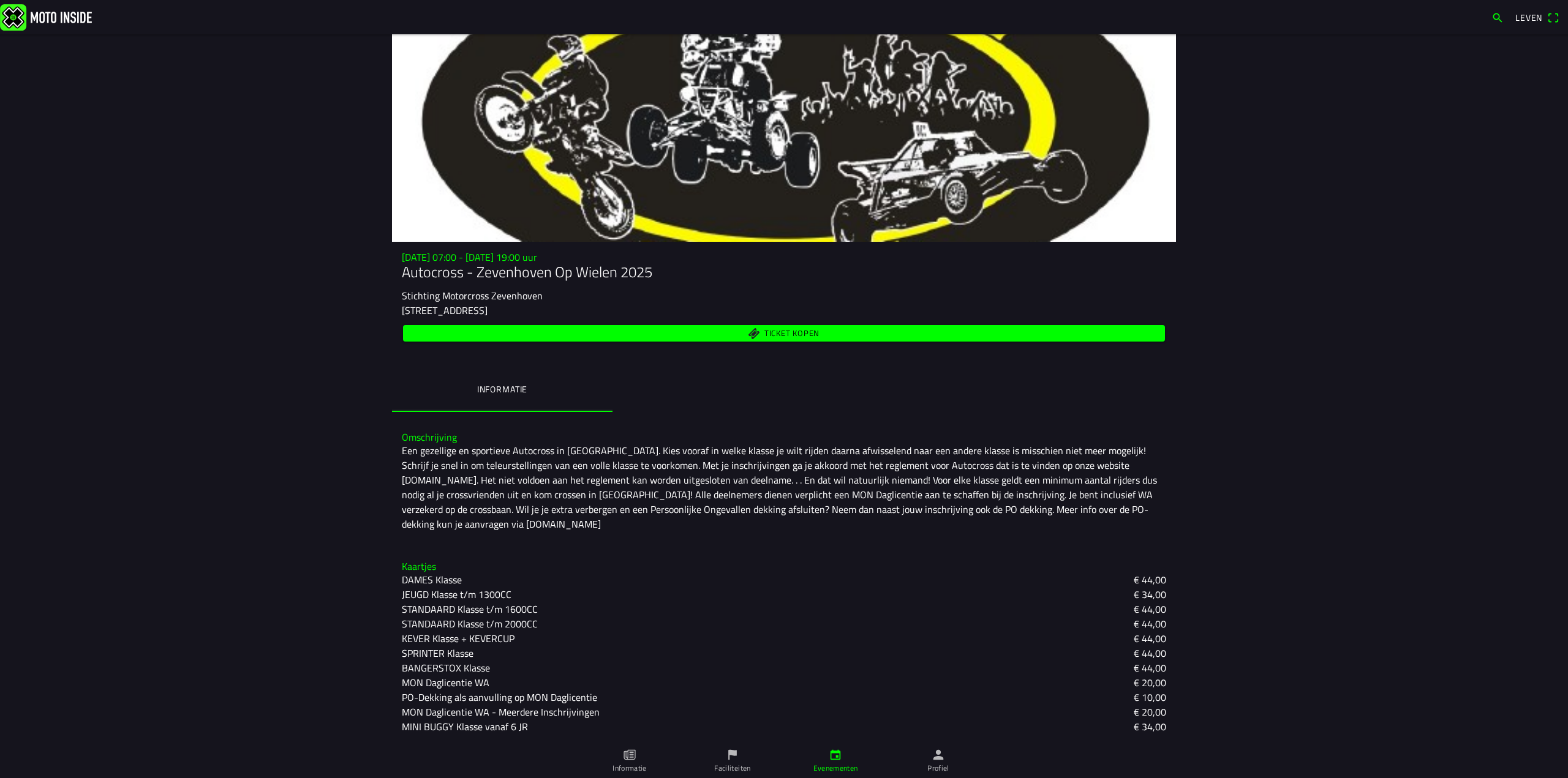
click at [628, 764] on font "Informatie" at bounding box center [629, 768] width 34 height 12
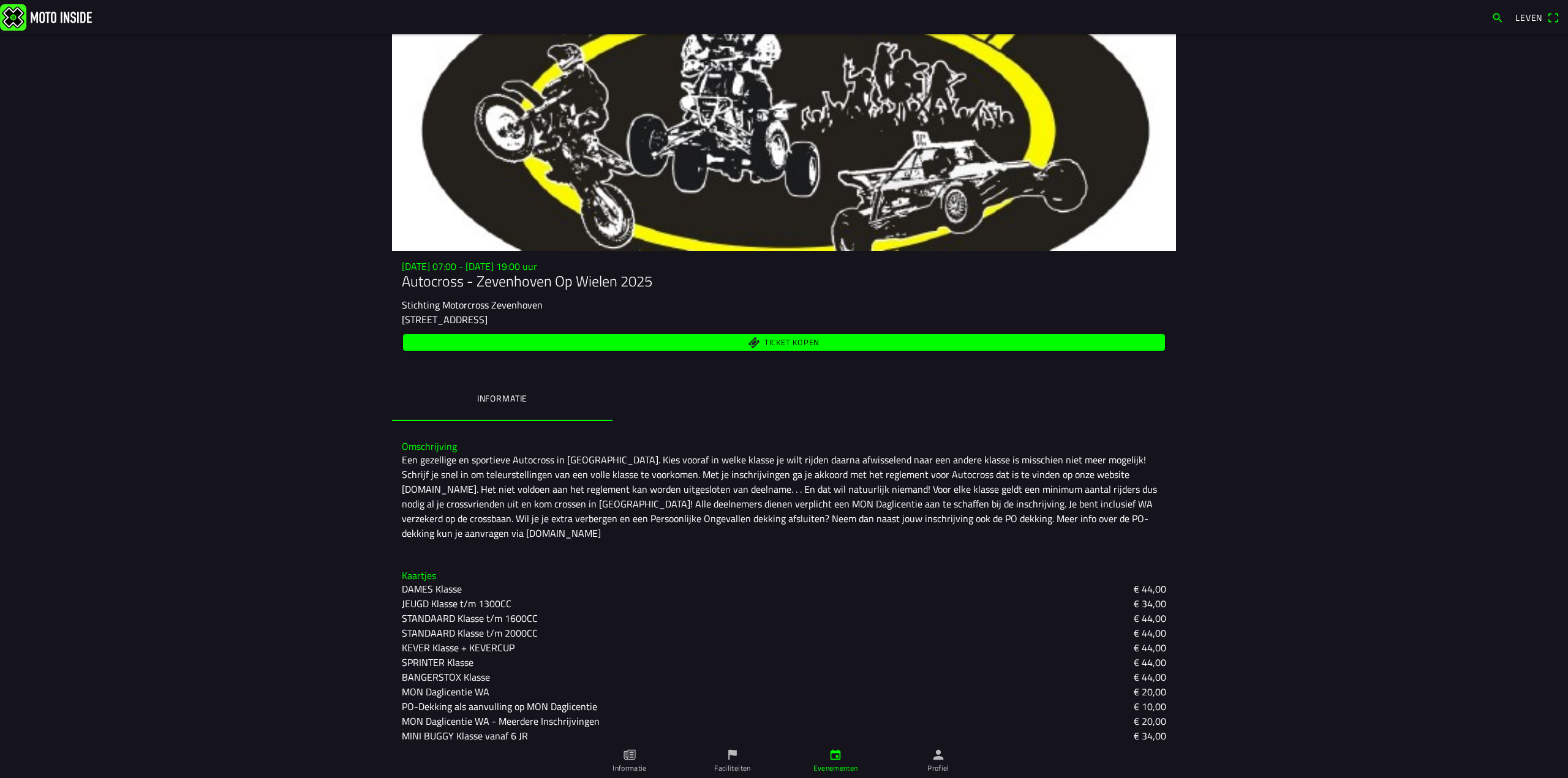
scroll to position [26, 0]
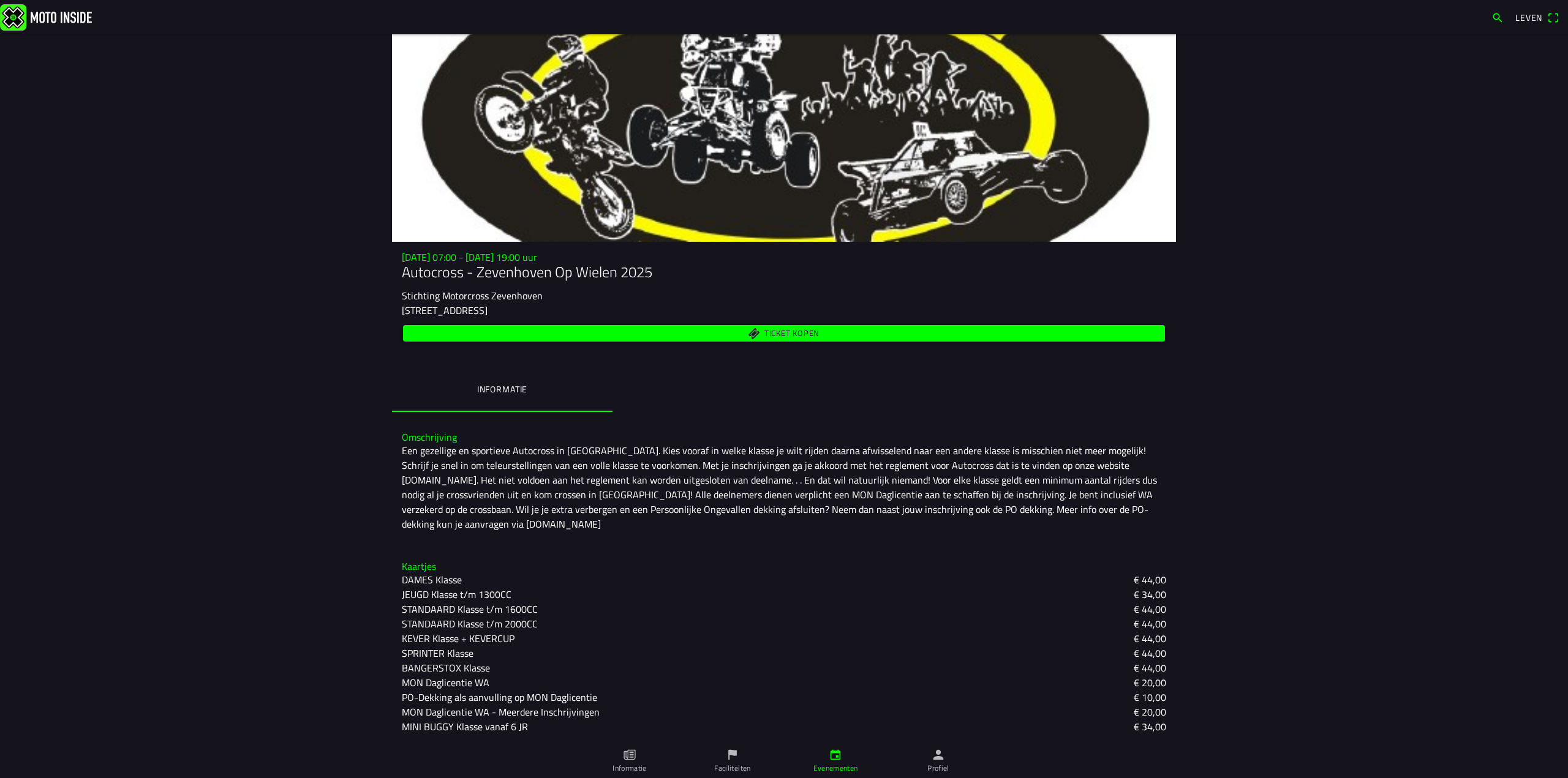
click at [1496, 15] on span "button" at bounding box center [1497, 18] width 12 height 20
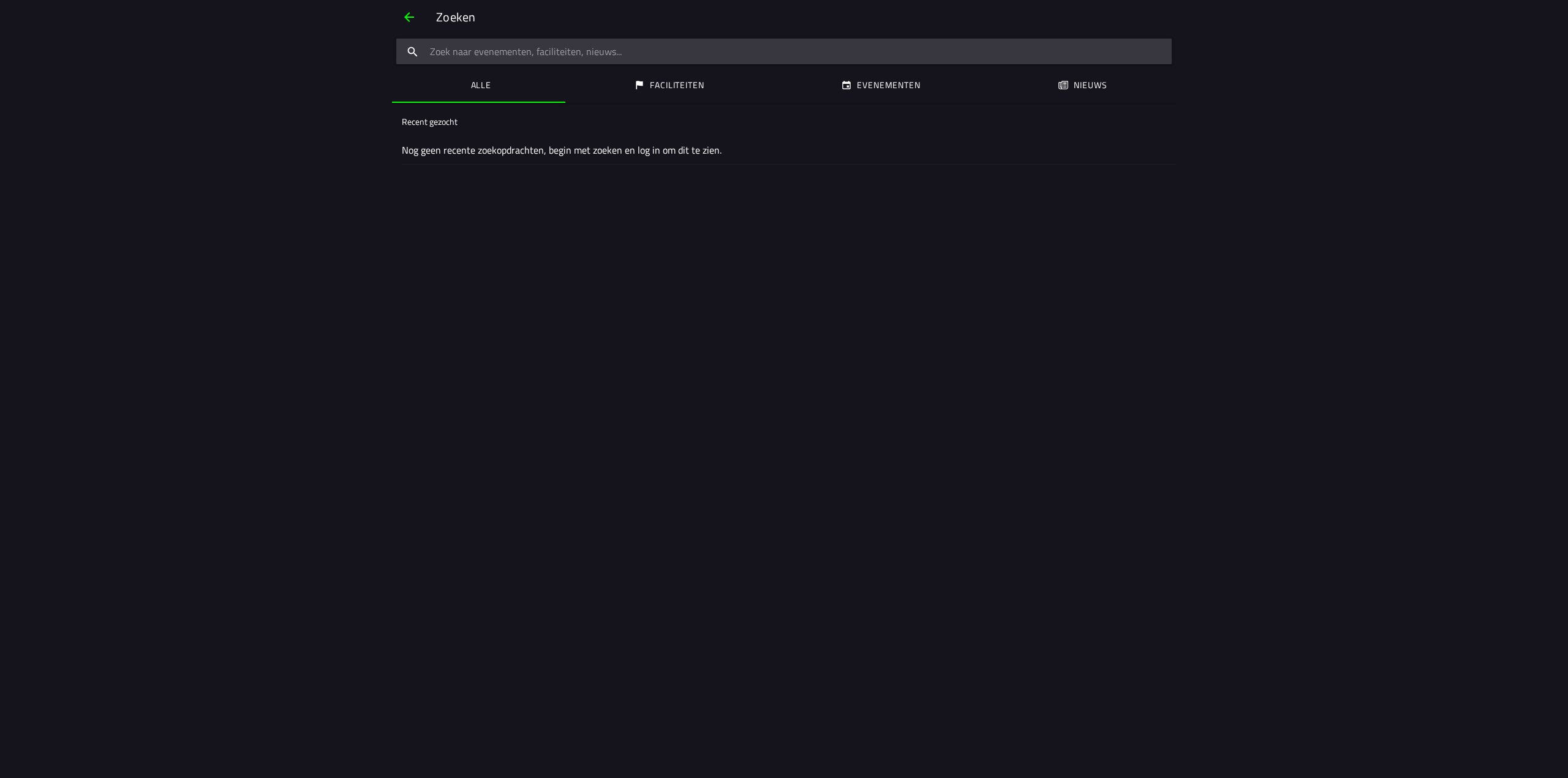
click at [672, 81] on font "Faciliteiten" at bounding box center [677, 84] width 54 height 13
click at [872, 84] on font "Evenementen" at bounding box center [889, 84] width 63 height 13
click at [1065, 82] on icon "papier" at bounding box center [1065, 85] width 4 height 6
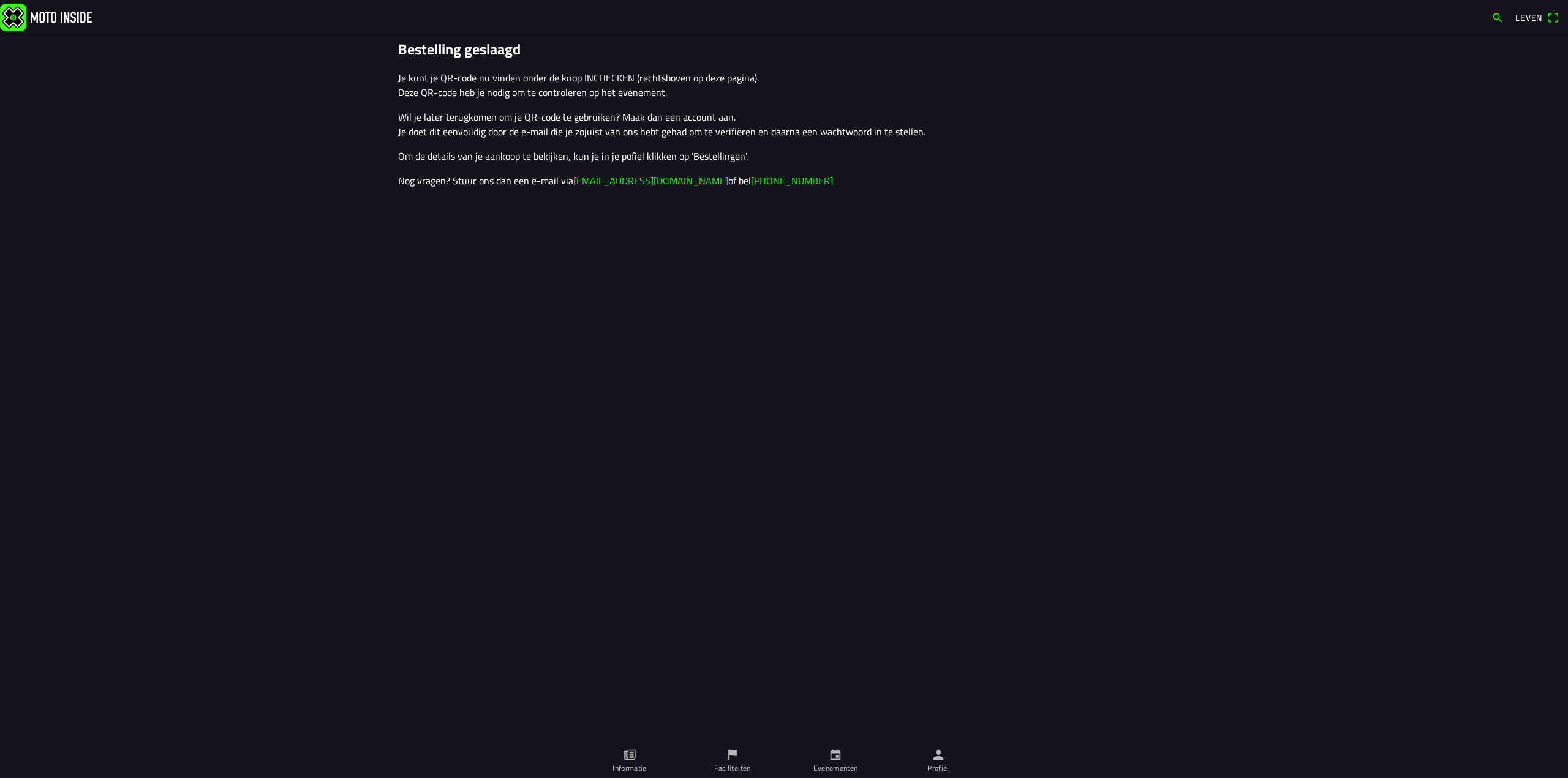
click at [1498, 17] on span "button" at bounding box center [1497, 18] width 12 height 20
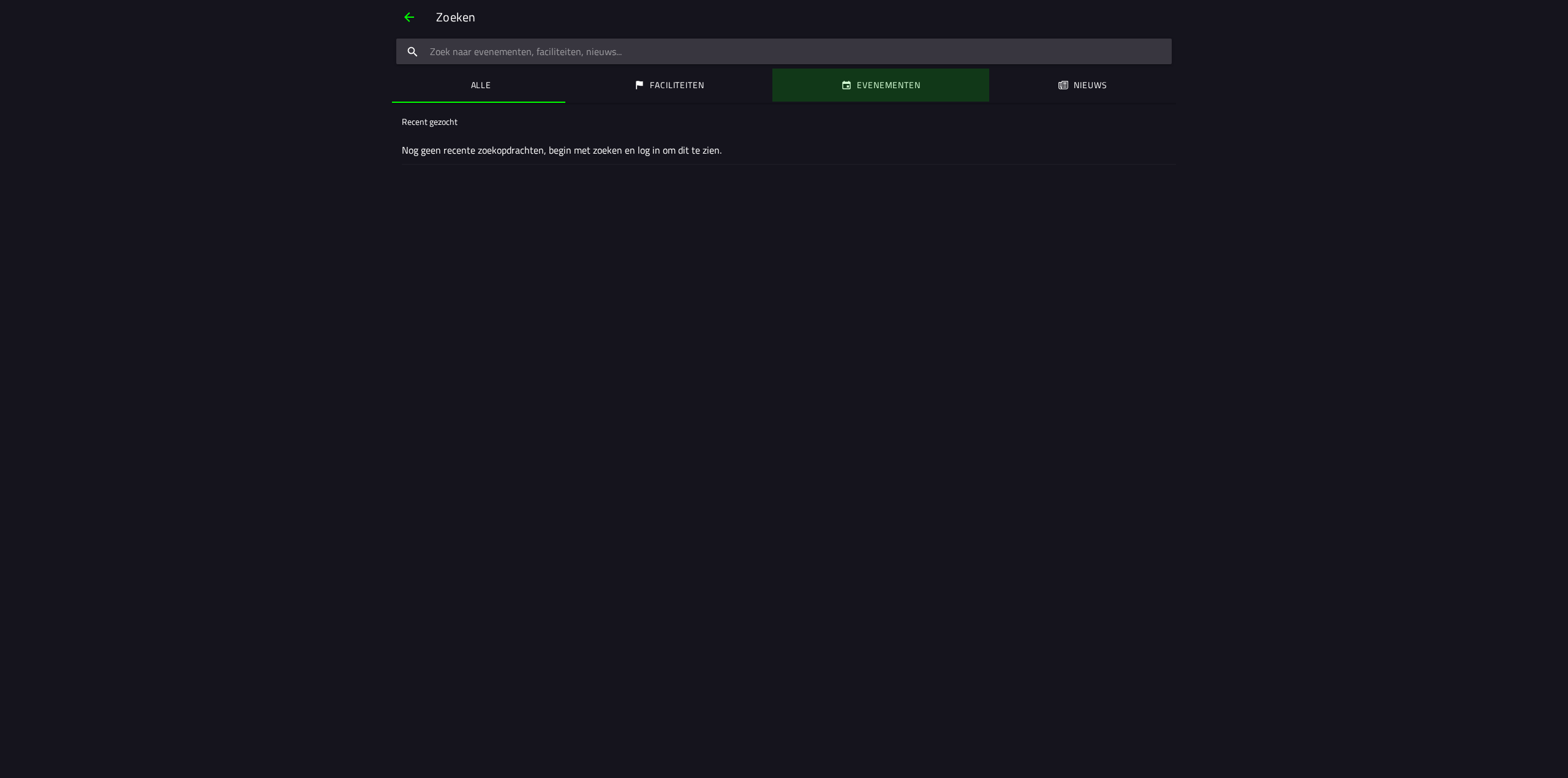
click at [911, 86] on font "Evenementen" at bounding box center [889, 84] width 63 height 13
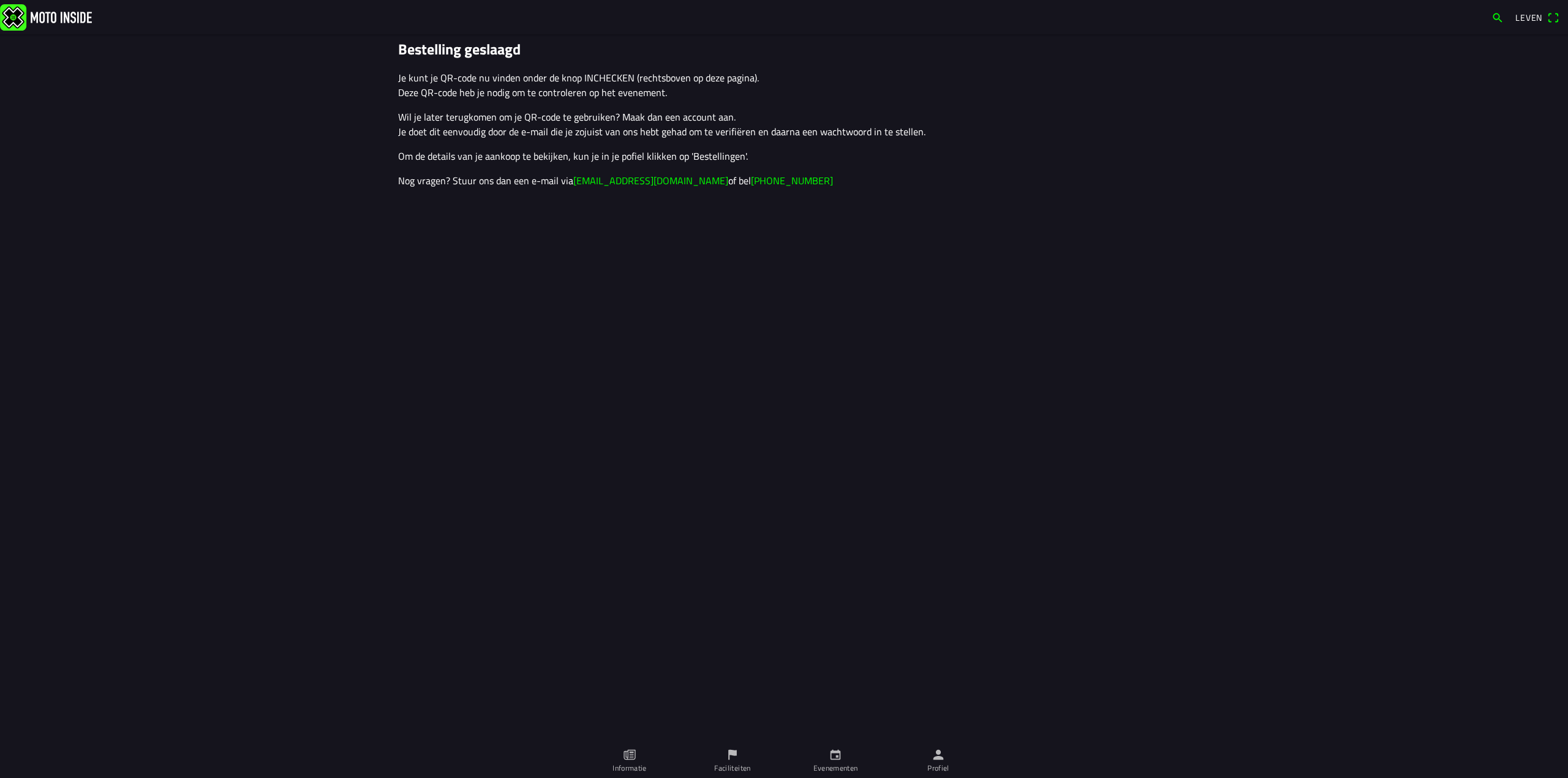
click at [1553, 16] on span "Leven" at bounding box center [1537, 18] width 44 height 20
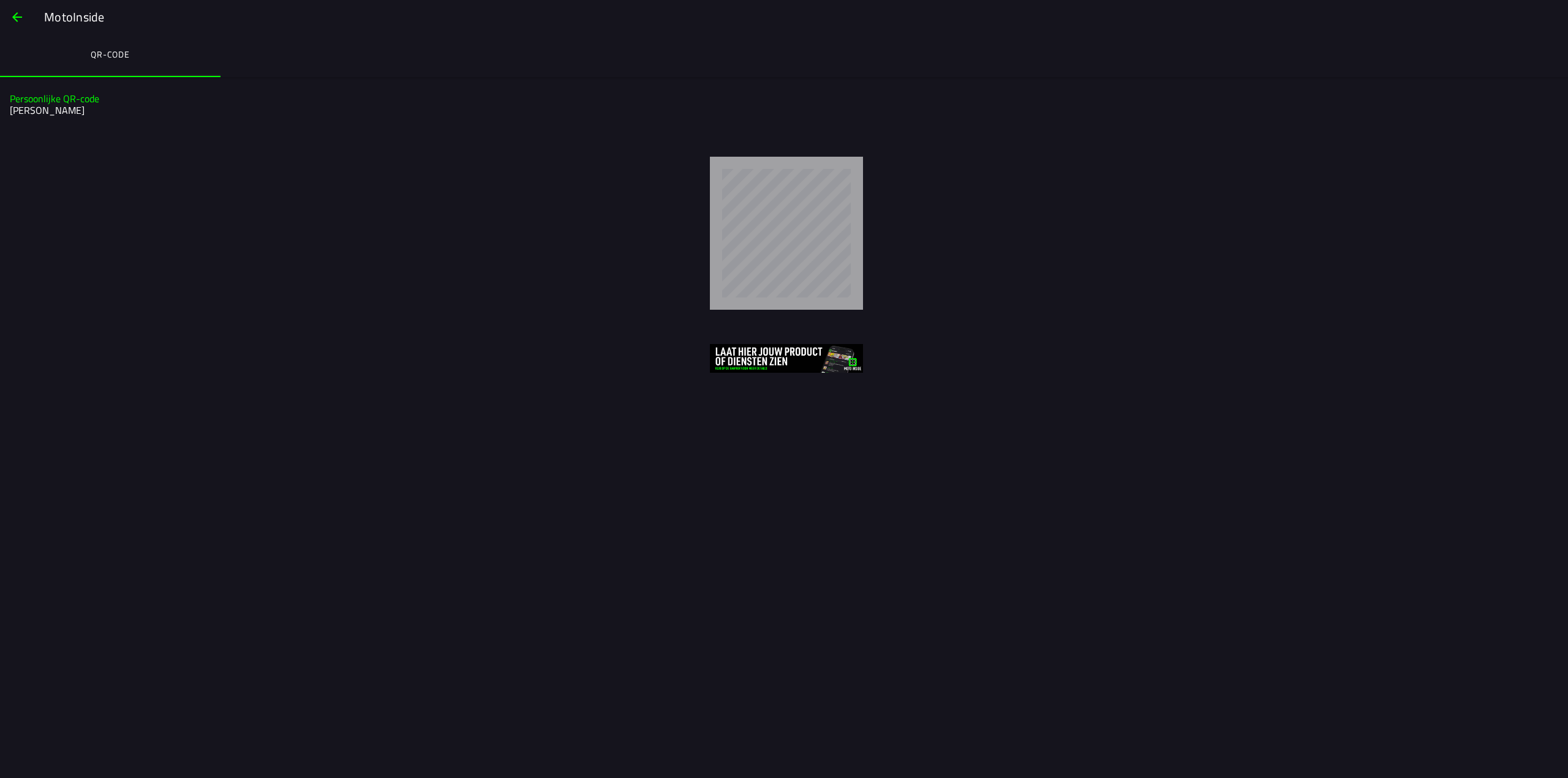
click at [17, 18] on span "button" at bounding box center [17, 17] width 15 height 30
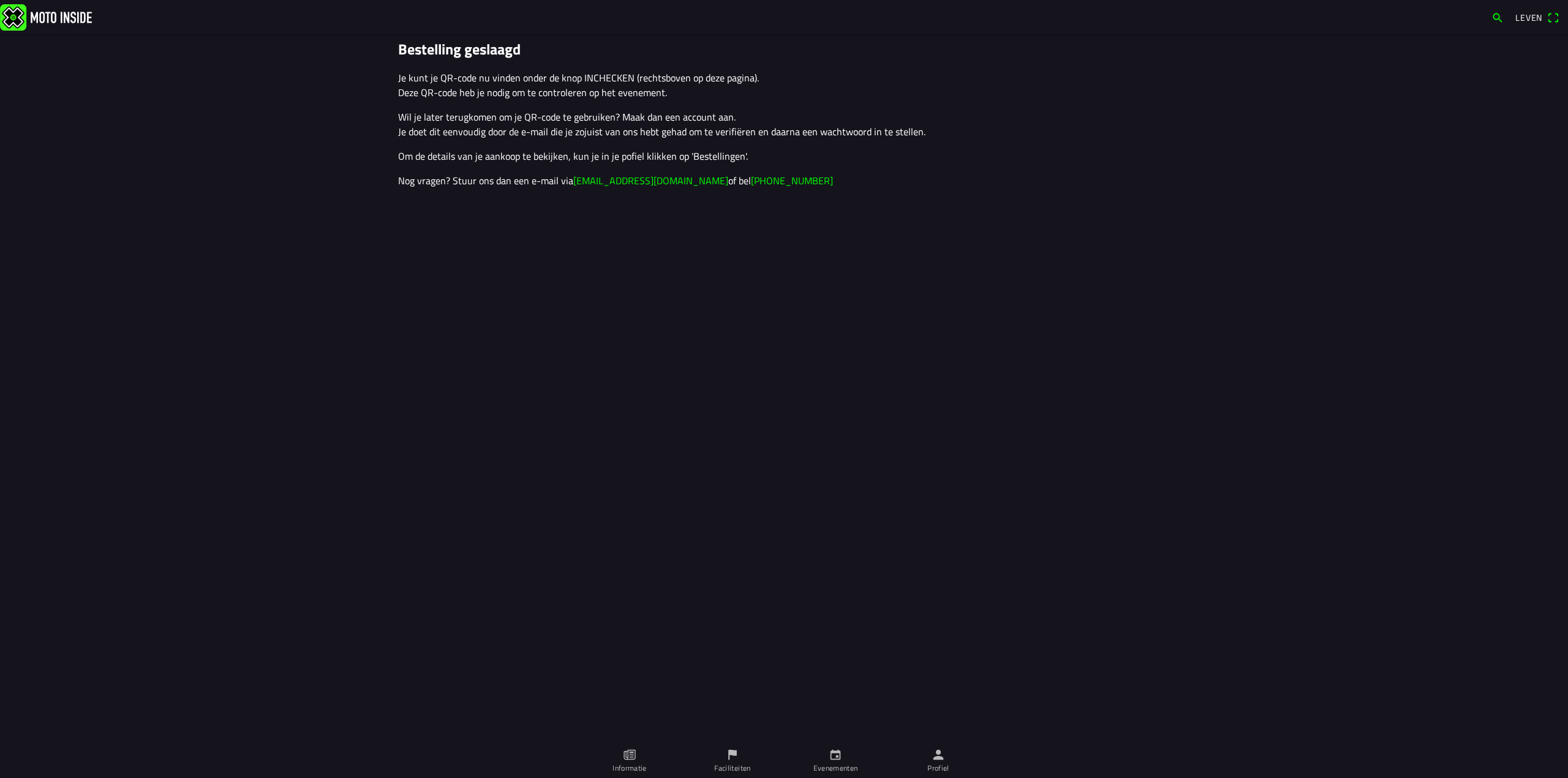
click at [1554, 18] on span "Leven" at bounding box center [1537, 18] width 44 height 20
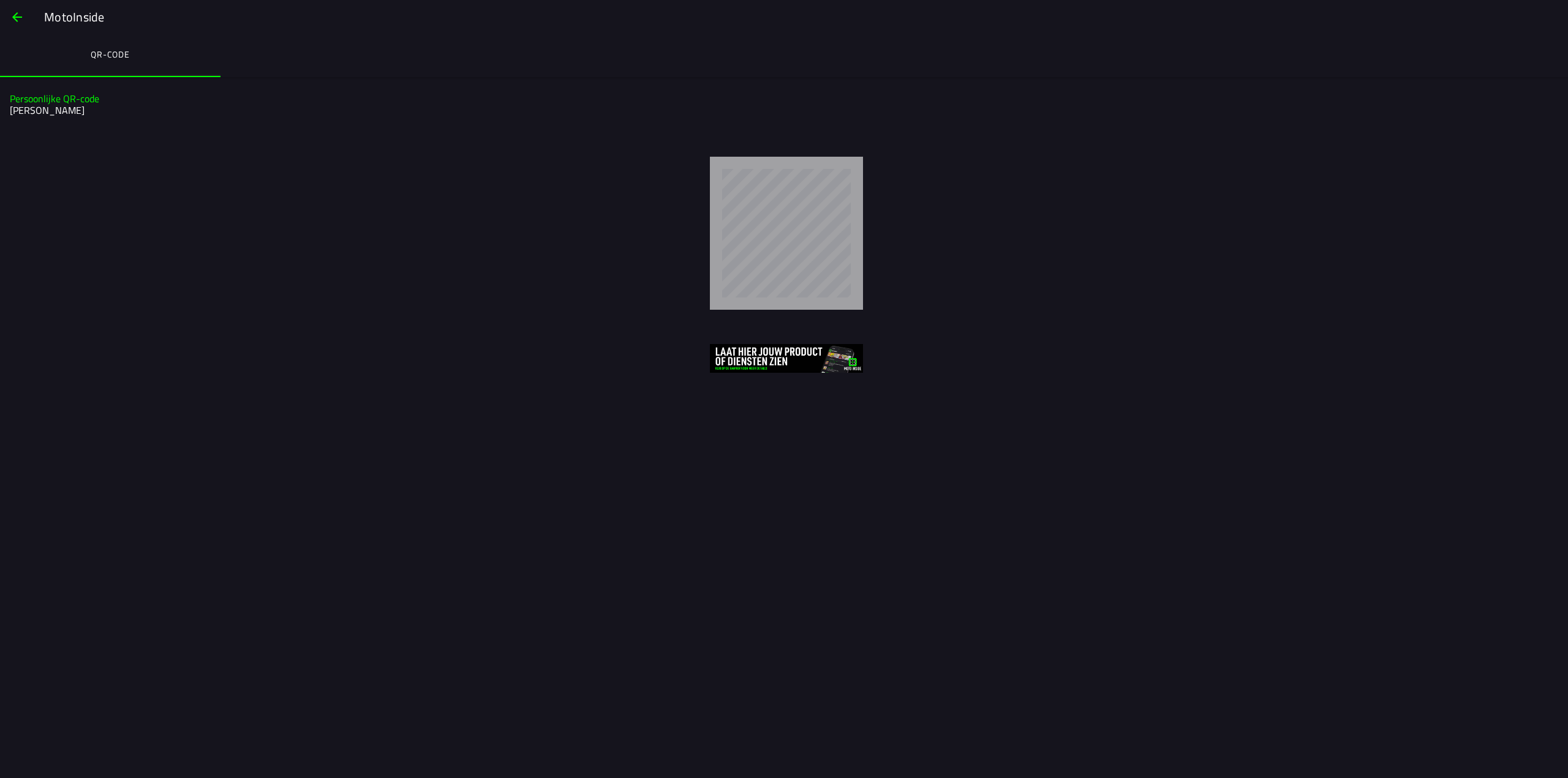
click at [17, 17] on span "button" at bounding box center [17, 17] width 15 height 30
